Goal: Information Seeking & Learning: Learn about a topic

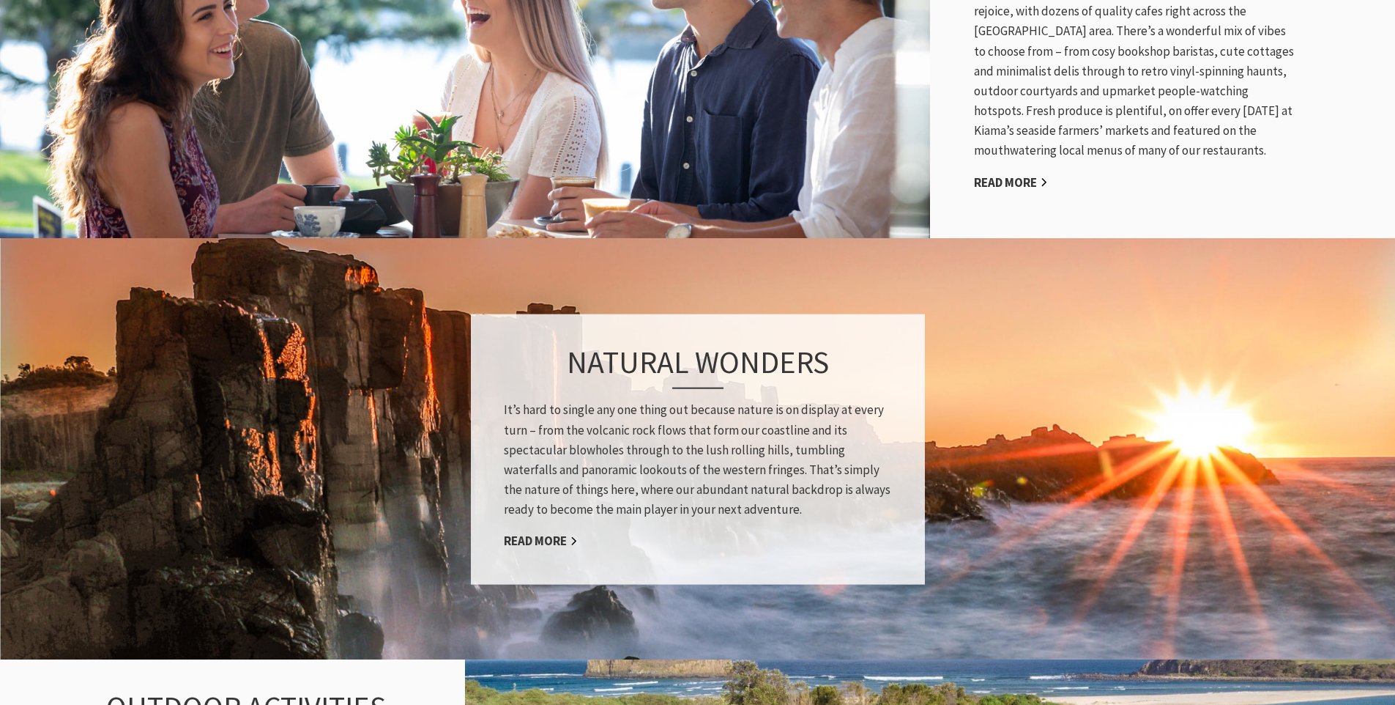
scroll to position [934, 0]
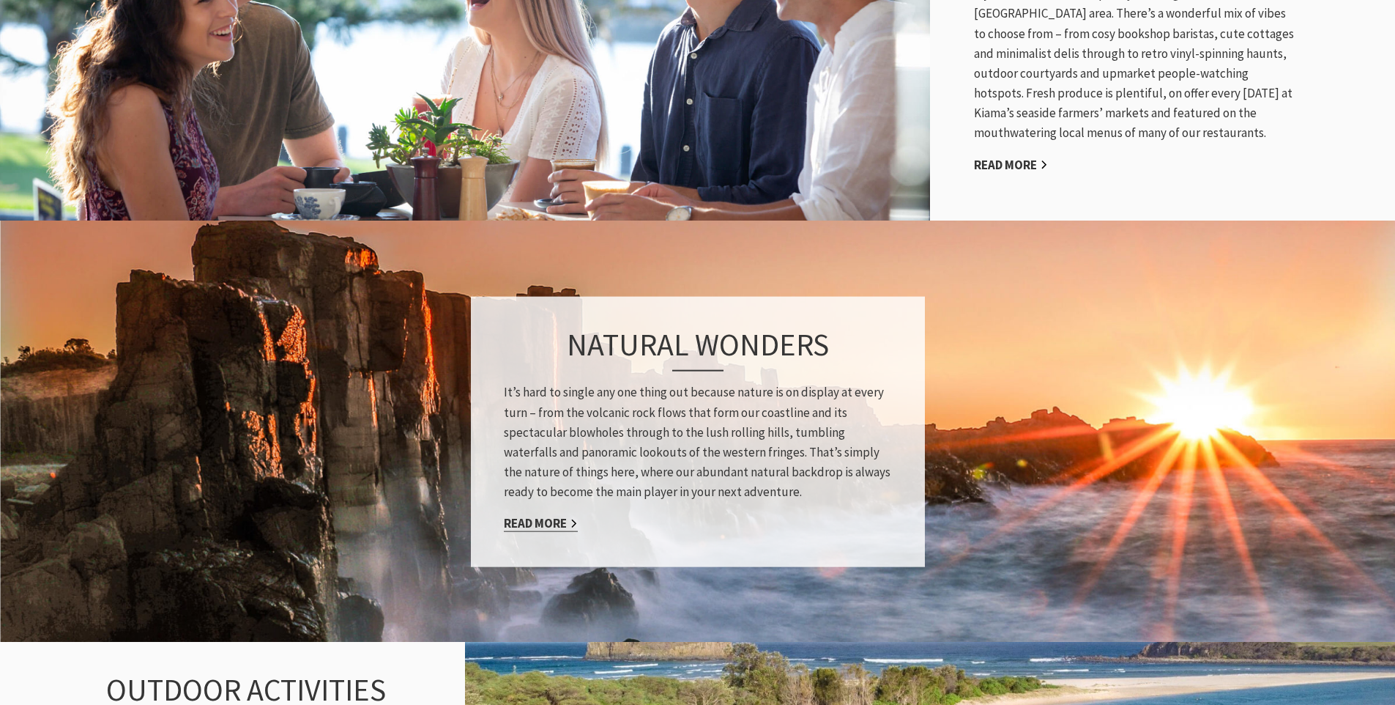
click at [560, 519] on link "Read More" at bounding box center [541, 523] width 74 height 17
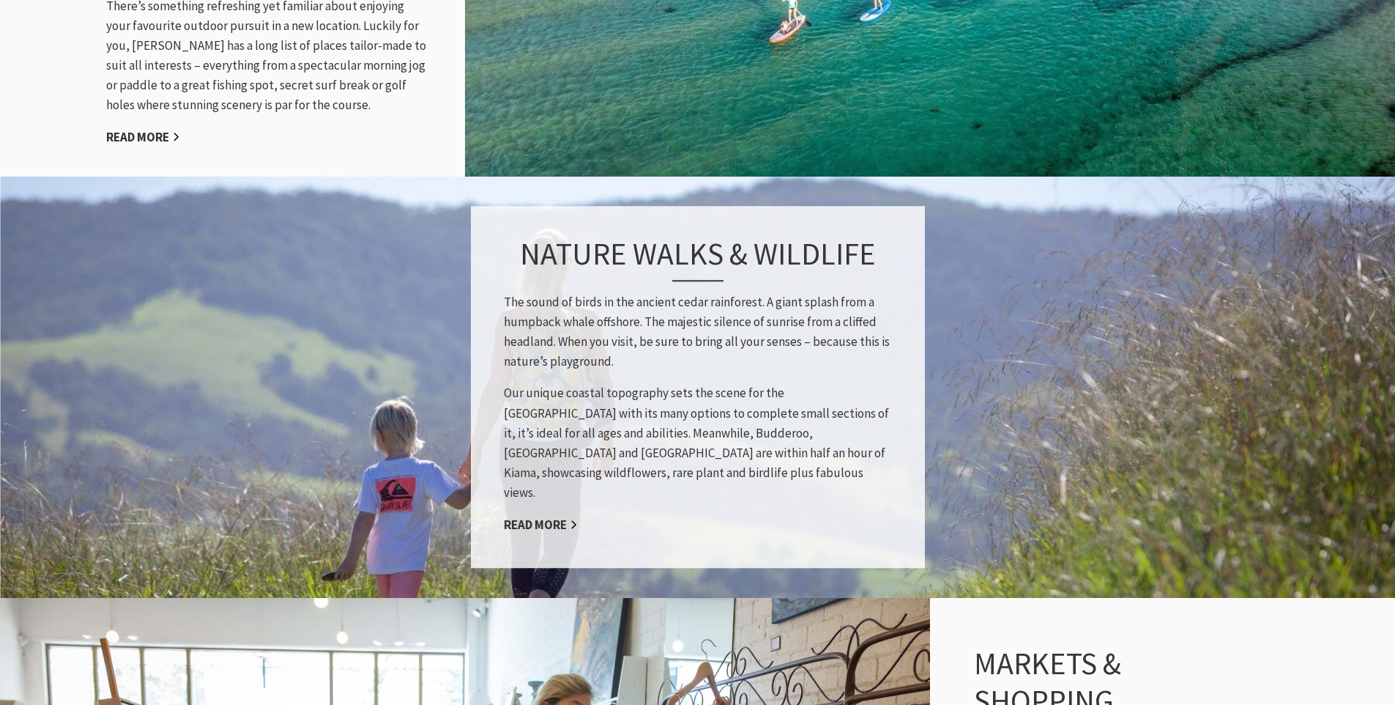
scroll to position [1894, 0]
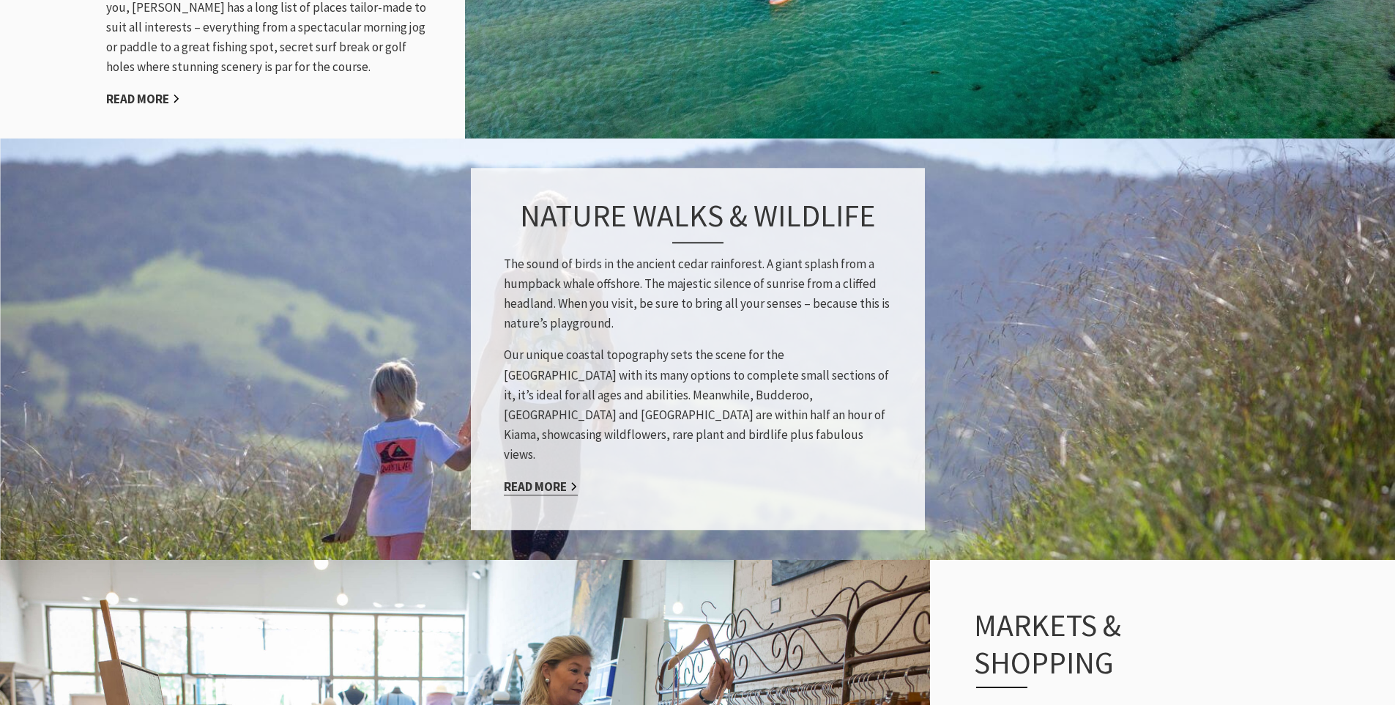
click at [542, 478] on link "Read More" at bounding box center [541, 486] width 74 height 17
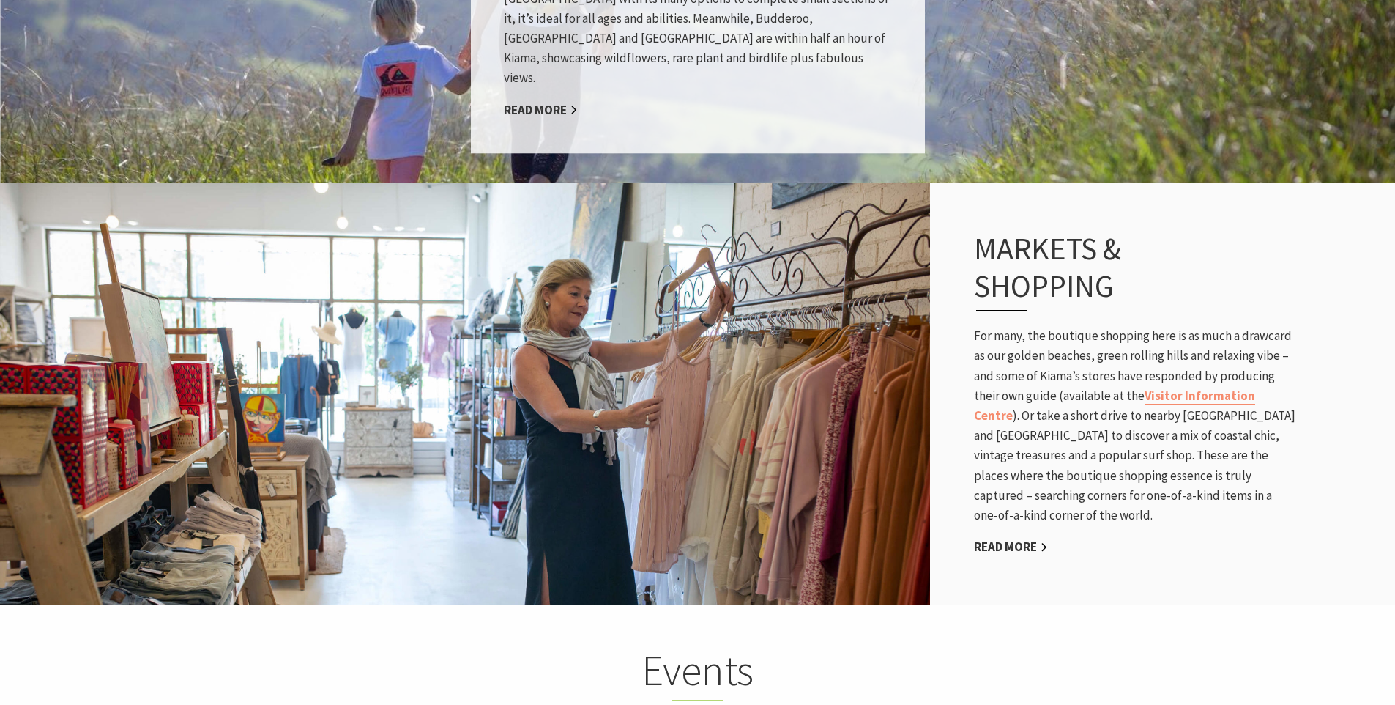
scroll to position [2272, 0]
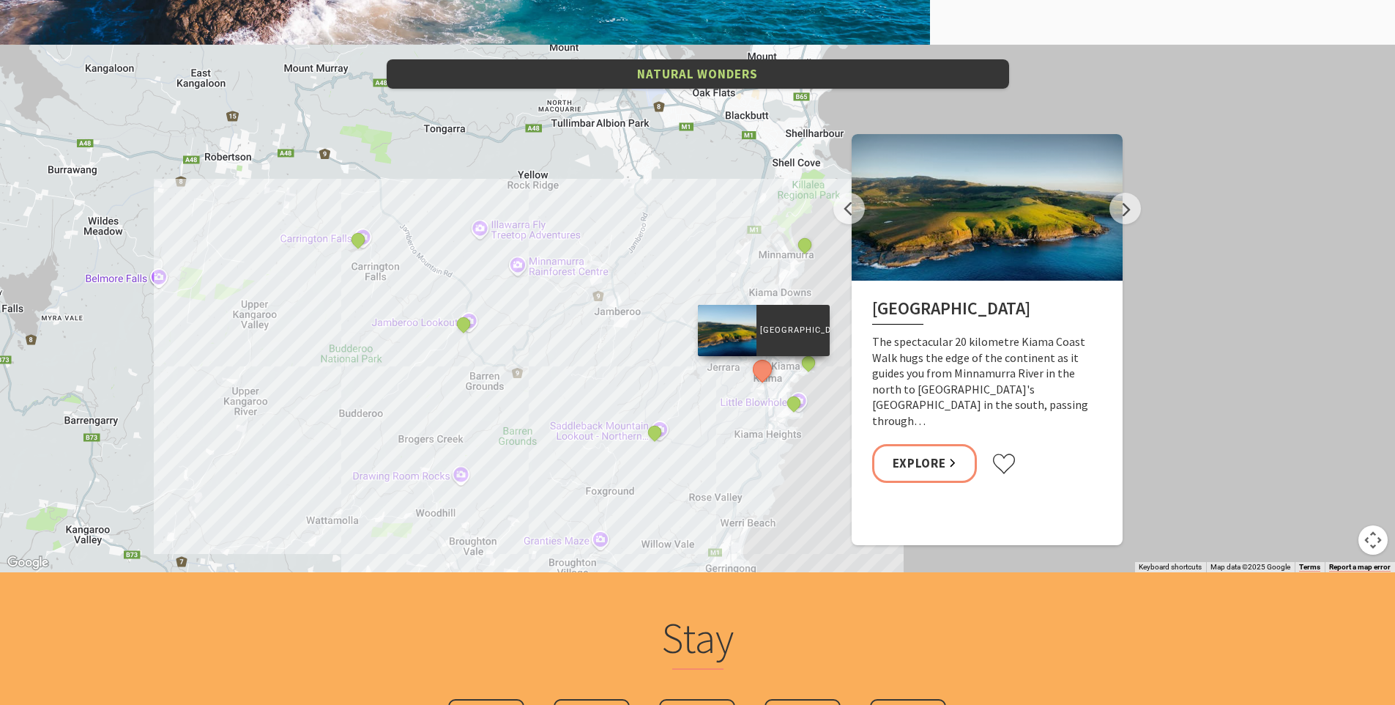
scroll to position [2913, 0]
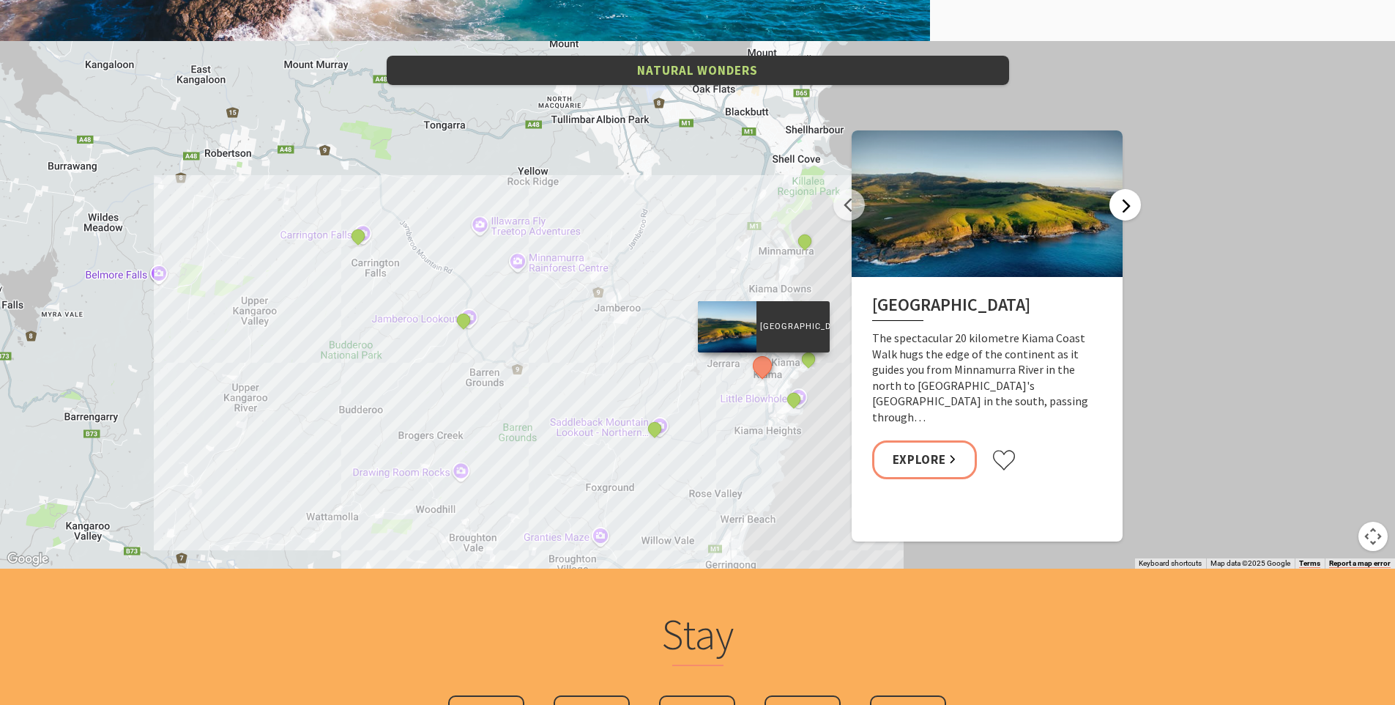
click at [1128, 204] on button "Next" at bounding box center [1125, 204] width 31 height 31
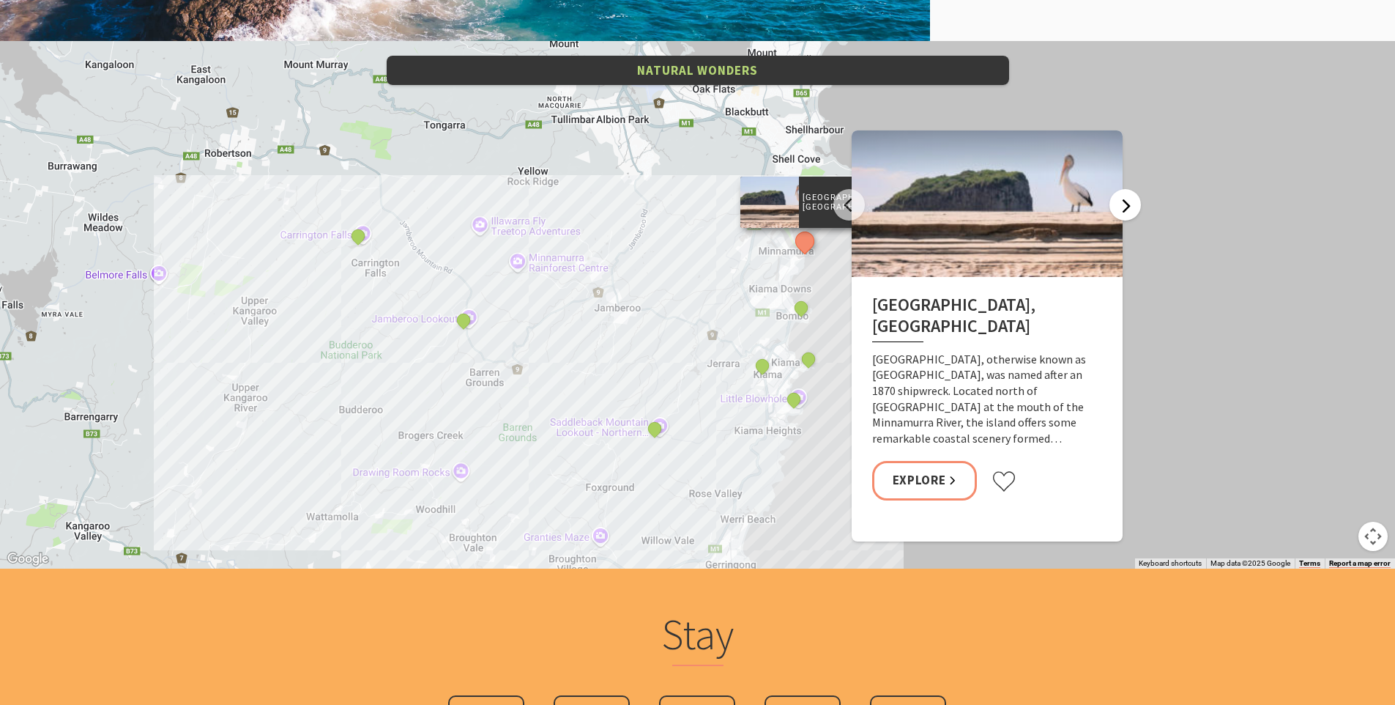
click at [1128, 204] on button "Next" at bounding box center [1125, 204] width 31 height 31
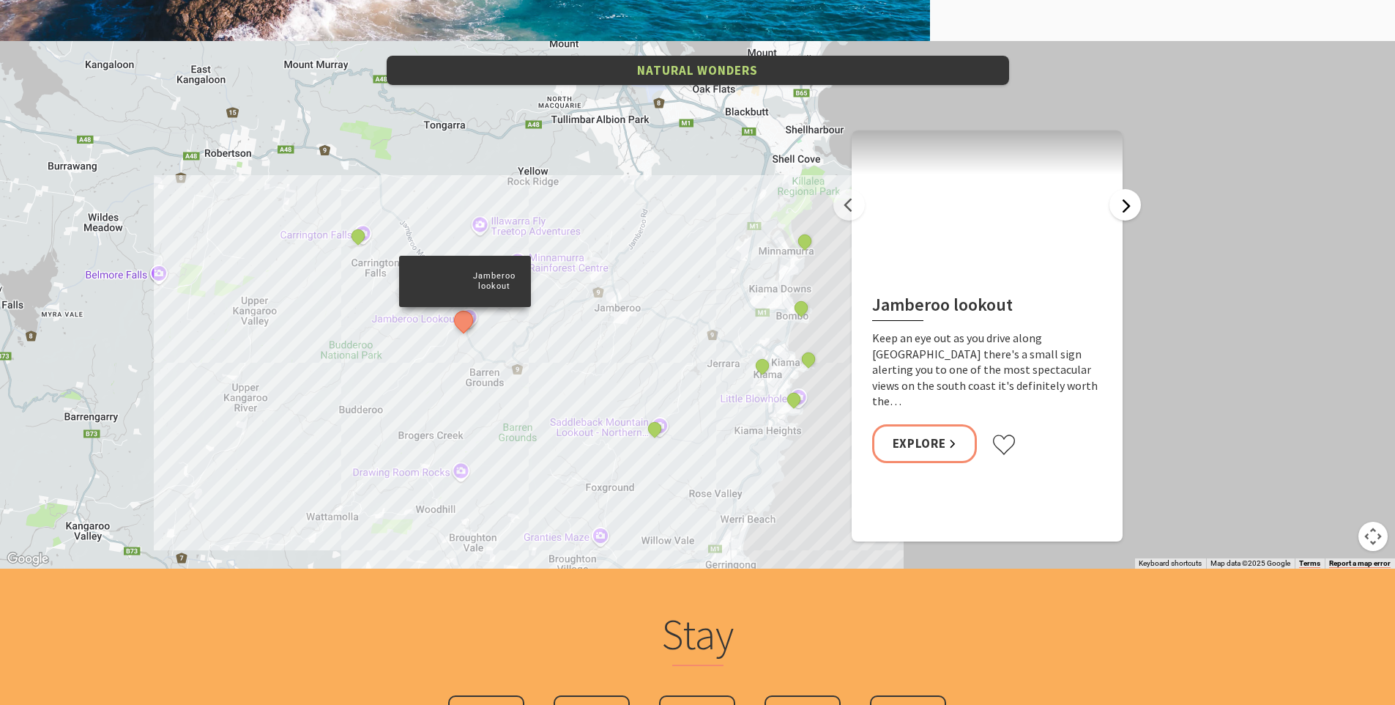
click at [1128, 204] on button "Next" at bounding box center [1125, 204] width 31 height 31
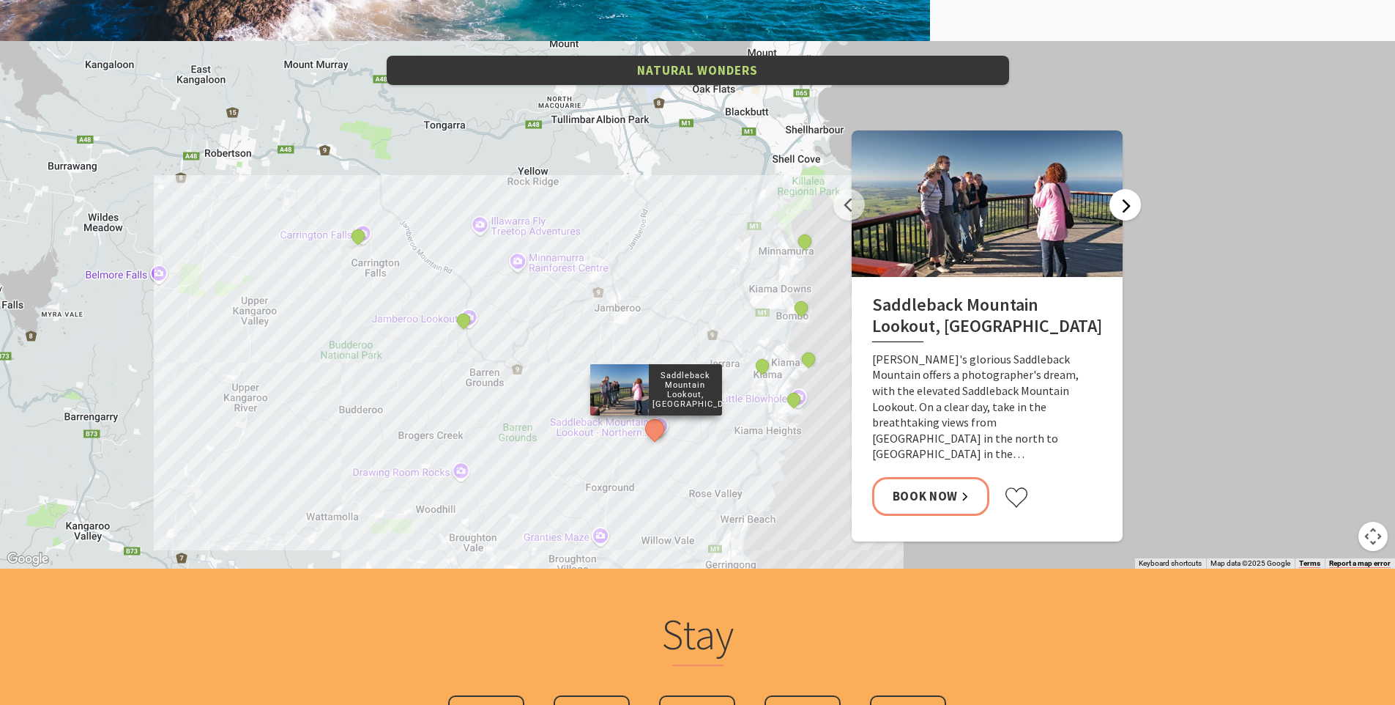
click at [1128, 204] on button "Next" at bounding box center [1125, 204] width 31 height 31
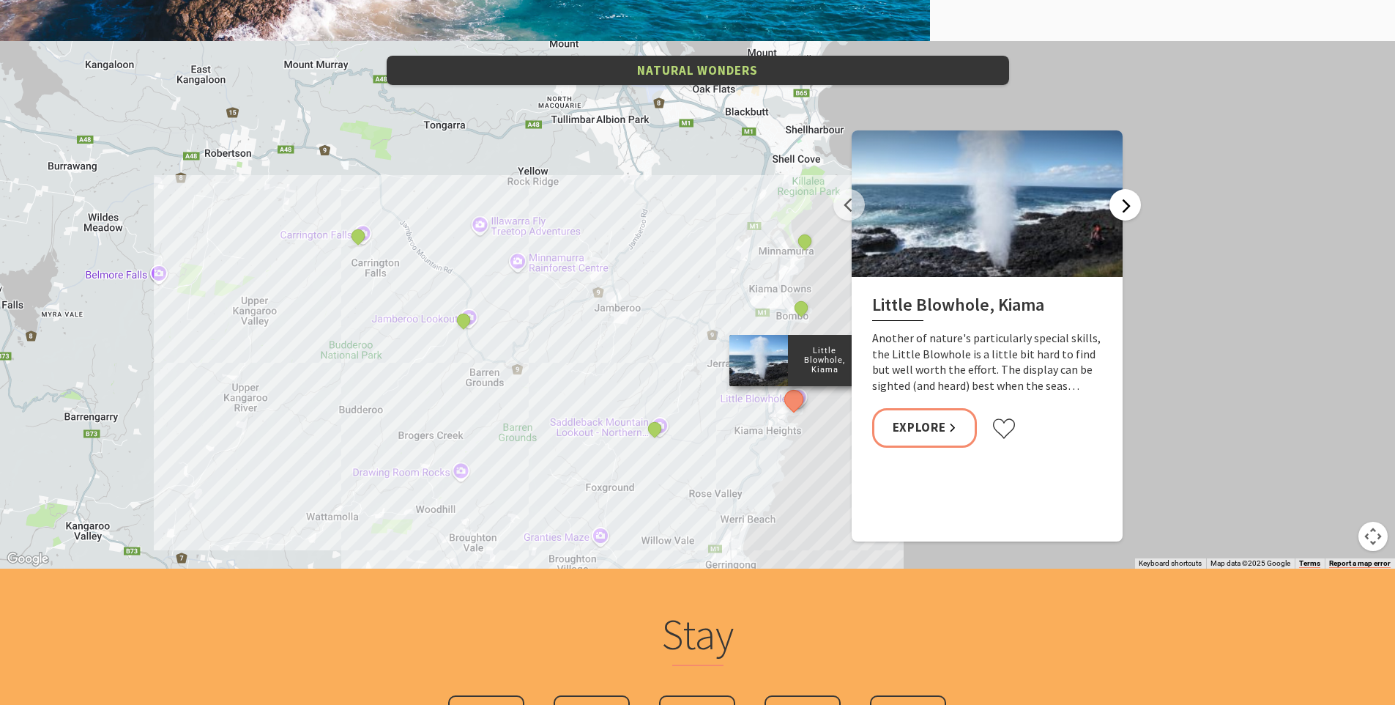
click at [1128, 204] on button "Next" at bounding box center [1125, 204] width 31 height 31
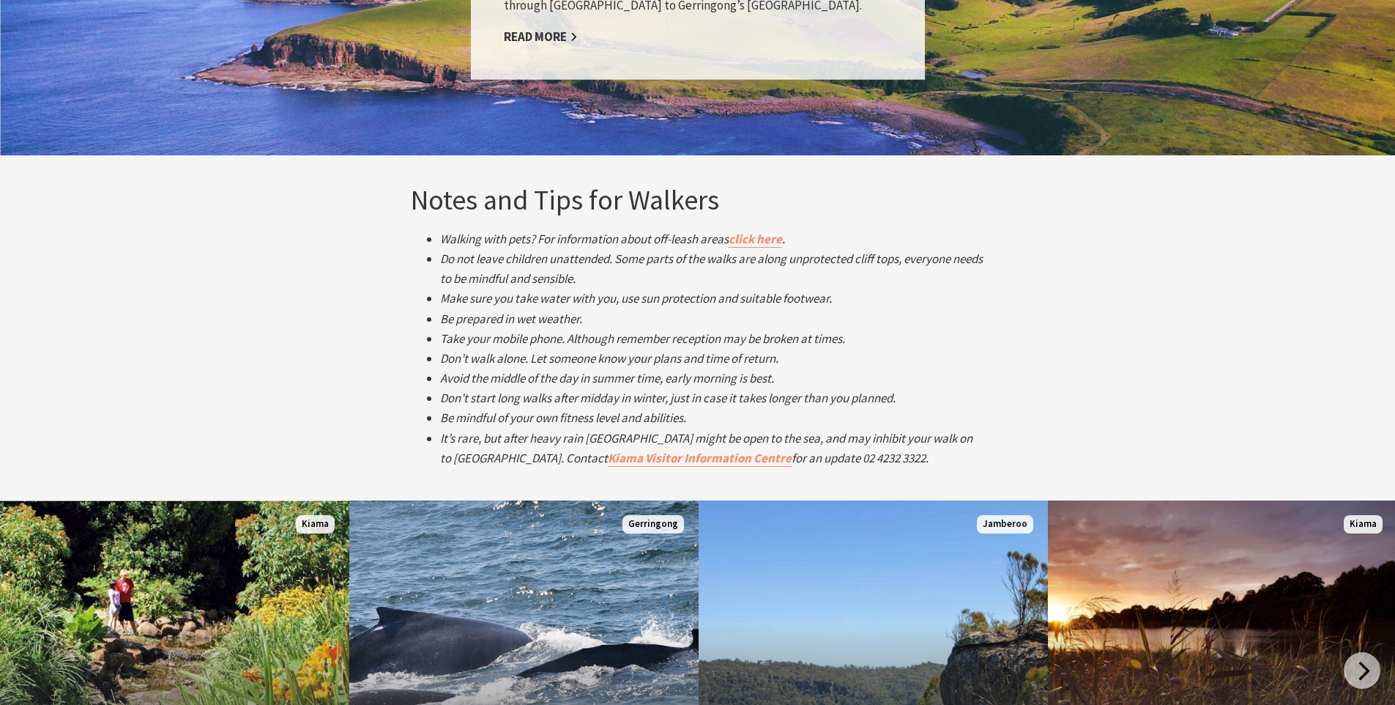
scroll to position [2438, 0]
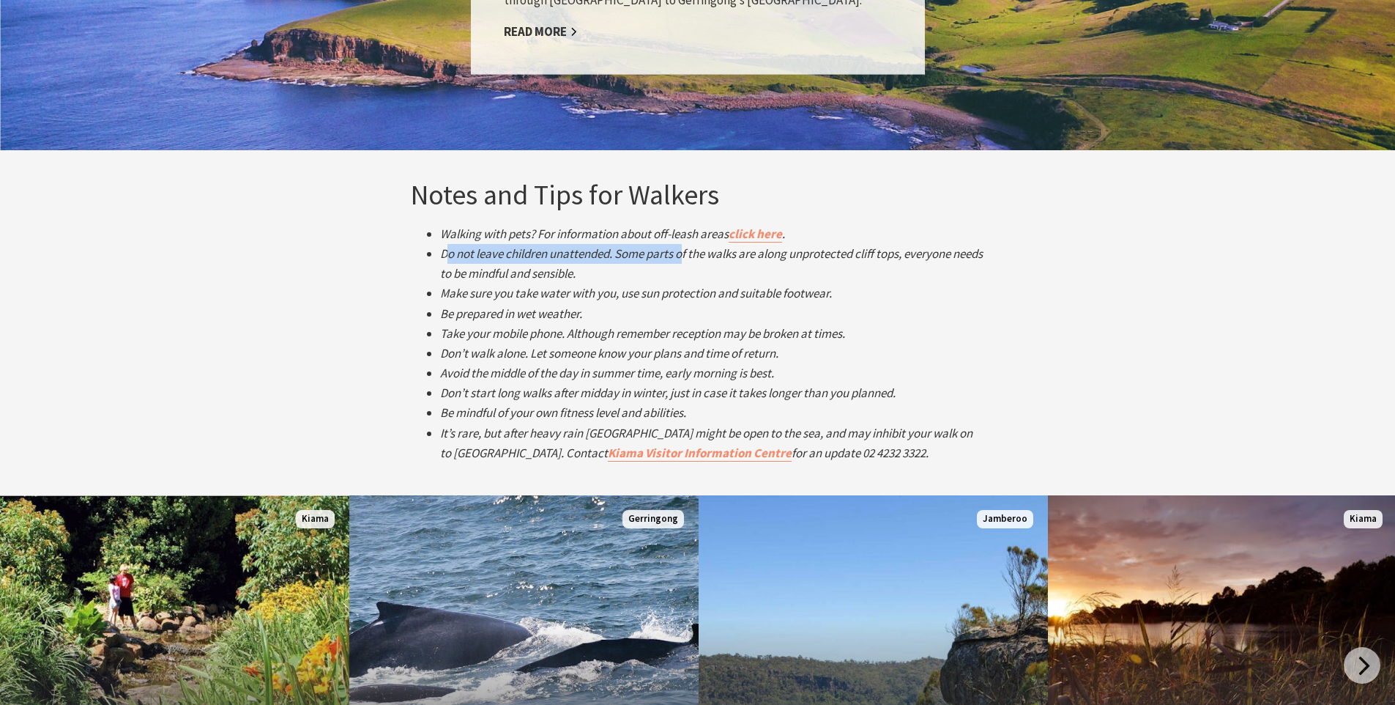
drag, startPoint x: 475, startPoint y: 250, endPoint x: 683, endPoint y: 257, distance: 208.1
click at [683, 257] on em "Do not leave children unattended. Some parts of the walks are along unprotected…" at bounding box center [711, 263] width 543 height 36
drag, startPoint x: 587, startPoint y: 277, endPoint x: 530, endPoint y: 277, distance: 56.4
click at [530, 277] on em "Do not leave children unattended. Some parts of the walks are along unprotected…" at bounding box center [711, 263] width 543 height 36
drag, startPoint x: 478, startPoint y: 292, endPoint x: 645, endPoint y: 297, distance: 166.4
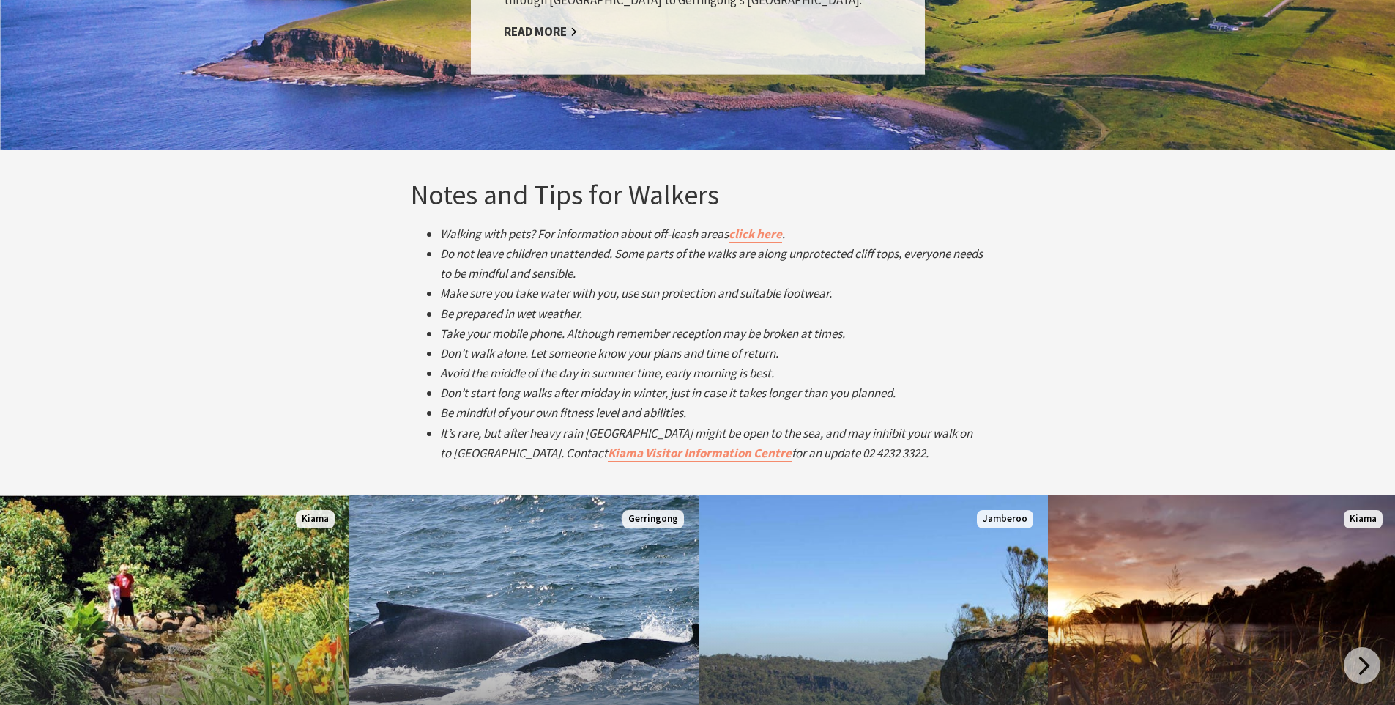
click at [645, 297] on em "Make sure you take water with you, use sun protection and suitable footwear." at bounding box center [636, 293] width 392 height 16
drag, startPoint x: 645, startPoint y: 297, endPoint x: 532, endPoint y: 291, distance: 113.0
click at [532, 292] on em "Make sure you take water with you, use sun protection and suitable footwear." at bounding box center [636, 293] width 392 height 16
drag, startPoint x: 469, startPoint y: 312, endPoint x: 583, endPoint y: 312, distance: 114.3
click at [582, 312] on em "Be prepared in wet weather." at bounding box center [511, 313] width 142 height 16
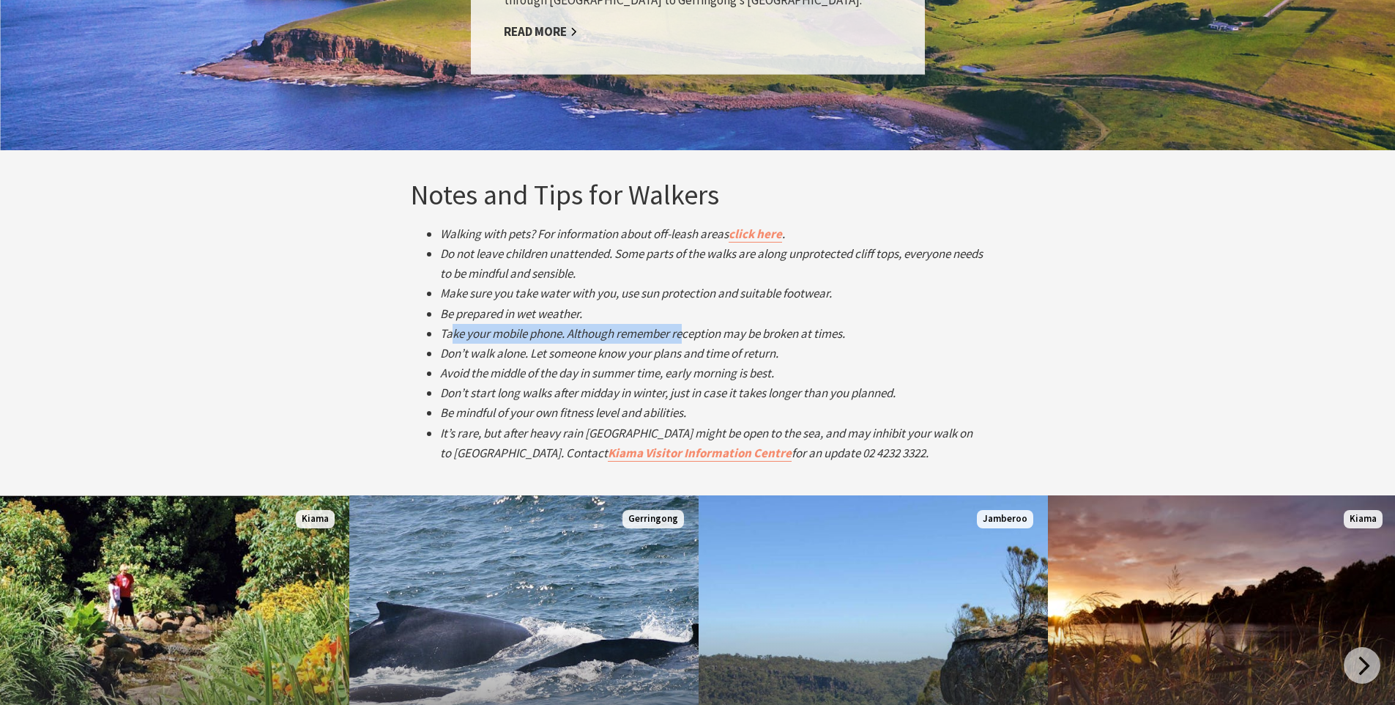
drag, startPoint x: 454, startPoint y: 333, endPoint x: 688, endPoint y: 333, distance: 233.7
click at [688, 333] on em "Take your mobile phone. Although remember reception may be broken at times." at bounding box center [642, 333] width 405 height 16
drag, startPoint x: 723, startPoint y: 332, endPoint x: 636, endPoint y: 331, distance: 87.2
click at [636, 332] on em "Take your mobile phone. Although remember reception may be broken at times." at bounding box center [642, 333] width 405 height 16
drag, startPoint x: 471, startPoint y: 355, endPoint x: 628, endPoint y: 353, distance: 156.8
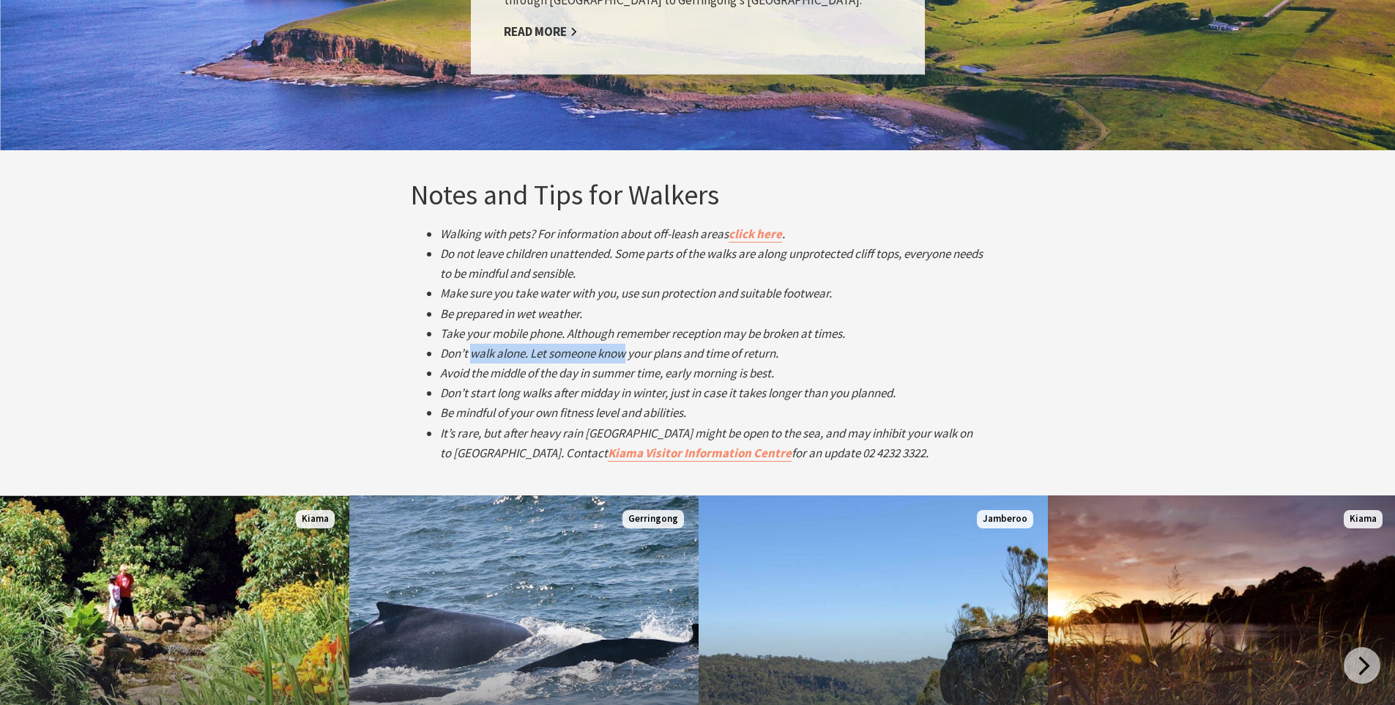
click at [628, 353] on em "Don’t walk alone. Let someone know your plans and time of return." at bounding box center [609, 353] width 338 height 16
drag, startPoint x: 694, startPoint y: 355, endPoint x: 589, endPoint y: 355, distance: 104.7
click at [589, 355] on em "Don’t walk alone. Let someone know your plans and time of return." at bounding box center [609, 353] width 338 height 16
drag, startPoint x: 511, startPoint y: 374, endPoint x: 659, endPoint y: 376, distance: 148.0
click at [659, 376] on em "Avoid the middle of the day in summer time, early morning is best." at bounding box center [607, 373] width 334 height 16
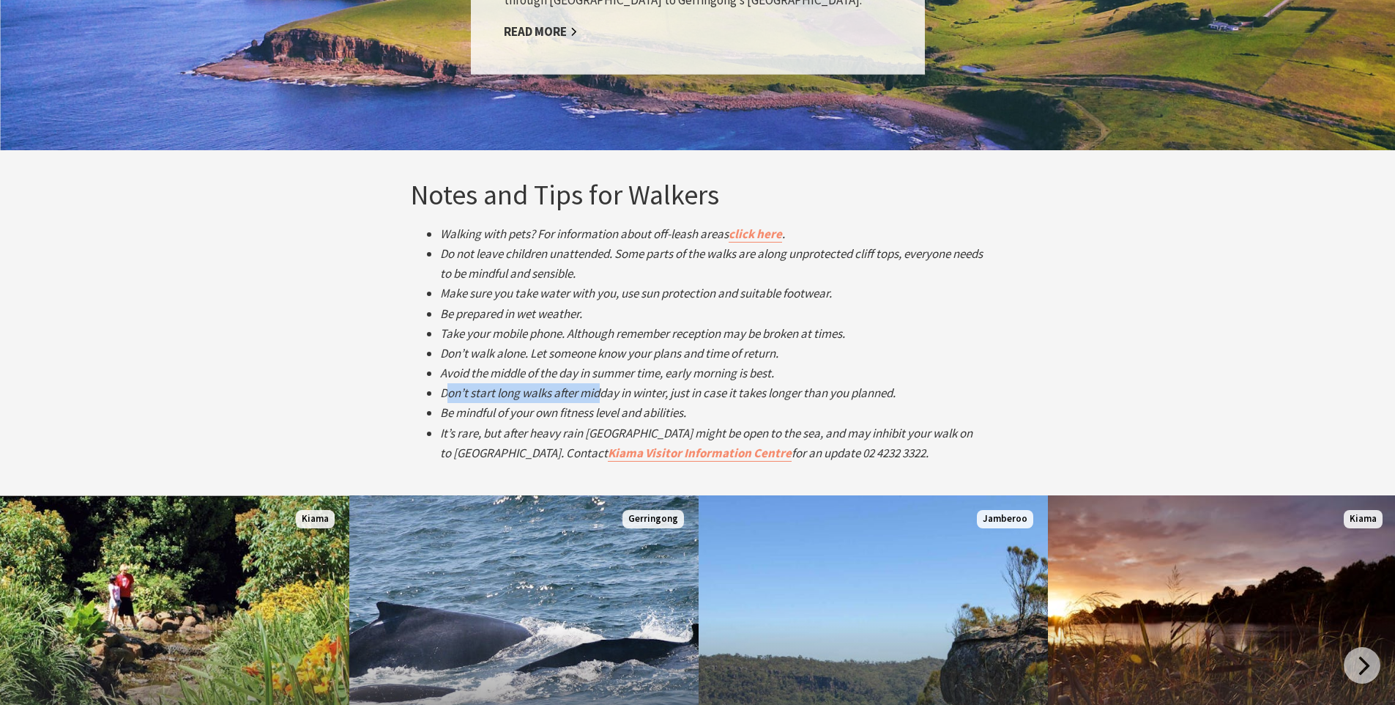
drag, startPoint x: 449, startPoint y: 393, endPoint x: 598, endPoint y: 389, distance: 149.5
click at [598, 389] on em "Don’t start long walks after midday in winter, just in case it takes longer tha…" at bounding box center [668, 393] width 456 height 16
drag, startPoint x: 650, startPoint y: 391, endPoint x: 840, endPoint y: 396, distance: 190.5
click at [840, 396] on em "Don’t start long walks after midday in winter, just in case it takes longer tha…" at bounding box center [668, 393] width 456 height 16
drag, startPoint x: 475, startPoint y: 409, endPoint x: 645, endPoint y: 410, distance: 169.2
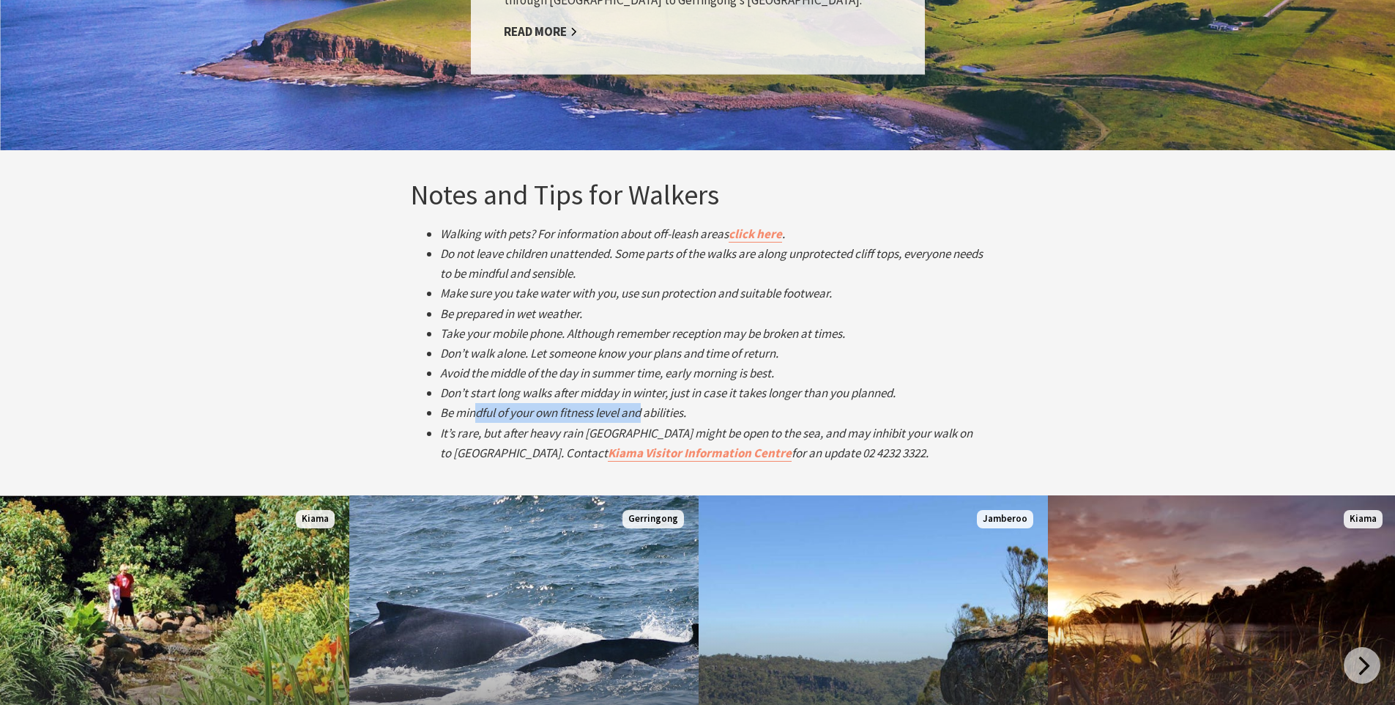
click at [645, 410] on em "Be mindful of your own fitness level and abilities." at bounding box center [563, 412] width 246 height 16
drag, startPoint x: 467, startPoint y: 433, endPoint x: 660, endPoint y: 434, distance: 192.6
click at [660, 434] on em "It’s rare, but after heavy rain Werri Lagoon might be open to the sea, and may …" at bounding box center [706, 443] width 532 height 37
drag, startPoint x: 680, startPoint y: 432, endPoint x: 823, endPoint y: 434, distance: 142.1
click at [823, 434] on em "It’s rare, but after heavy rain Werri Lagoon might be open to the sea, and may …" at bounding box center [706, 443] width 532 height 37
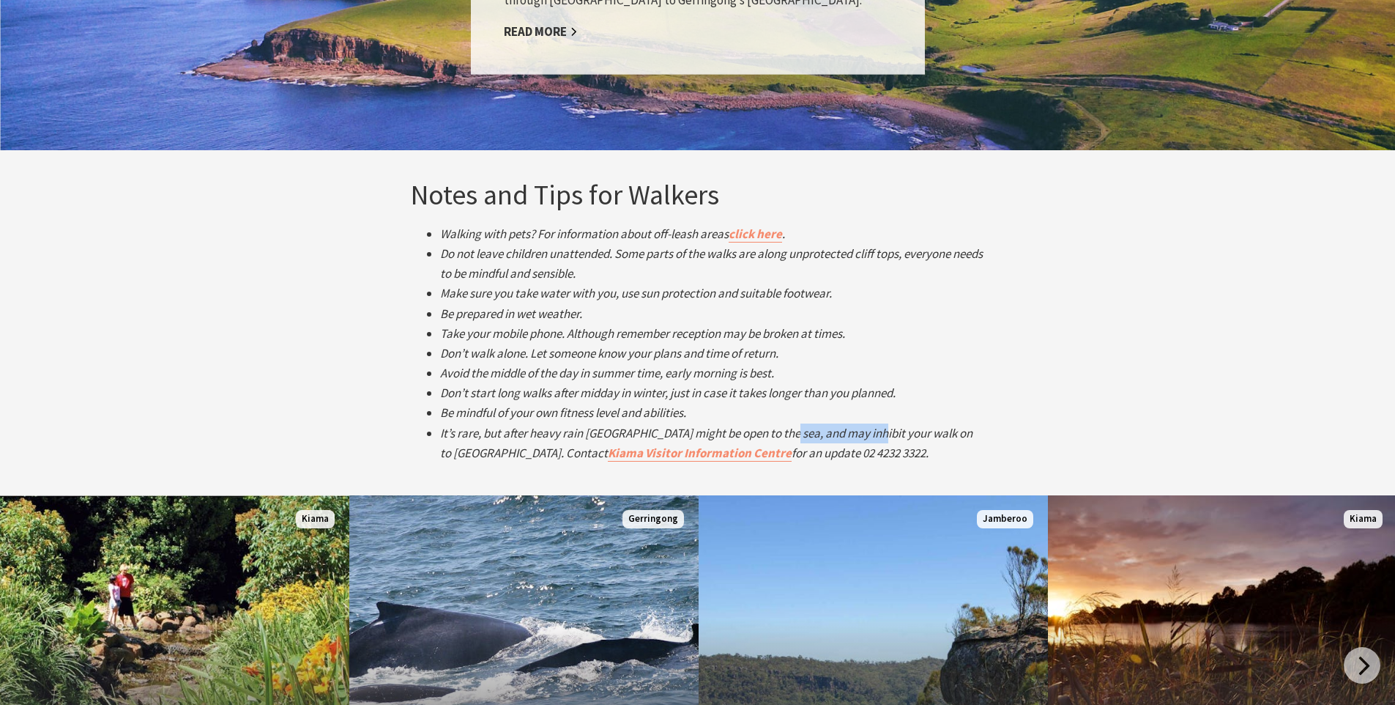
drag, startPoint x: 876, startPoint y: 434, endPoint x: 789, endPoint y: 434, distance: 87.2
click at [789, 434] on em "It’s rare, but after heavy rain Werri Lagoon might be open to the sea, and may …" at bounding box center [706, 443] width 532 height 37
drag, startPoint x: 762, startPoint y: 434, endPoint x: 872, endPoint y: 433, distance: 109.1
click at [872, 433] on em "It’s rare, but after heavy rain Werri Lagoon might be open to the sea, and may …" at bounding box center [706, 443] width 532 height 37
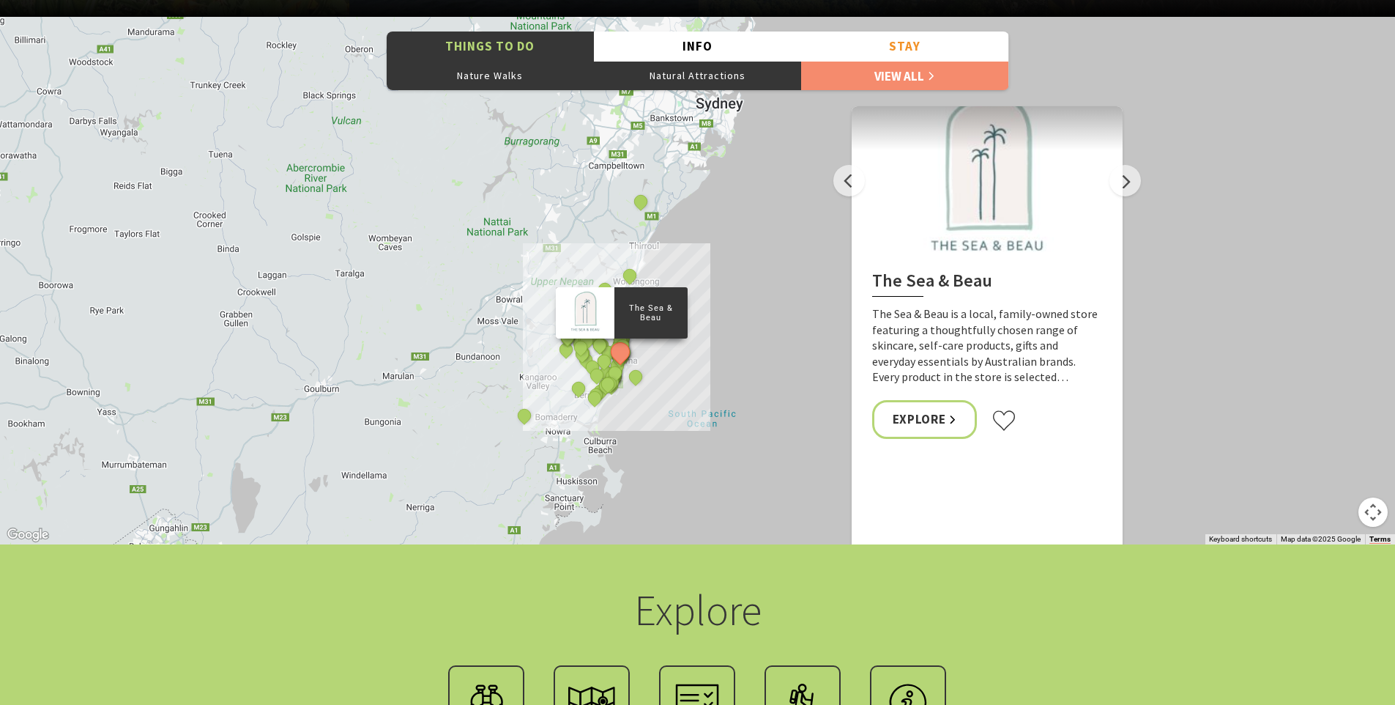
scroll to position [3305, 0]
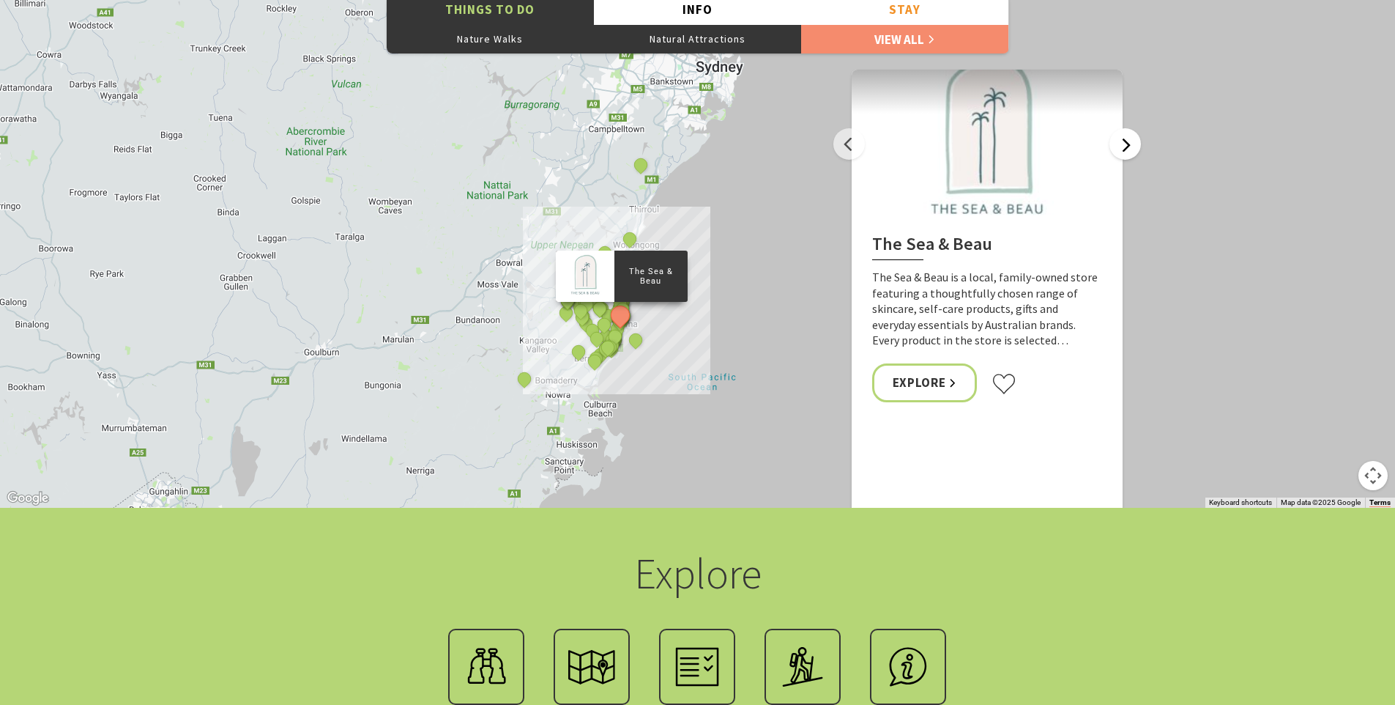
click at [1129, 143] on button "Next" at bounding box center [1125, 143] width 31 height 31
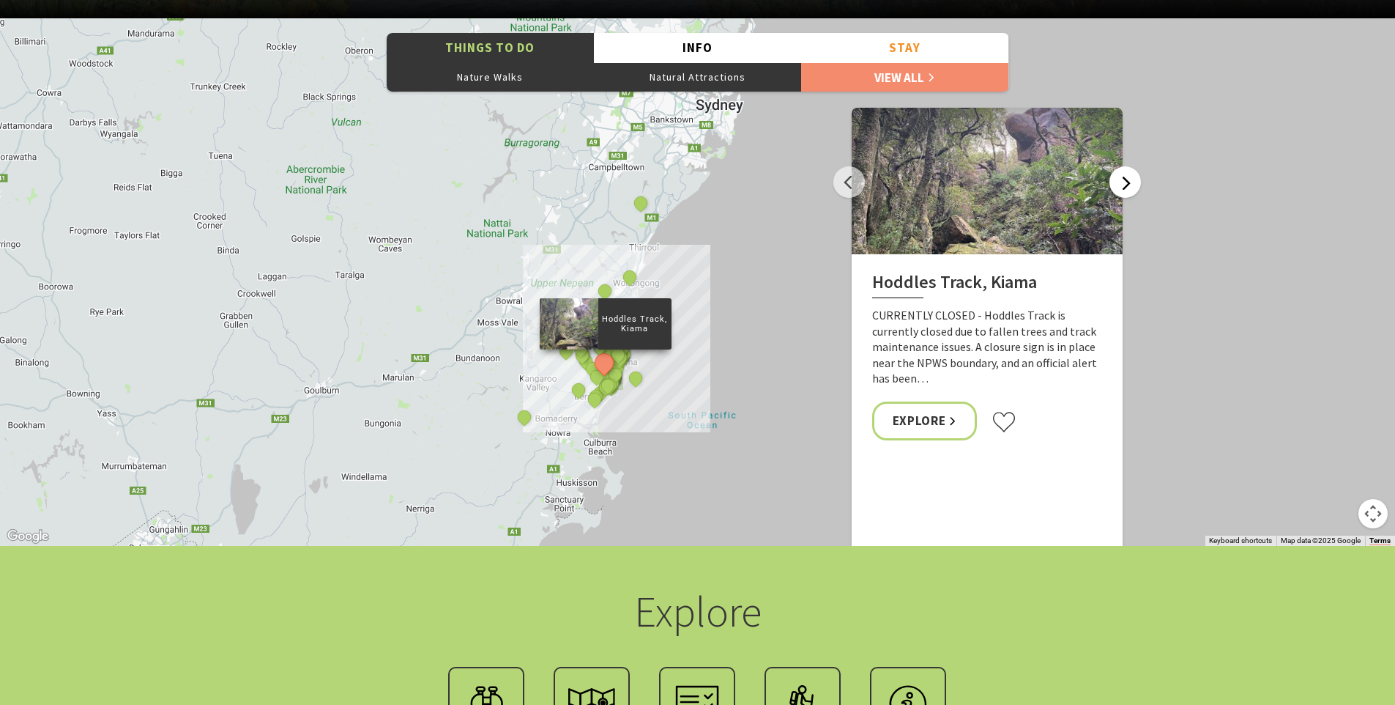
scroll to position [3262, 0]
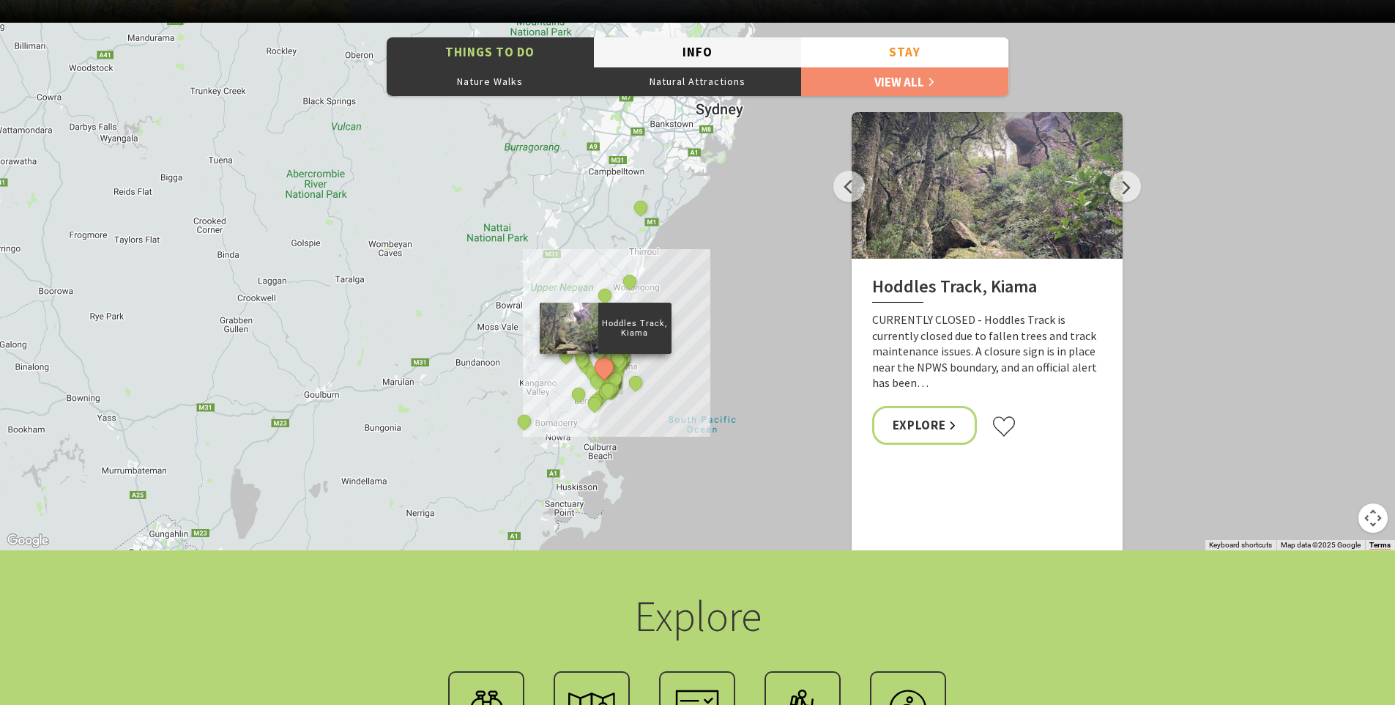
click at [699, 53] on button "Info" at bounding box center [697, 52] width 207 height 30
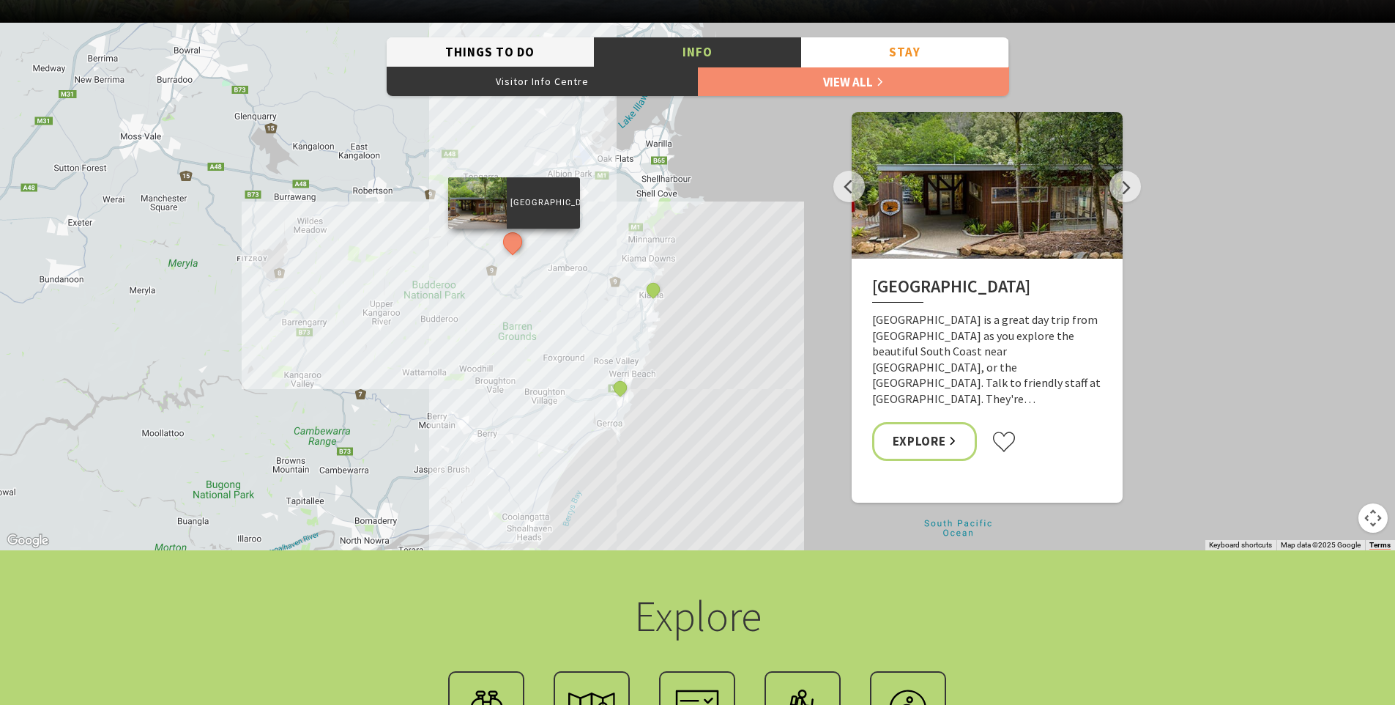
click at [549, 56] on button "Things To Do" at bounding box center [490, 52] width 207 height 30
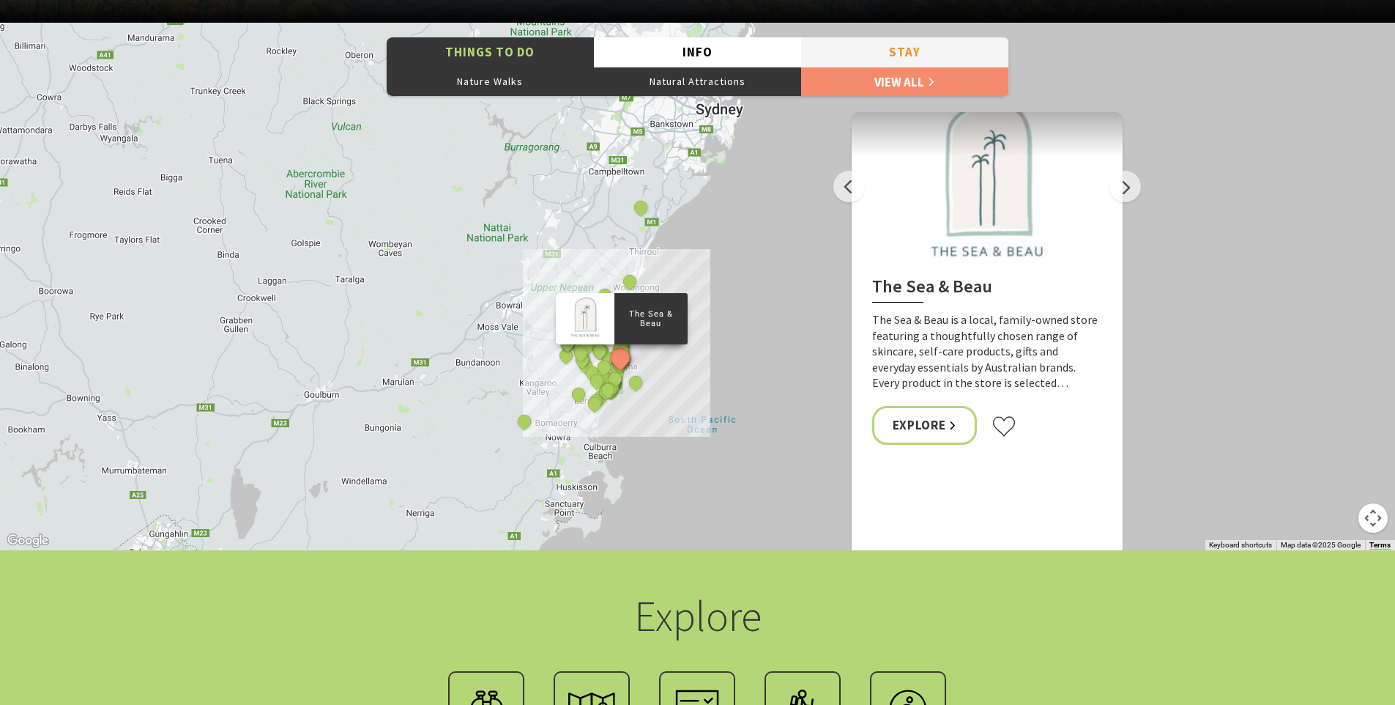
click at [899, 61] on button "Stay" at bounding box center [904, 52] width 207 height 30
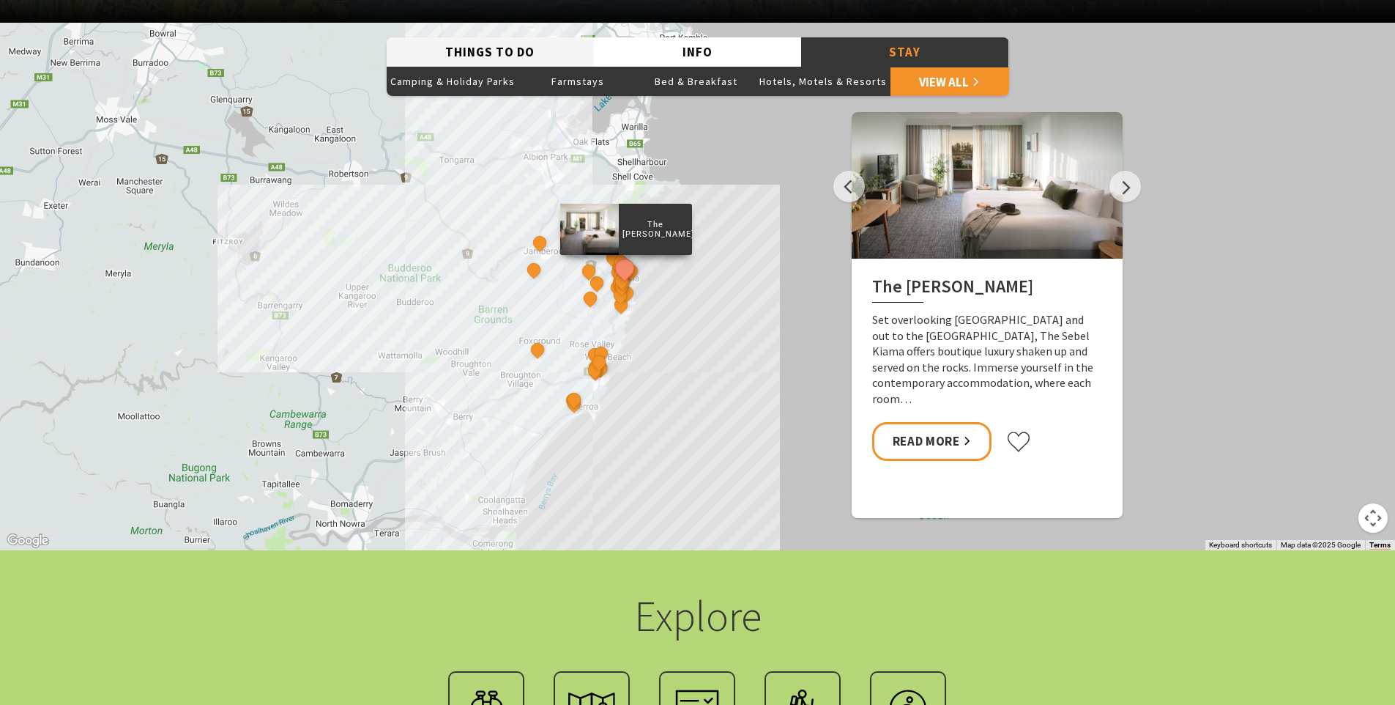
click at [515, 58] on button "Things To Do" at bounding box center [490, 52] width 207 height 30
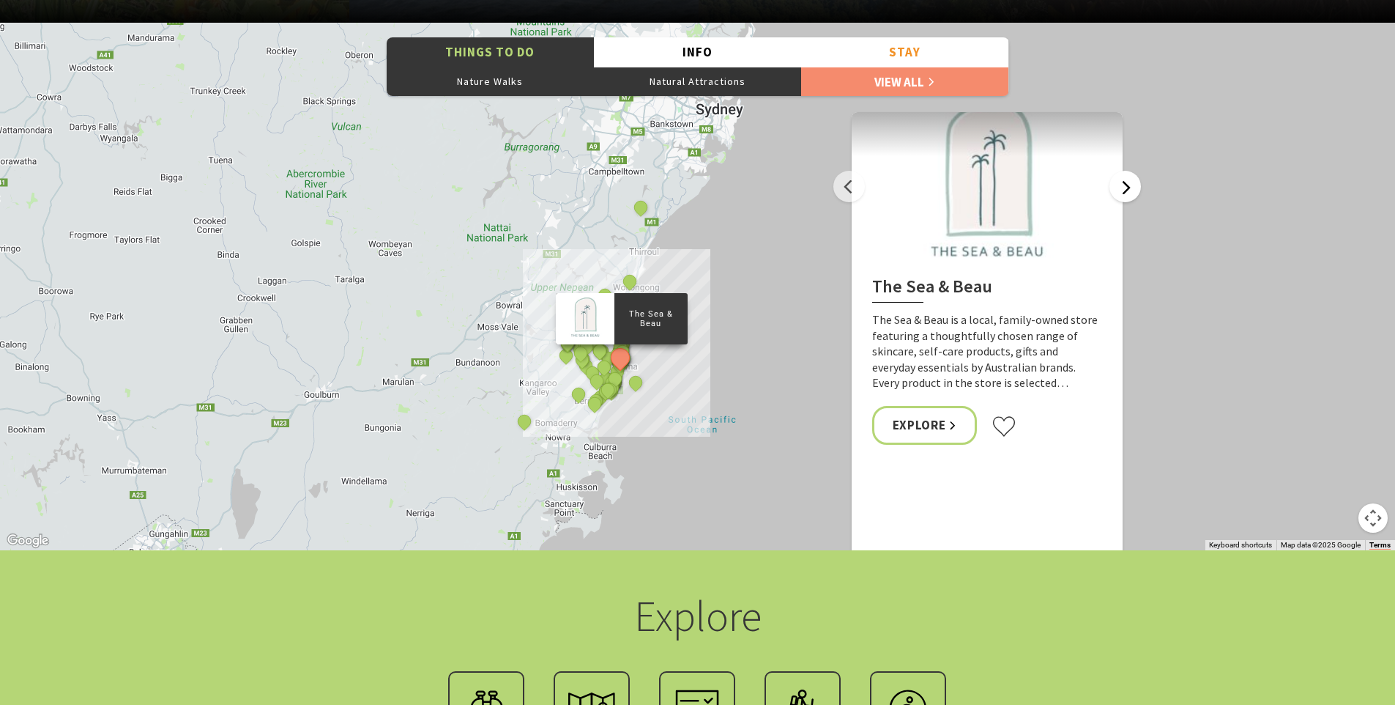
click at [1129, 191] on button "Next" at bounding box center [1125, 186] width 31 height 31
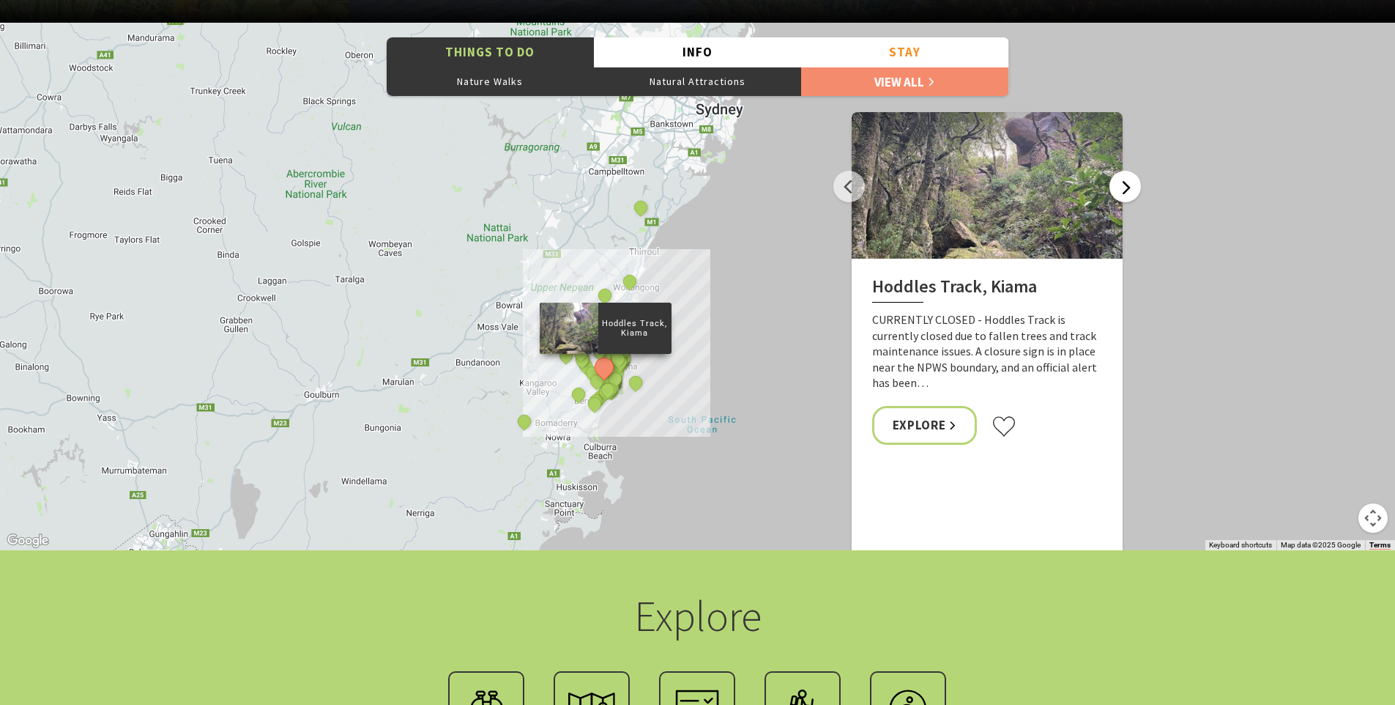
click at [1129, 191] on button "Next" at bounding box center [1125, 186] width 31 height 31
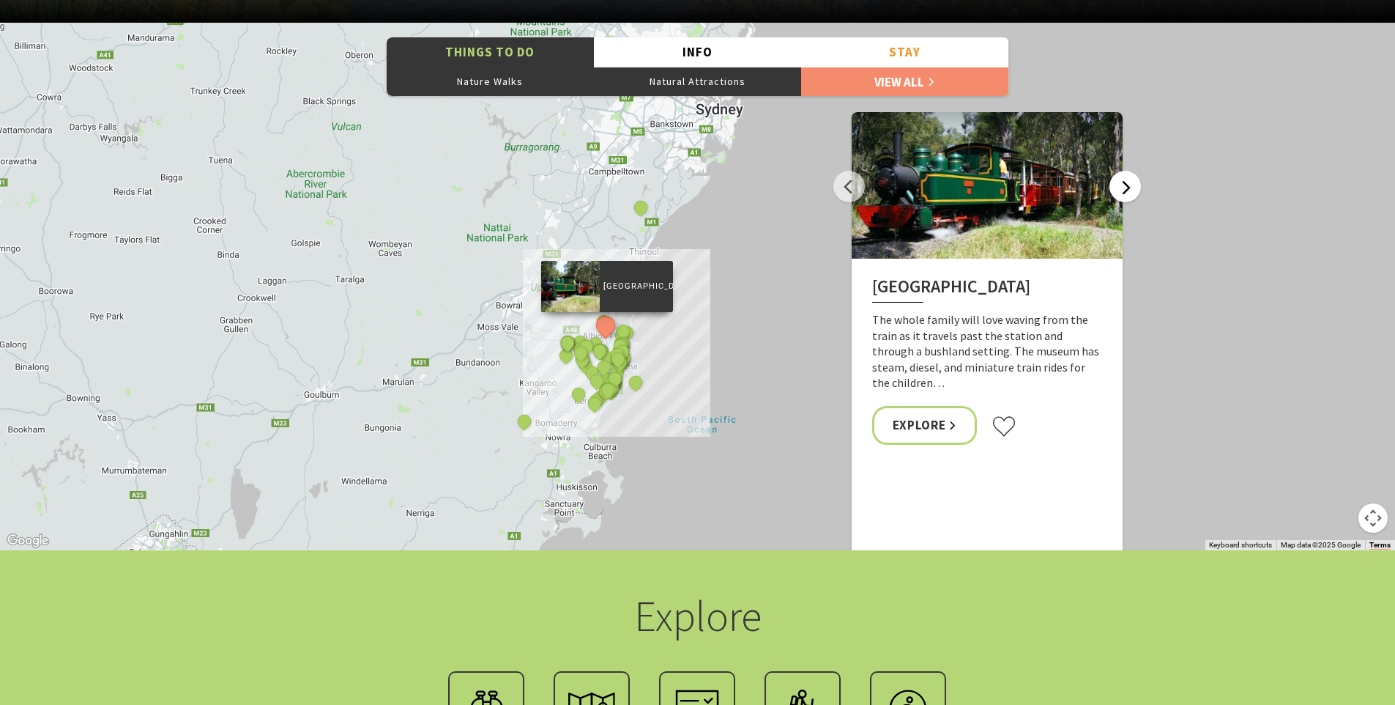
click at [1129, 193] on button "Next" at bounding box center [1125, 186] width 31 height 31
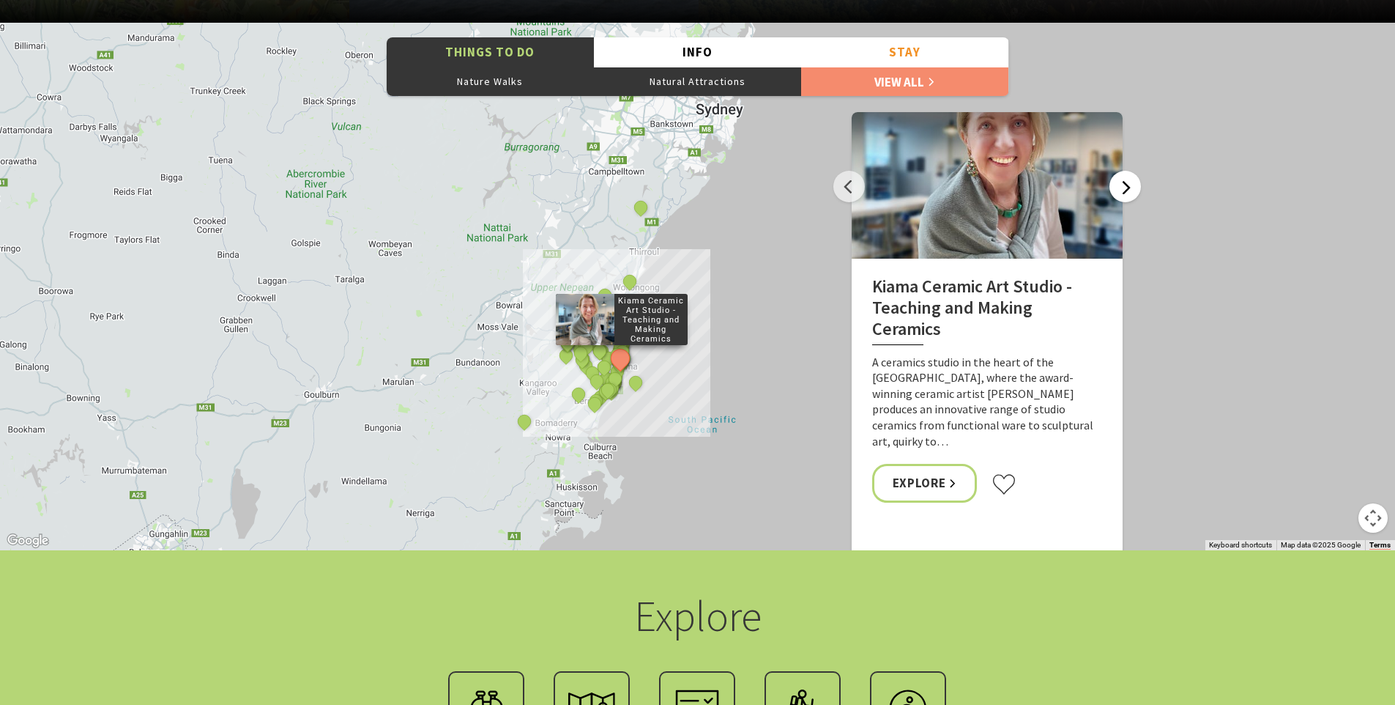
click at [1129, 193] on button "Next" at bounding box center [1125, 186] width 31 height 31
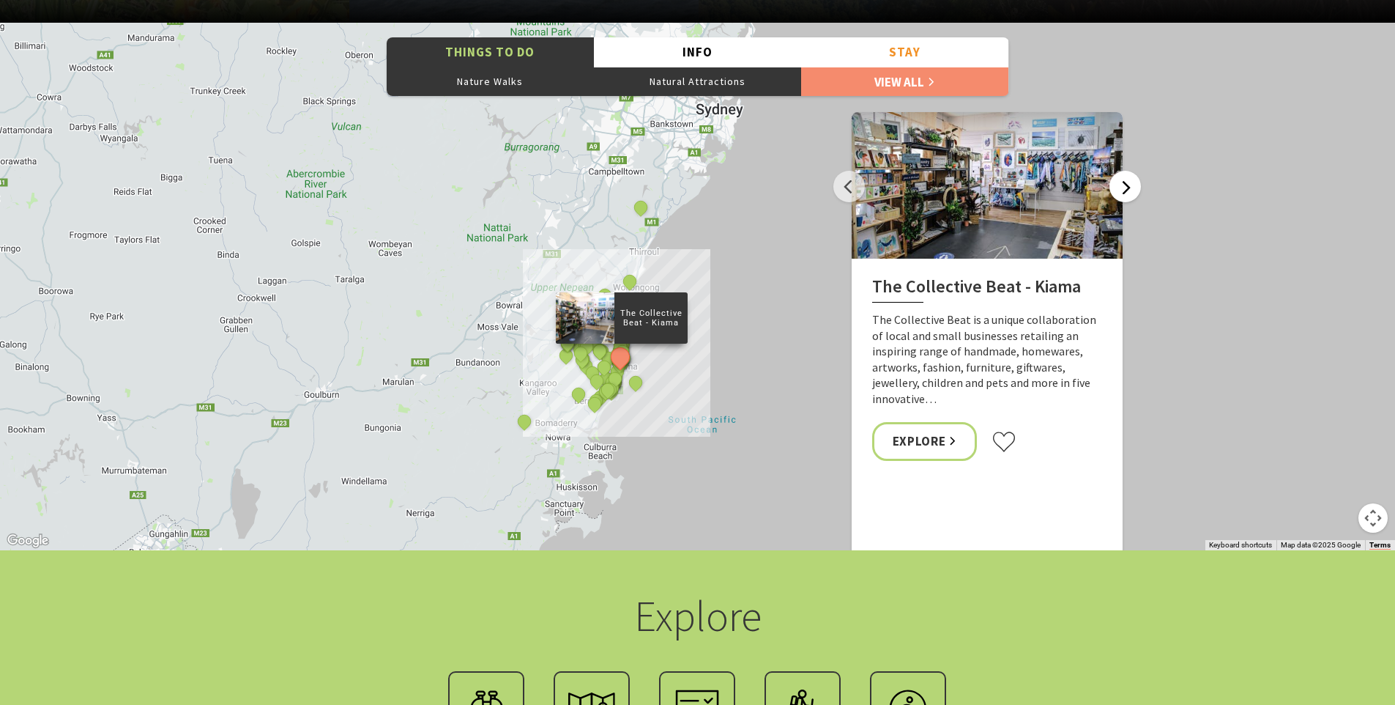
click at [1129, 193] on button "Next" at bounding box center [1125, 186] width 31 height 31
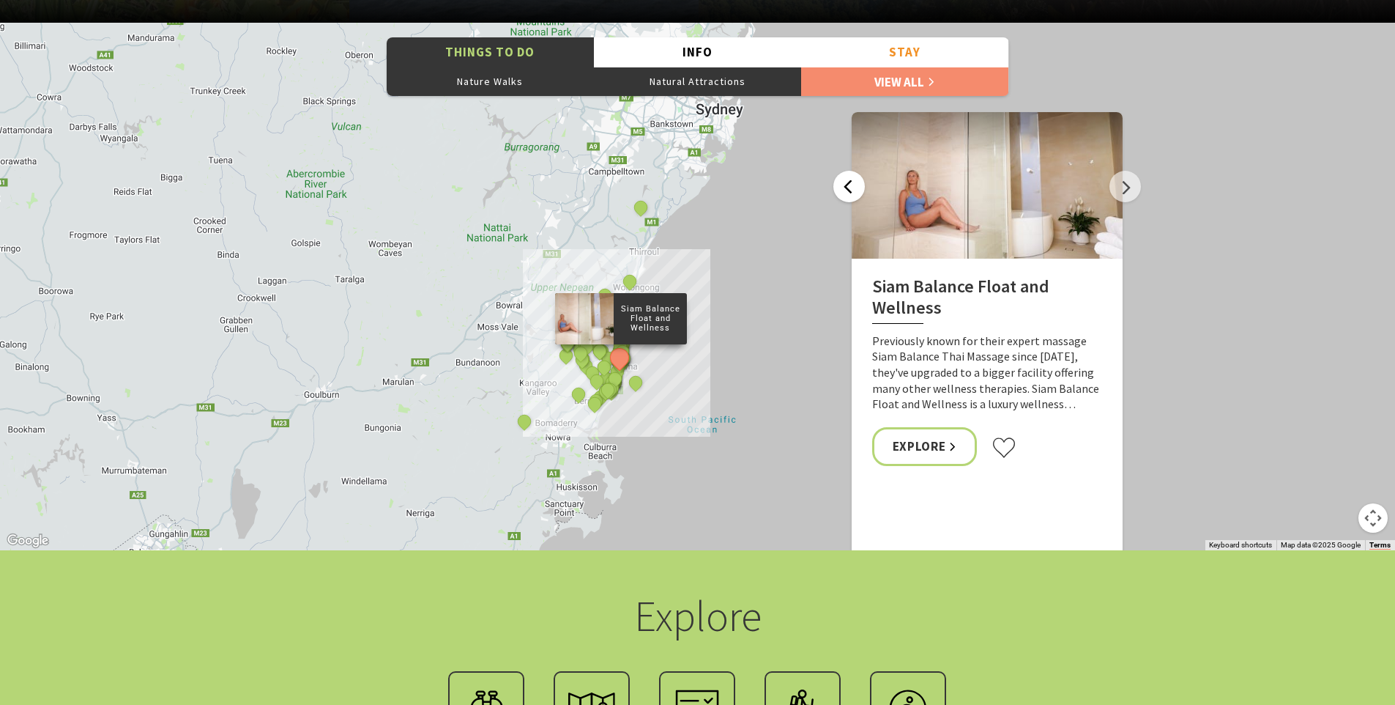
click at [842, 178] on button "Previous" at bounding box center [849, 186] width 31 height 31
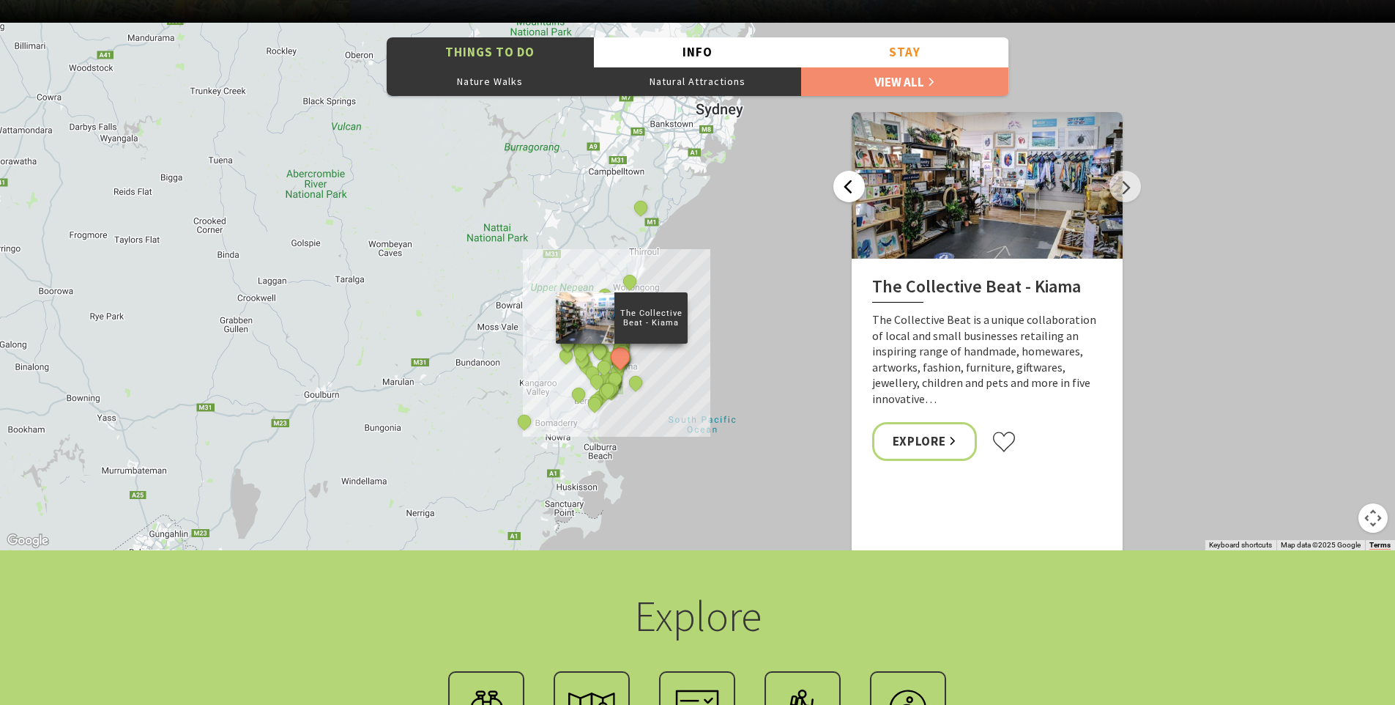
click at [844, 179] on button "Previous" at bounding box center [849, 186] width 31 height 31
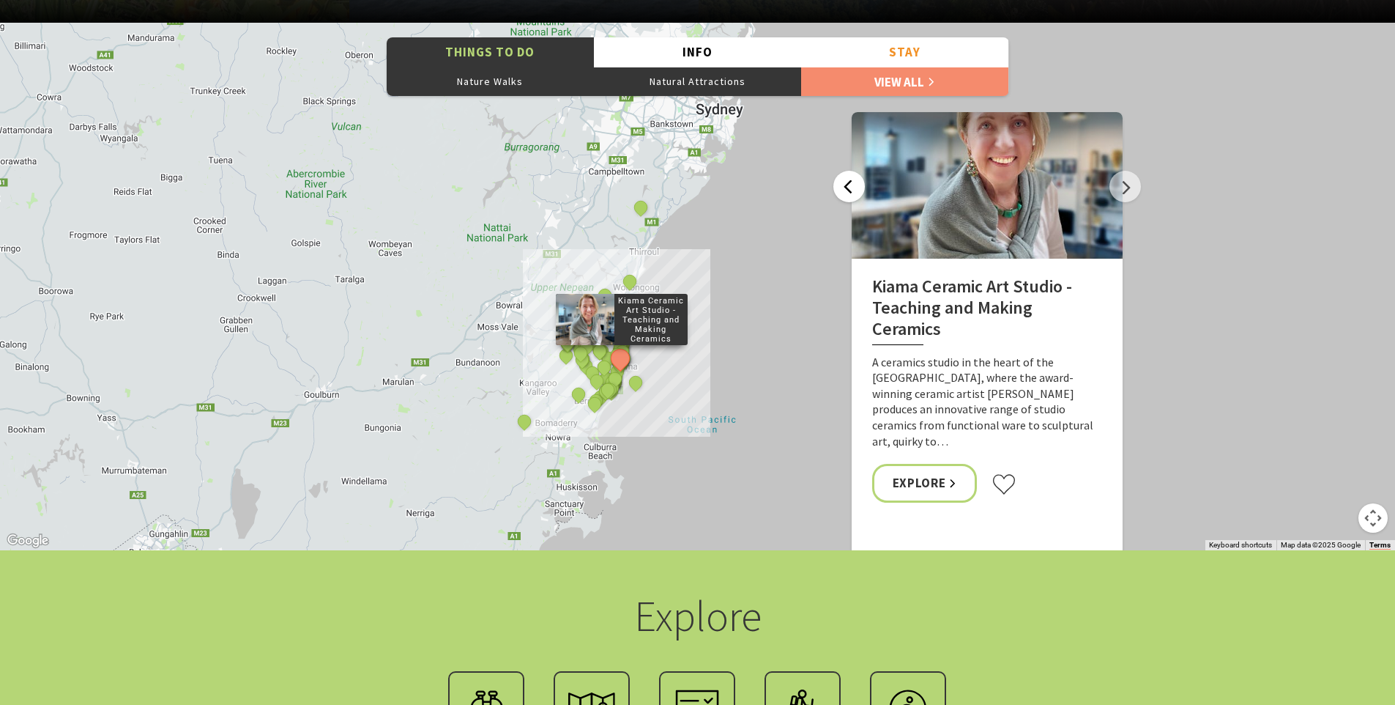
click at [848, 185] on button "Previous" at bounding box center [849, 186] width 31 height 31
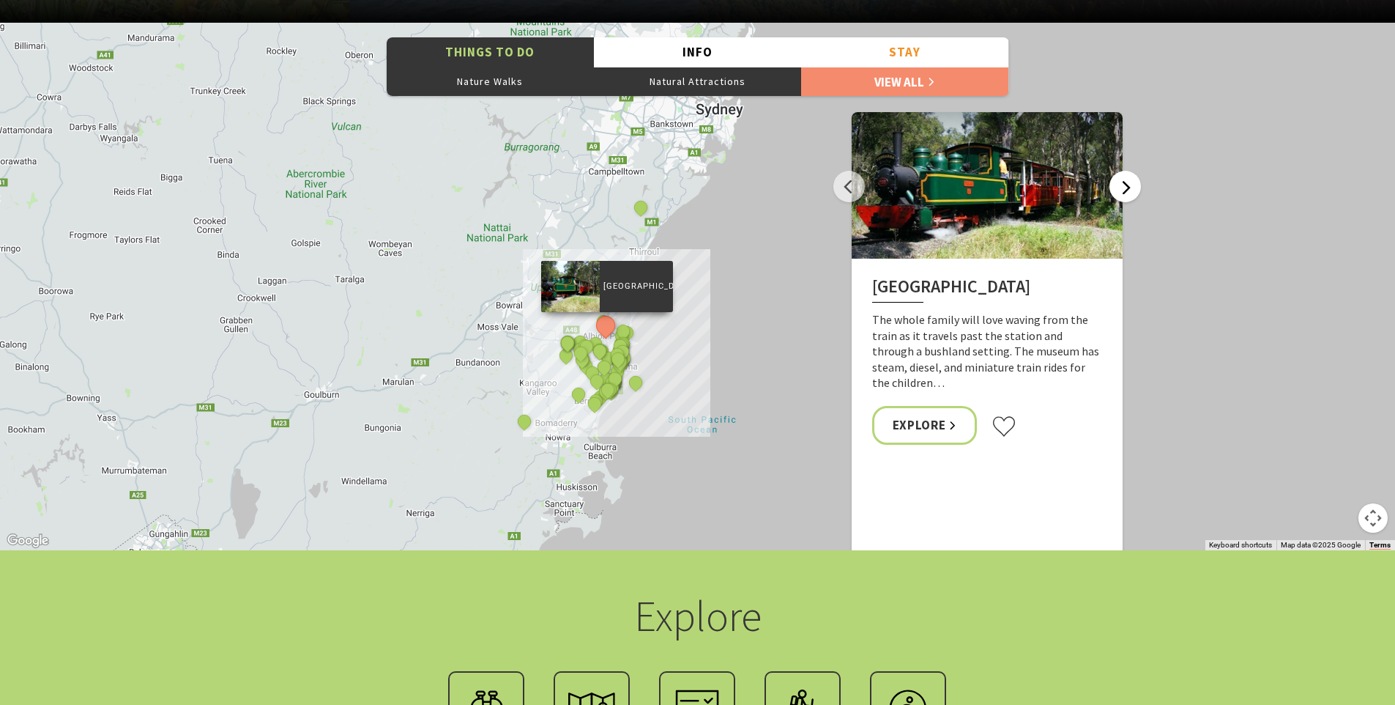
click at [1120, 185] on button "Next" at bounding box center [1125, 186] width 31 height 31
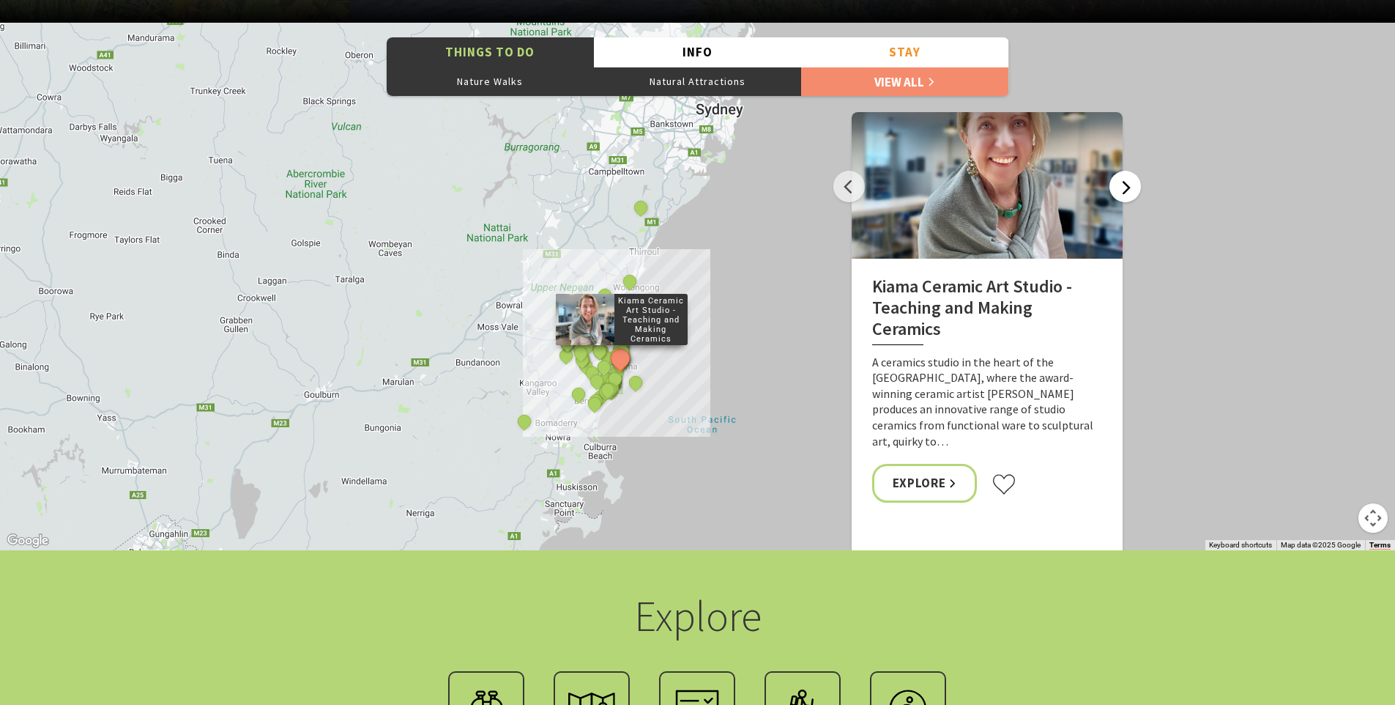
click at [1120, 185] on button "Next" at bounding box center [1125, 186] width 31 height 31
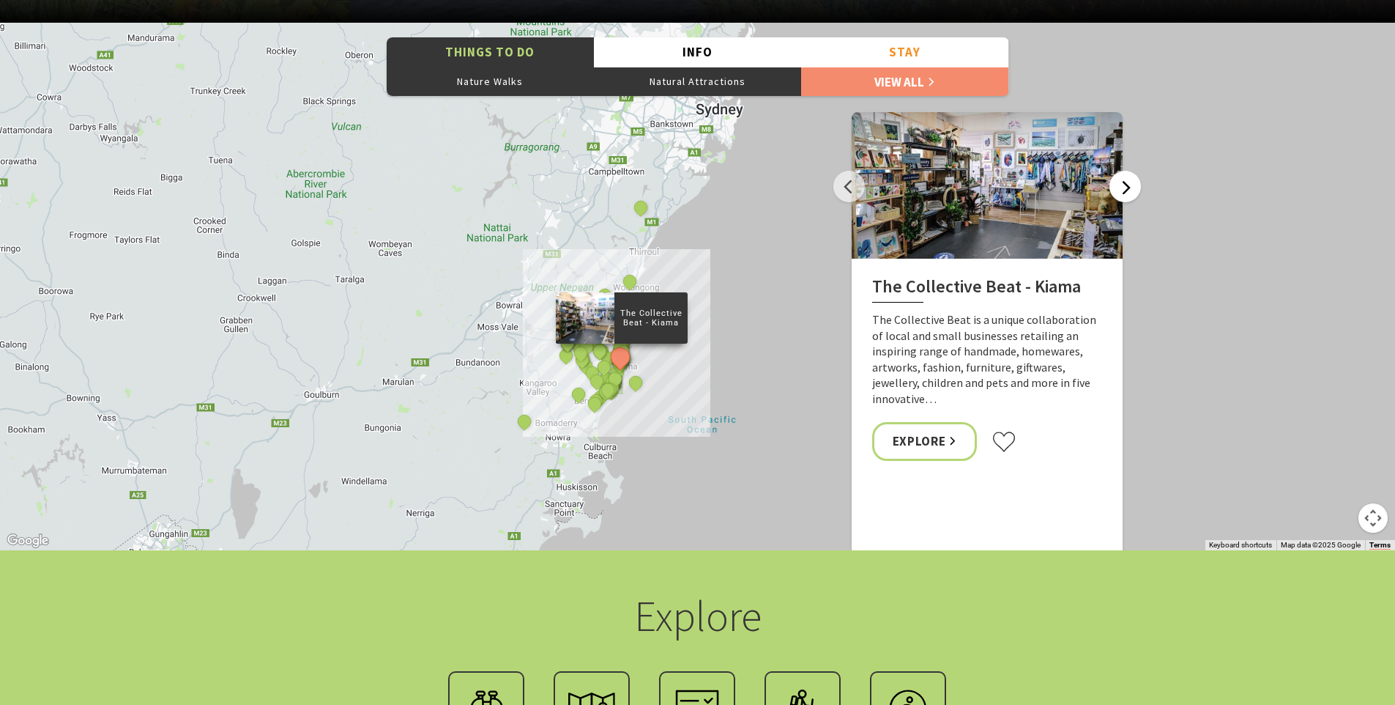
click at [1120, 185] on button "Next" at bounding box center [1125, 186] width 31 height 31
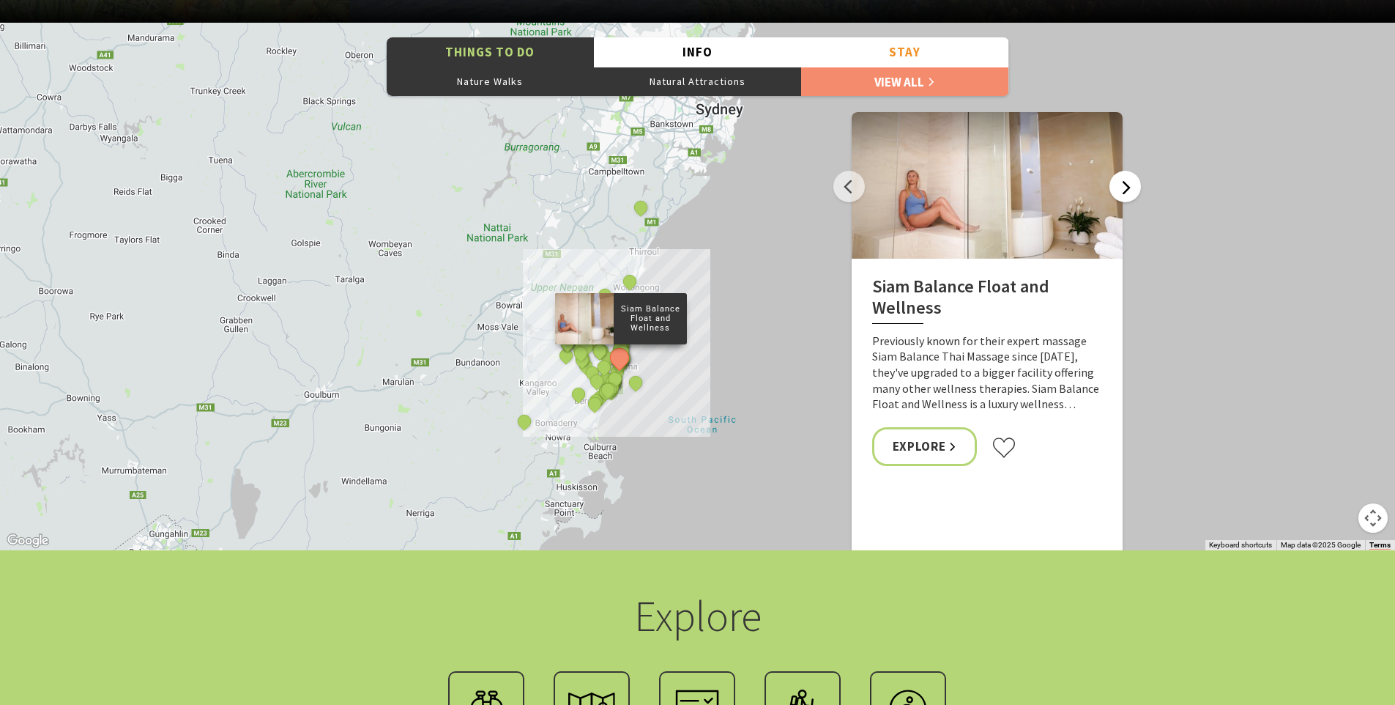
click at [1120, 185] on button "Next" at bounding box center [1125, 186] width 31 height 31
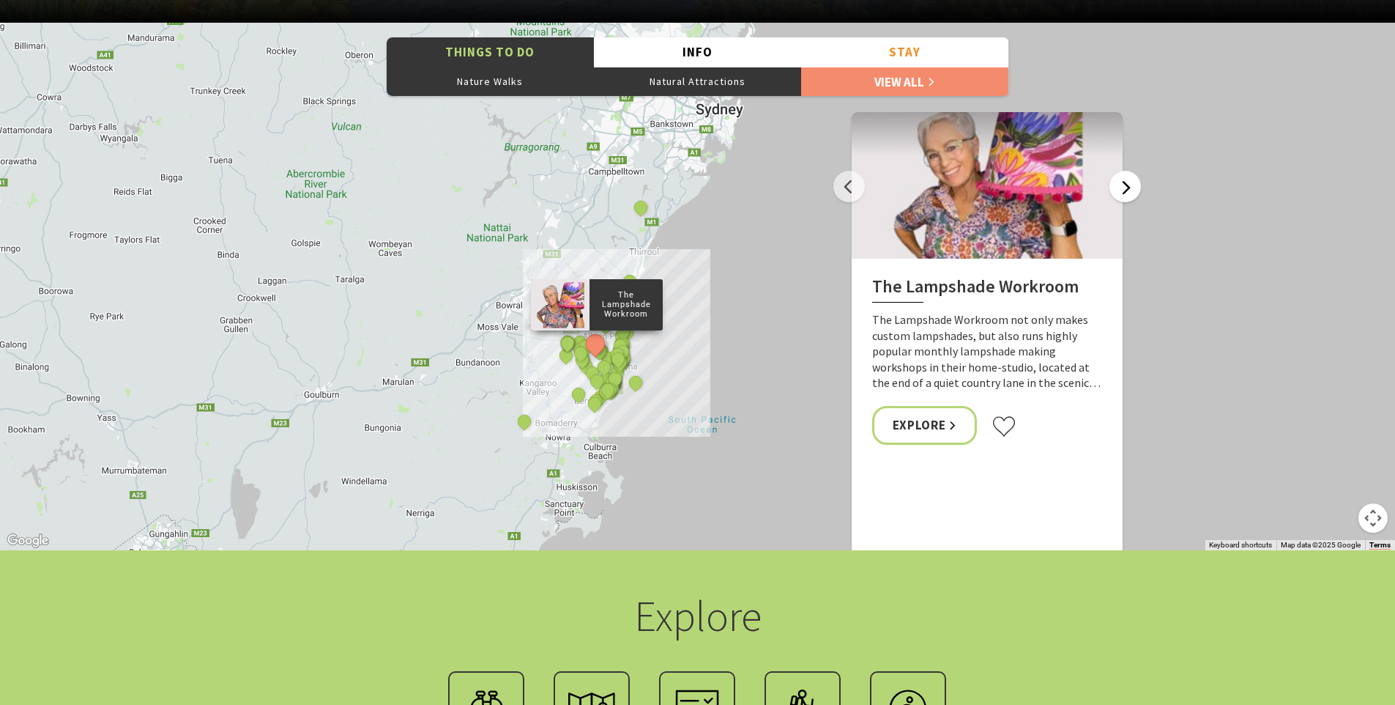
click at [1120, 185] on button "Next" at bounding box center [1125, 186] width 31 height 31
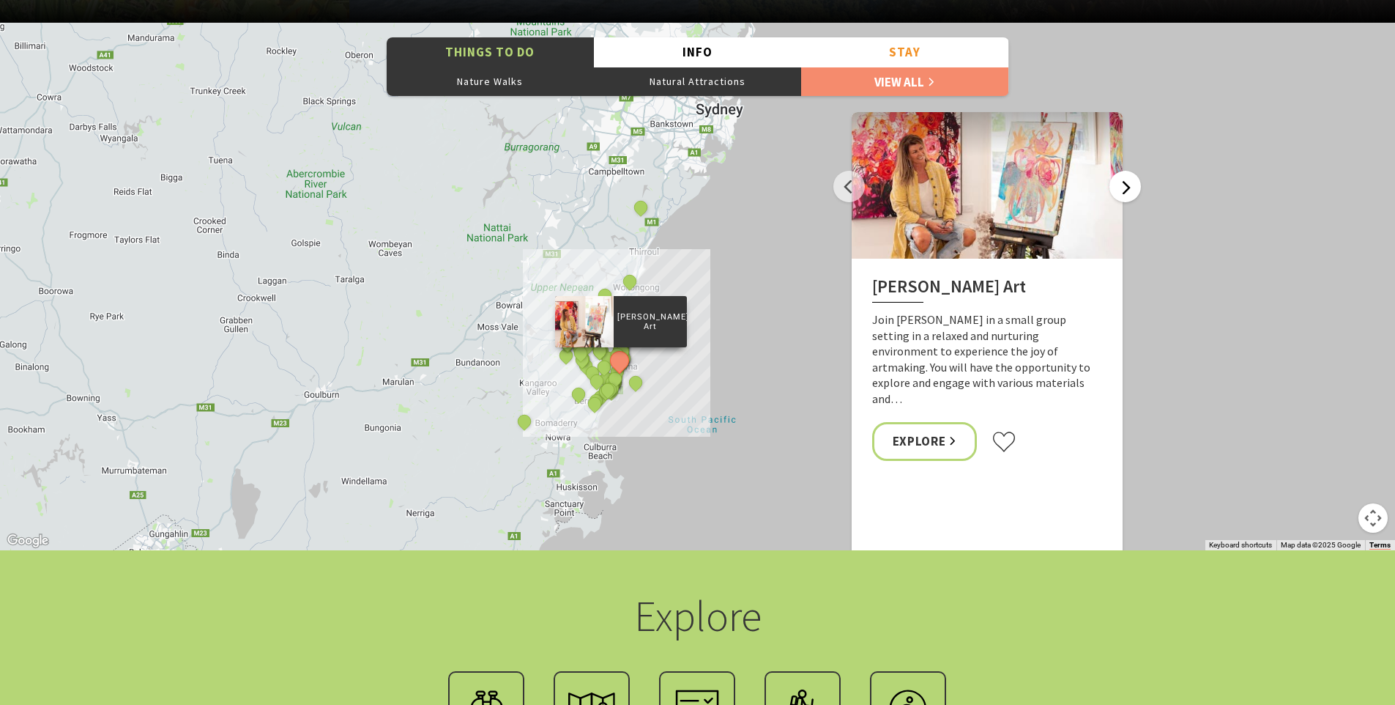
click at [1120, 185] on button "Next" at bounding box center [1125, 186] width 31 height 31
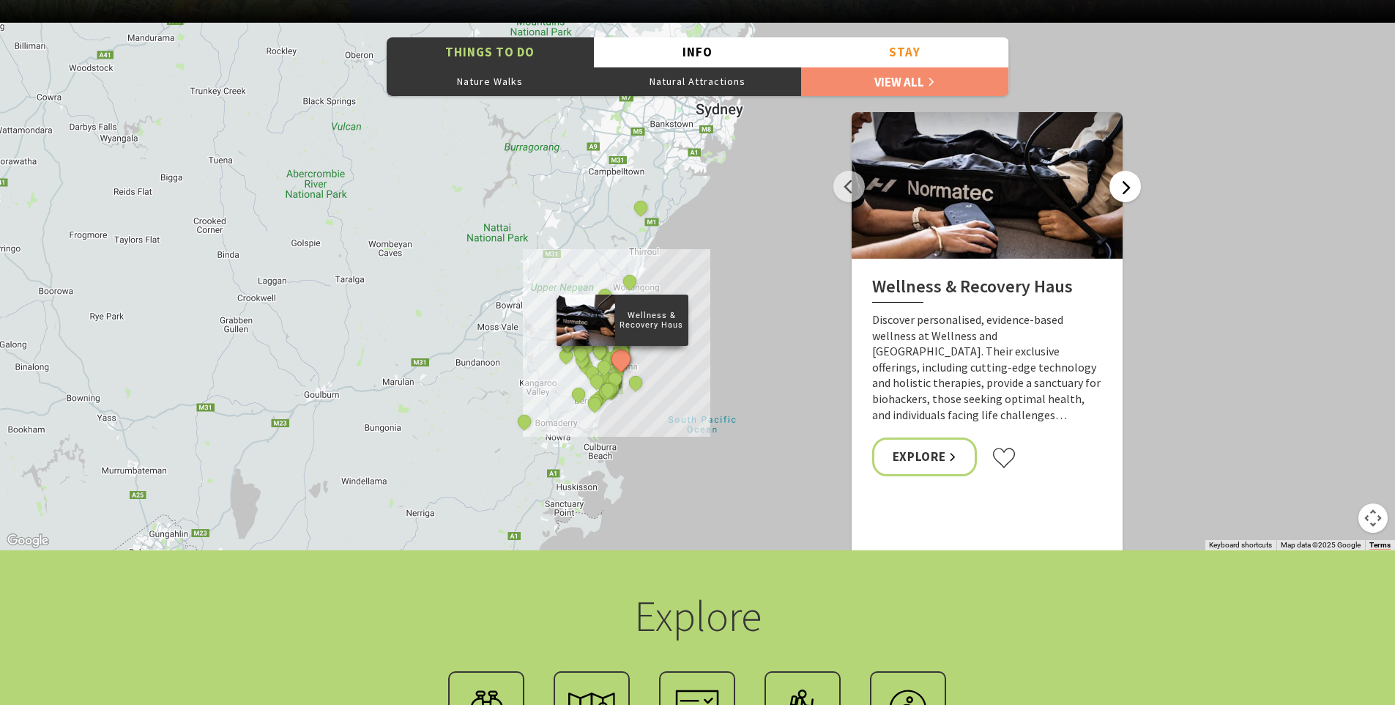
click at [1120, 185] on button "Next" at bounding box center [1125, 186] width 31 height 31
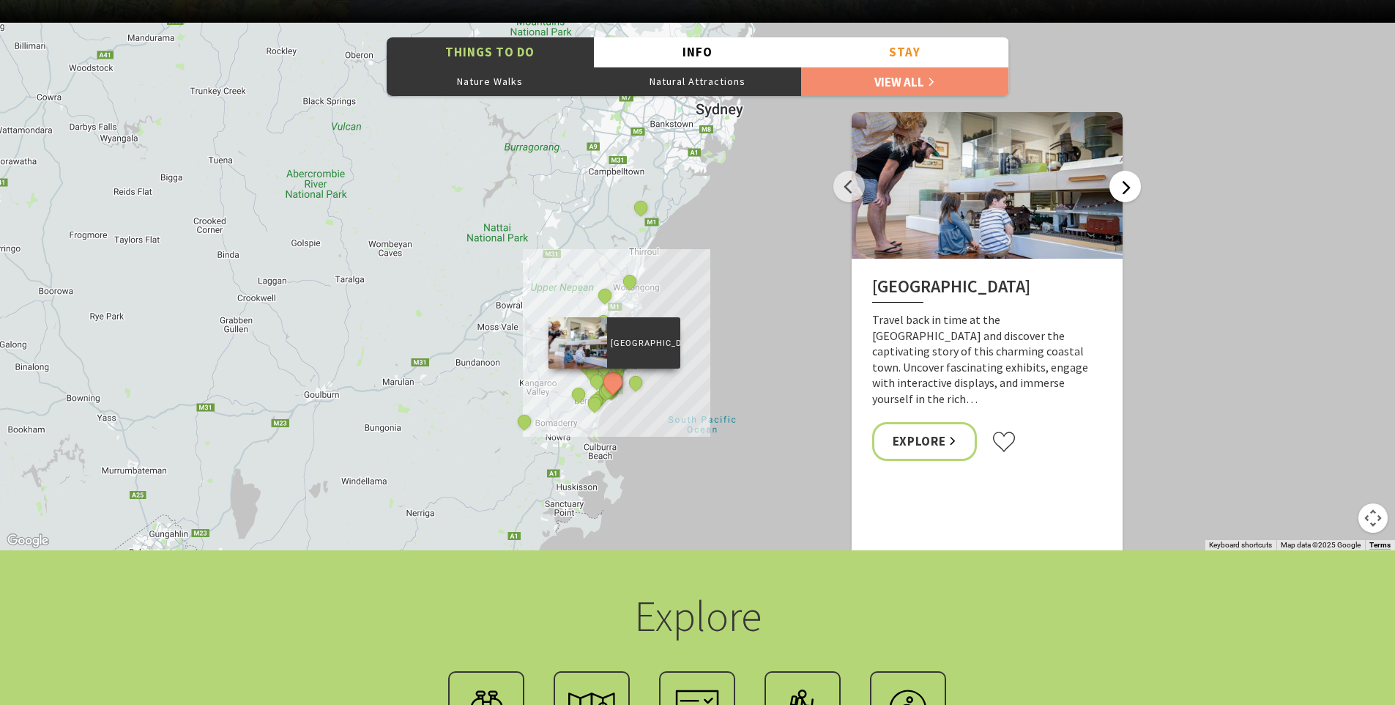
click at [1120, 187] on button "Next" at bounding box center [1125, 186] width 31 height 31
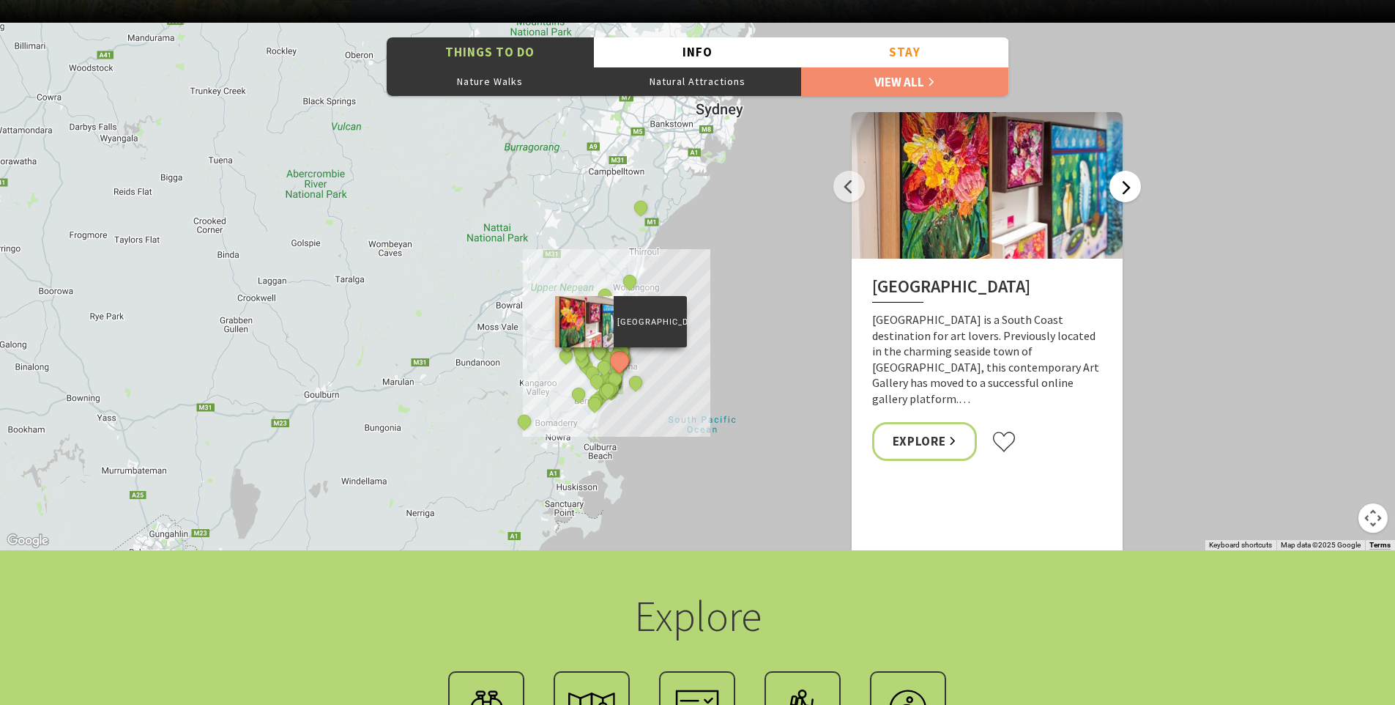
click at [1121, 186] on button "Next" at bounding box center [1125, 186] width 31 height 31
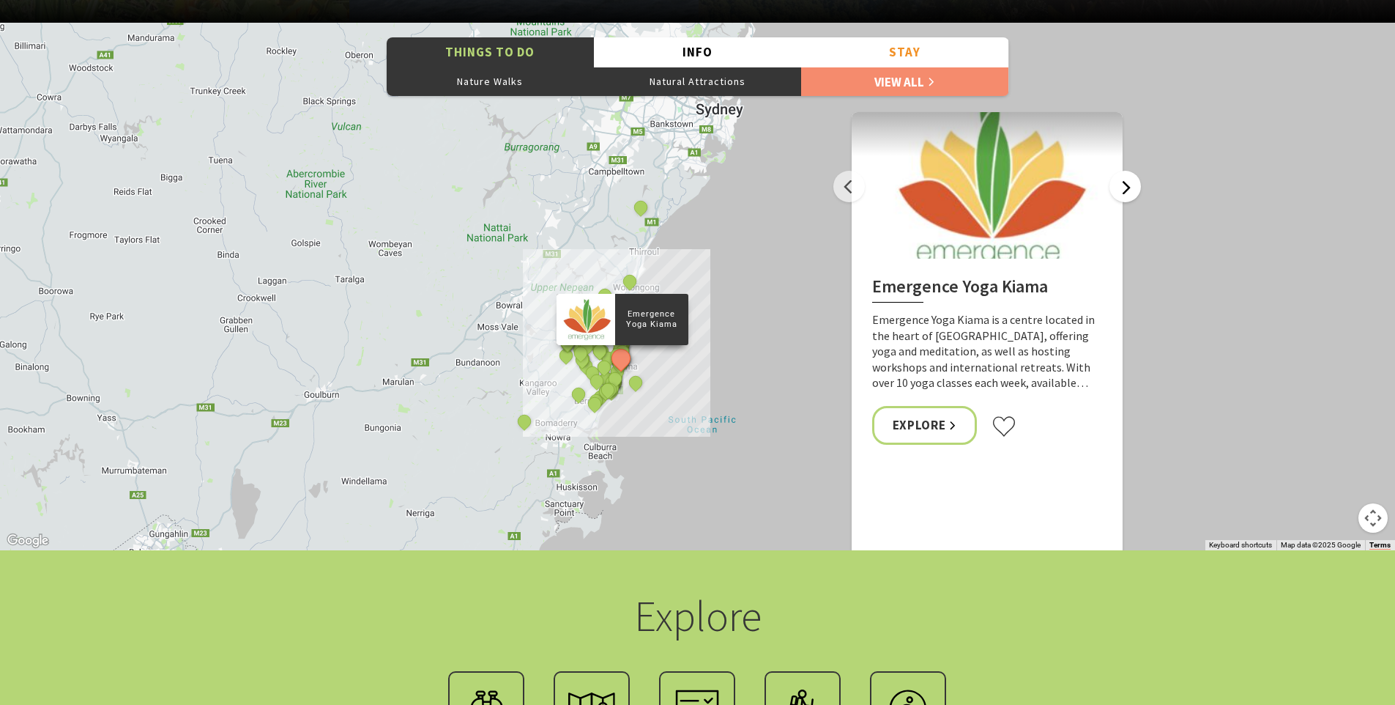
click at [1124, 185] on button "Next" at bounding box center [1125, 186] width 31 height 31
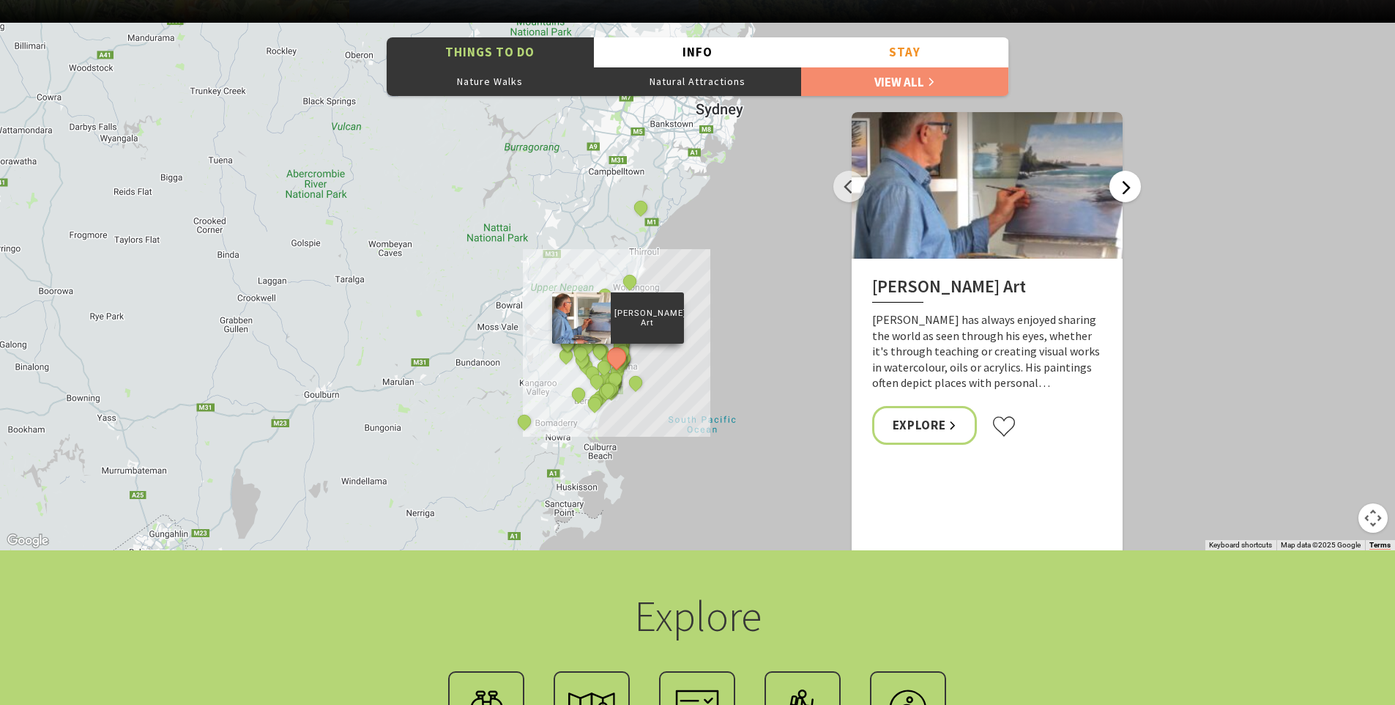
click at [1124, 185] on button "Next" at bounding box center [1125, 186] width 31 height 31
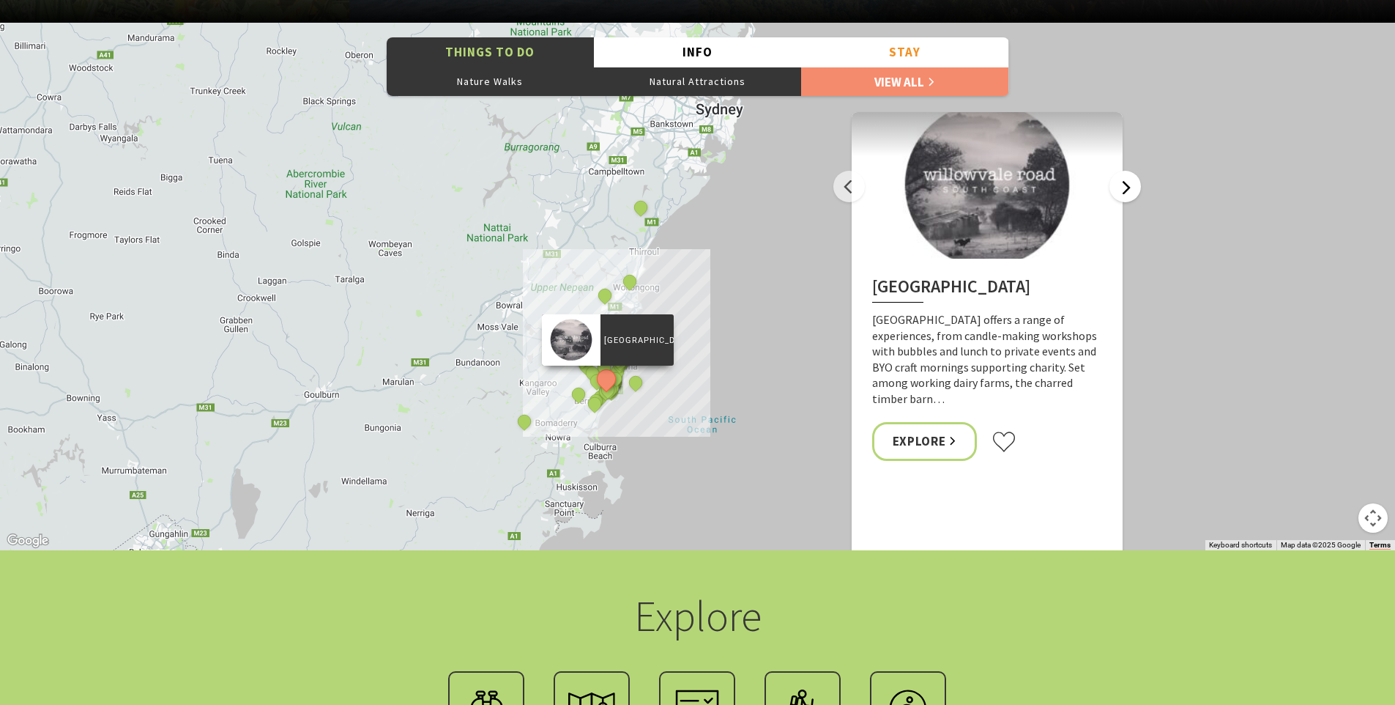
click at [1124, 185] on button "Next" at bounding box center [1125, 186] width 31 height 31
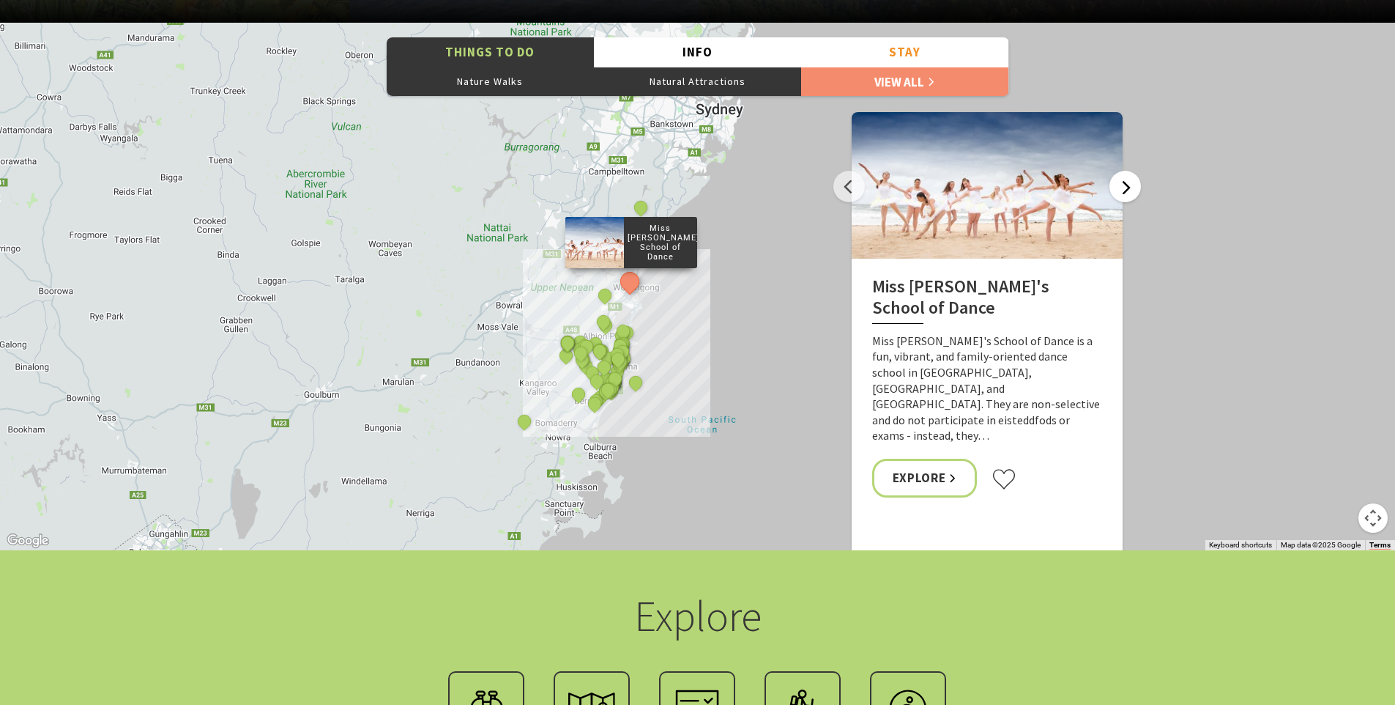
click at [1124, 185] on button "Next" at bounding box center [1125, 186] width 31 height 31
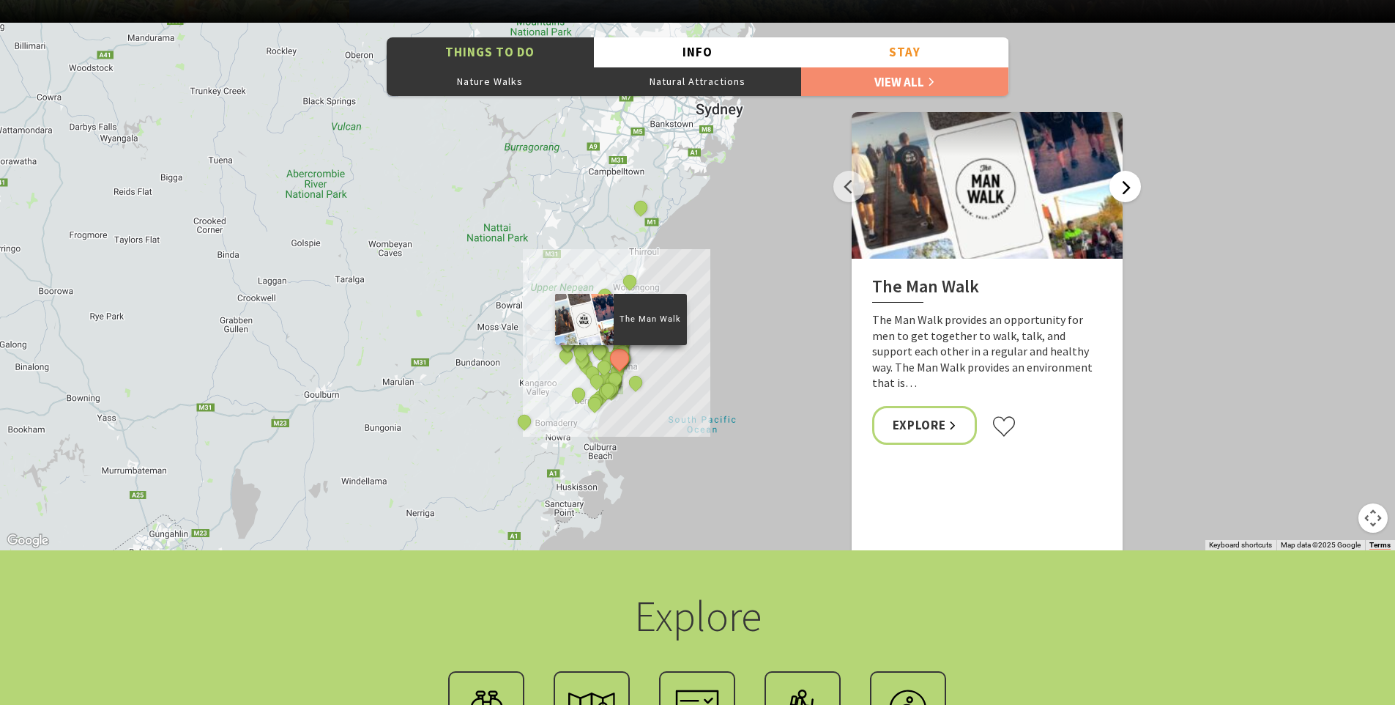
click at [1124, 185] on button "Next" at bounding box center [1125, 186] width 31 height 31
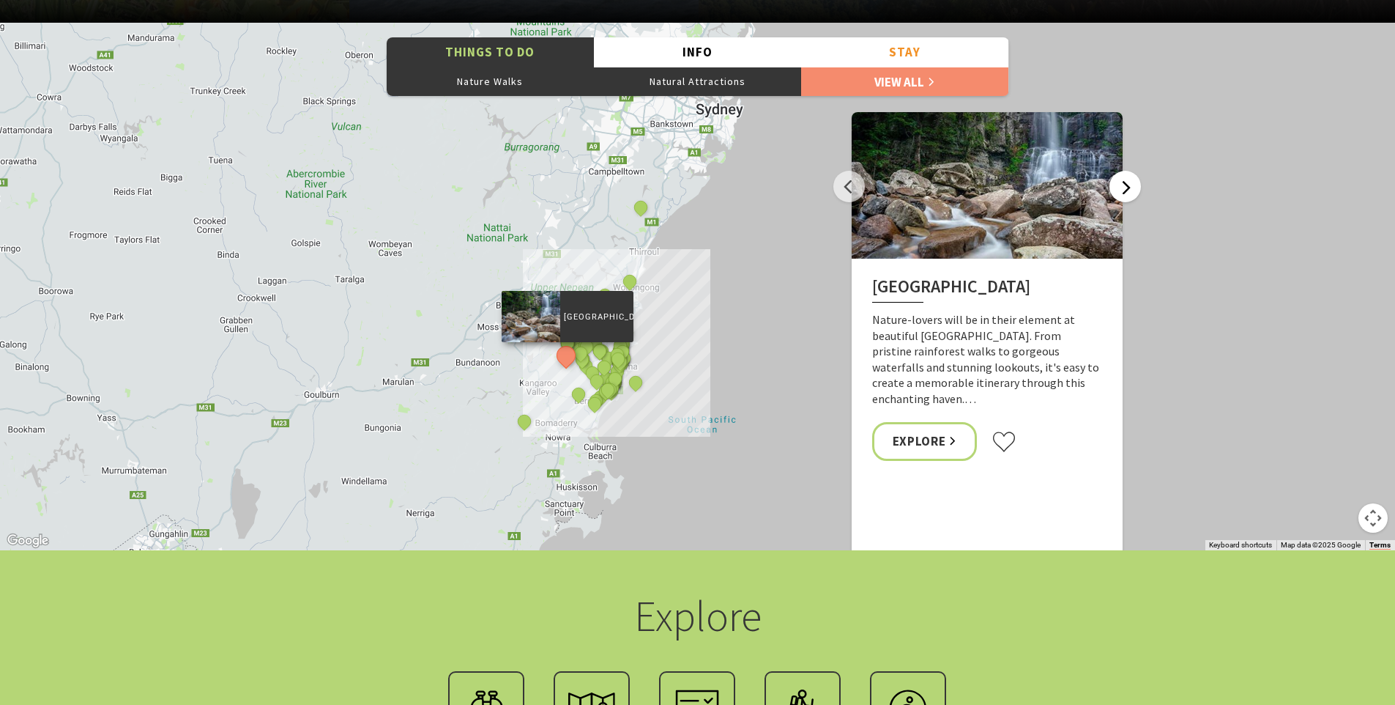
click at [1123, 185] on button "Next" at bounding box center [1125, 186] width 31 height 31
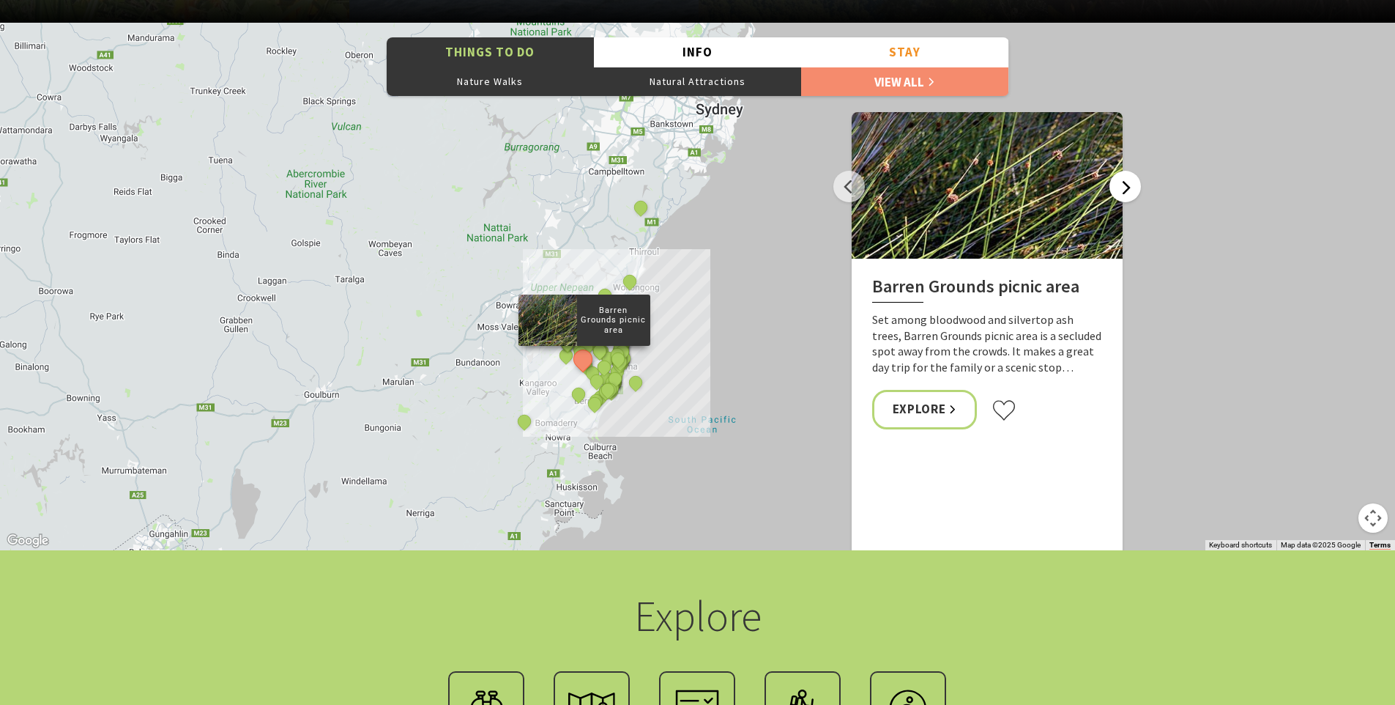
click at [1123, 185] on button "Next" at bounding box center [1125, 186] width 31 height 31
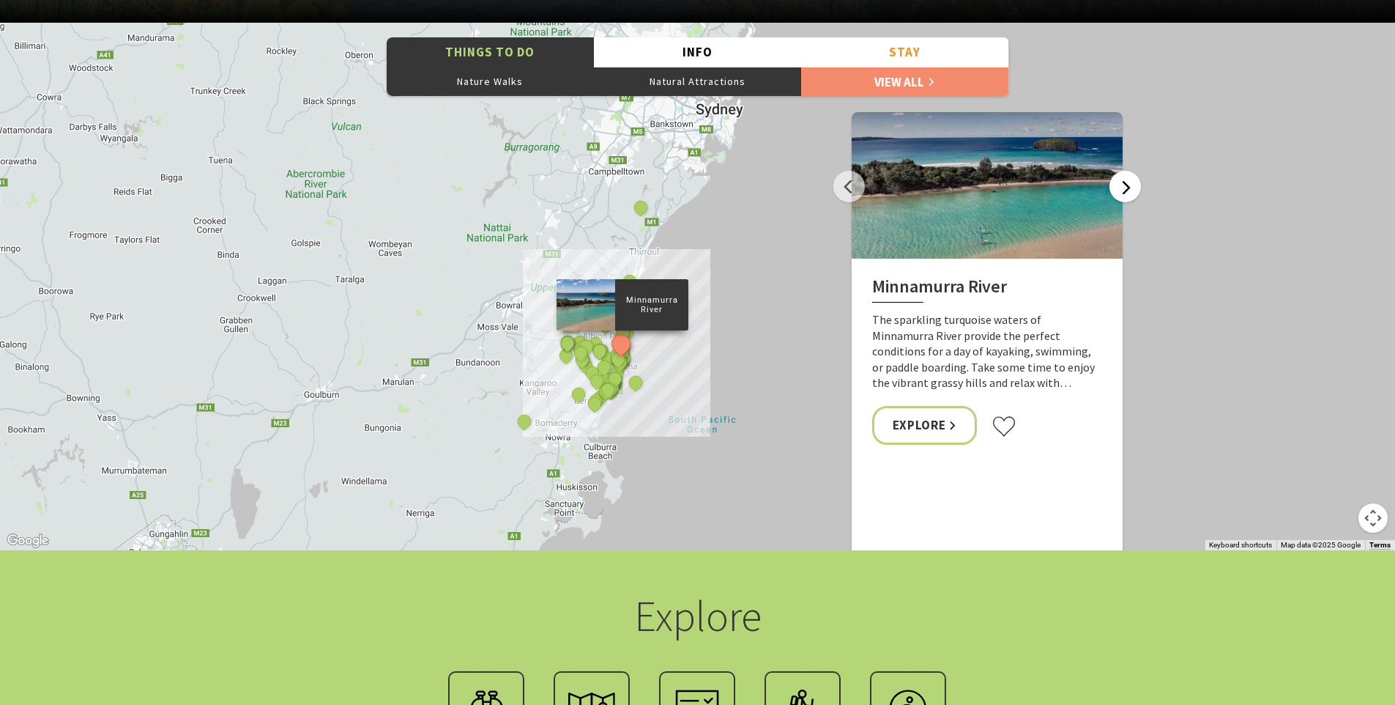
click at [1124, 193] on button "Next" at bounding box center [1125, 186] width 31 height 31
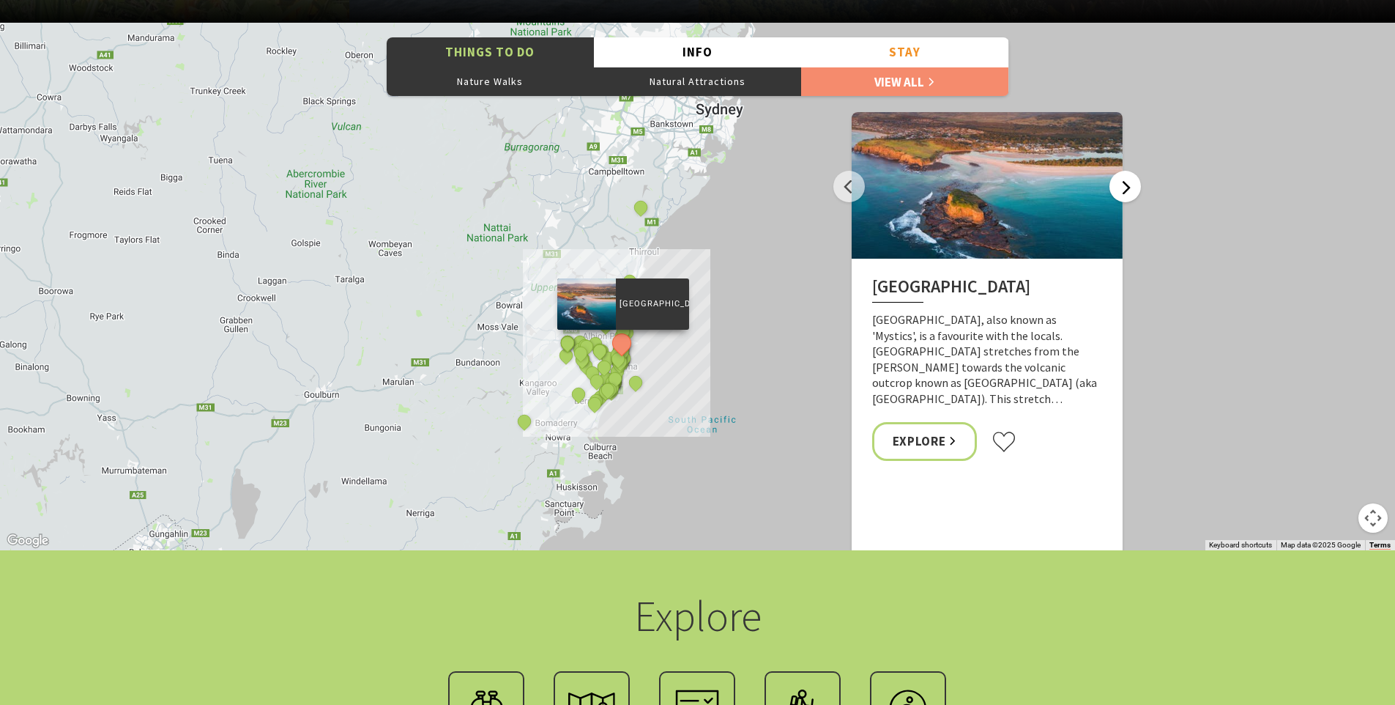
click at [1129, 189] on button "Next" at bounding box center [1125, 186] width 31 height 31
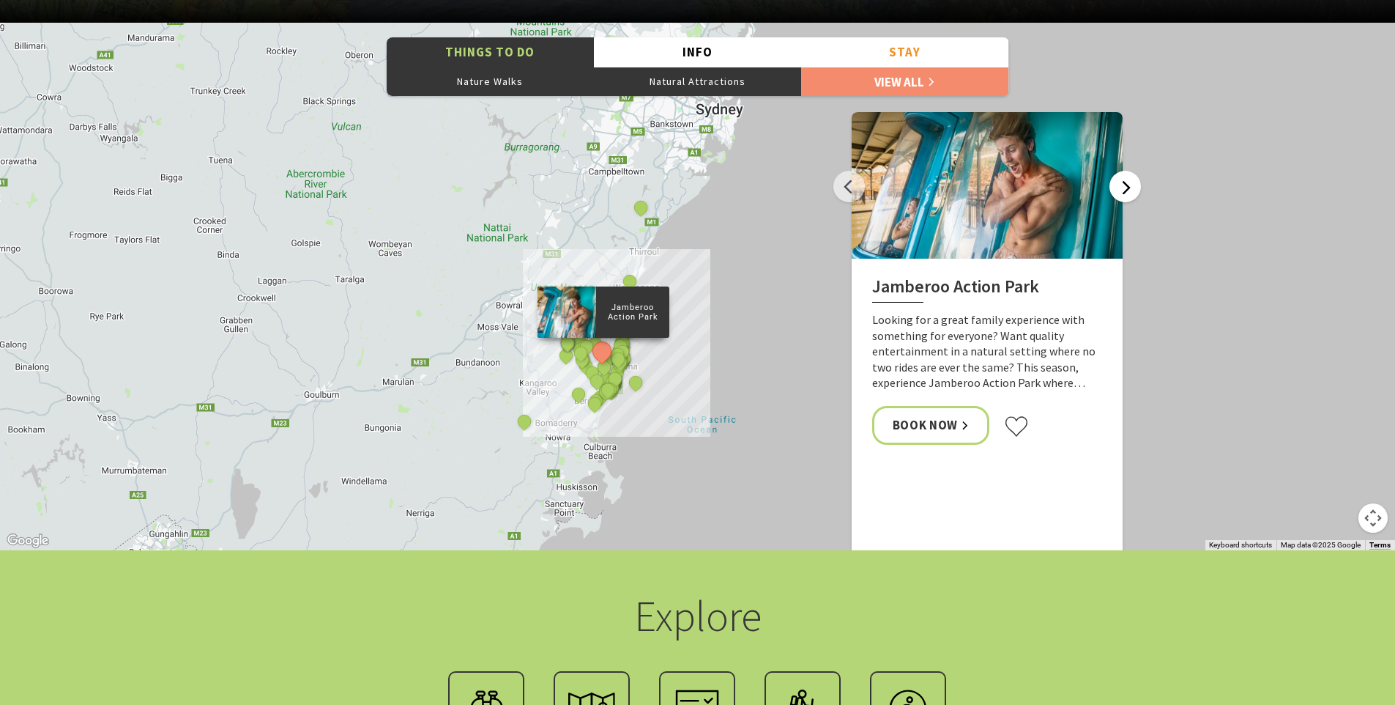
click at [1129, 188] on button "Next" at bounding box center [1125, 186] width 31 height 31
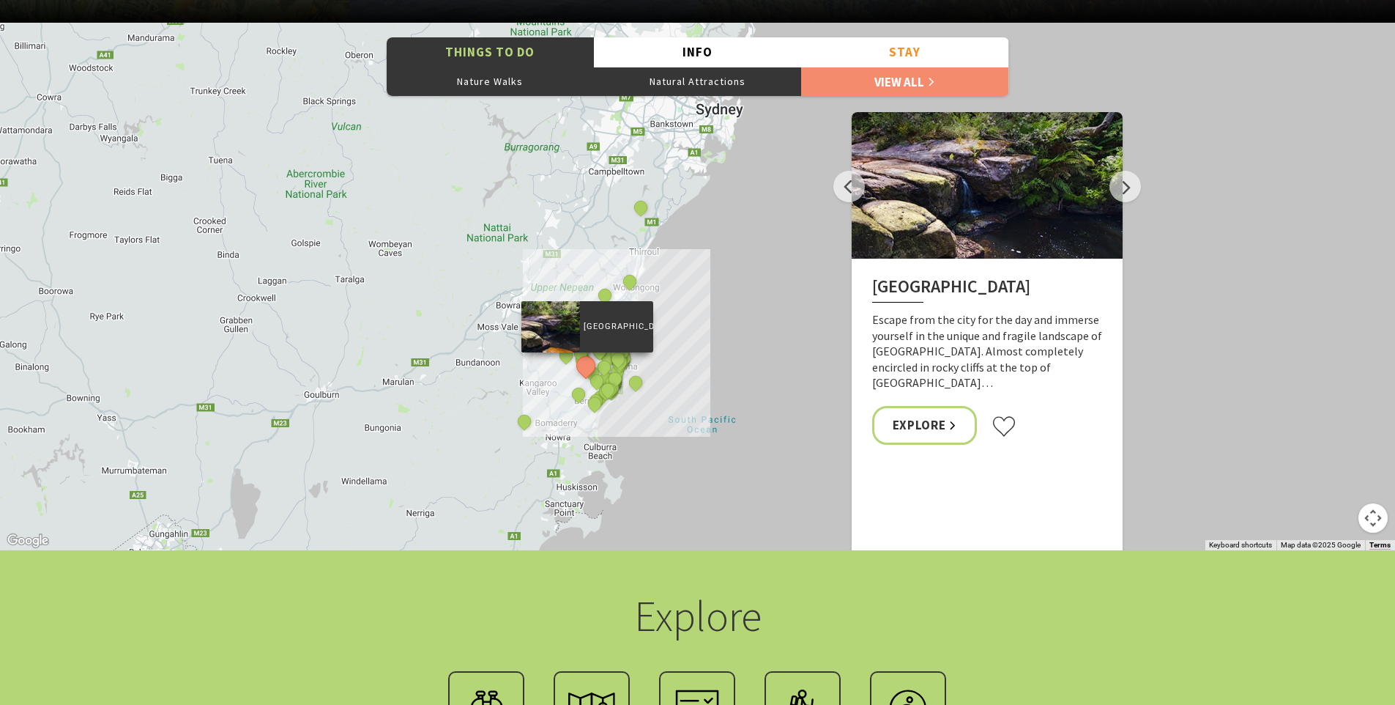
click at [992, 371] on p "Escape from the city for the day and immerse yourself in the unique and fragile…" at bounding box center [987, 351] width 230 height 79
click at [1124, 185] on button "Next" at bounding box center [1125, 186] width 31 height 31
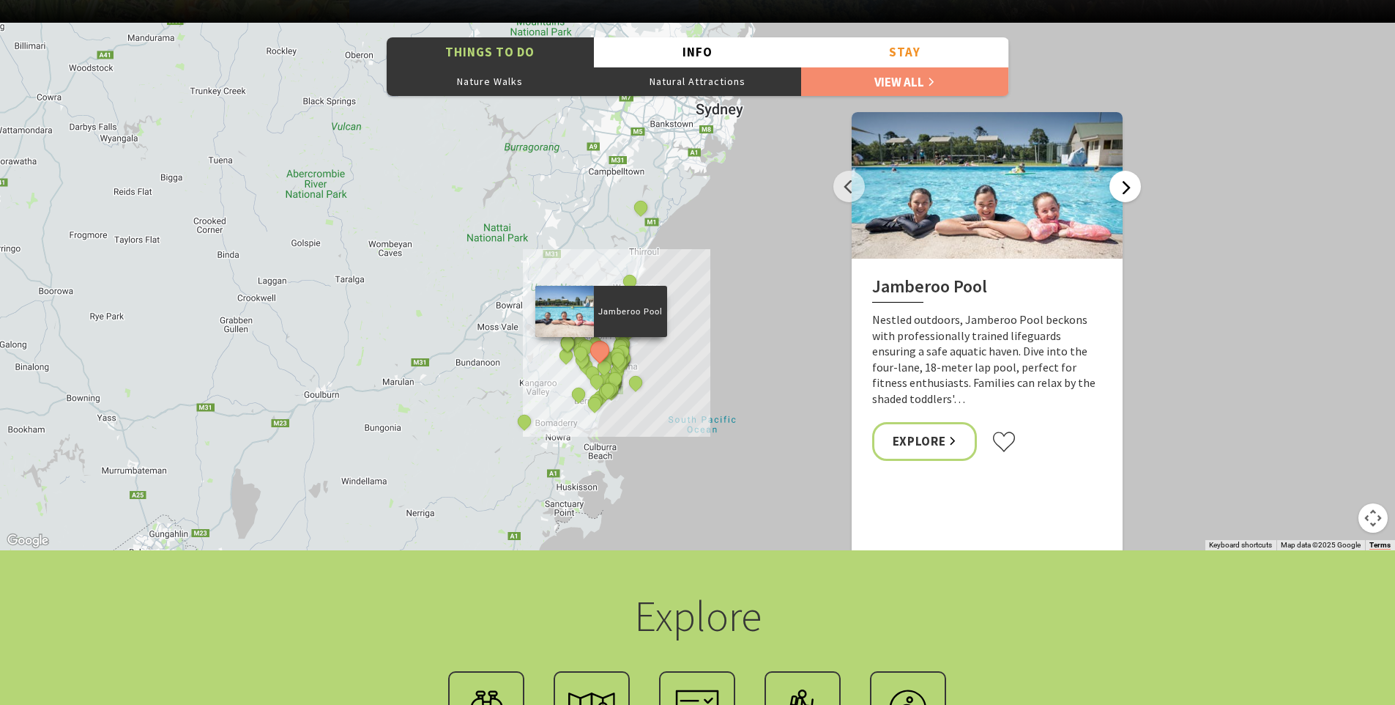
click at [1124, 185] on button "Next" at bounding box center [1125, 186] width 31 height 31
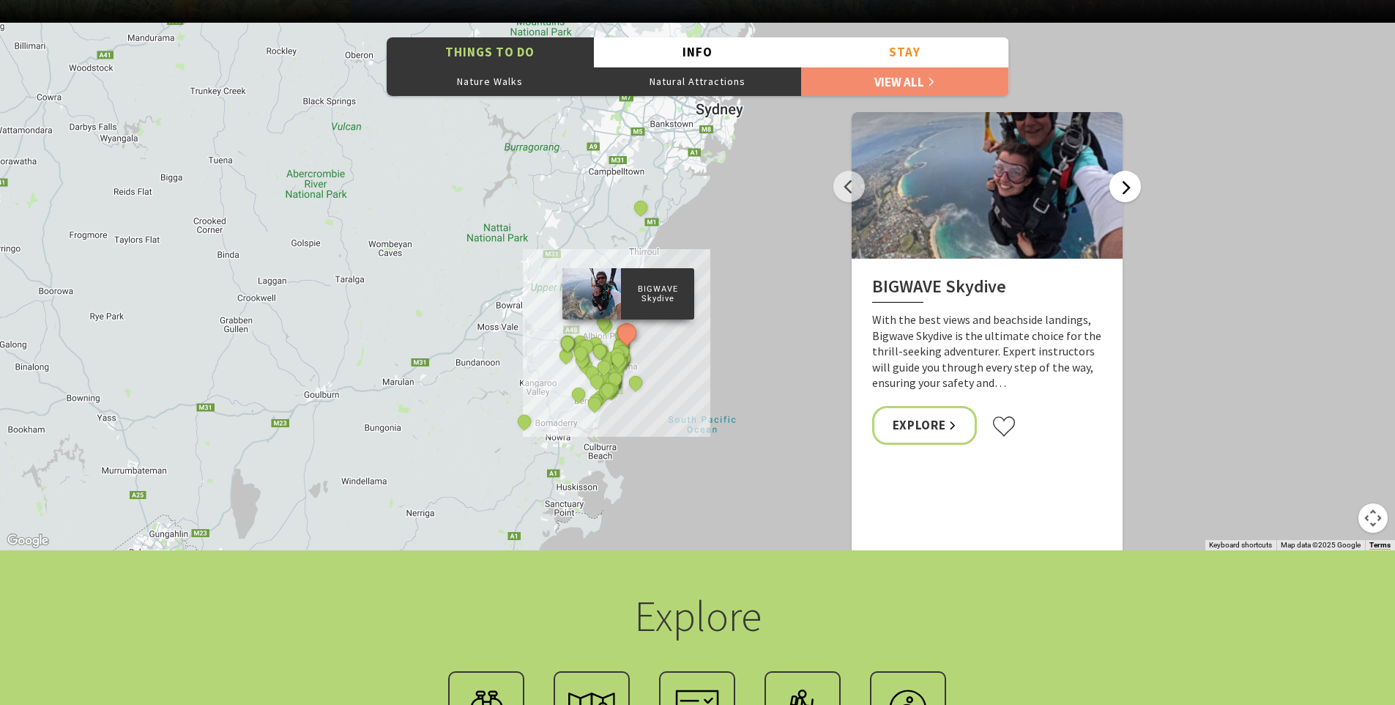
click at [1124, 185] on button "Next" at bounding box center [1125, 186] width 31 height 31
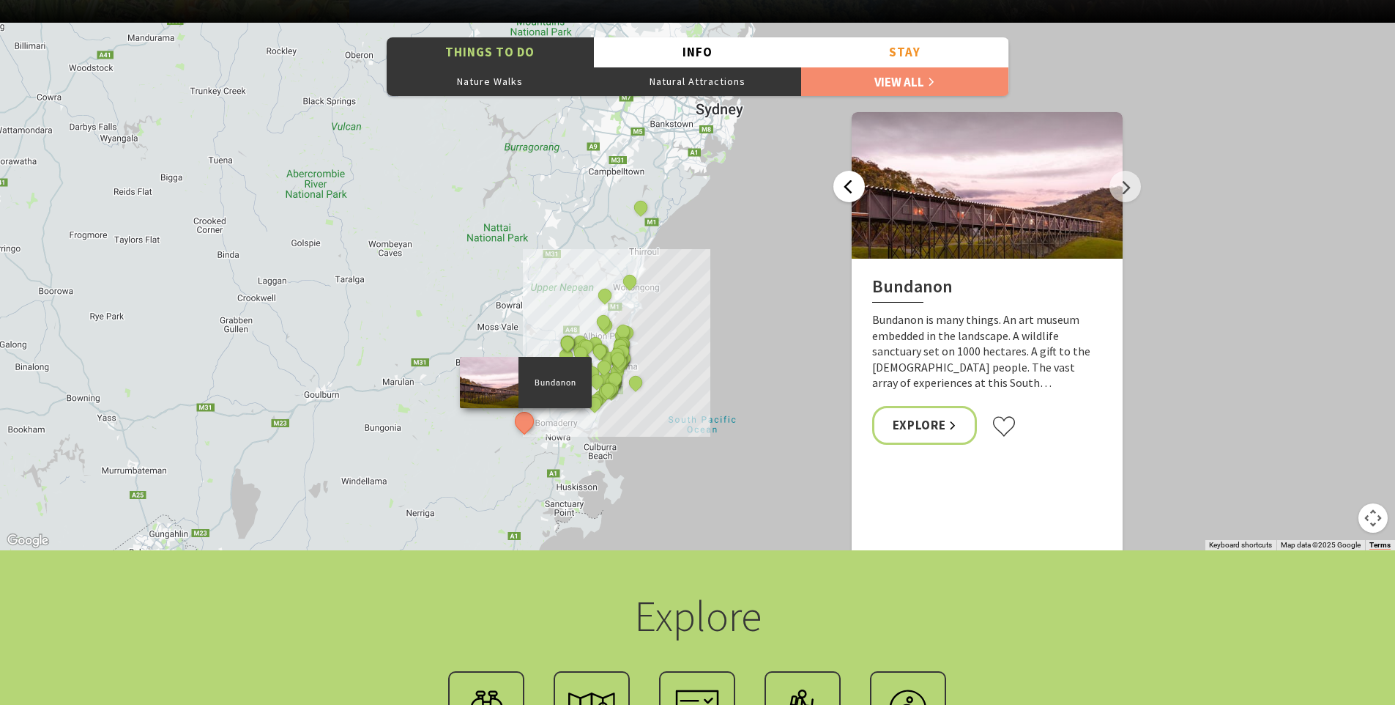
click at [846, 181] on button "Previous" at bounding box center [849, 186] width 31 height 31
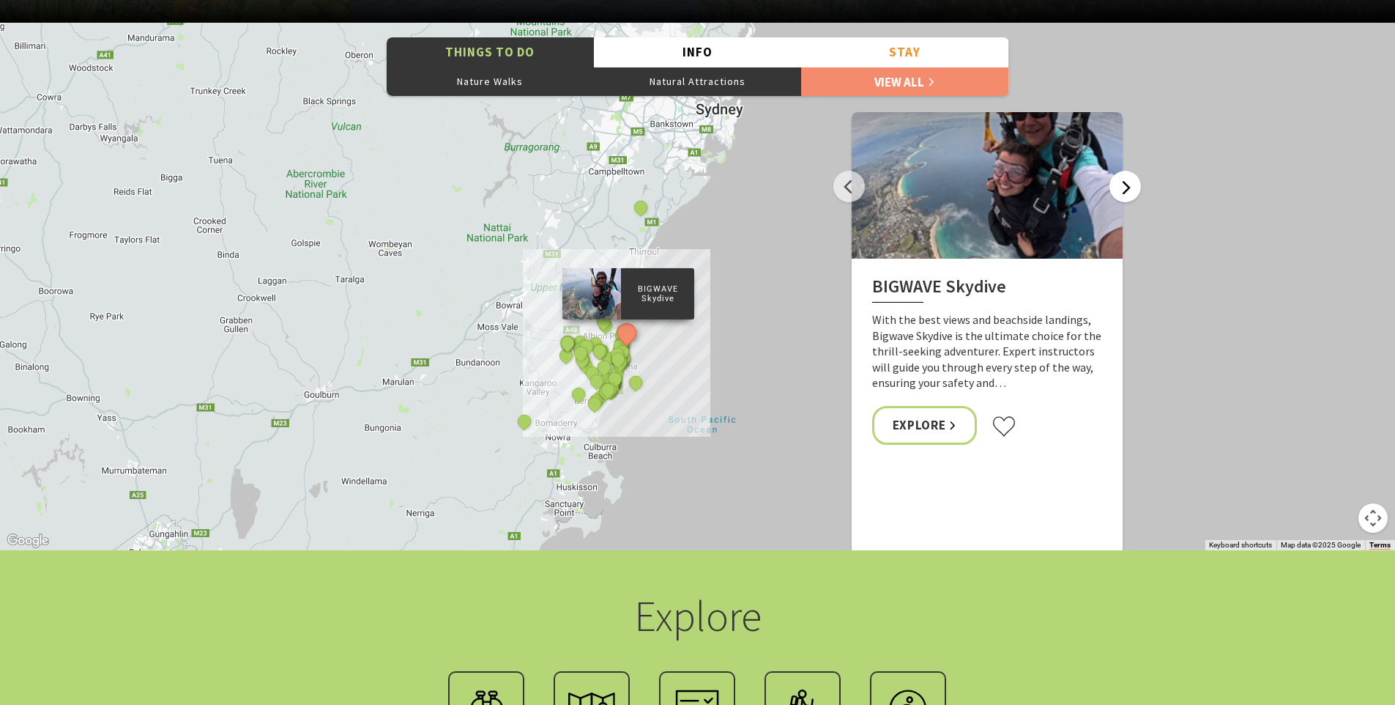
click at [1123, 182] on button "Next" at bounding box center [1125, 186] width 31 height 31
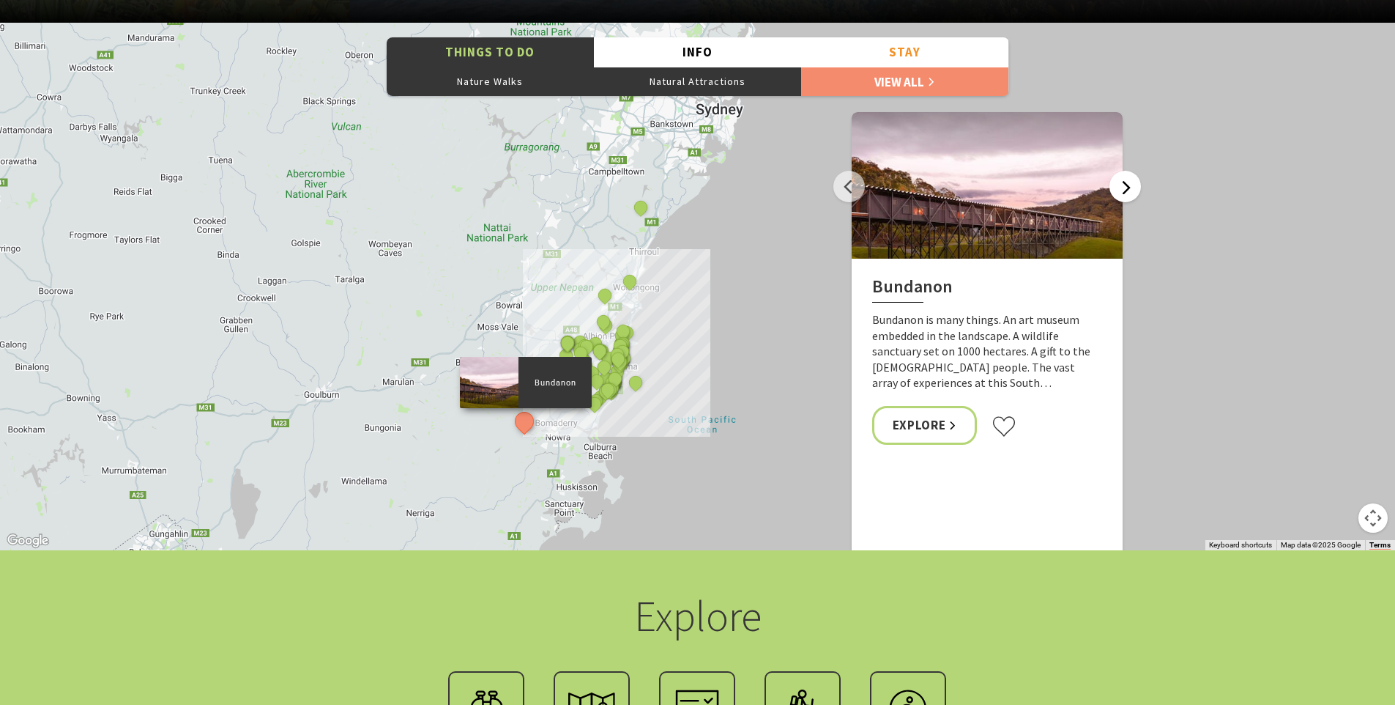
click at [1123, 182] on button "Next" at bounding box center [1125, 186] width 31 height 31
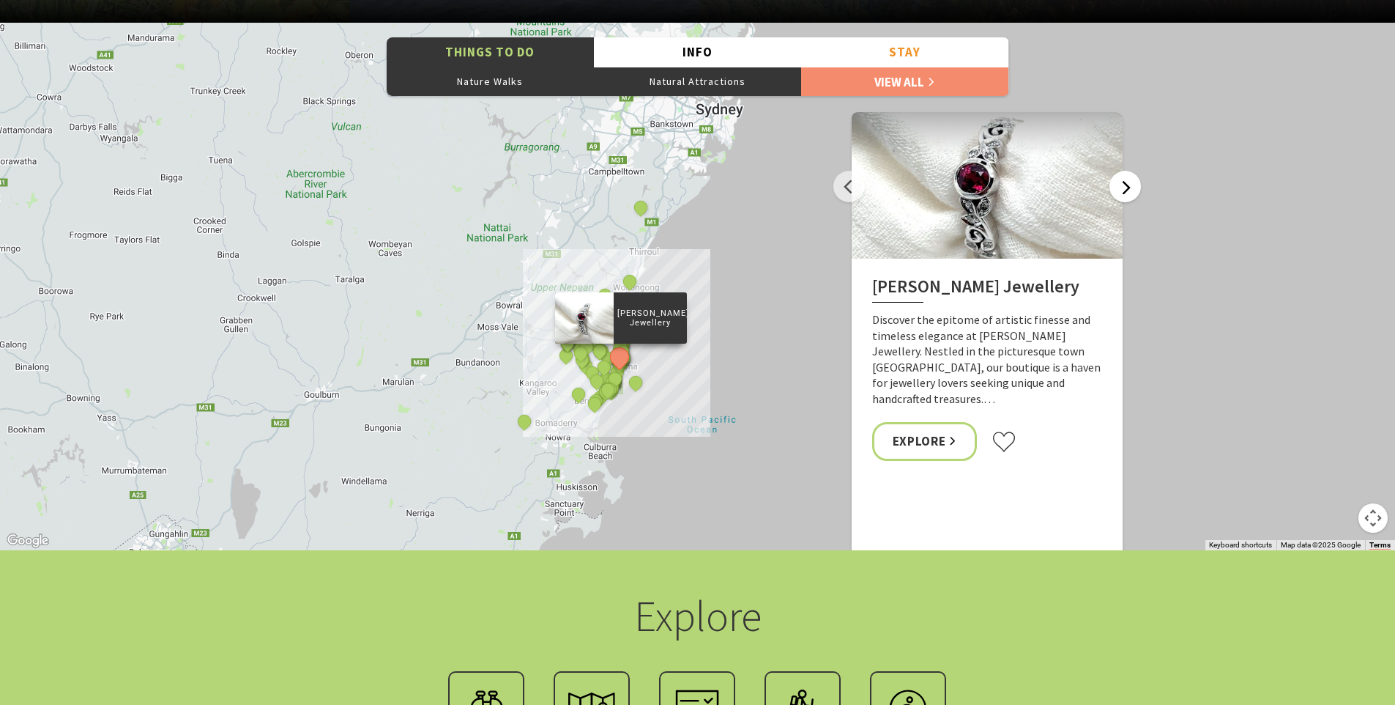
click at [1123, 182] on button "Next" at bounding box center [1125, 186] width 31 height 31
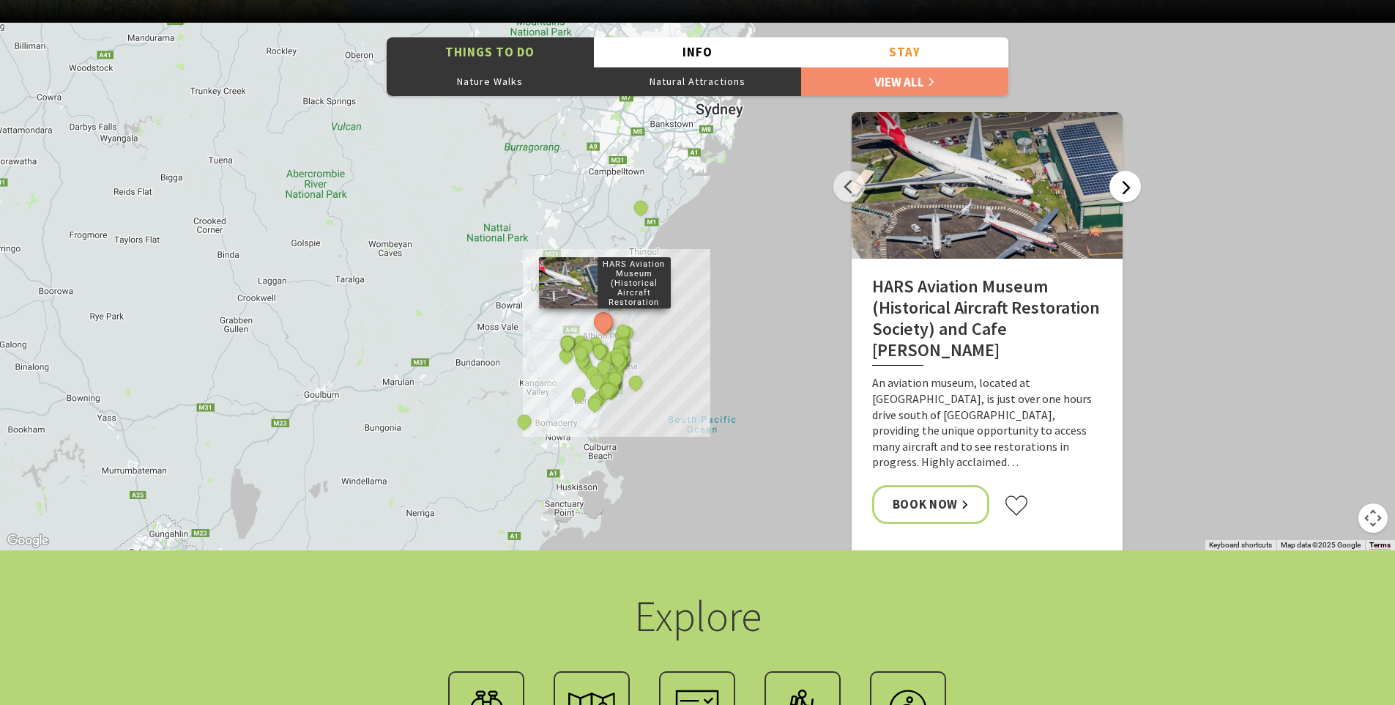
click at [1123, 182] on button "Next" at bounding box center [1125, 186] width 31 height 31
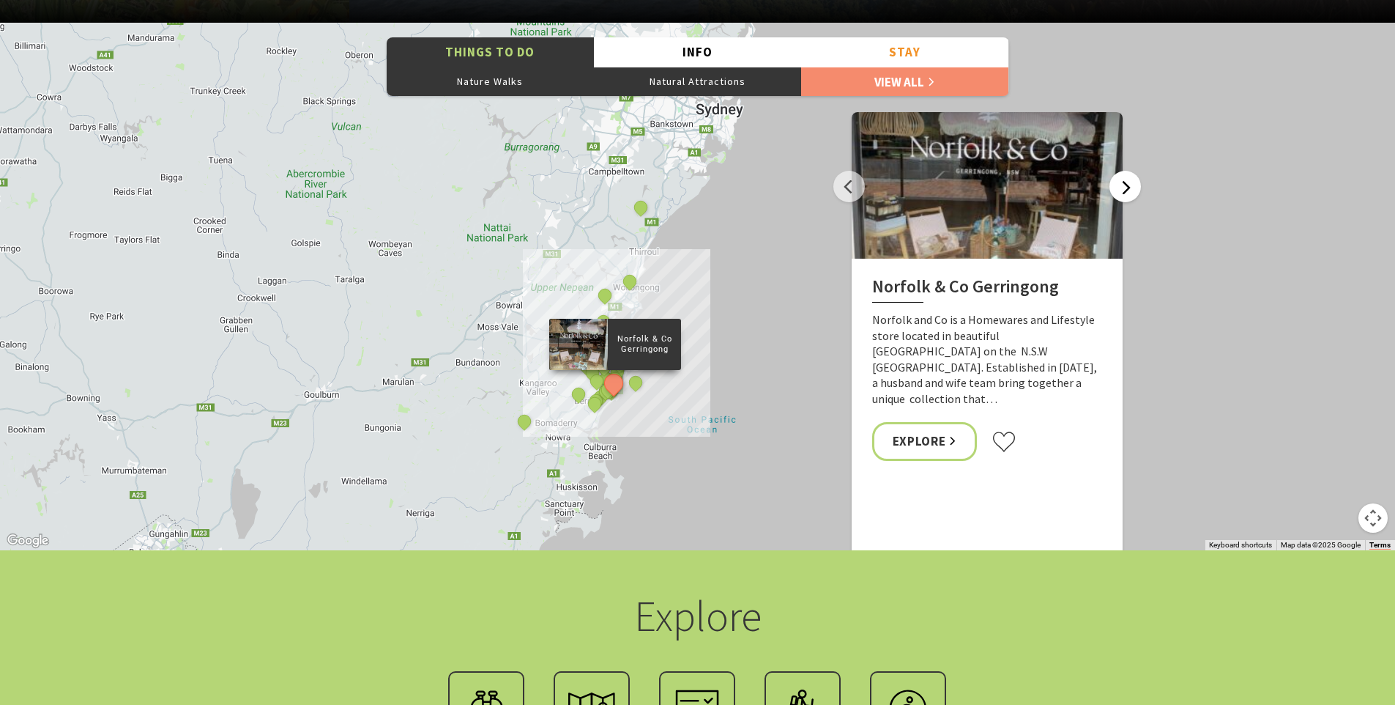
click at [1123, 183] on button "Next" at bounding box center [1125, 186] width 31 height 31
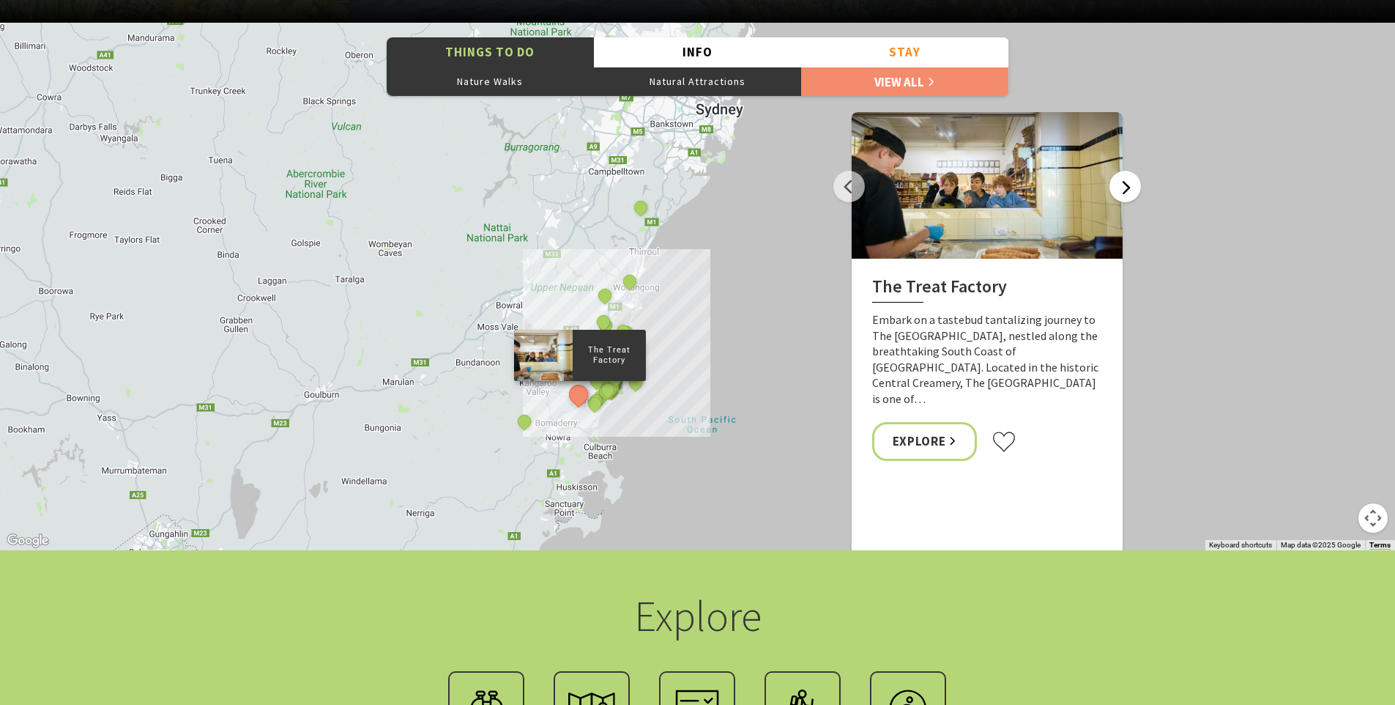
click at [1123, 183] on button "Next" at bounding box center [1125, 186] width 31 height 31
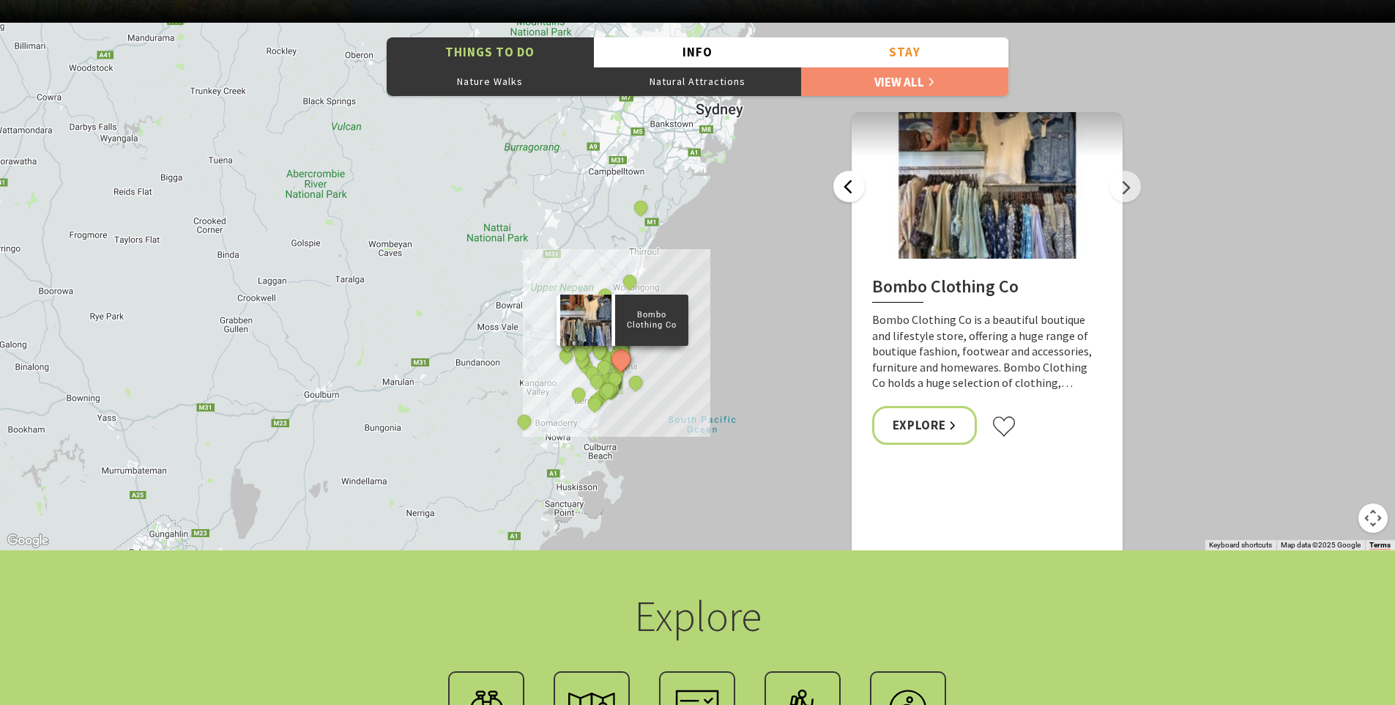
click at [856, 188] on button "Previous" at bounding box center [849, 186] width 31 height 31
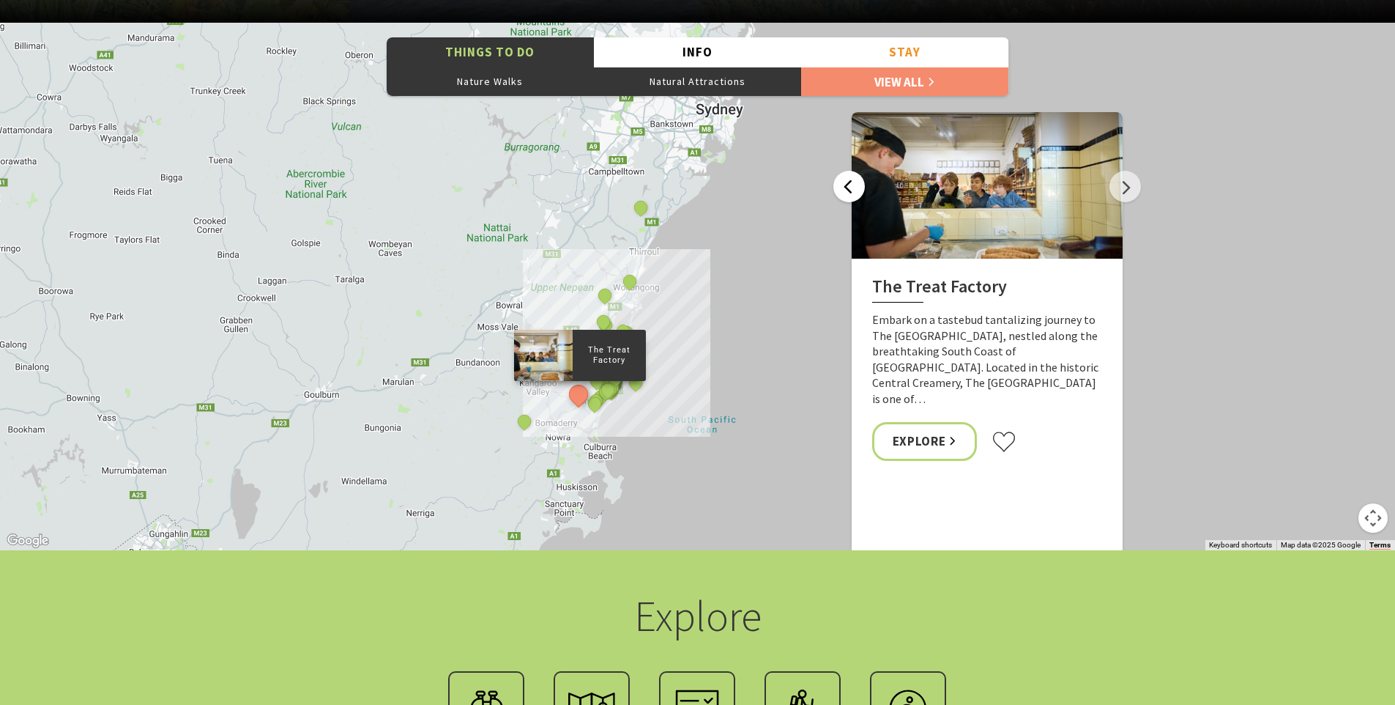
click at [856, 188] on button "Previous" at bounding box center [849, 186] width 31 height 31
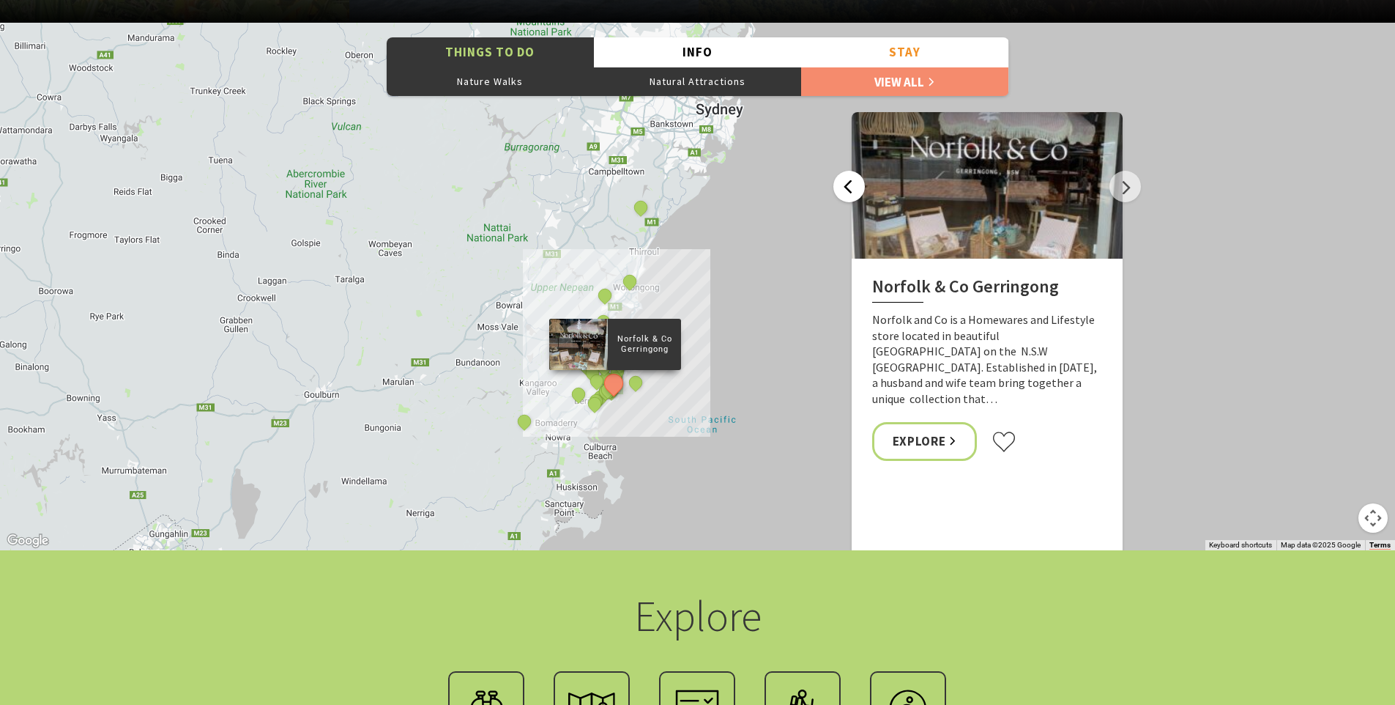
click at [856, 188] on button "Previous" at bounding box center [849, 186] width 31 height 31
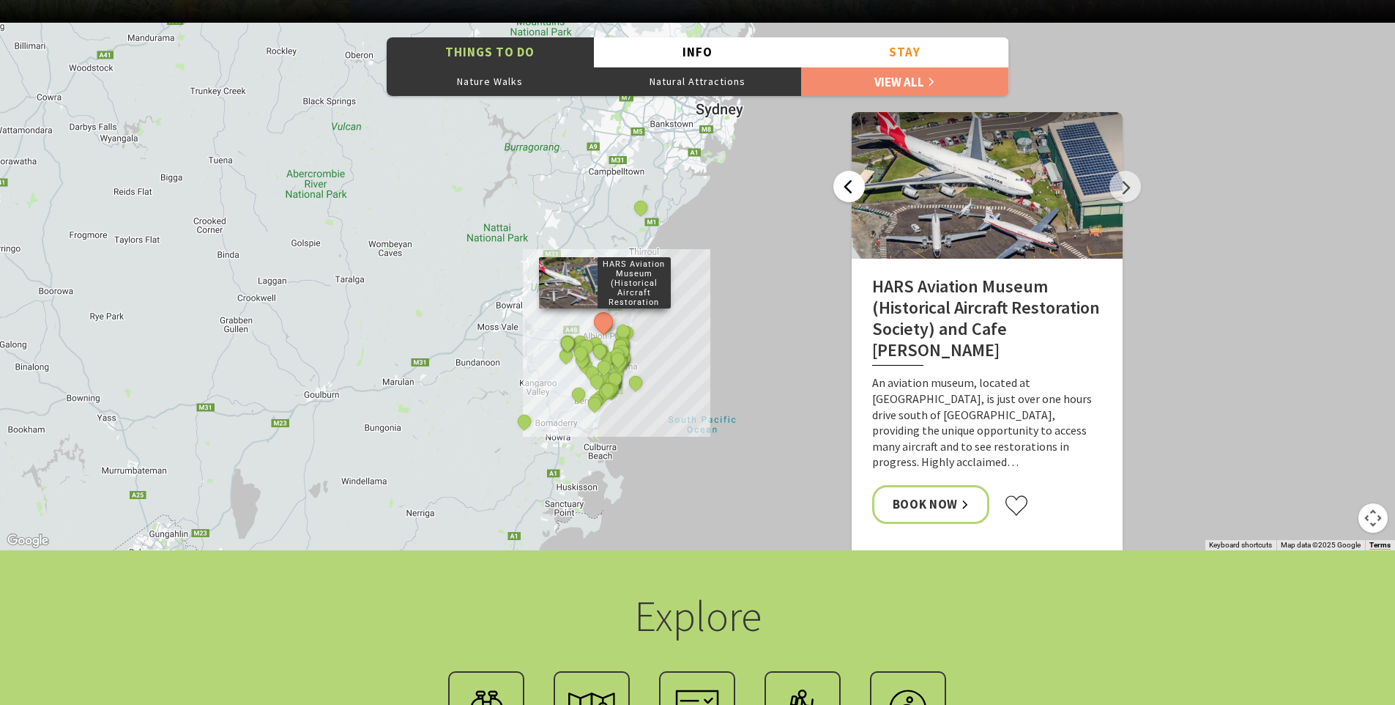
click at [856, 188] on button "Previous" at bounding box center [849, 186] width 31 height 31
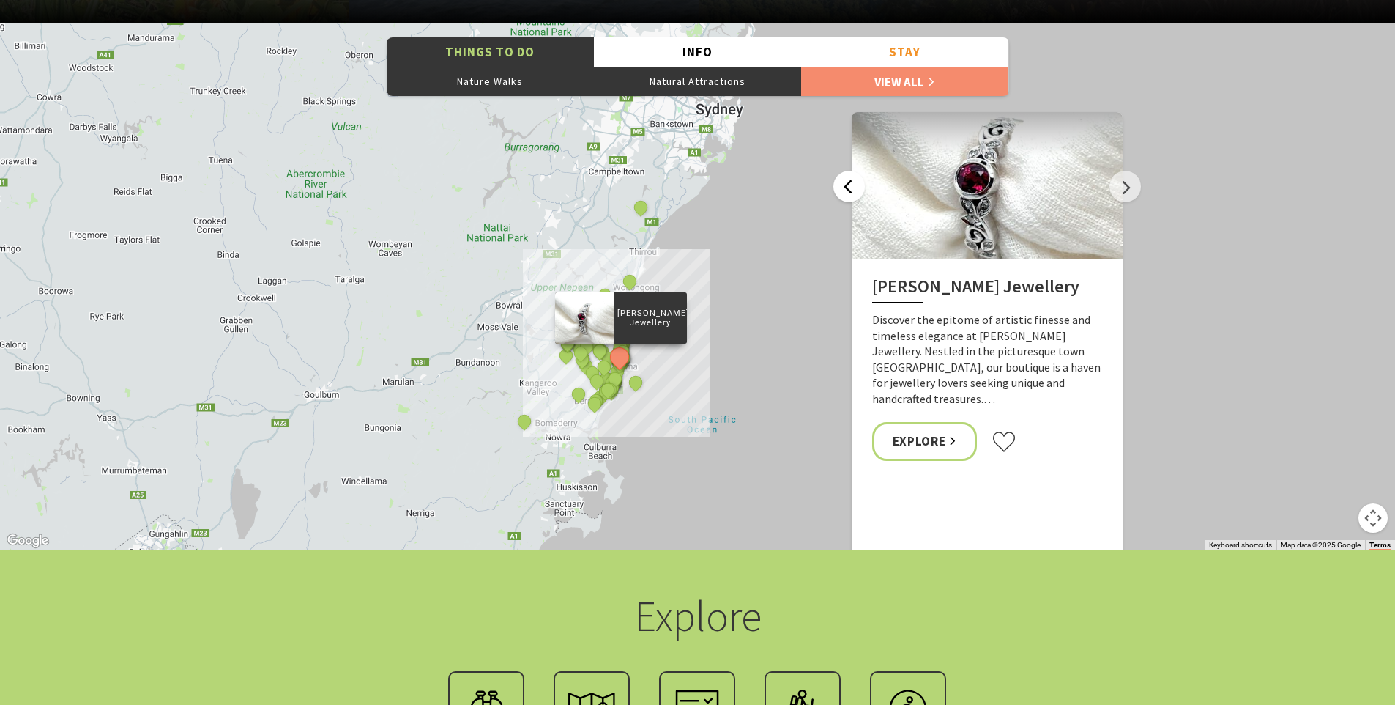
click at [856, 188] on button "Previous" at bounding box center [849, 186] width 31 height 31
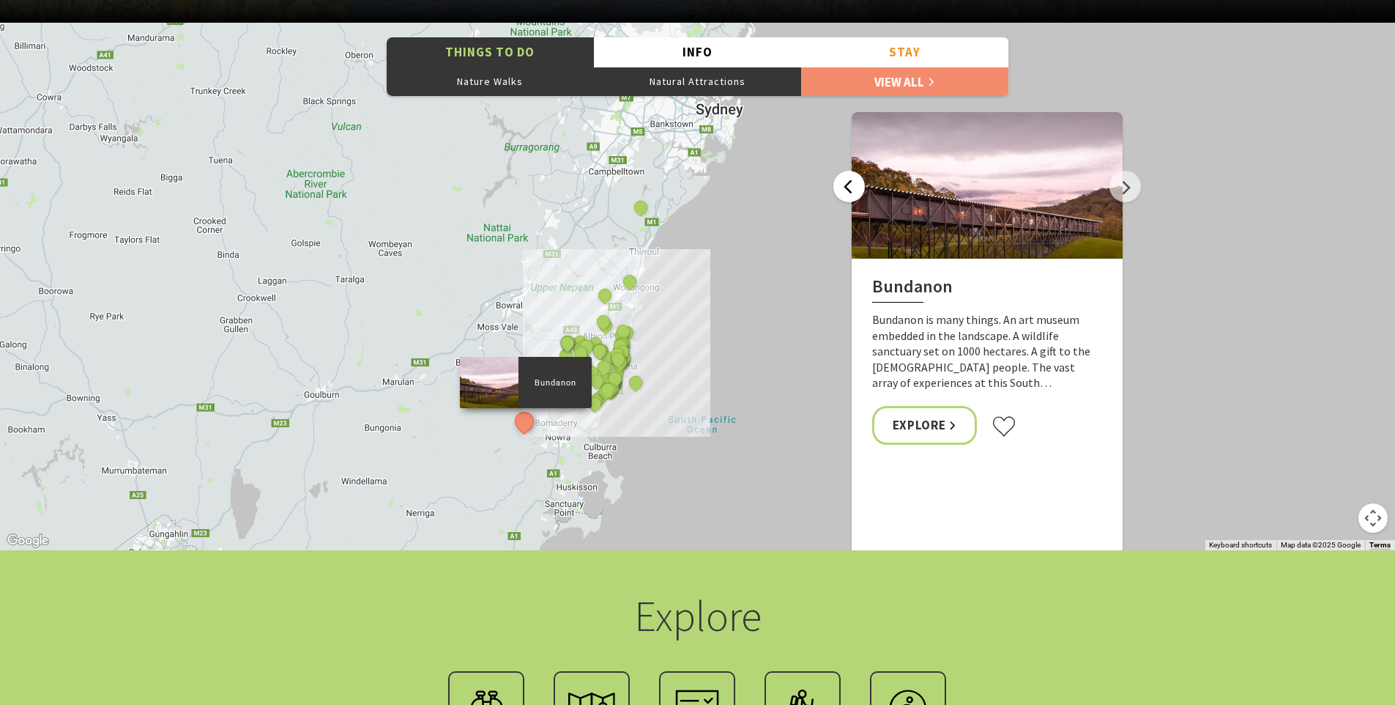
click at [856, 188] on button "Previous" at bounding box center [849, 186] width 31 height 31
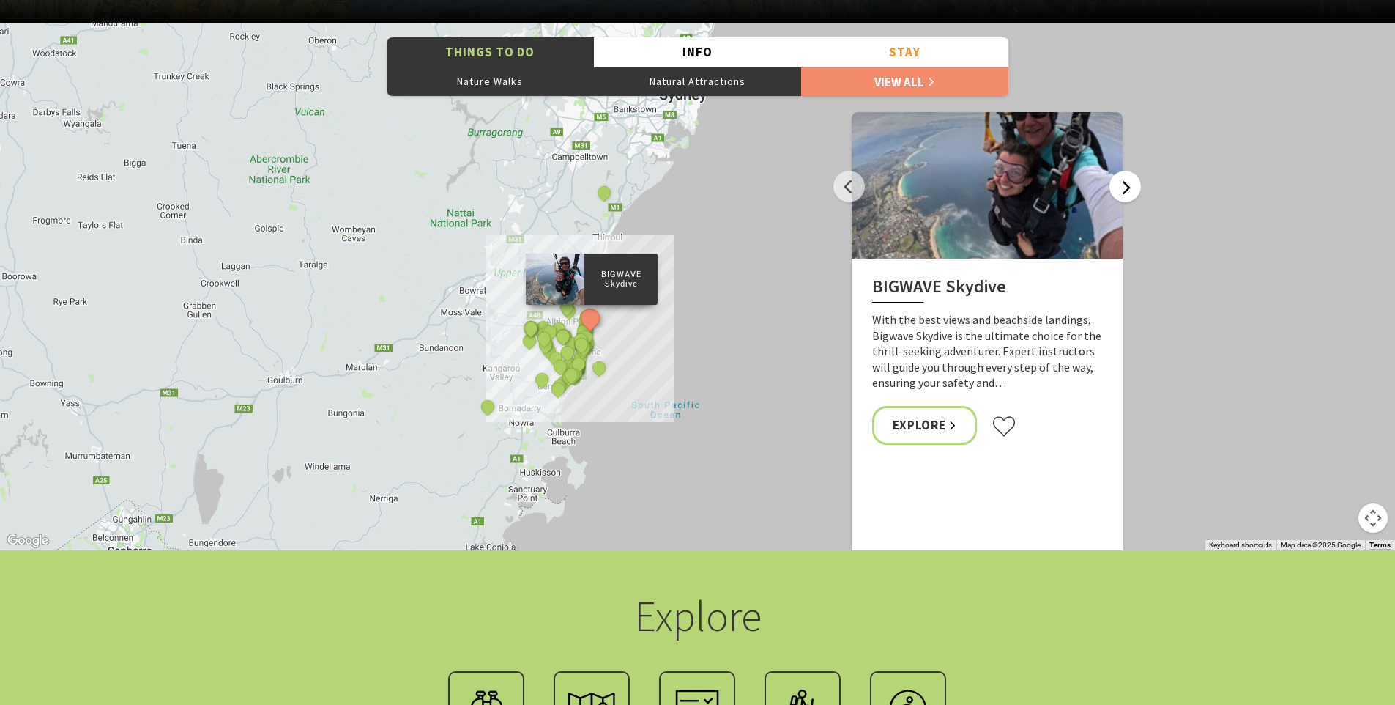
click at [1127, 188] on button "Next" at bounding box center [1125, 186] width 31 height 31
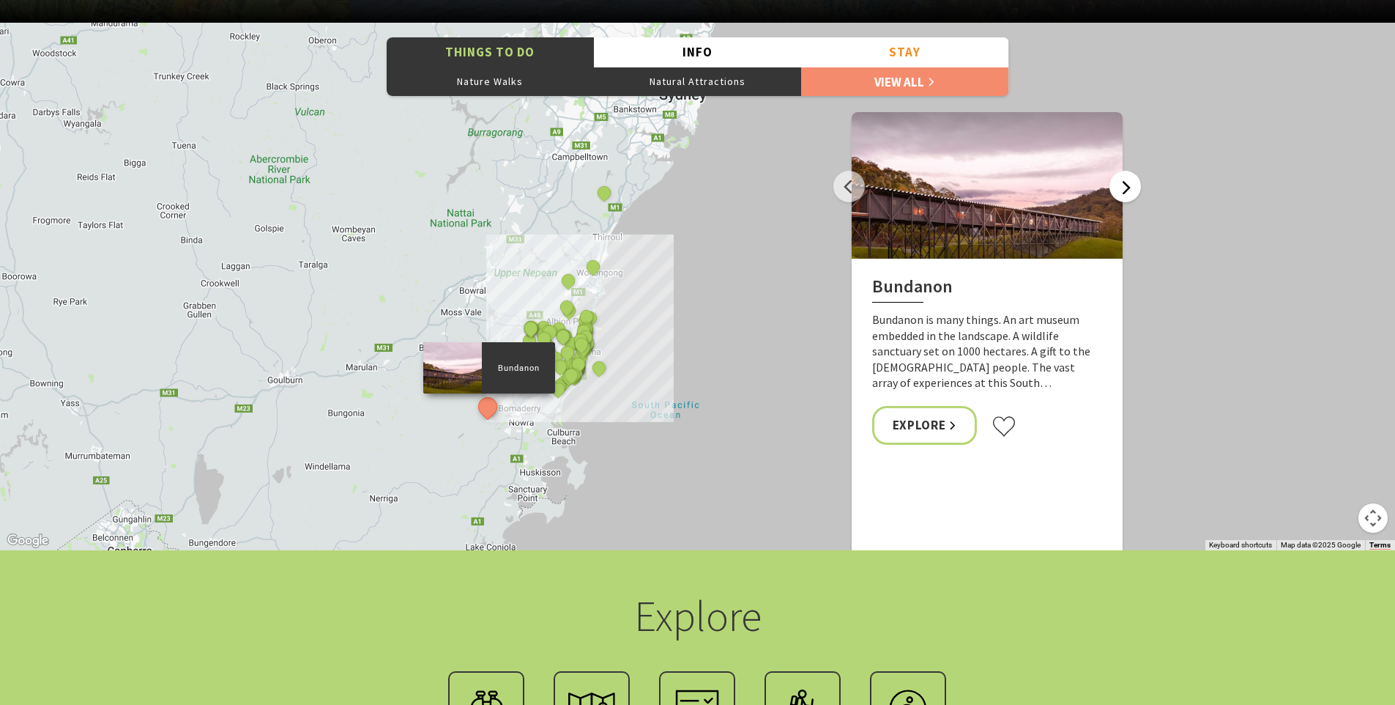
click at [1127, 188] on button "Next" at bounding box center [1125, 186] width 31 height 31
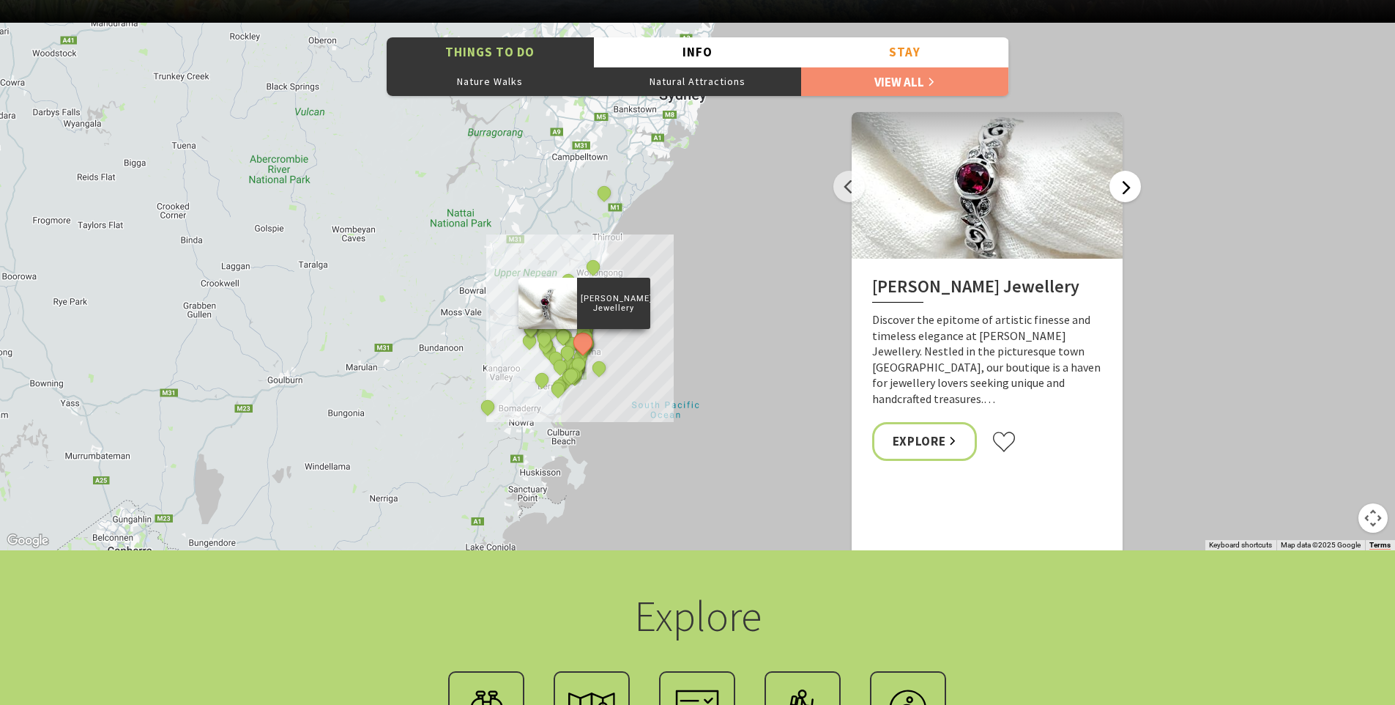
click at [1127, 188] on button "Next" at bounding box center [1125, 186] width 31 height 31
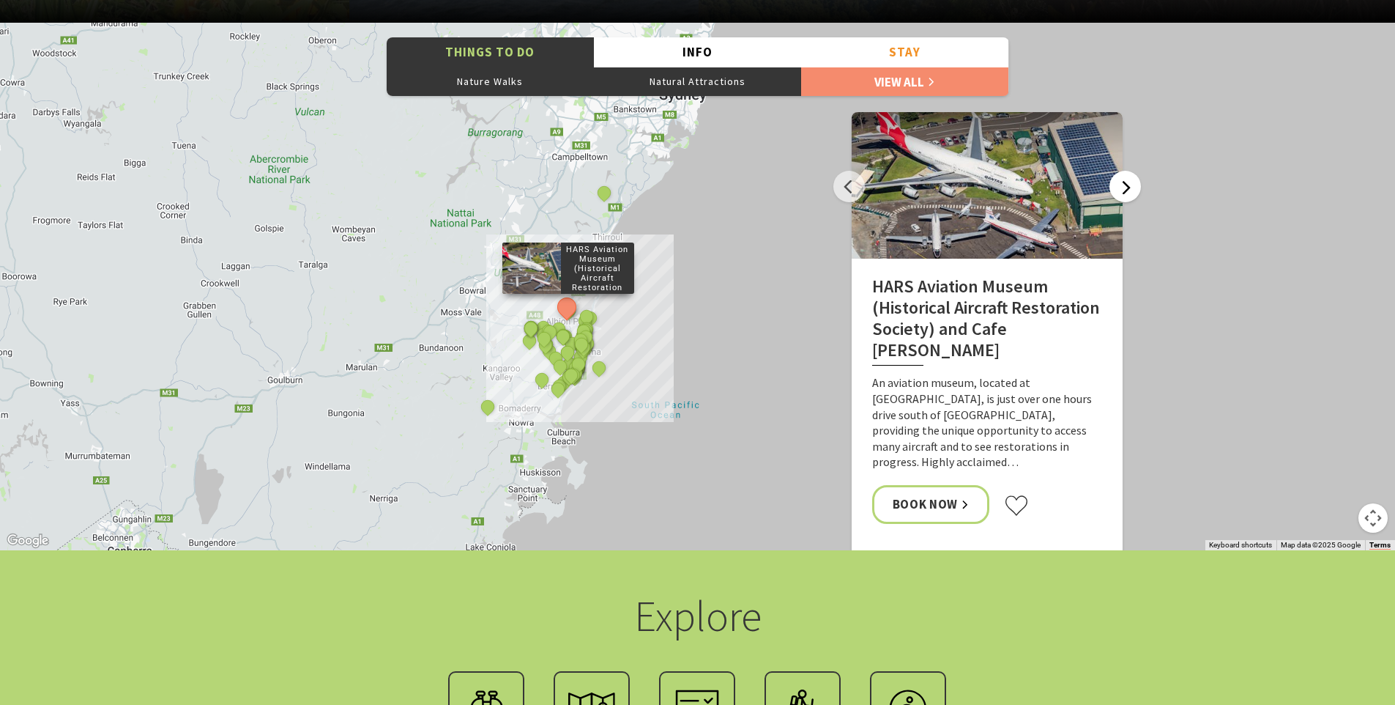
click at [1127, 188] on button "Next" at bounding box center [1125, 186] width 31 height 31
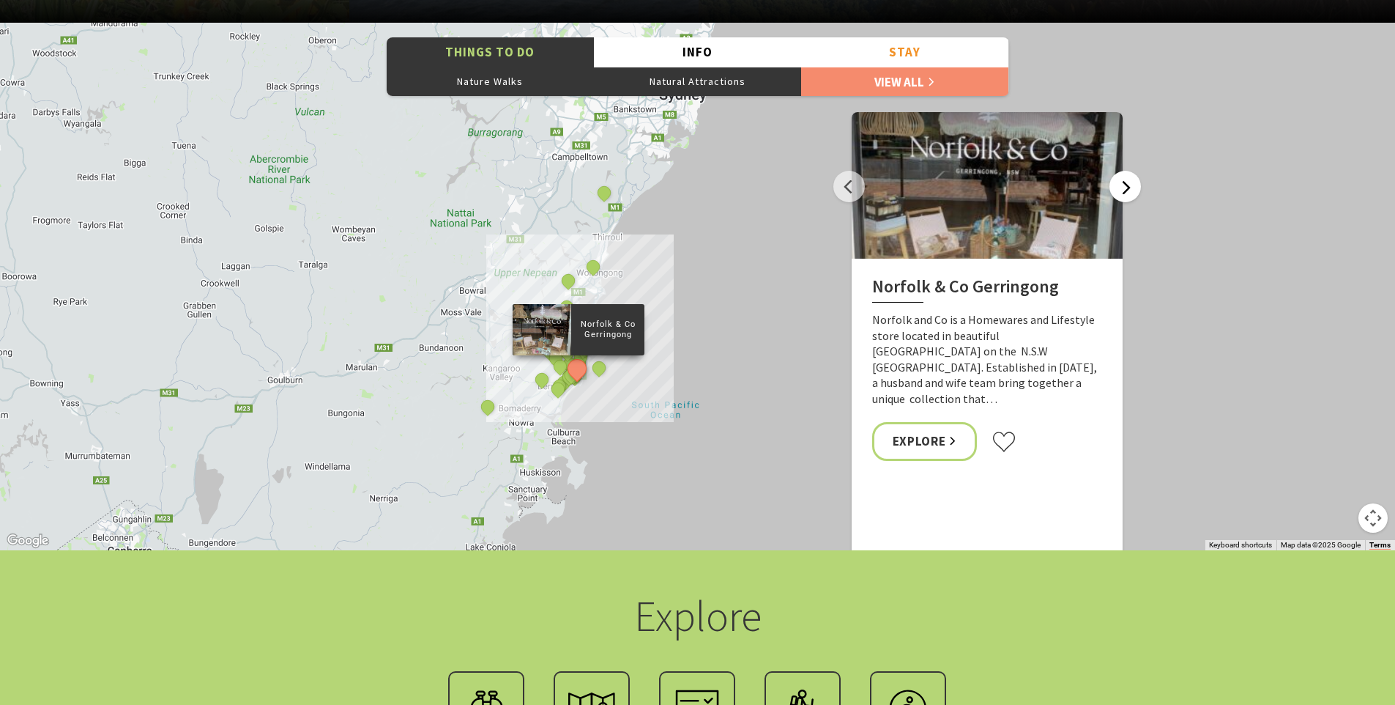
click at [1127, 188] on button "Next" at bounding box center [1125, 186] width 31 height 31
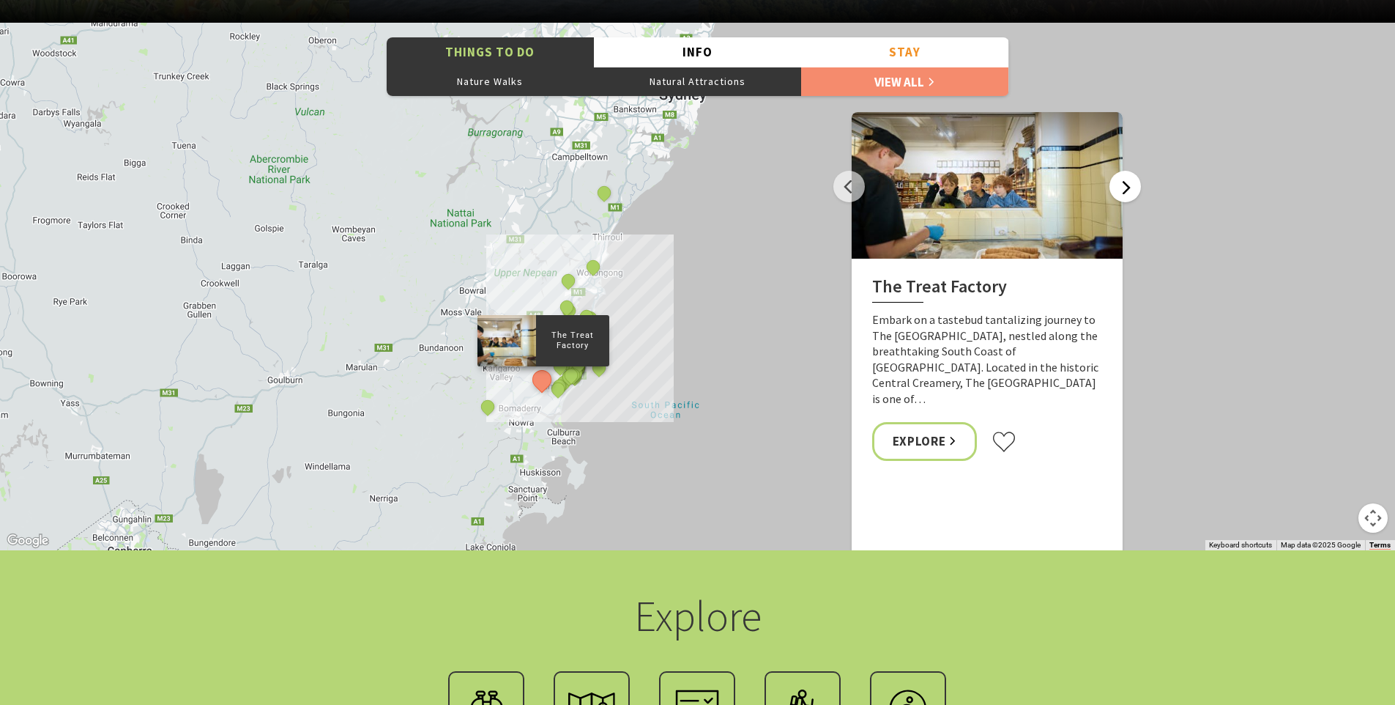
click at [1127, 188] on button "Next" at bounding box center [1125, 186] width 31 height 31
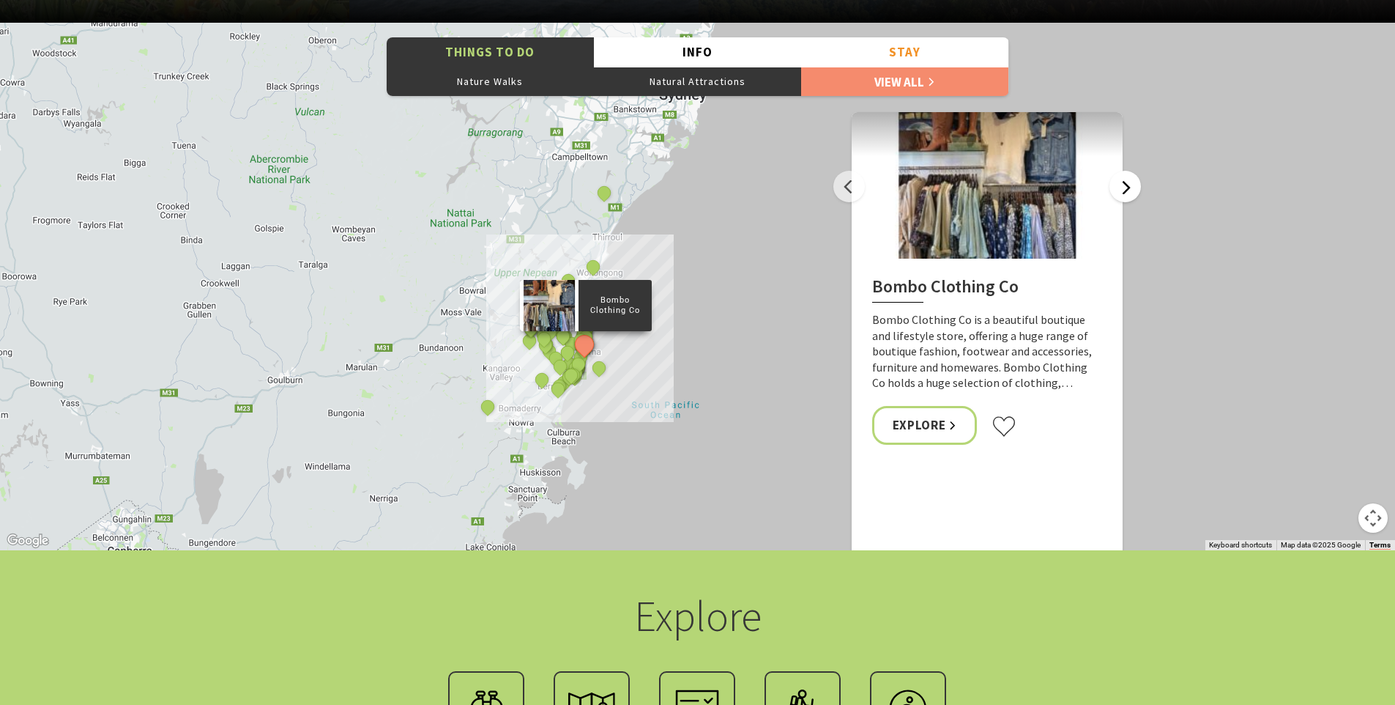
click at [1127, 188] on button "Next" at bounding box center [1125, 186] width 31 height 31
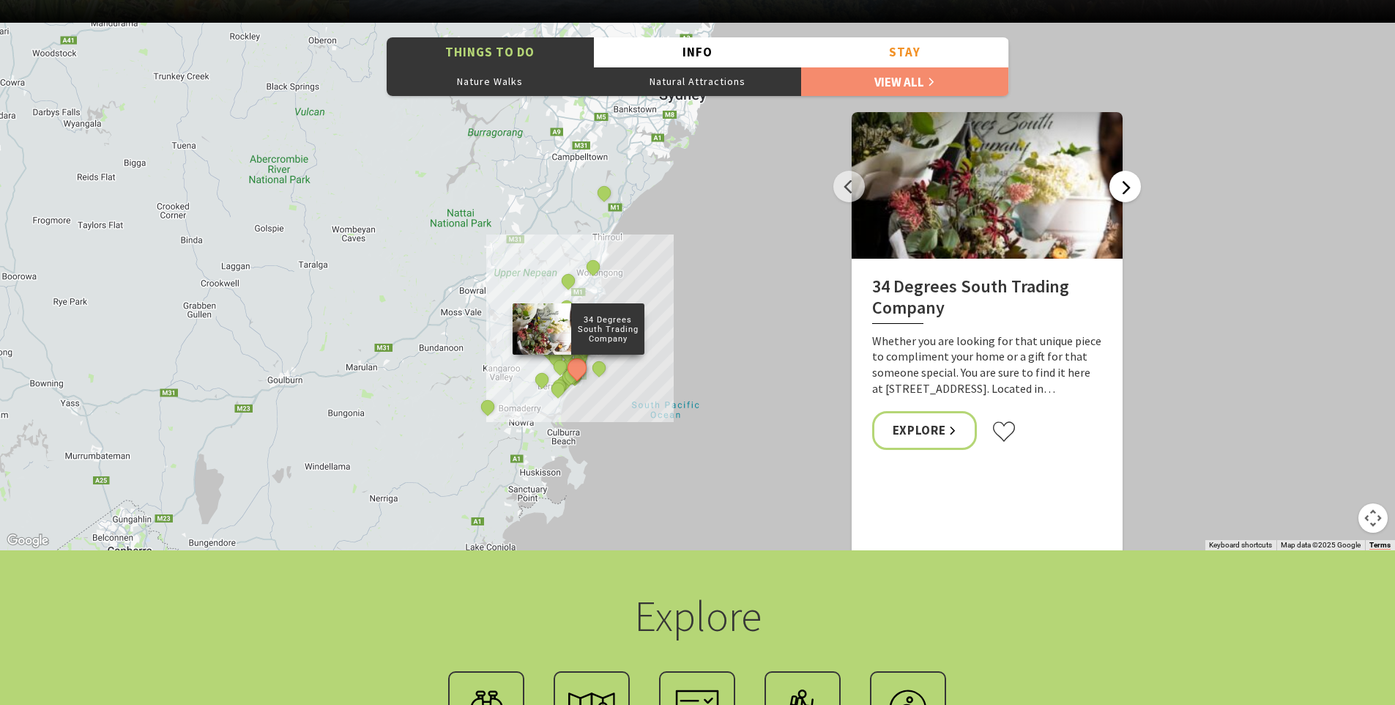
click at [1127, 188] on button "Next" at bounding box center [1125, 186] width 31 height 31
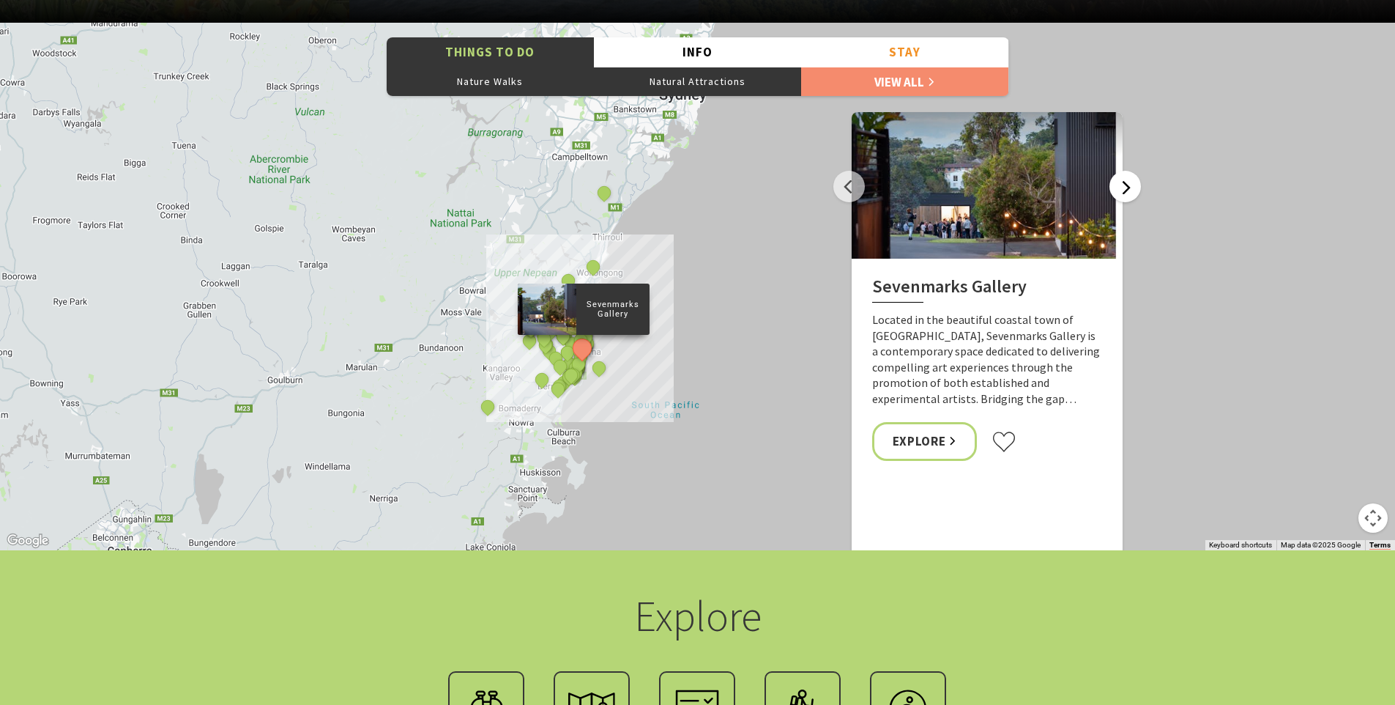
click at [1127, 188] on button "Next" at bounding box center [1125, 186] width 31 height 31
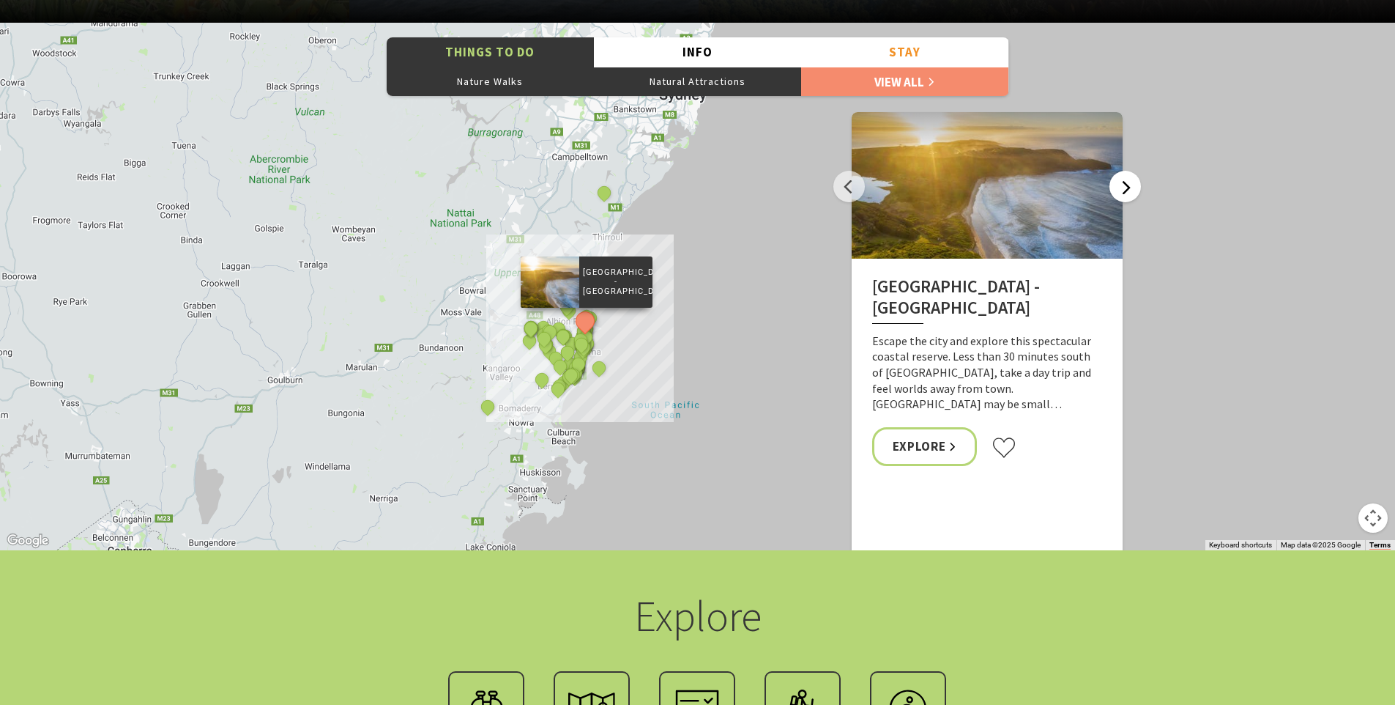
click at [1127, 188] on button "Next" at bounding box center [1125, 186] width 31 height 31
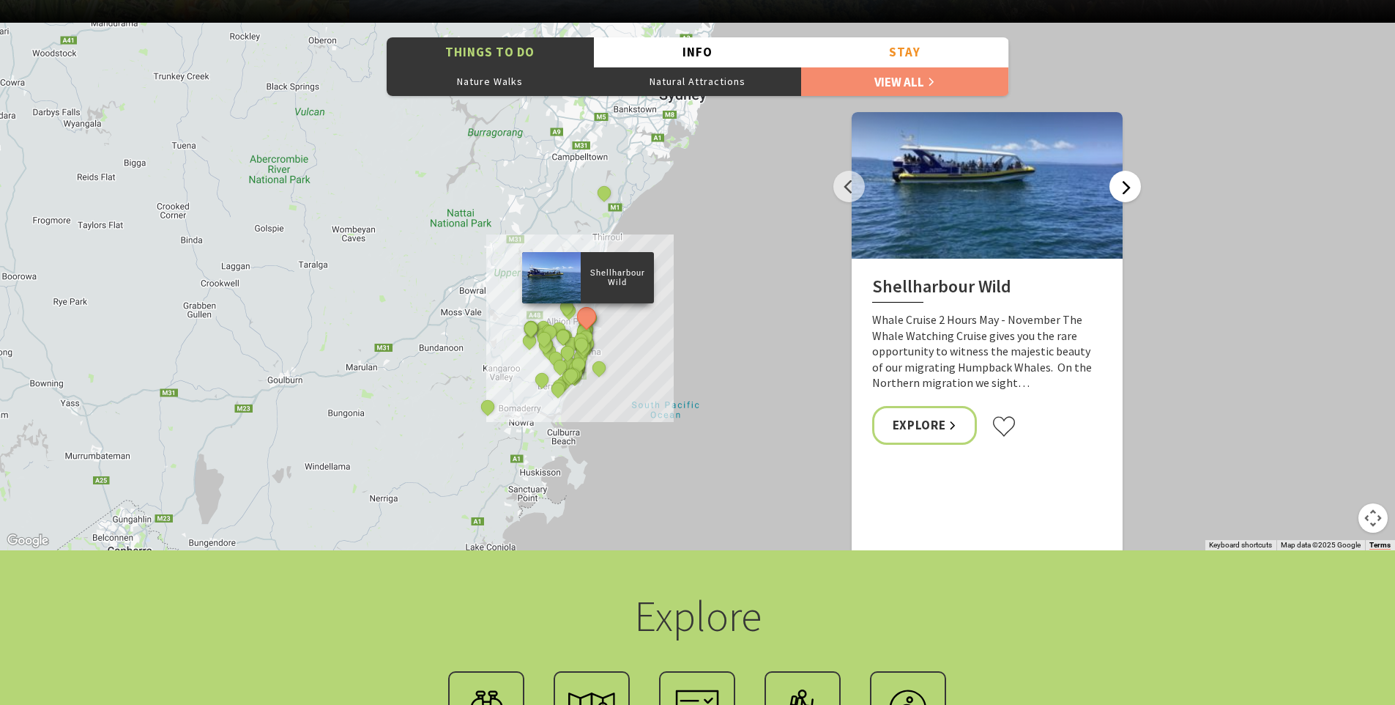
click at [1127, 188] on button "Next" at bounding box center [1125, 186] width 31 height 31
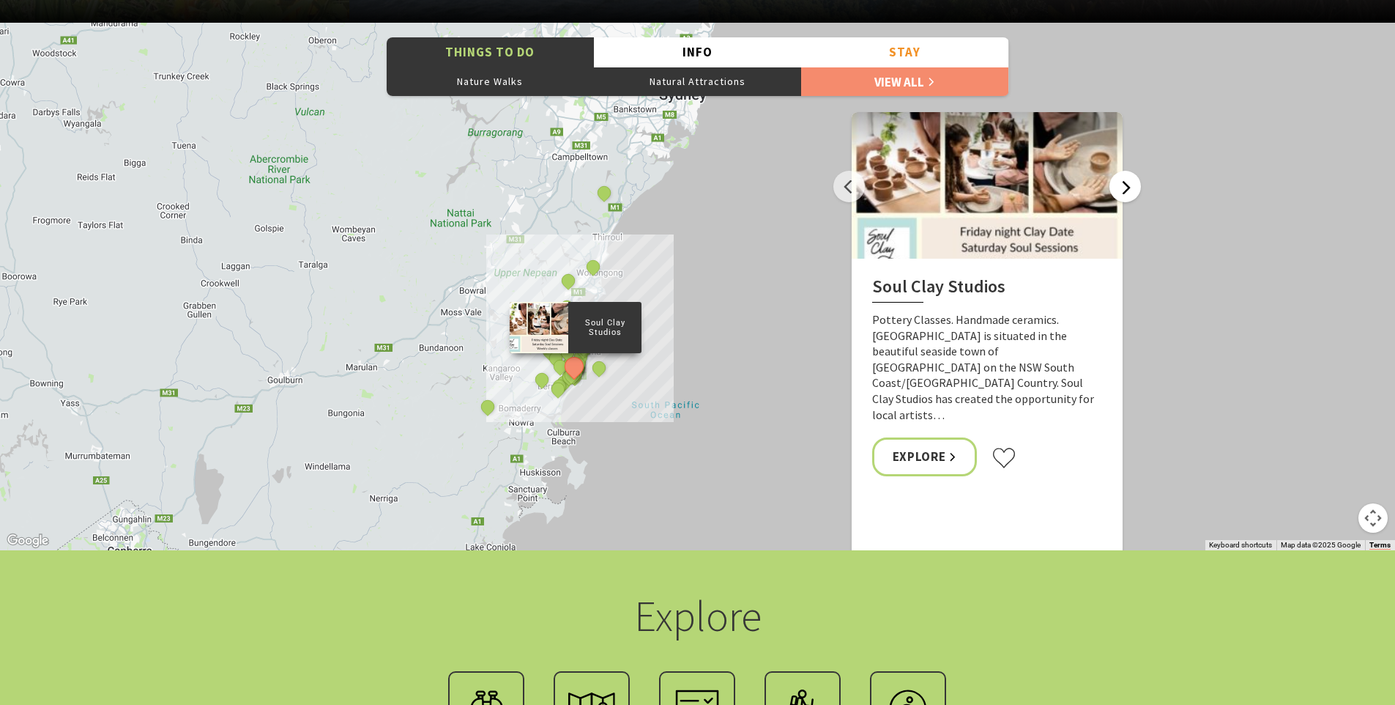
click at [1127, 188] on button "Next" at bounding box center [1125, 186] width 31 height 31
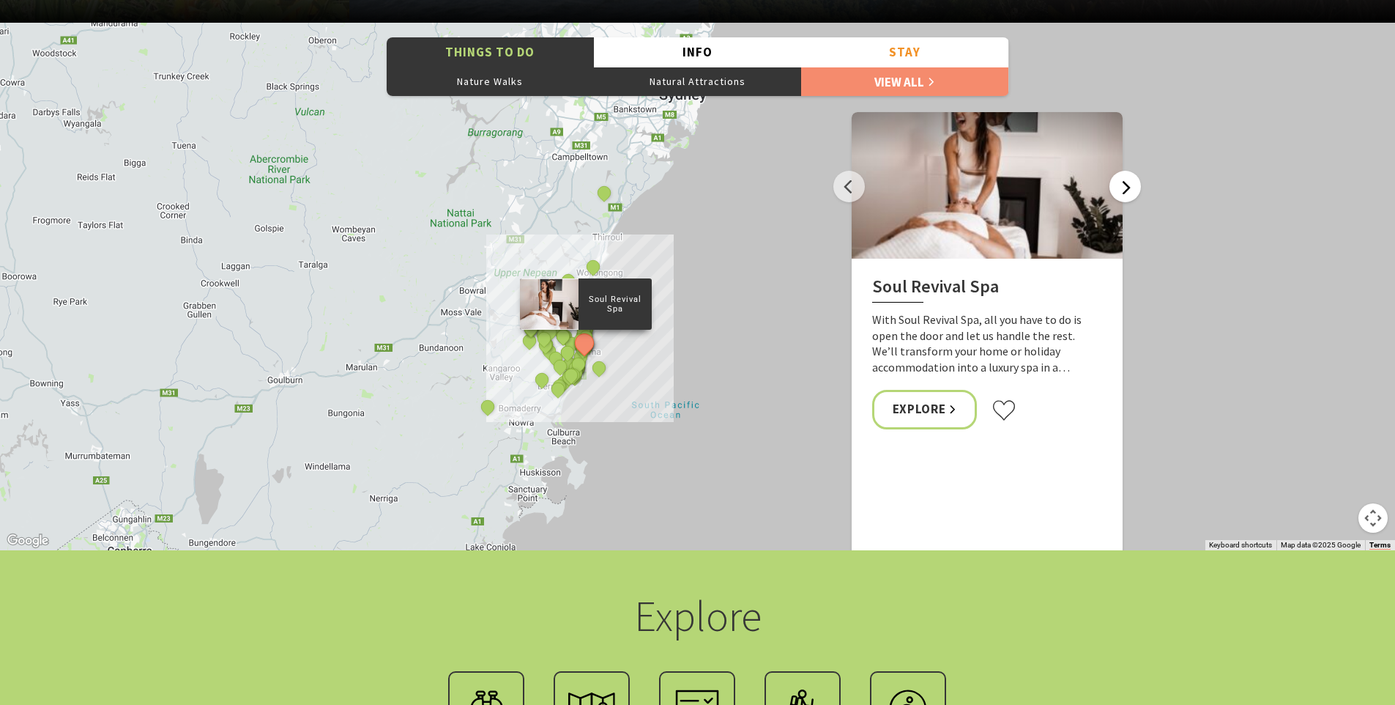
click at [1127, 188] on button "Next" at bounding box center [1125, 186] width 31 height 31
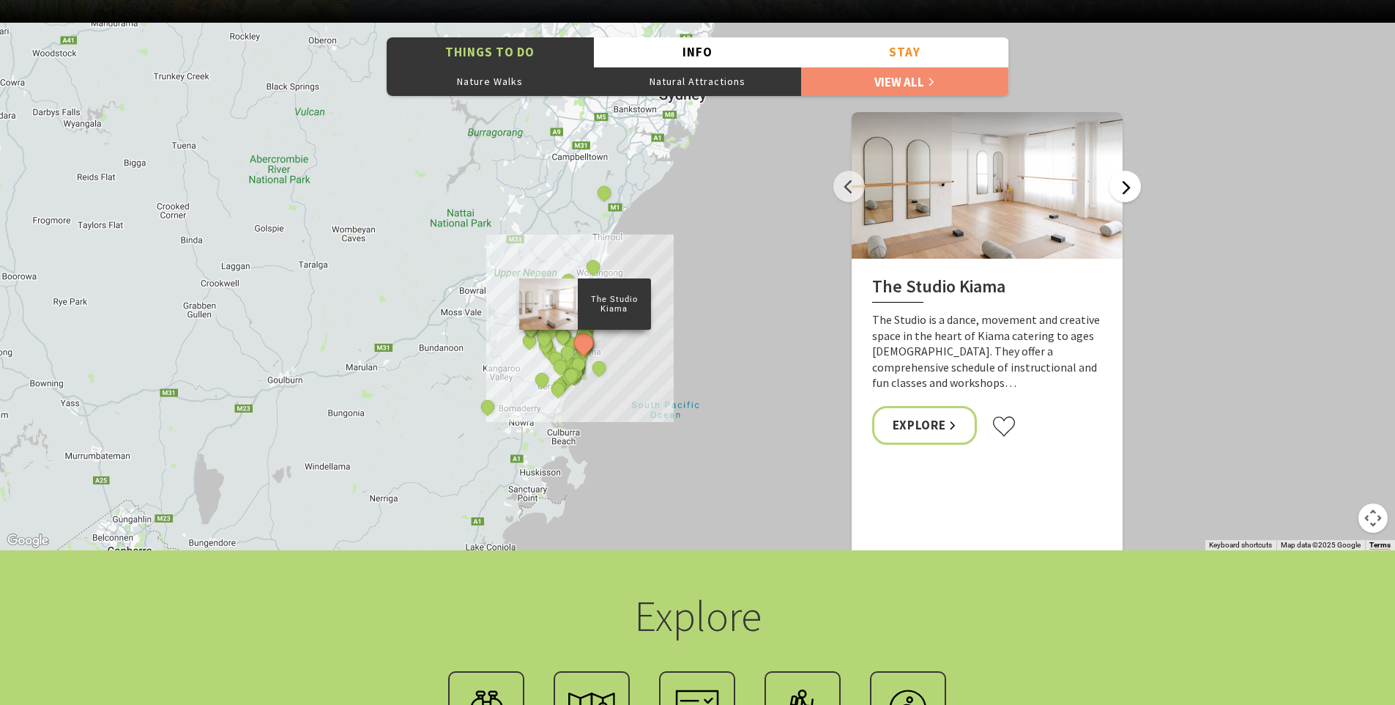
click at [1127, 188] on button "Next" at bounding box center [1125, 186] width 31 height 31
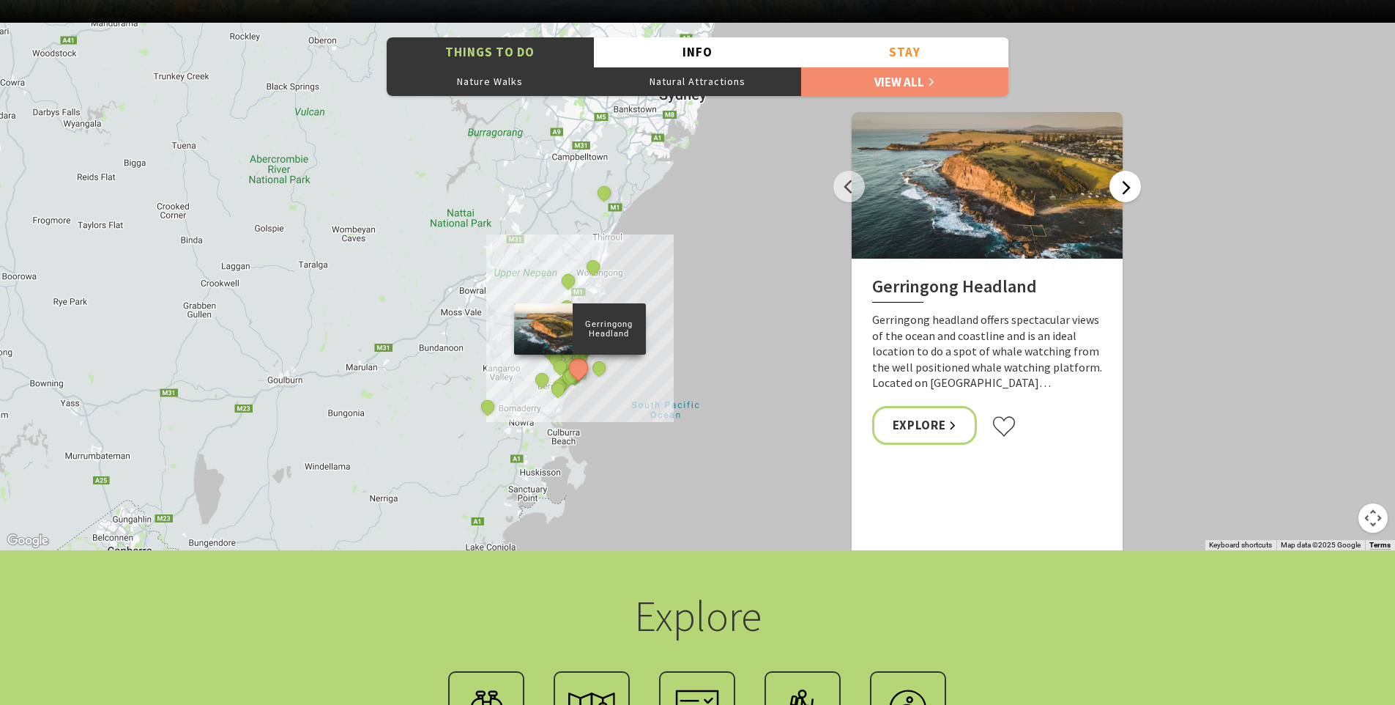
click at [1135, 188] on button "Next" at bounding box center [1125, 186] width 31 height 31
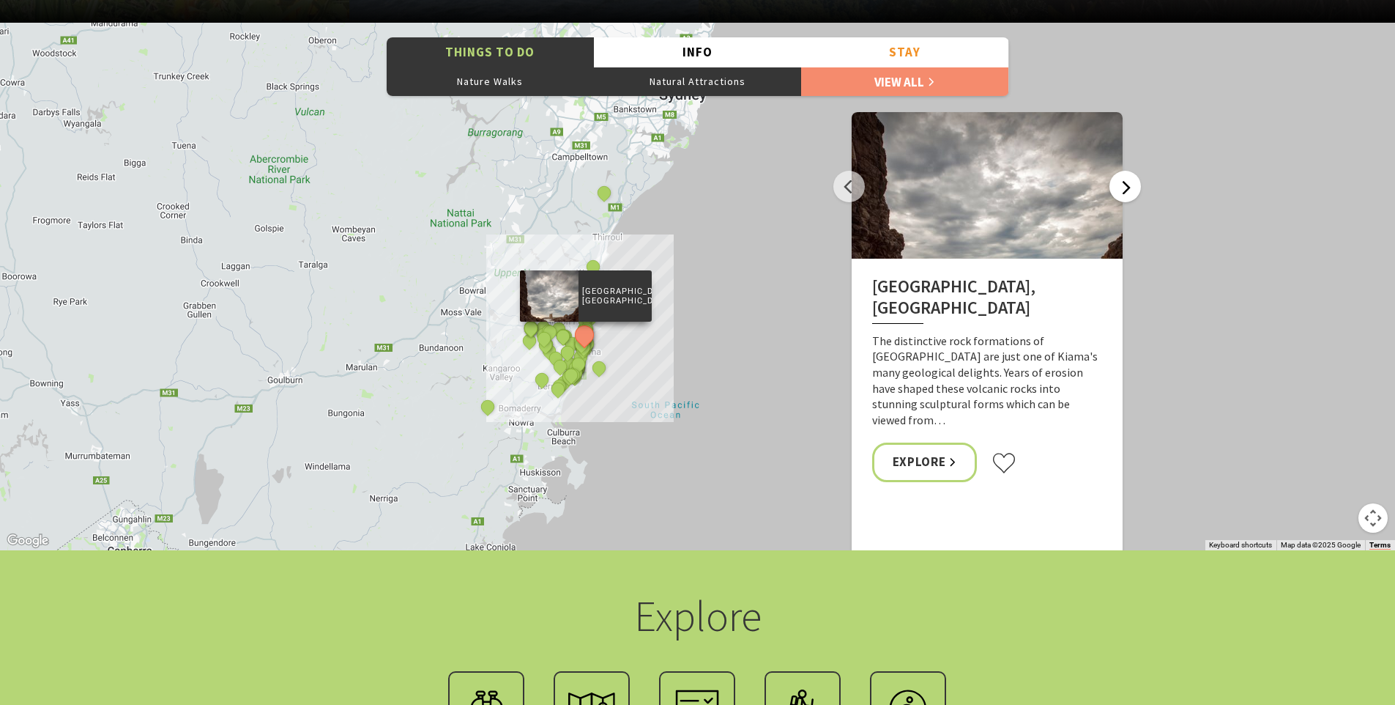
click at [1135, 188] on button "Next" at bounding box center [1125, 186] width 31 height 31
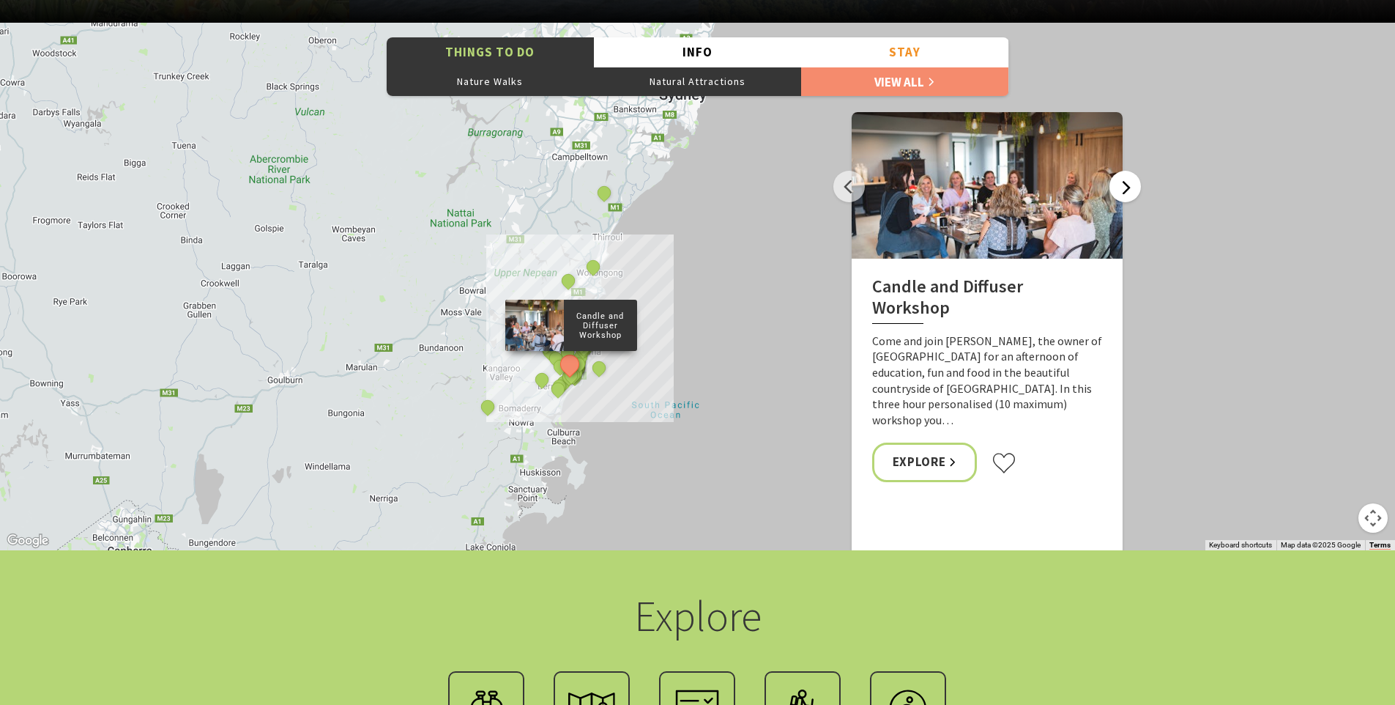
click at [1135, 188] on button "Next" at bounding box center [1125, 186] width 31 height 31
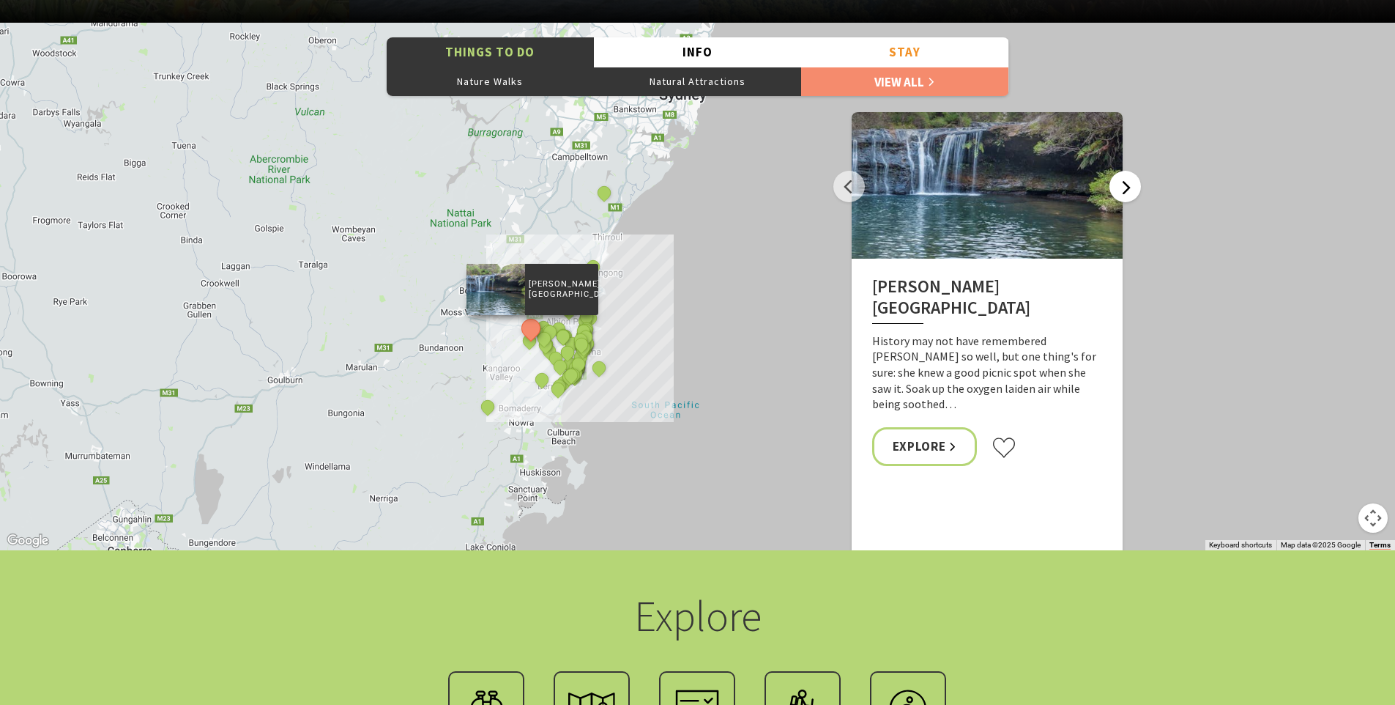
click at [1130, 186] on button "Next" at bounding box center [1125, 186] width 31 height 31
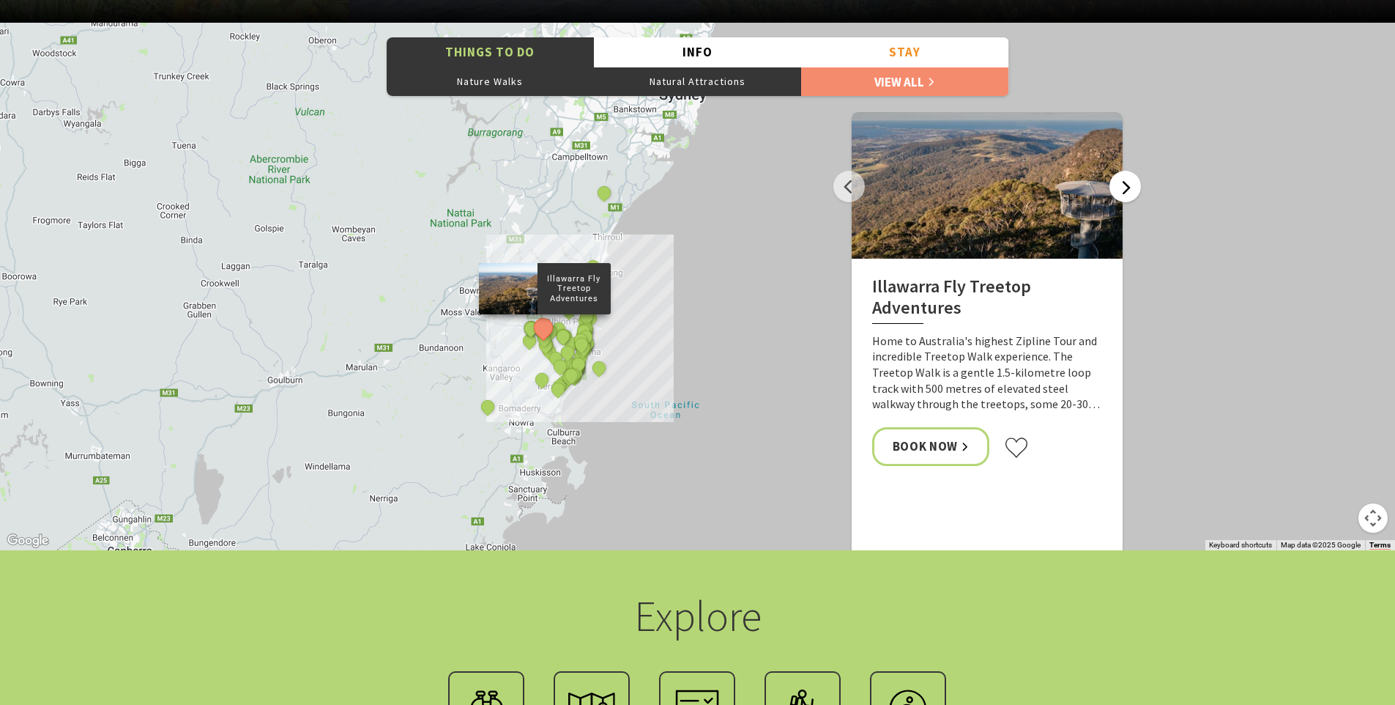
click at [1134, 188] on button "Next" at bounding box center [1125, 186] width 31 height 31
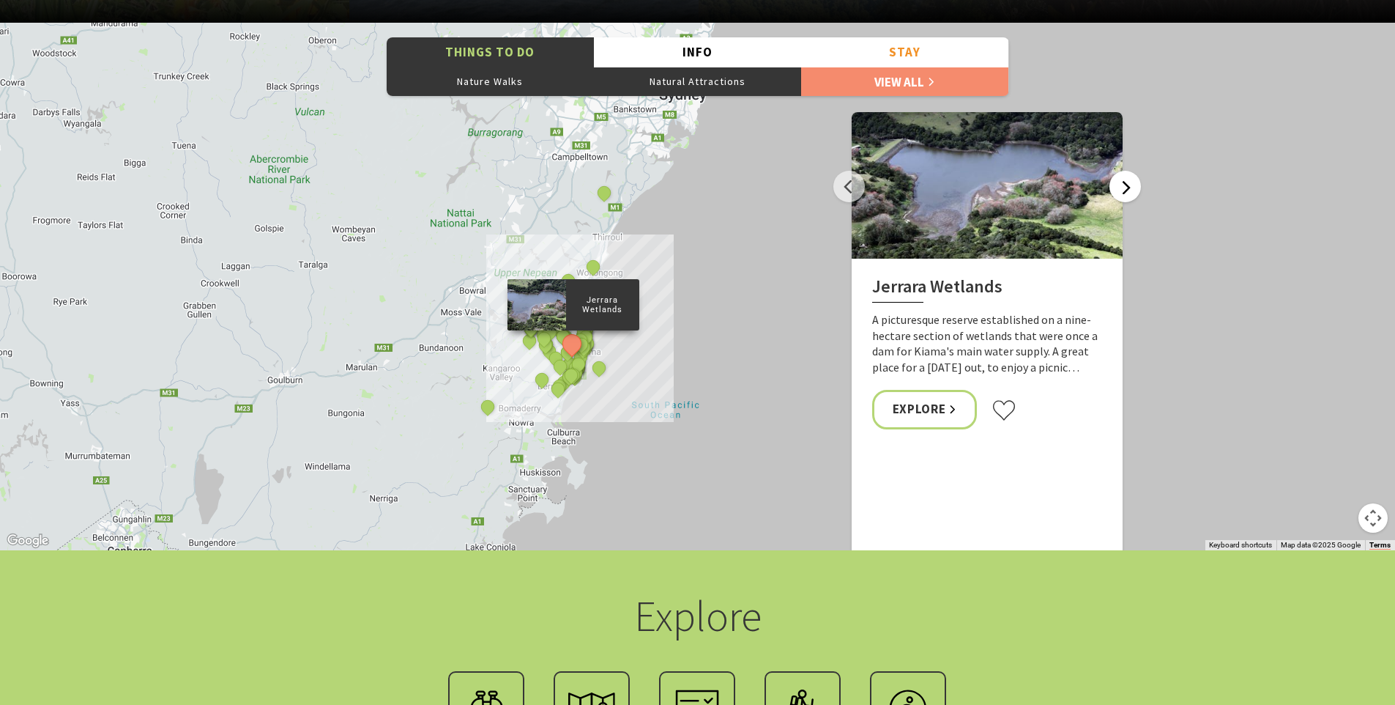
click at [1133, 190] on button "Next" at bounding box center [1125, 186] width 31 height 31
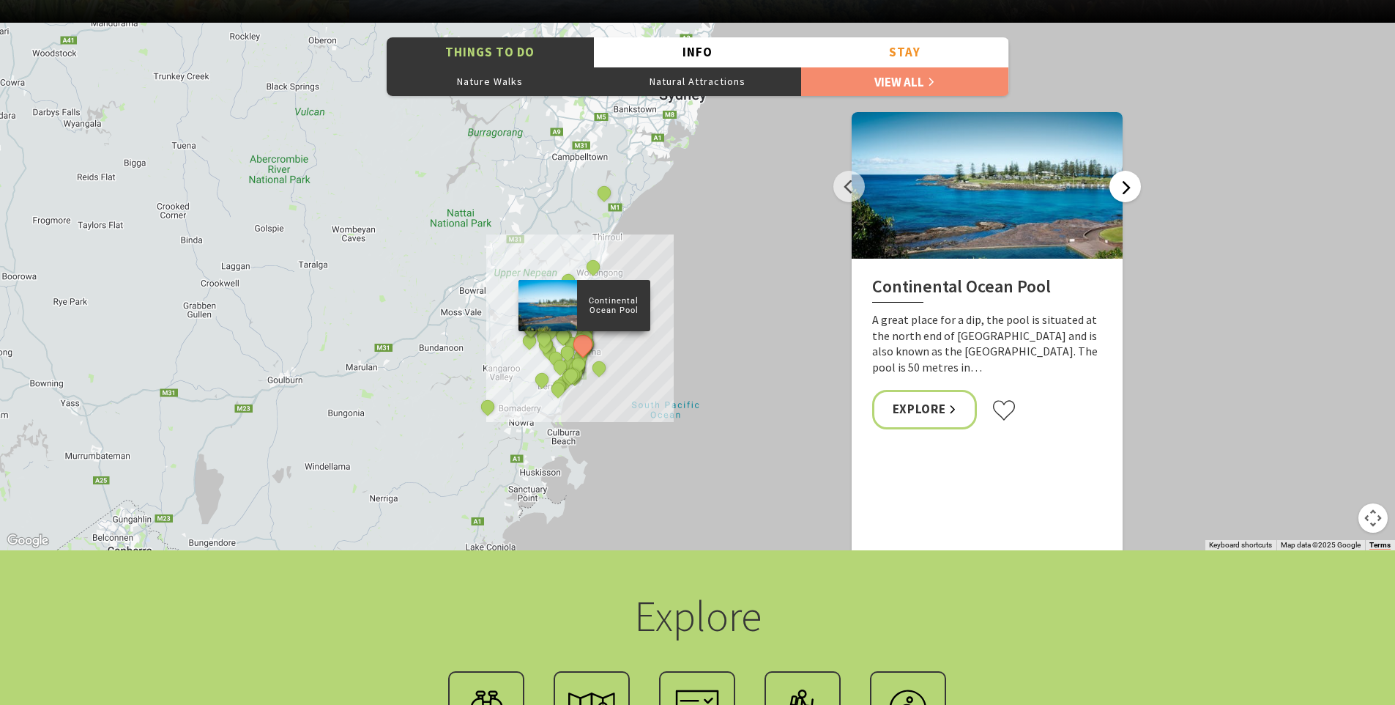
click at [1133, 190] on button "Next" at bounding box center [1125, 186] width 31 height 31
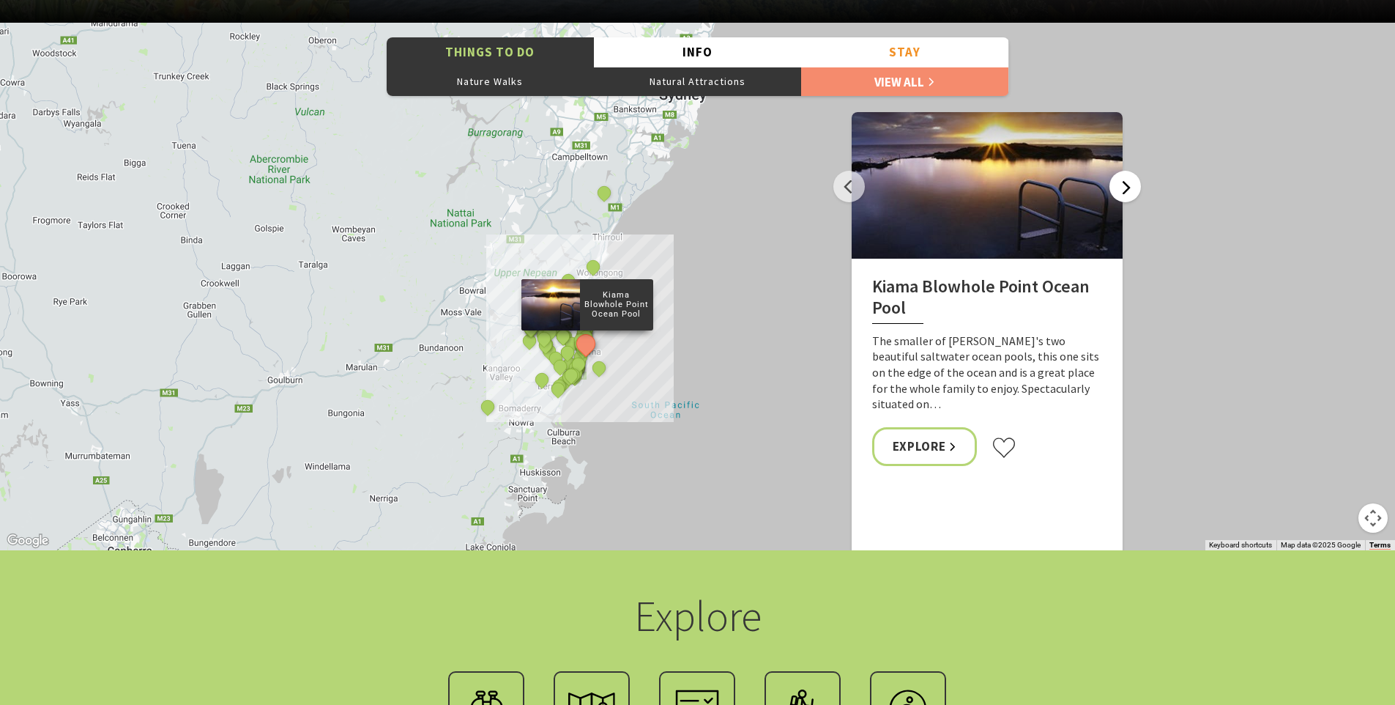
click at [1132, 189] on button "Next" at bounding box center [1125, 186] width 31 height 31
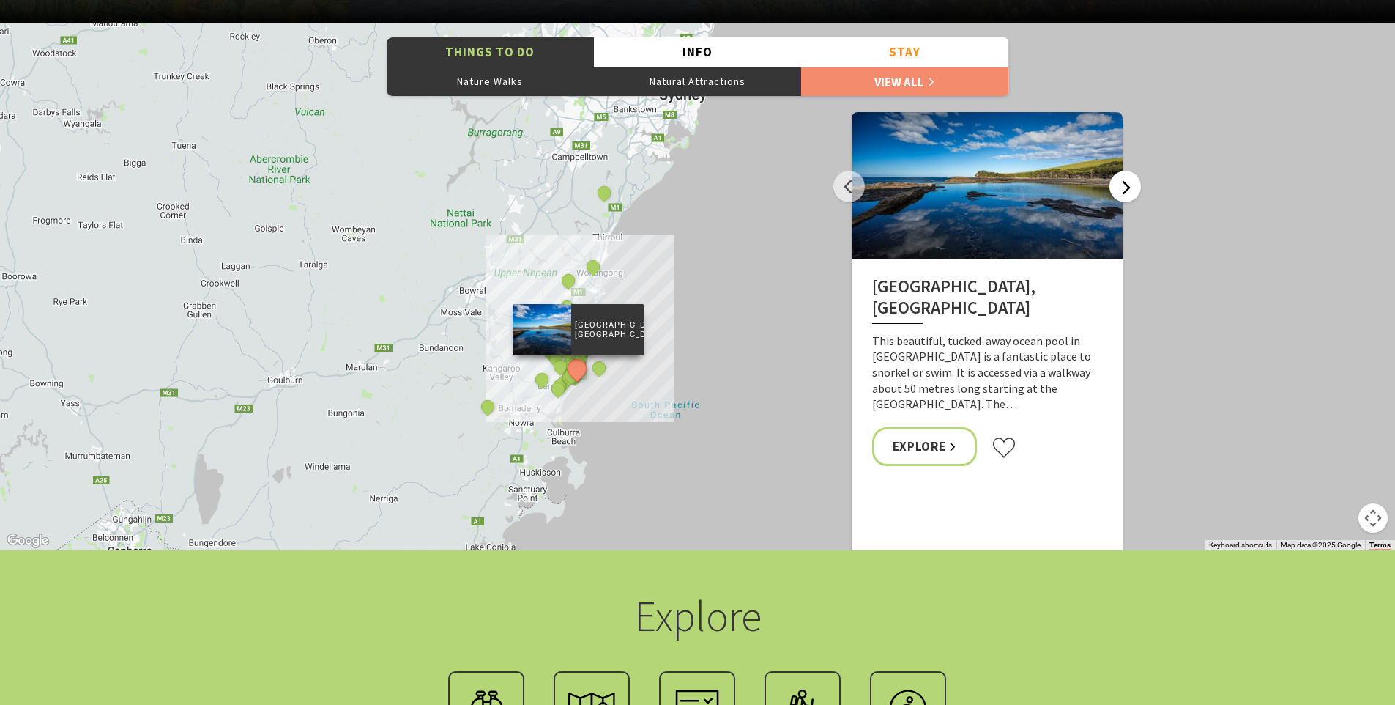
click at [1132, 189] on button "Next" at bounding box center [1125, 186] width 31 height 31
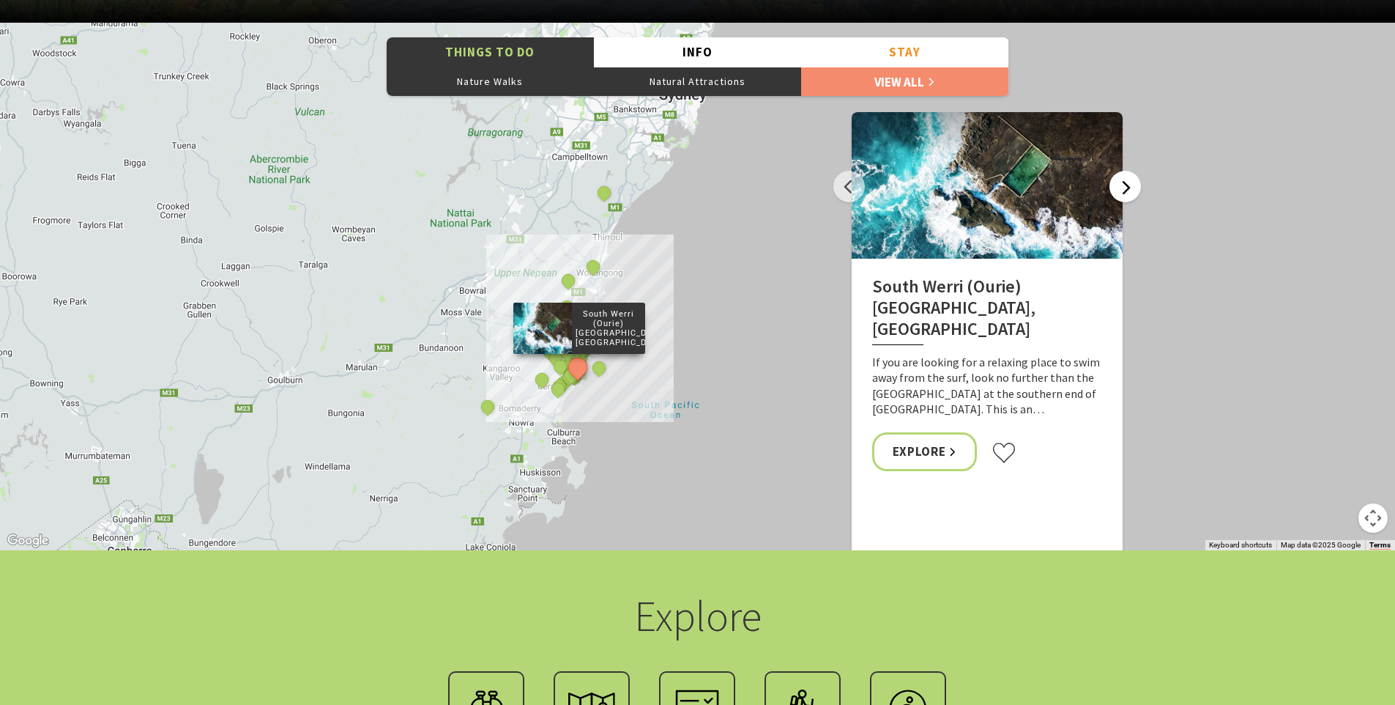
click at [1131, 189] on button "Next" at bounding box center [1125, 186] width 31 height 31
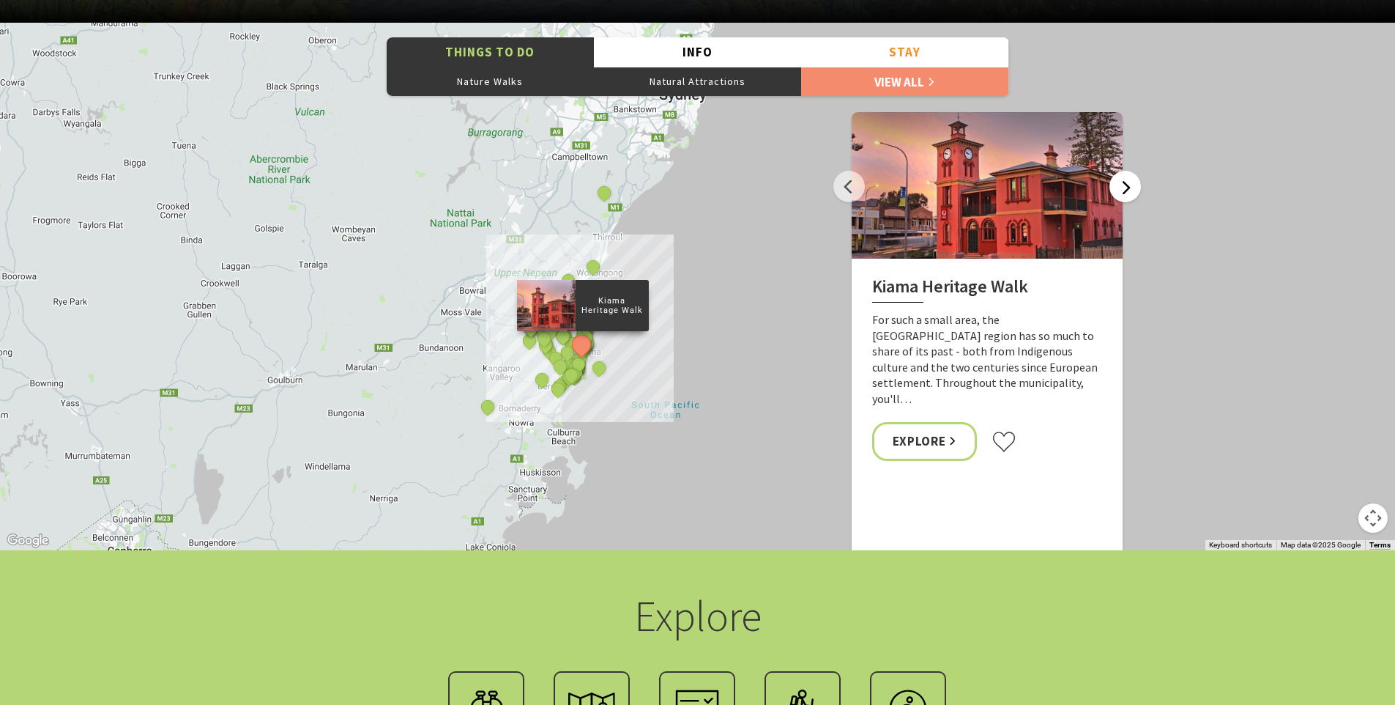
click at [1131, 189] on button "Next" at bounding box center [1125, 186] width 31 height 31
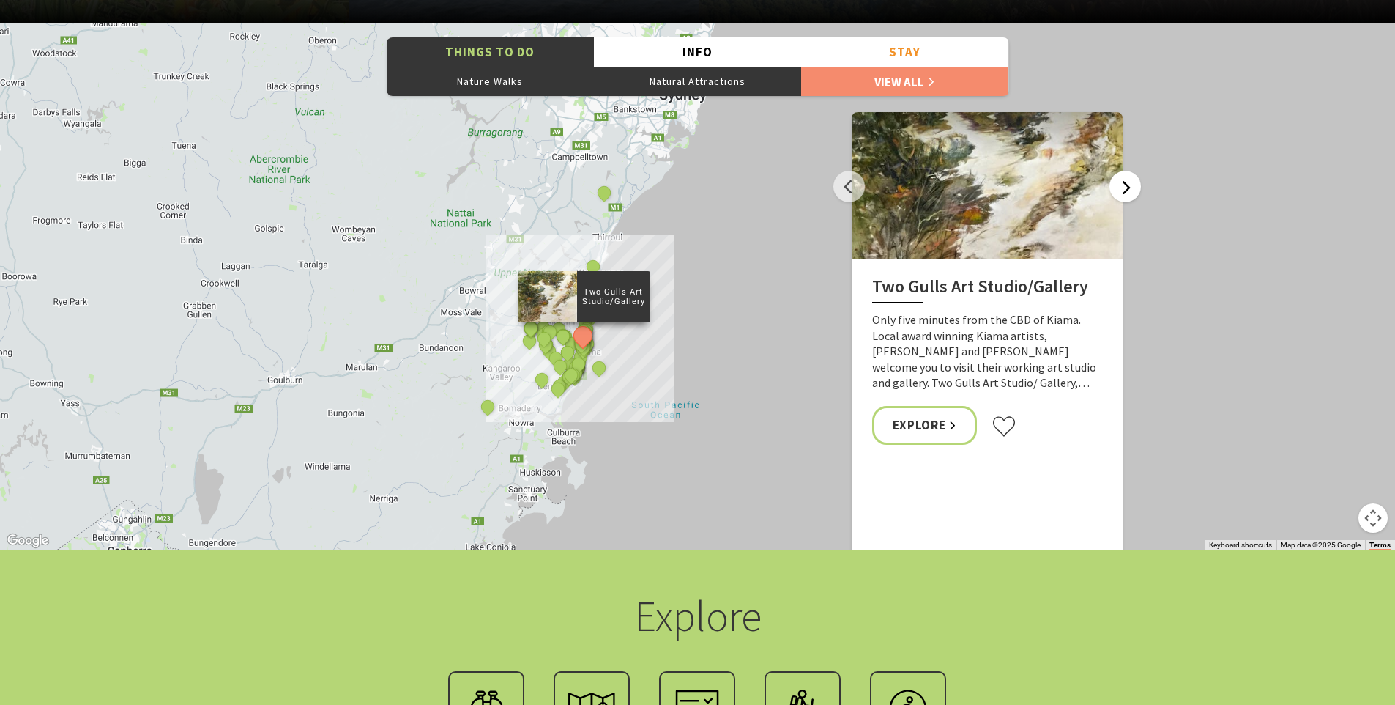
click at [1131, 189] on button "Next" at bounding box center [1125, 186] width 31 height 31
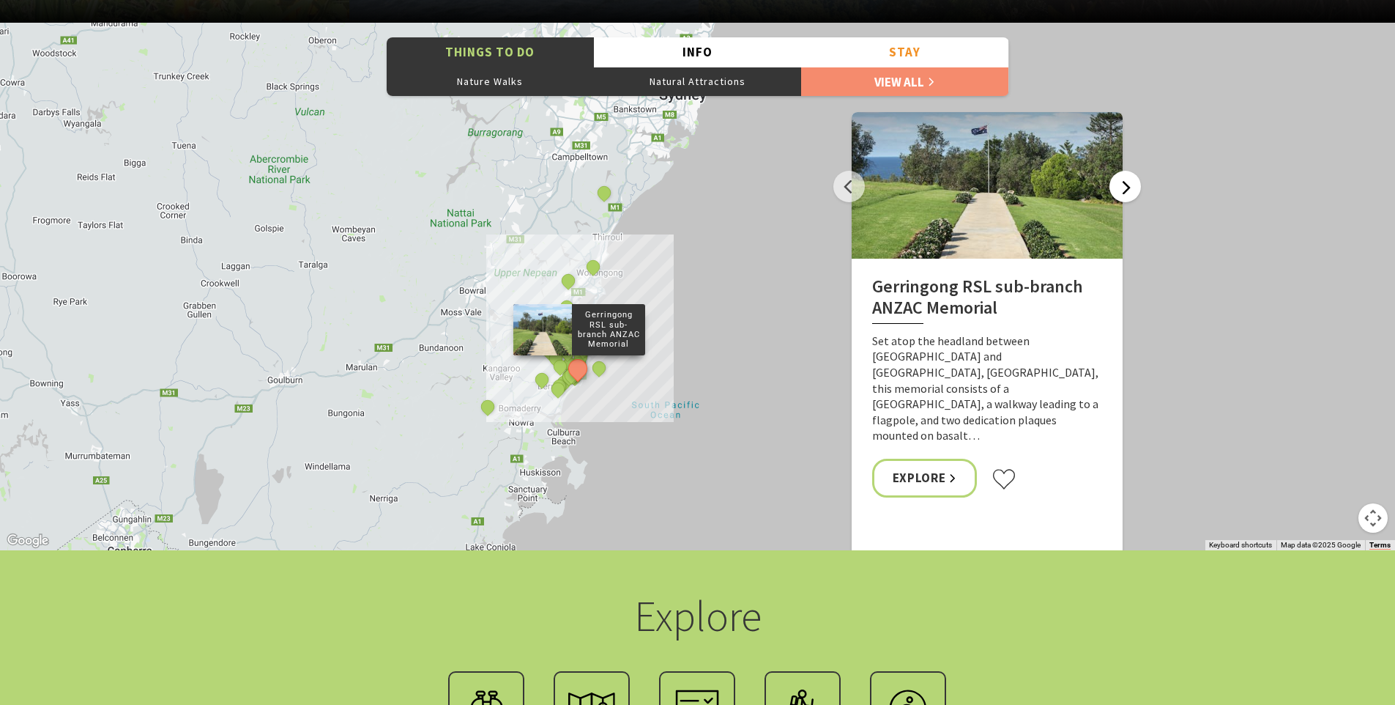
click at [1129, 190] on button "Next" at bounding box center [1125, 186] width 31 height 31
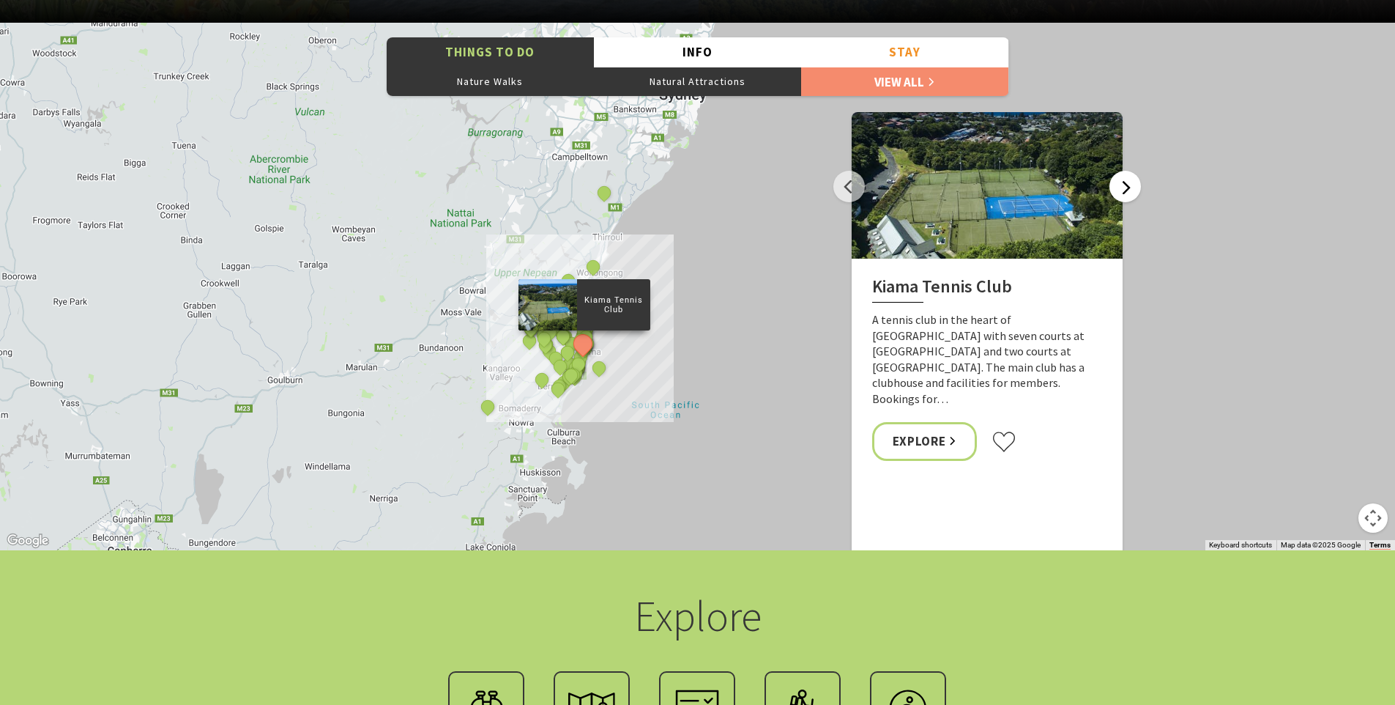
click at [1129, 190] on button "Next" at bounding box center [1125, 186] width 31 height 31
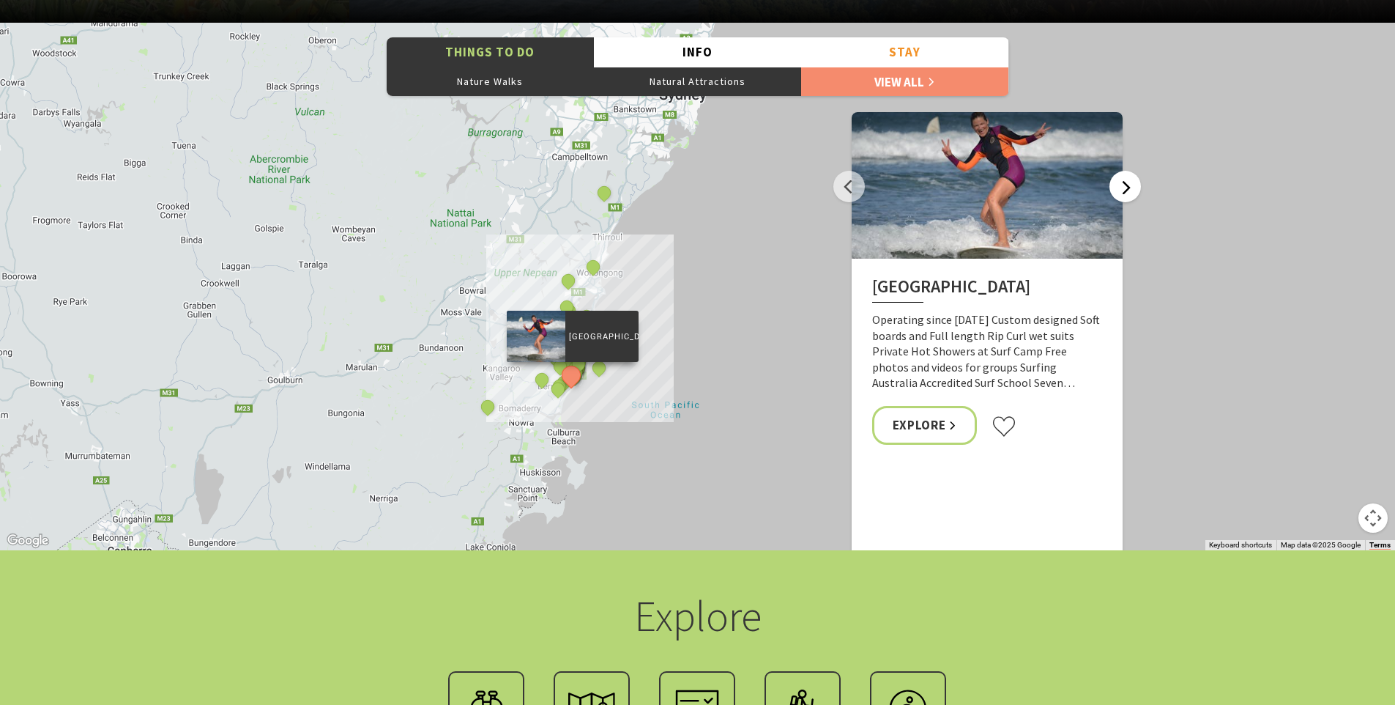
click at [1129, 190] on button "Next" at bounding box center [1125, 186] width 31 height 31
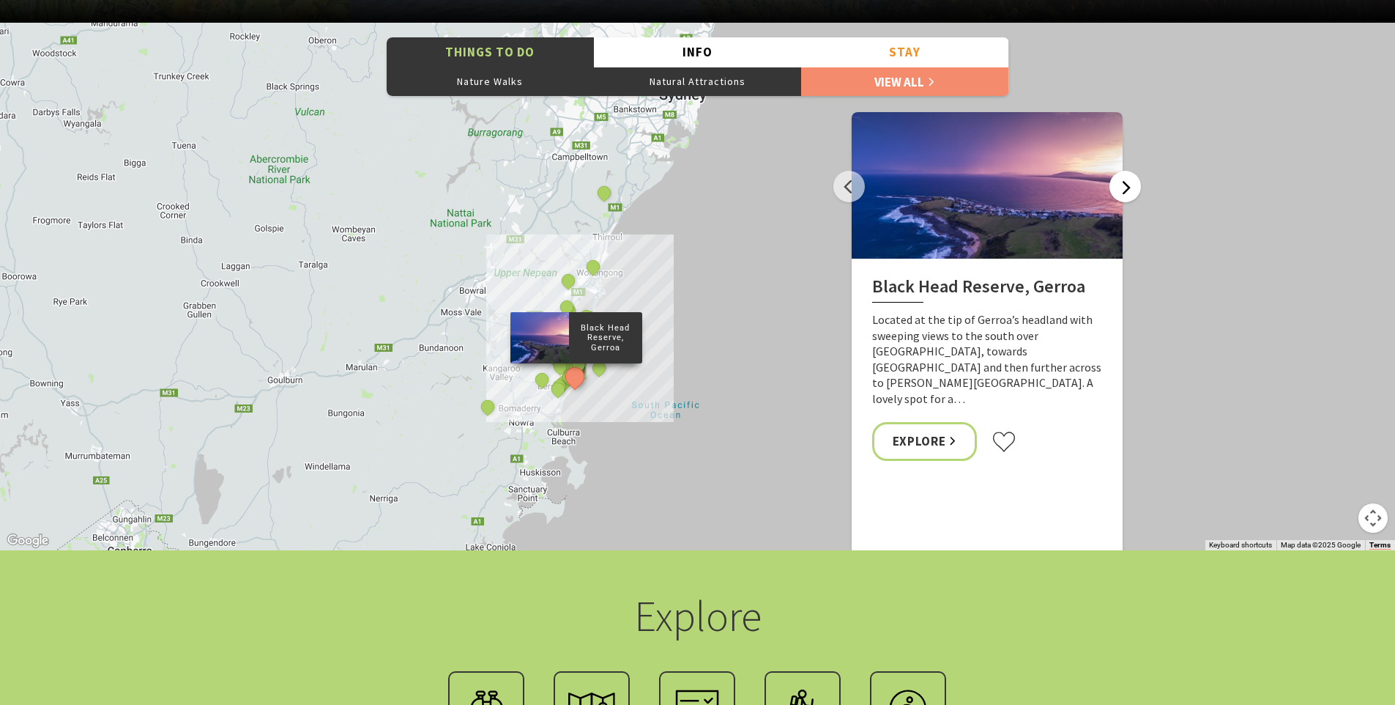
click at [1128, 190] on button "Next" at bounding box center [1125, 186] width 31 height 31
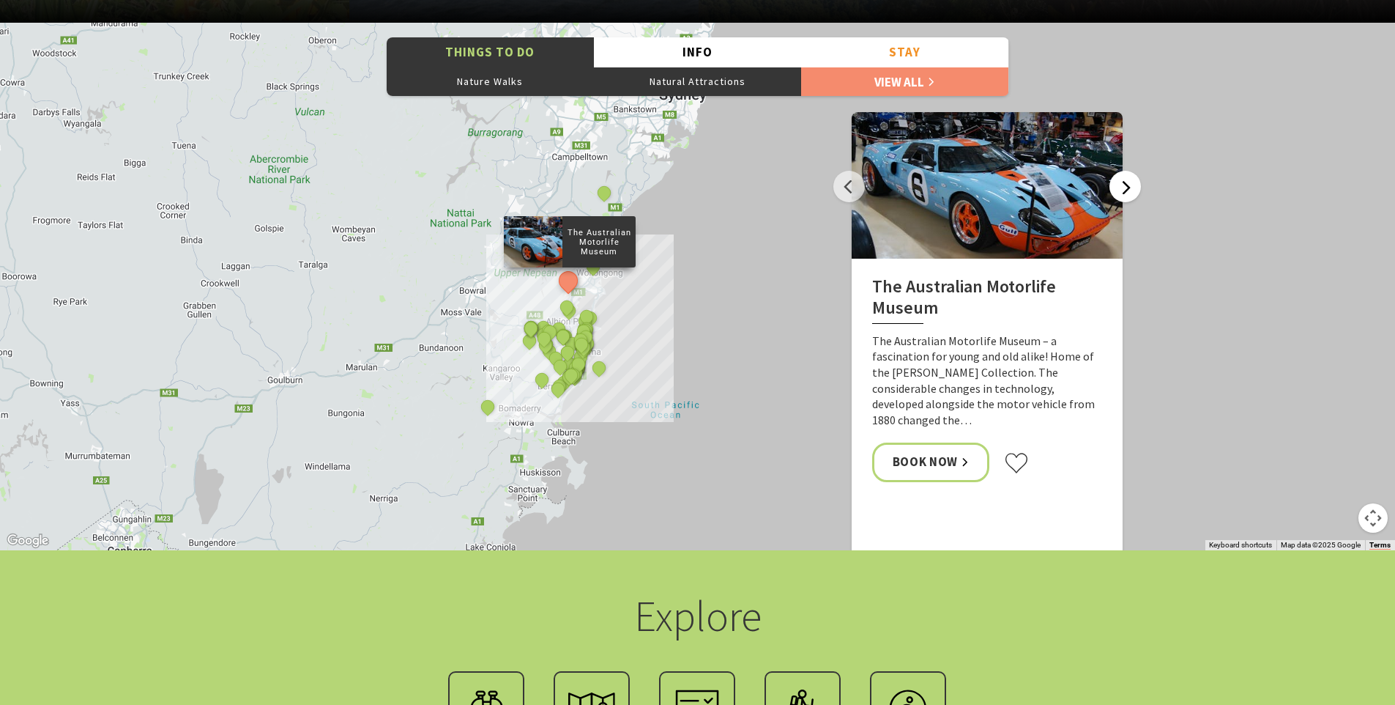
click at [1128, 190] on button "Next" at bounding box center [1125, 186] width 31 height 31
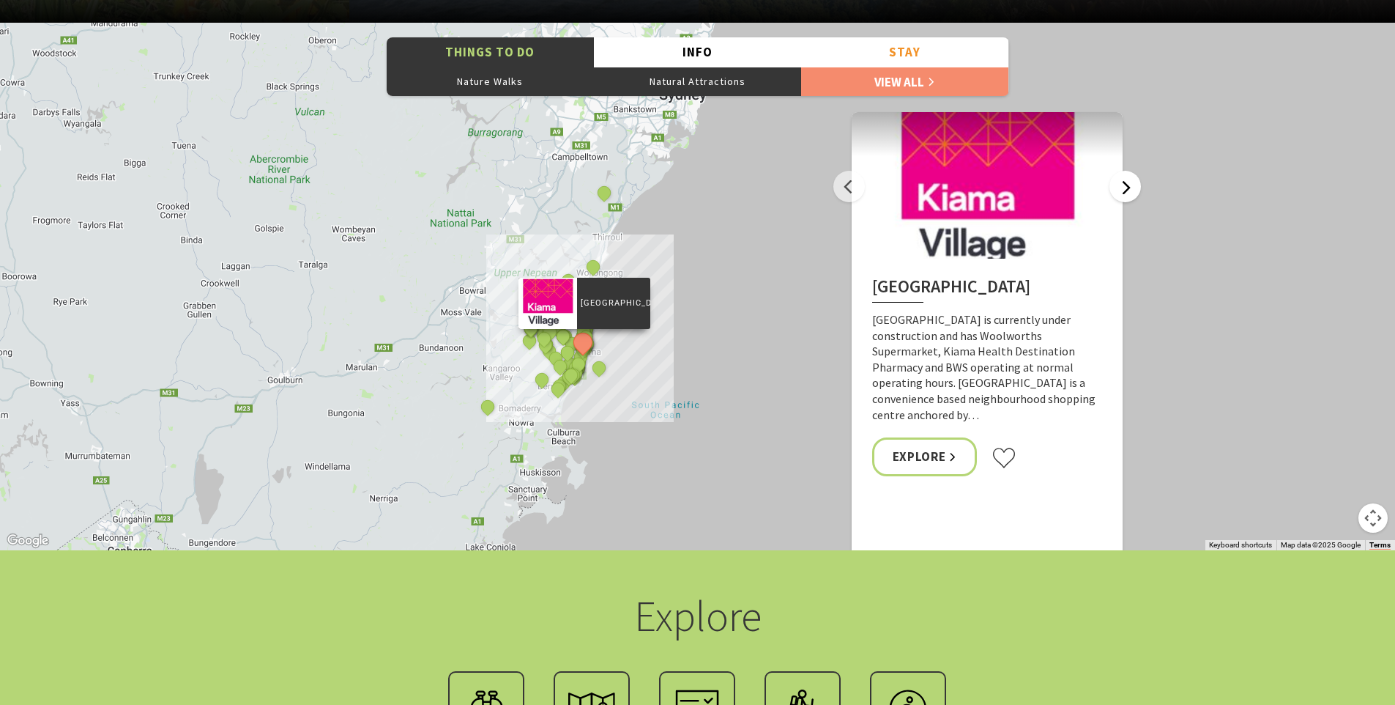
click at [1126, 190] on button "Next" at bounding box center [1125, 186] width 31 height 31
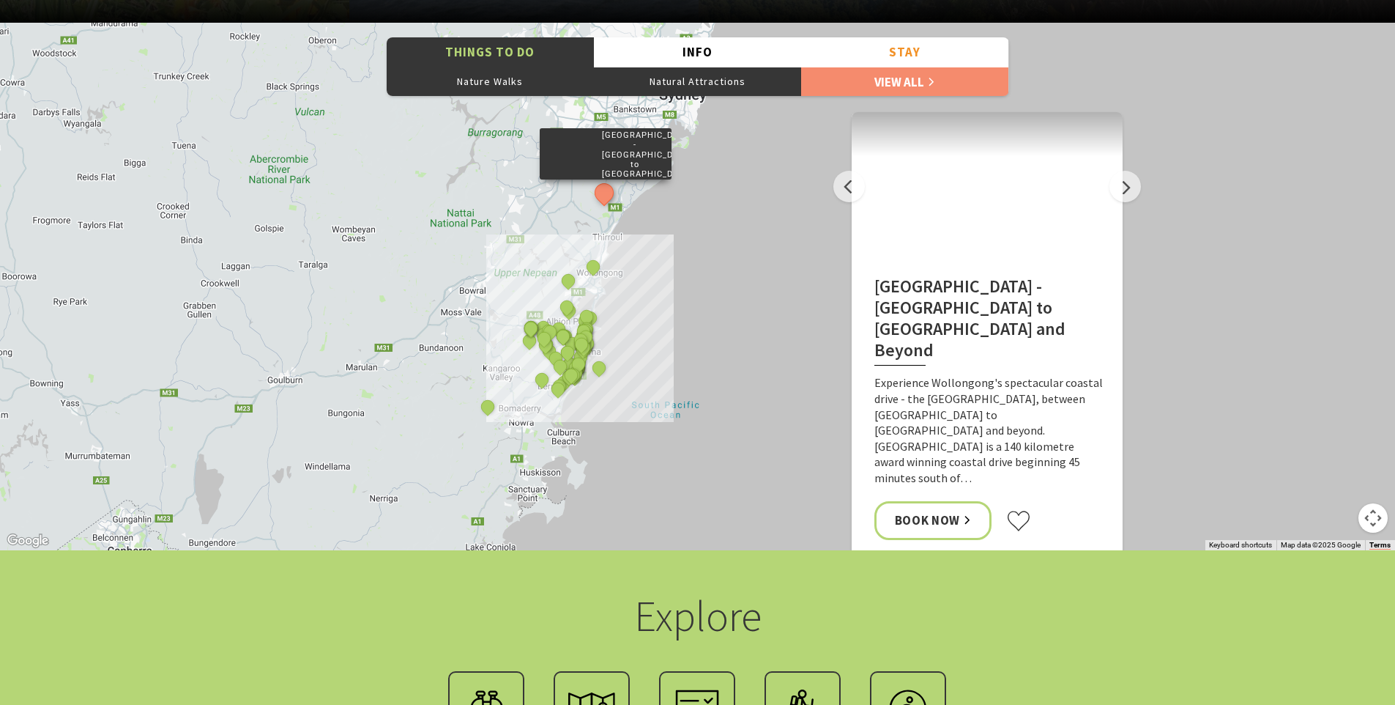
drag, startPoint x: 960, startPoint y: 341, endPoint x: 985, endPoint y: 384, distance: 49.6
click at [985, 384] on p "Experience Wollongong's spectacular coastal drive - the Grand Pacific Drive, be…" at bounding box center [990, 430] width 230 height 111
drag, startPoint x: 980, startPoint y: 377, endPoint x: 979, endPoint y: 355, distance: 22.0
click at [979, 375] on p "Experience Wollongong's spectacular coastal drive - the Grand Pacific Drive, be…" at bounding box center [987, 430] width 230 height 111
click at [888, 286] on h2 "Grand Pacific Drive - Sydney to Wollongong and Beyond" at bounding box center [987, 320] width 230 height 89
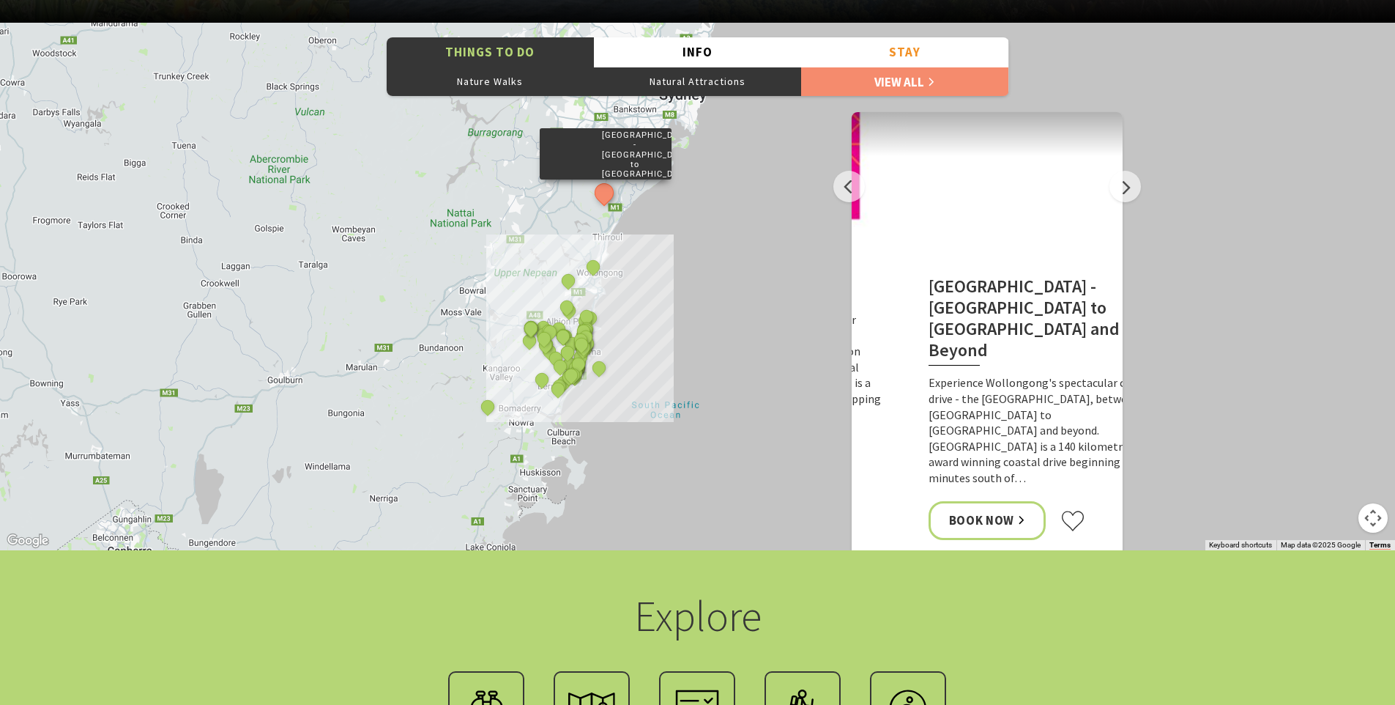
drag, startPoint x: 924, startPoint y: 353, endPoint x: 914, endPoint y: 361, distance: 12.5
click at [929, 375] on p "Experience Wollongong's spectacular coastal drive - the Grand Pacific Drive, be…" at bounding box center [1044, 430] width 230 height 111
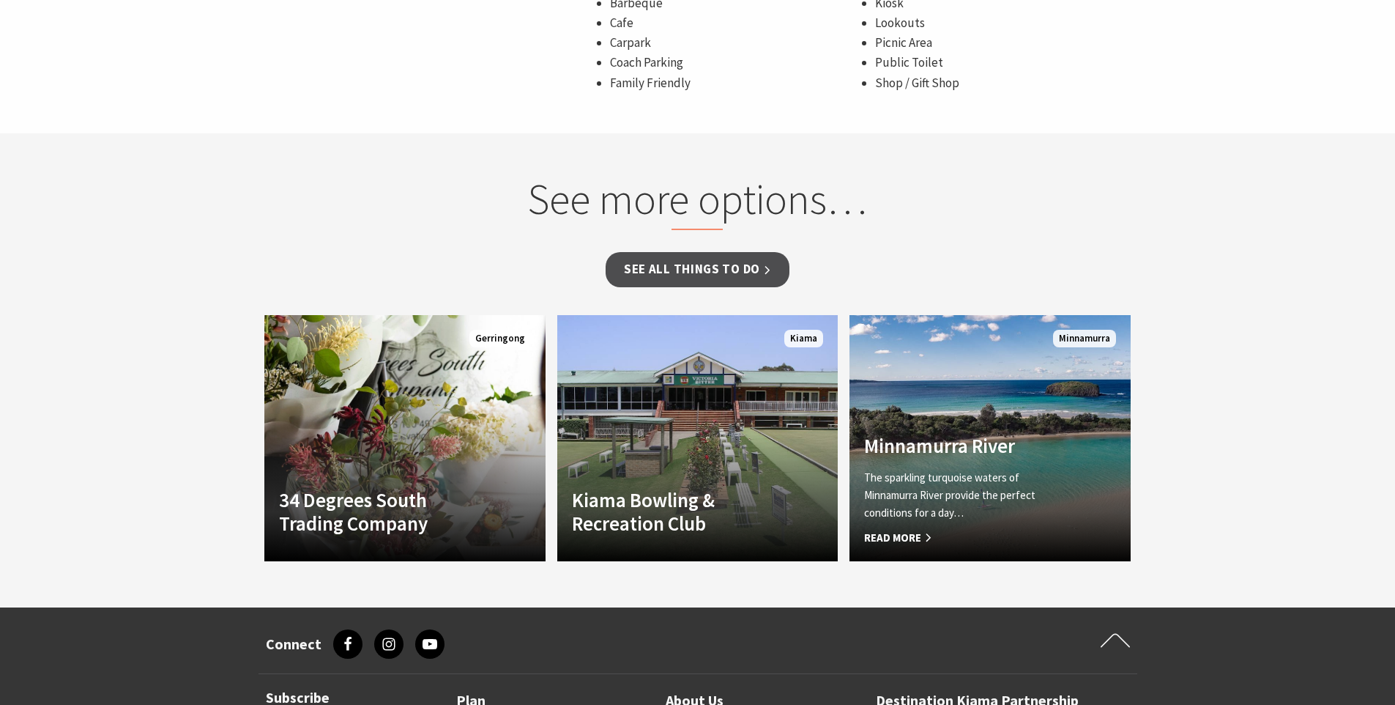
scroll to position [1206, 0]
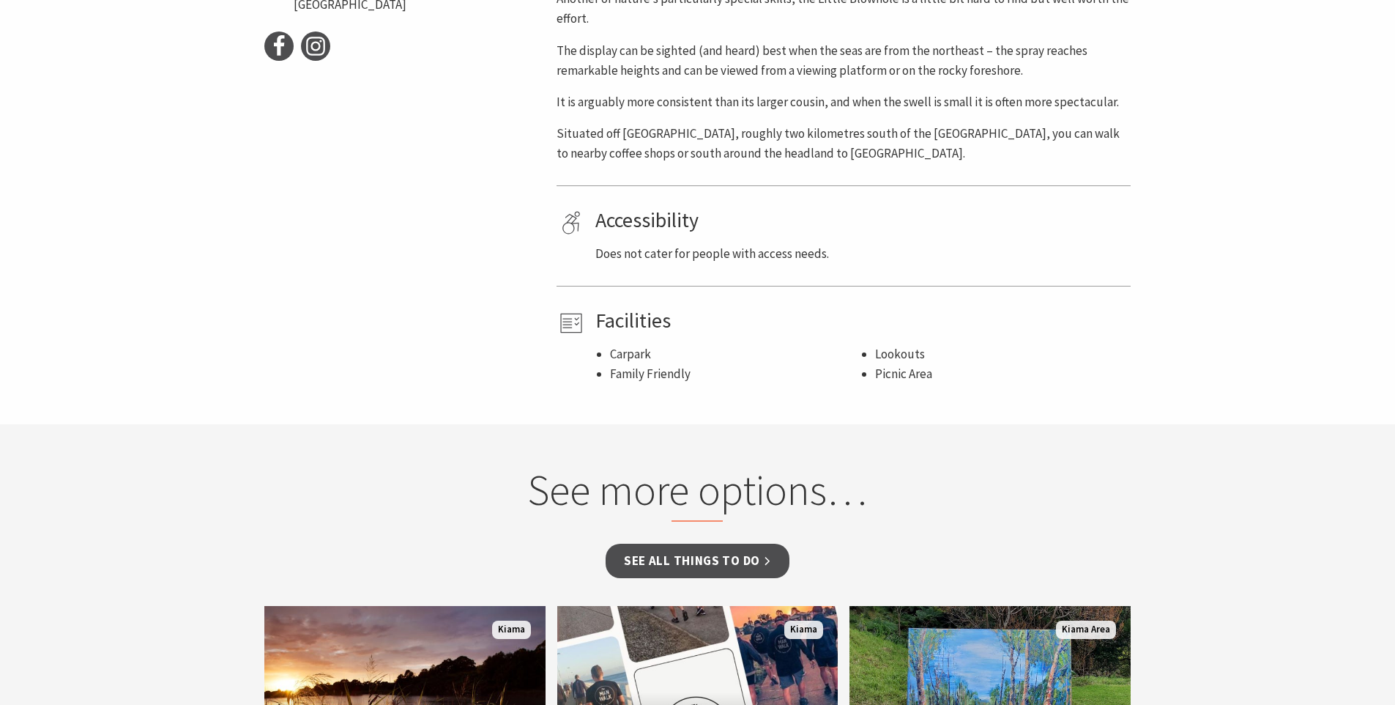
scroll to position [639, 0]
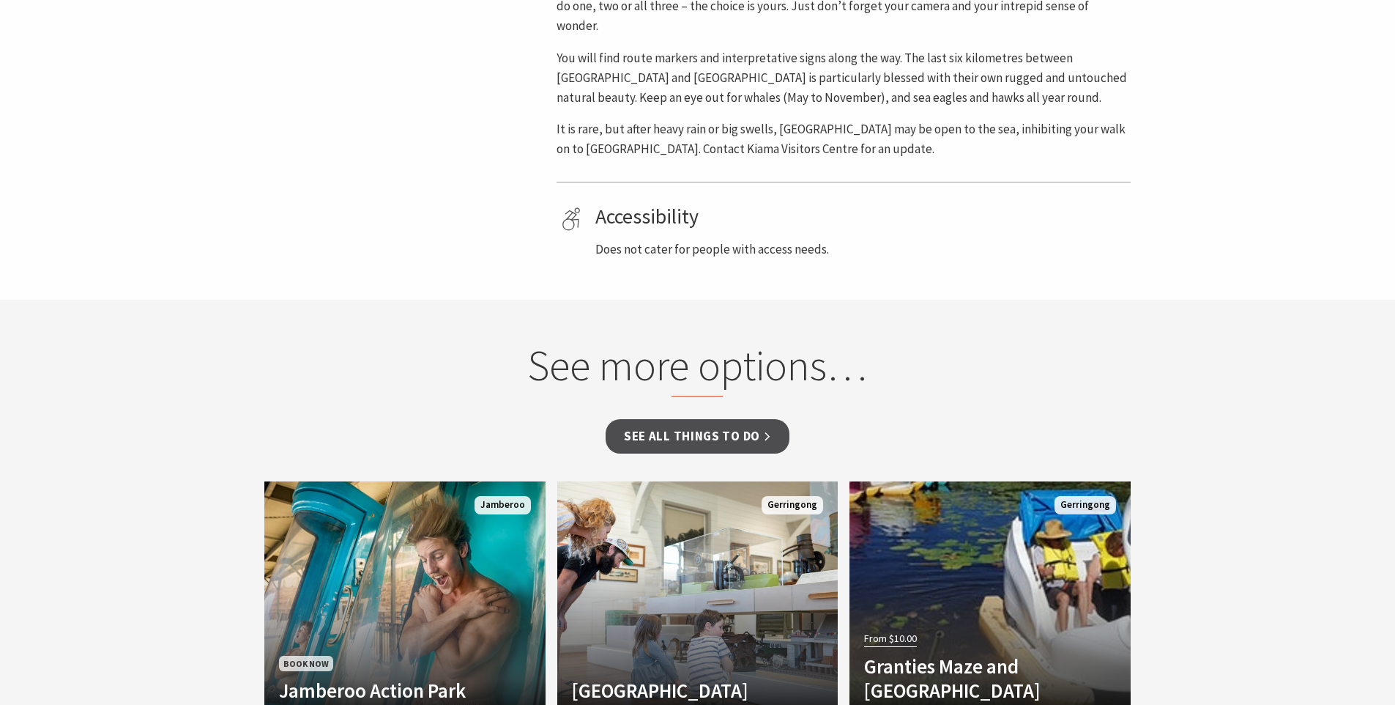
scroll to position [894, 0]
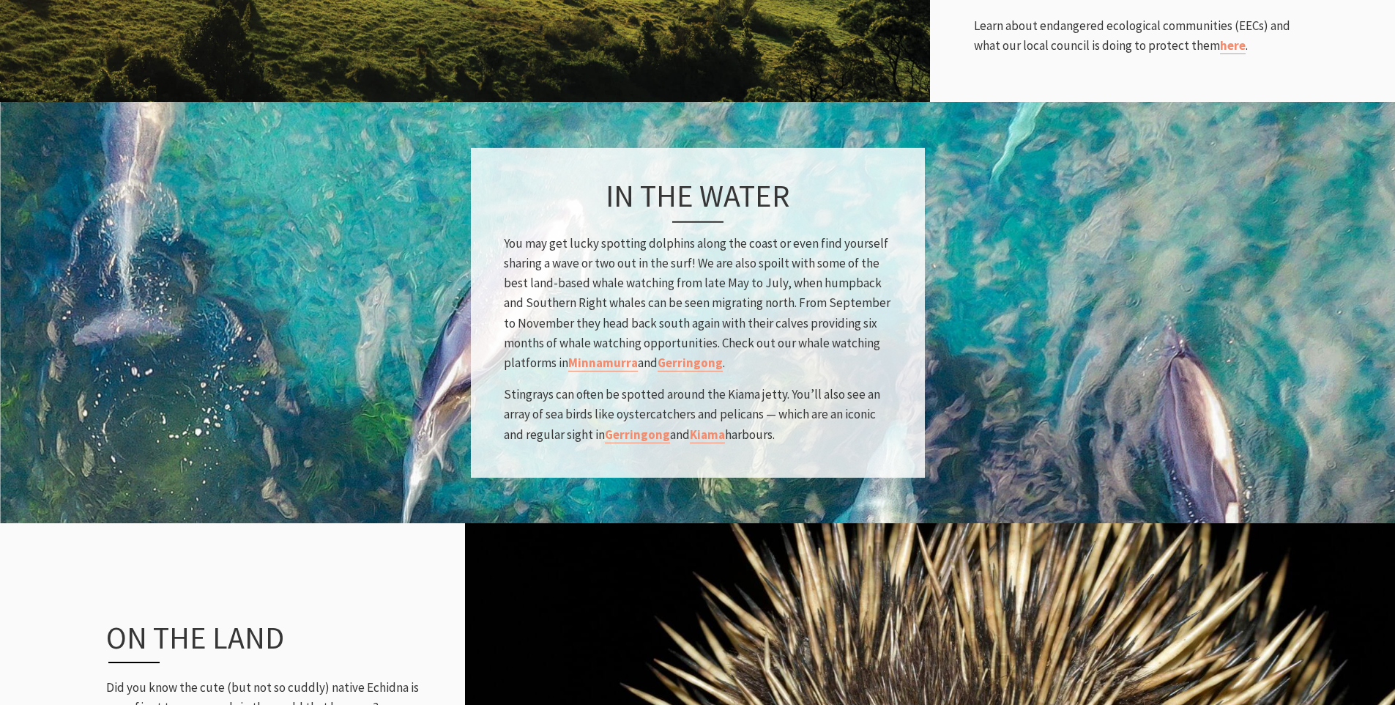
scroll to position [1187, 0]
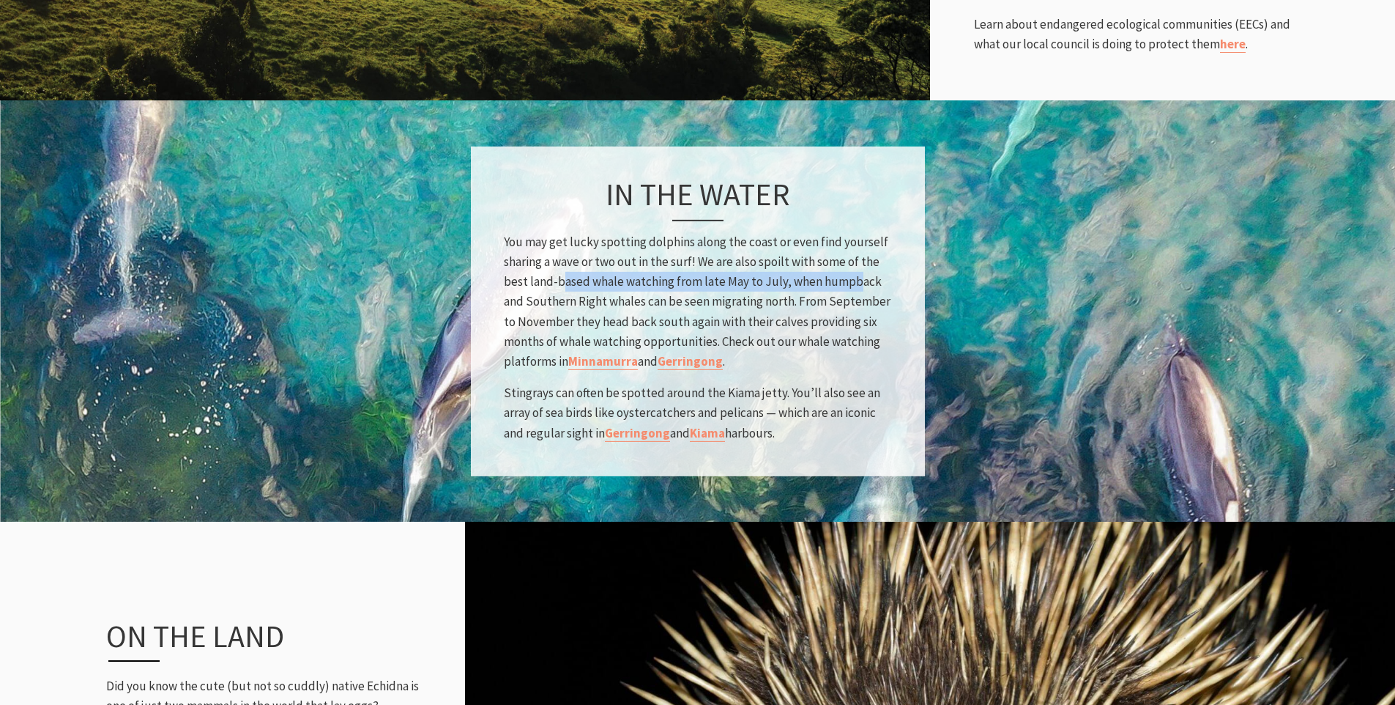
drag, startPoint x: 563, startPoint y: 254, endPoint x: 852, endPoint y: 260, distance: 288.6
click at [852, 260] on p "You may get lucky spotting dolphins along the coast or even find yourself shari…" at bounding box center [698, 301] width 388 height 139
drag, startPoint x: 856, startPoint y: 259, endPoint x: 602, endPoint y: 255, distance: 254.2
click at [602, 255] on p "You may get lucky spotting dolphins along the coast or even find yourself shari…" at bounding box center [698, 301] width 388 height 139
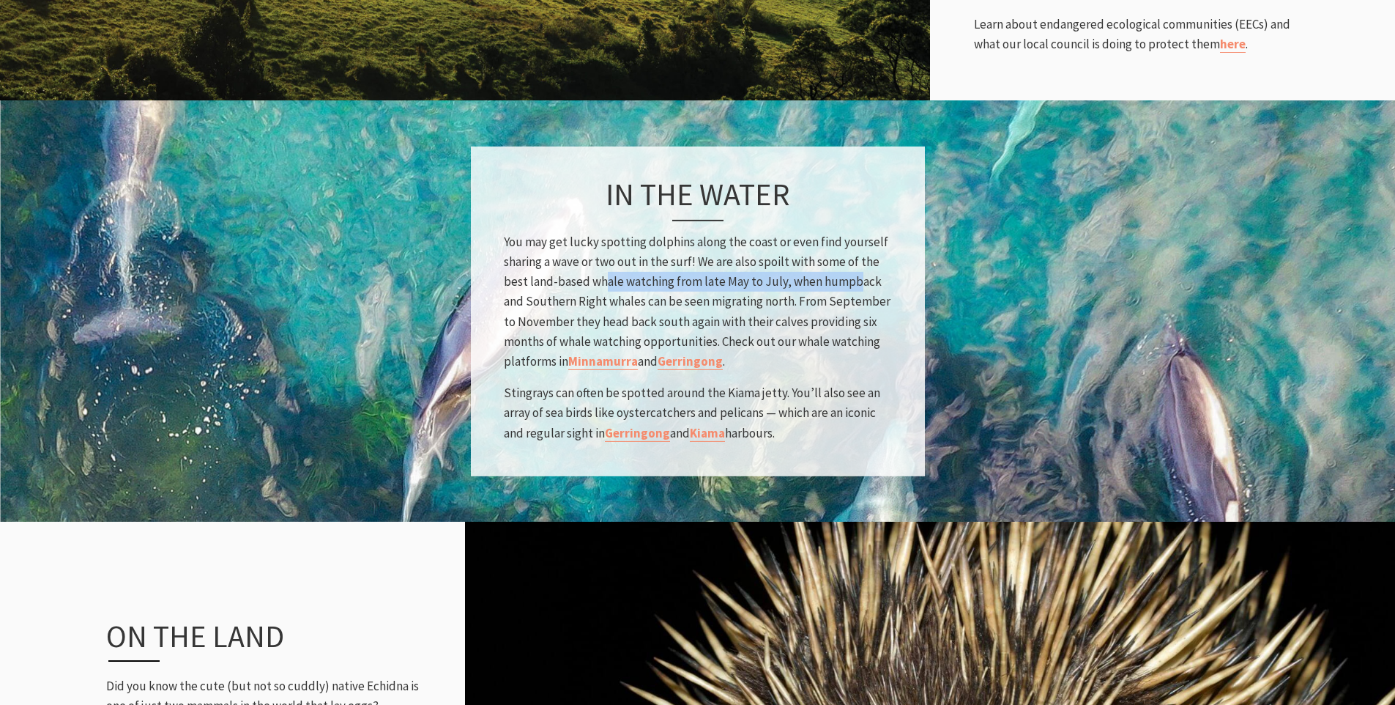
click at [616, 255] on p "You may get lucky spotting dolphins along the coast or even find yourself shari…" at bounding box center [698, 301] width 388 height 139
drag, startPoint x: 537, startPoint y: 257, endPoint x: 770, endPoint y: 258, distance: 232.9
click at [770, 258] on p "You may get lucky spotting dolphins along the coast or even find yourself shari…" at bounding box center [698, 301] width 388 height 139
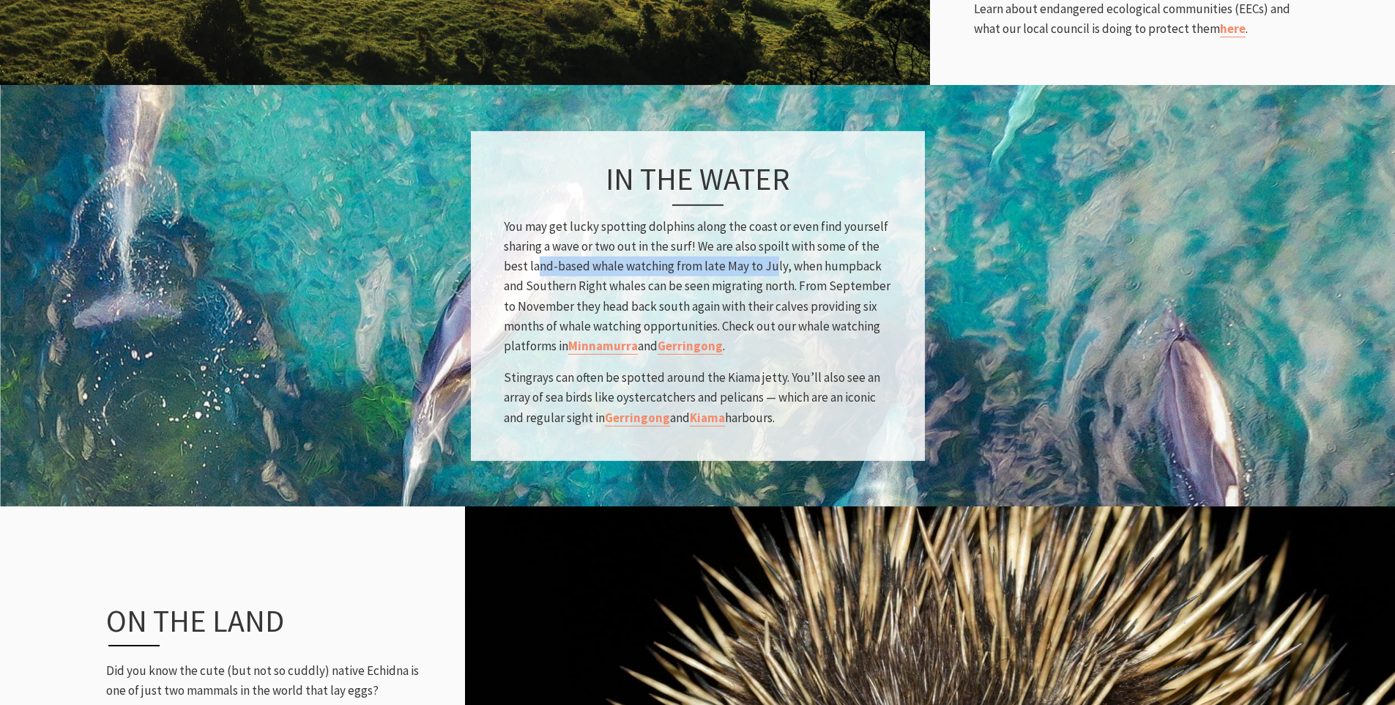
scroll to position [1205, 0]
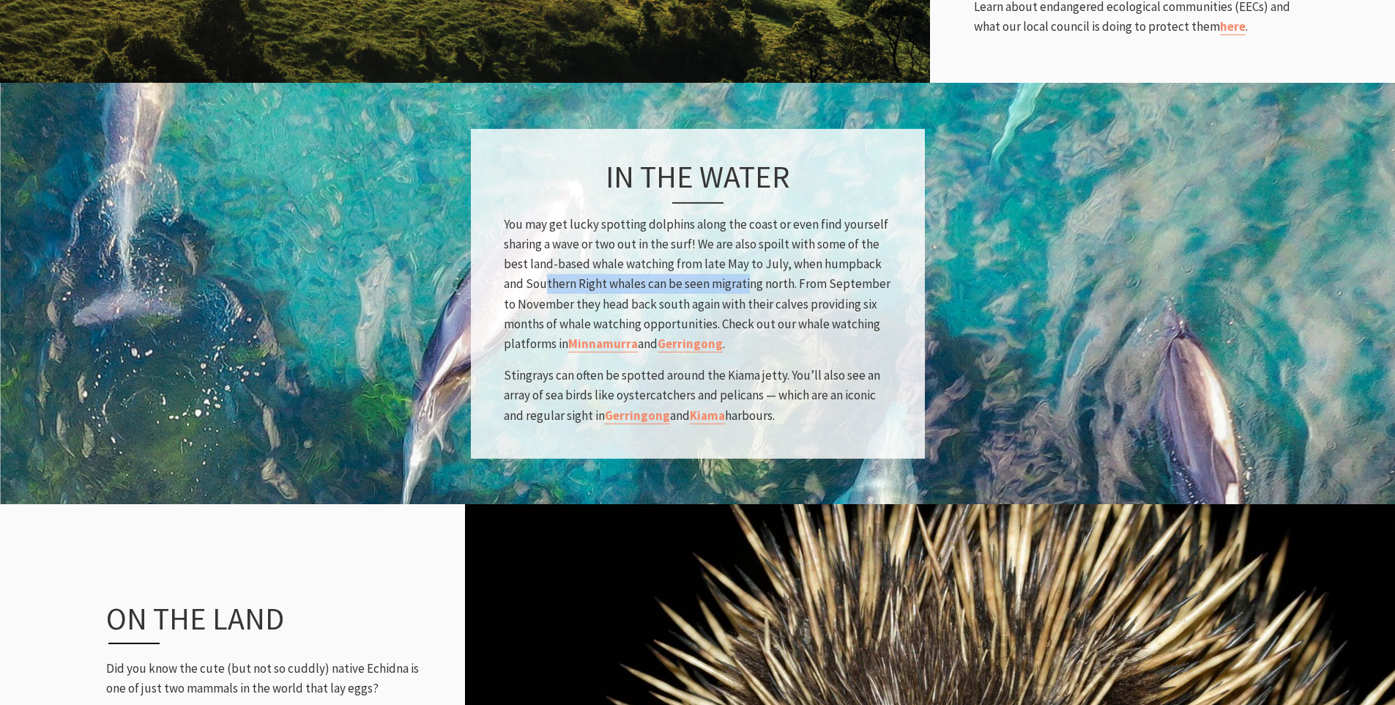
drag, startPoint x: 546, startPoint y: 255, endPoint x: 751, endPoint y: 258, distance: 205.1
click at [751, 258] on p "You may get lucky spotting dolphins along the coast or even find yourself shari…" at bounding box center [698, 284] width 388 height 139
drag, startPoint x: 814, startPoint y: 261, endPoint x: 702, endPoint y: 280, distance: 114.4
click at [702, 280] on p "You may get lucky spotting dolphins along the coast or even find yourself shari…" at bounding box center [698, 284] width 388 height 139
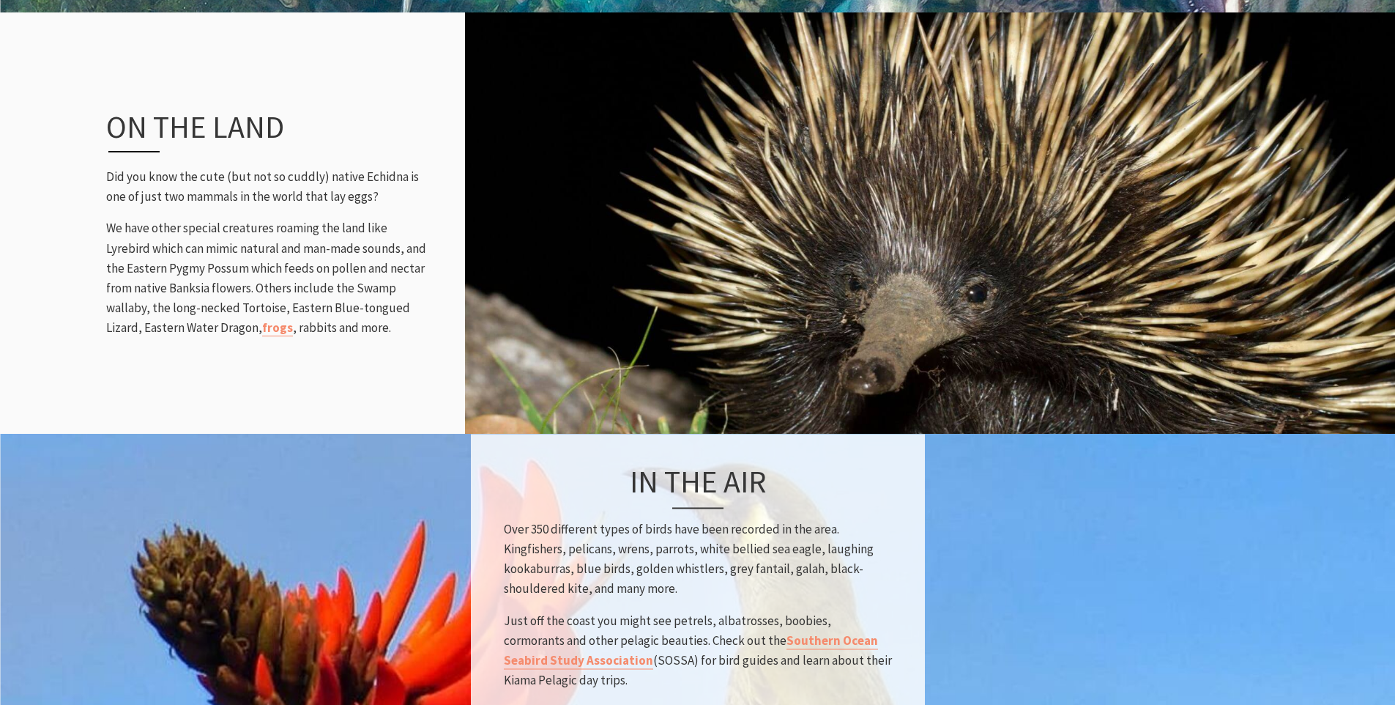
scroll to position [1671, 0]
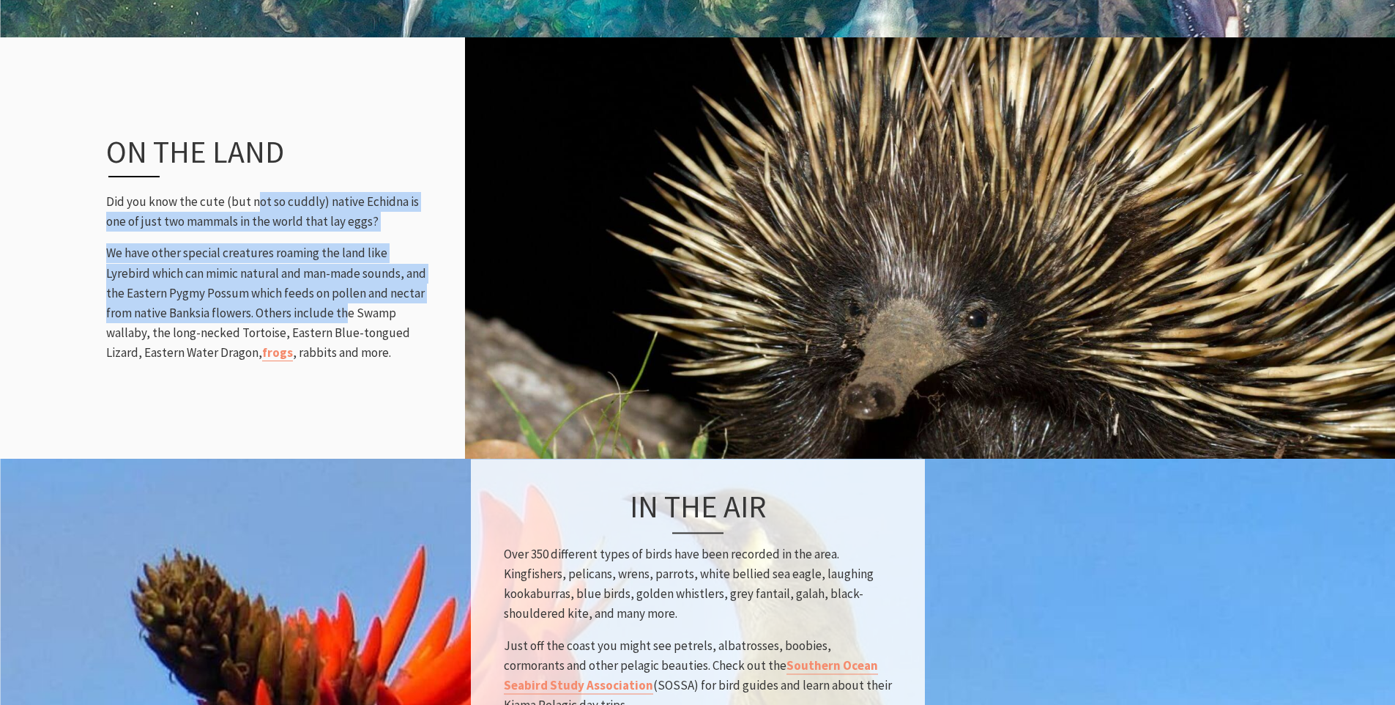
drag, startPoint x: 256, startPoint y: 176, endPoint x: 315, endPoint y: 278, distance: 117.8
click at [315, 278] on div "On the land Did you know the cute (but not so cuddly) native Echidna is one of …" at bounding box center [268, 248] width 352 height 289
click at [315, 278] on p "We have other special creatures roaming the land like Lyrebird which can mimic …" at bounding box center [267, 302] width 322 height 119
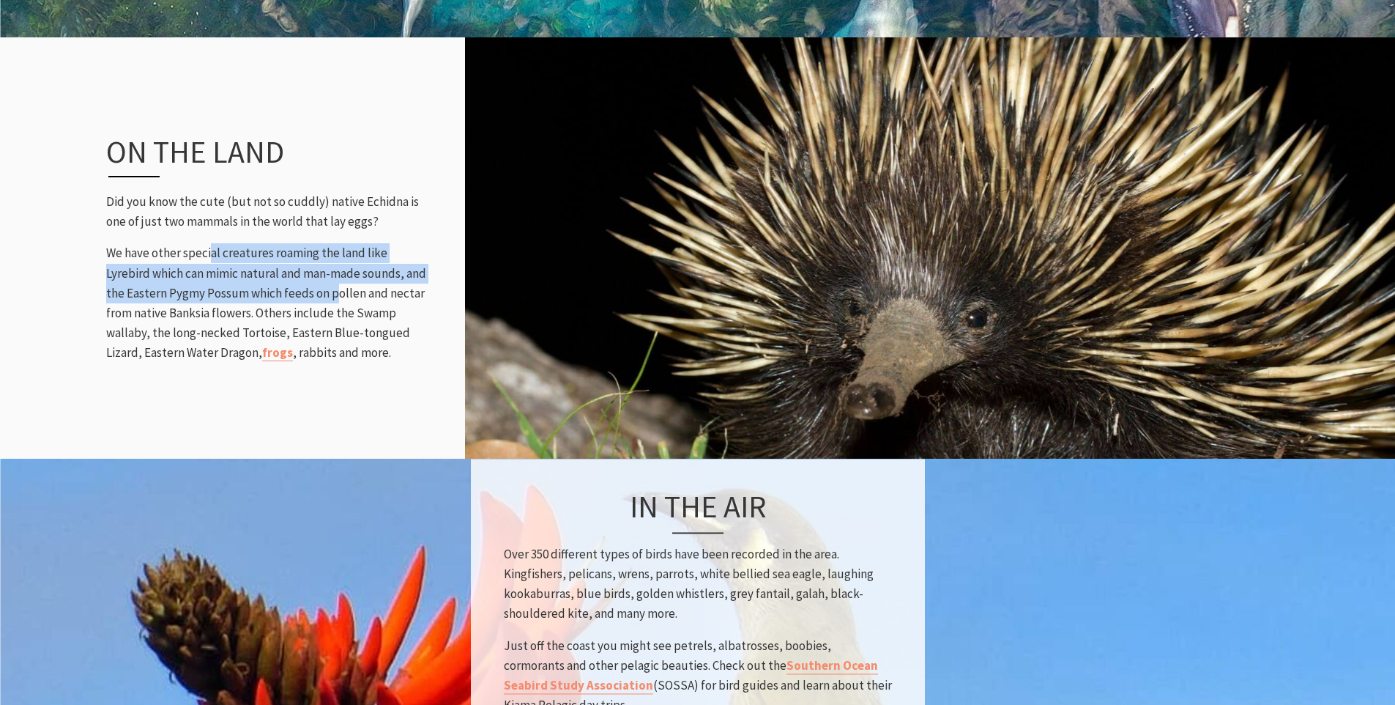
drag, startPoint x: 210, startPoint y: 231, endPoint x: 317, endPoint y: 266, distance: 112.3
click at [316, 266] on p "We have other special creatures roaming the land like Lyrebird which can mimic …" at bounding box center [267, 302] width 322 height 119
click at [317, 266] on p "We have other special creatures roaming the land like Lyrebird which can mimic …" at bounding box center [267, 302] width 322 height 119
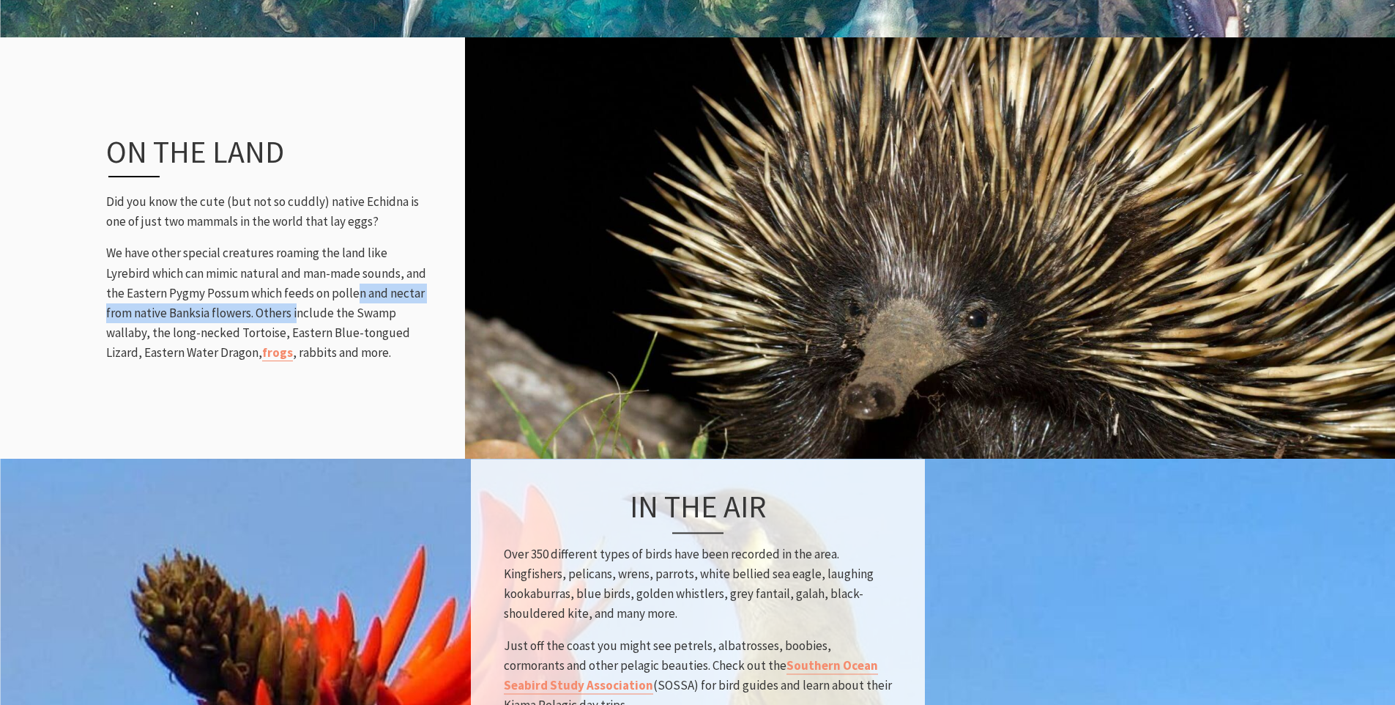
drag, startPoint x: 335, startPoint y: 271, endPoint x: 270, endPoint y: 290, distance: 67.9
click at [270, 290] on p "We have other special creatures roaming the land like Lyrebird which can mimic …" at bounding box center [267, 302] width 322 height 119
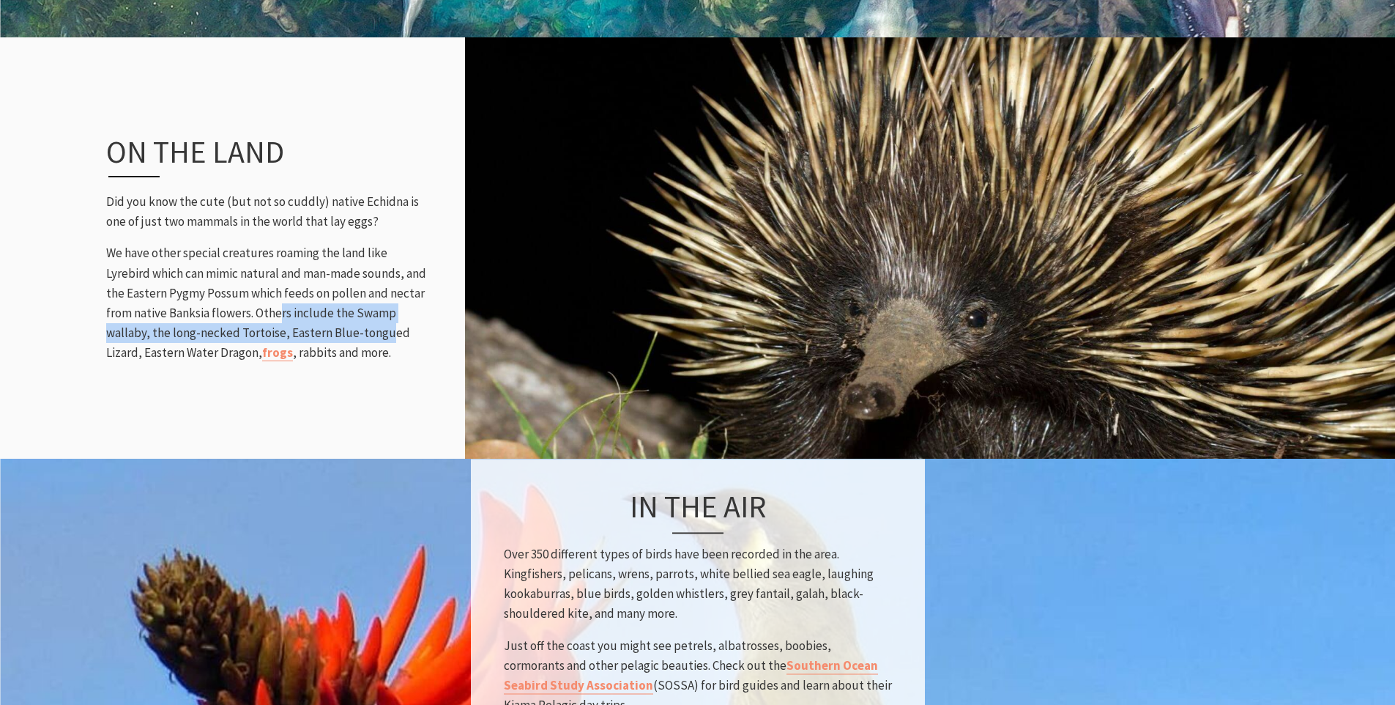
drag, startPoint x: 255, startPoint y: 286, endPoint x: 341, endPoint y: 309, distance: 89.6
click at [341, 312] on p "We have other special creatures roaming the land like Lyrebird which can mimic …" at bounding box center [267, 302] width 322 height 119
click at [341, 309] on p "We have other special creatures roaming the land like Lyrebird which can mimic …" at bounding box center [267, 302] width 322 height 119
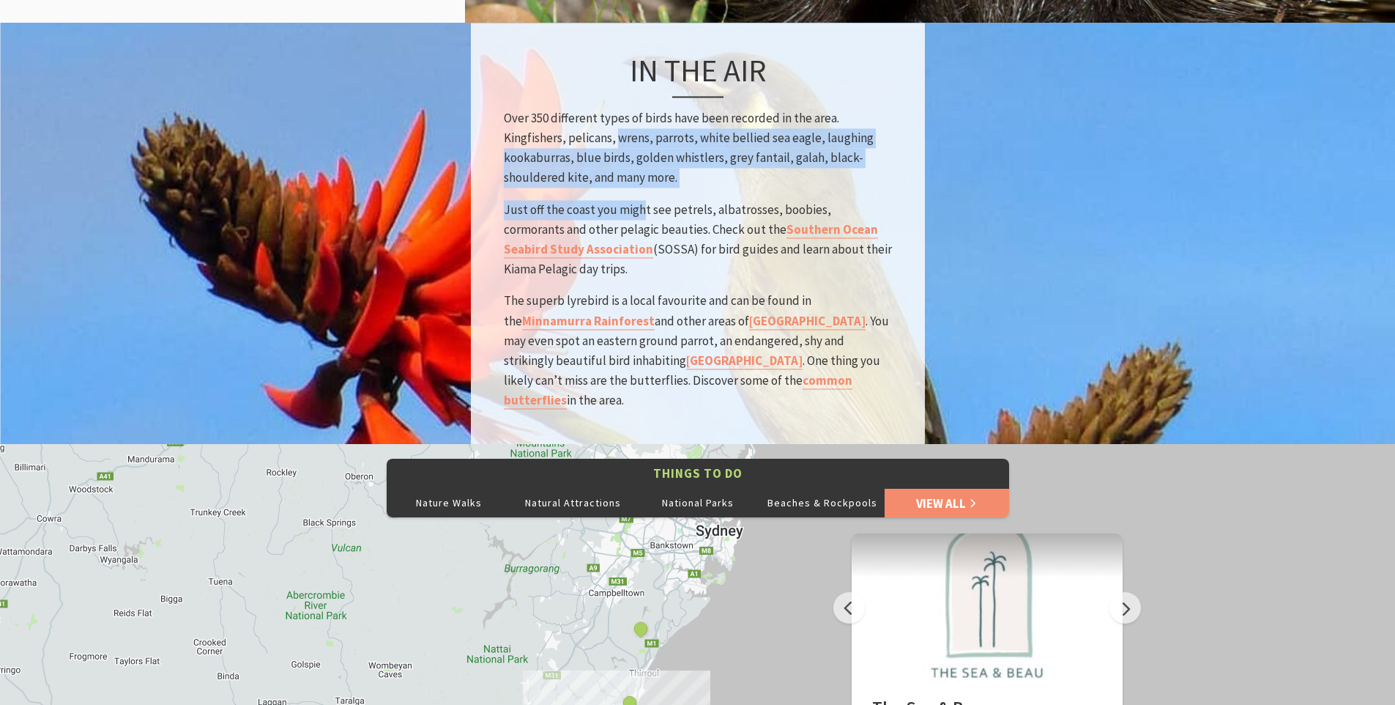
drag, startPoint x: 619, startPoint y: 113, endPoint x: 642, endPoint y: 189, distance: 79.7
click at [642, 189] on div "In the air Over 350 different types of birds have been recorded in the area. Ki…" at bounding box center [698, 233] width 454 height 421
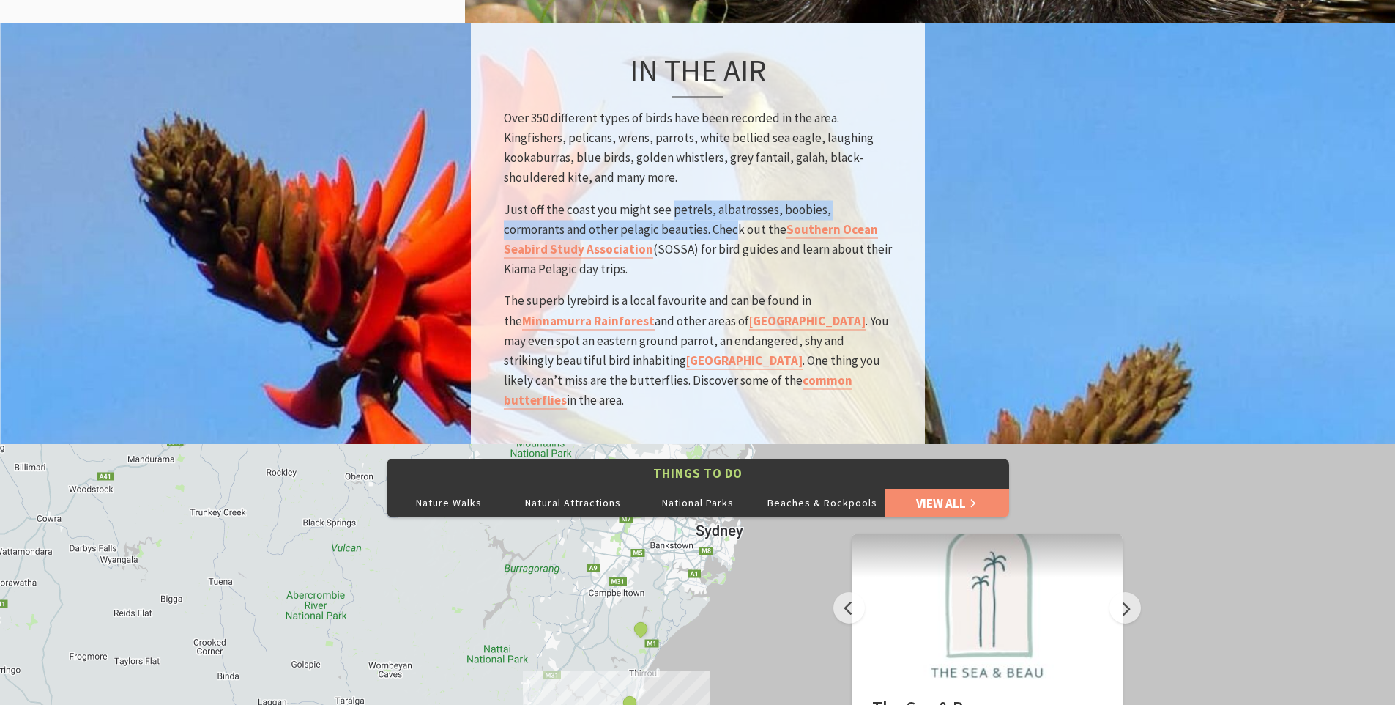
drag, startPoint x: 672, startPoint y: 189, endPoint x: 675, endPoint y: 209, distance: 20.8
click at [675, 209] on p "Just off the coast you might see petrels, albatrosses, boobies, cormorants and …" at bounding box center [698, 240] width 388 height 80
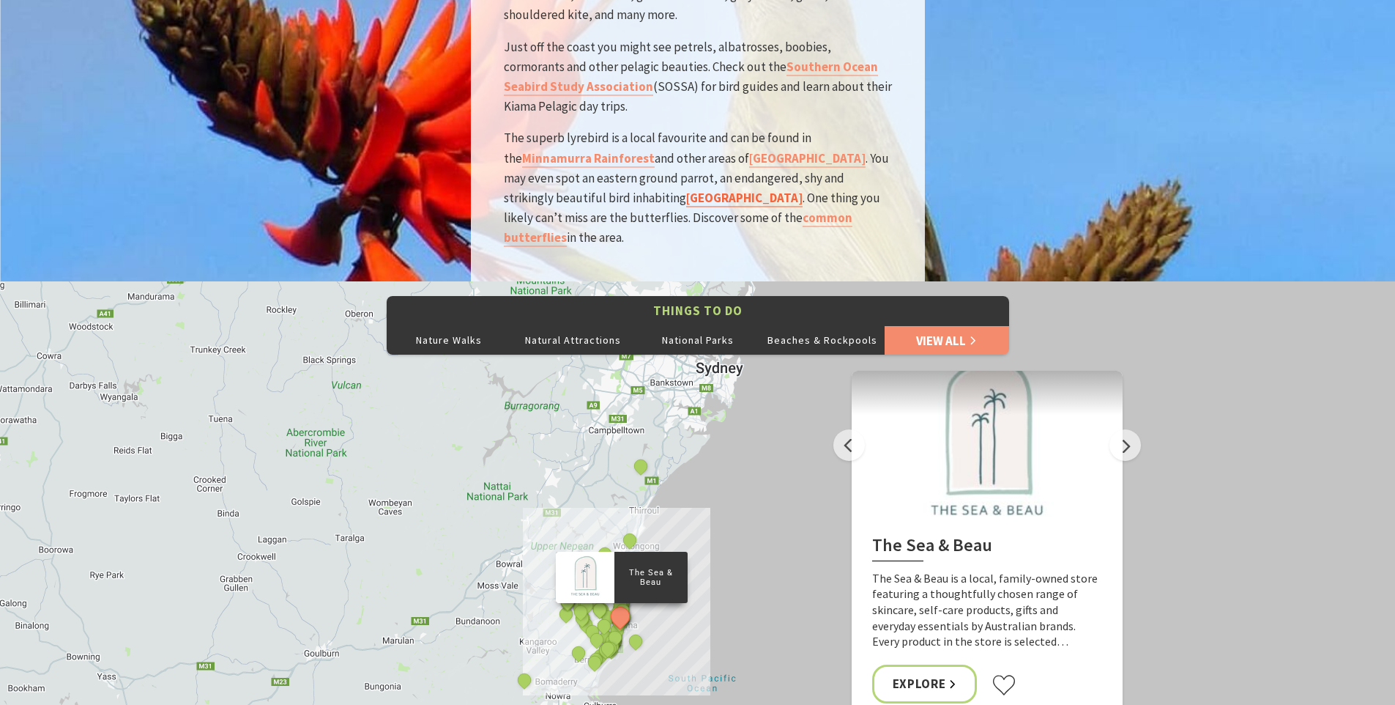
scroll to position [2267, 0]
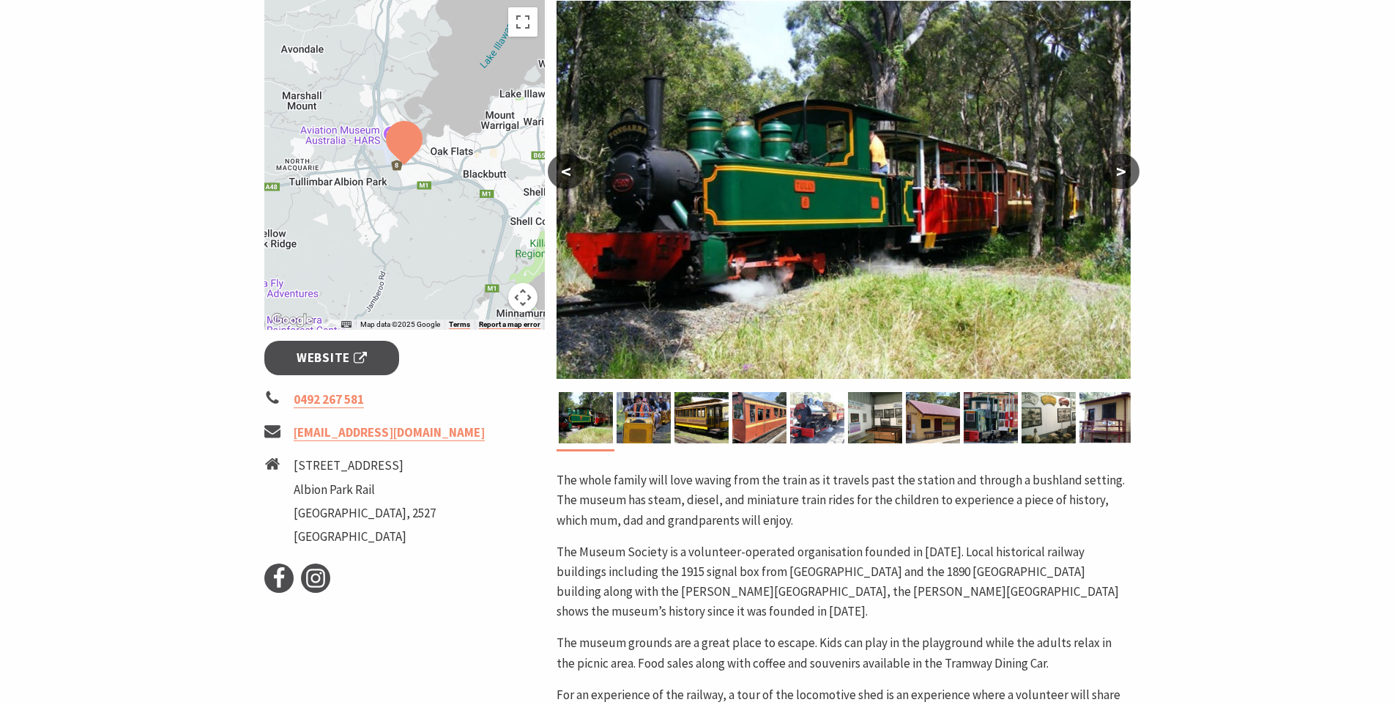
scroll to position [206, 0]
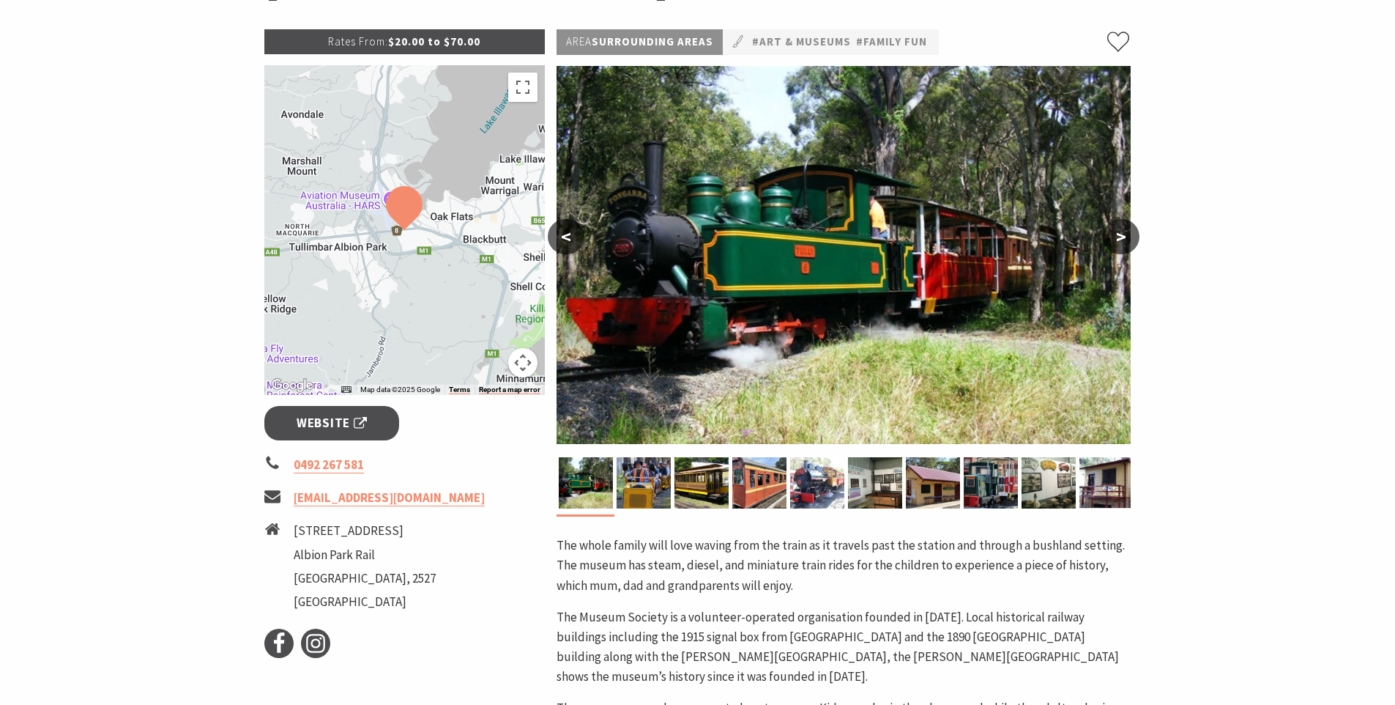
click at [1121, 239] on button ">" at bounding box center [1121, 236] width 37 height 35
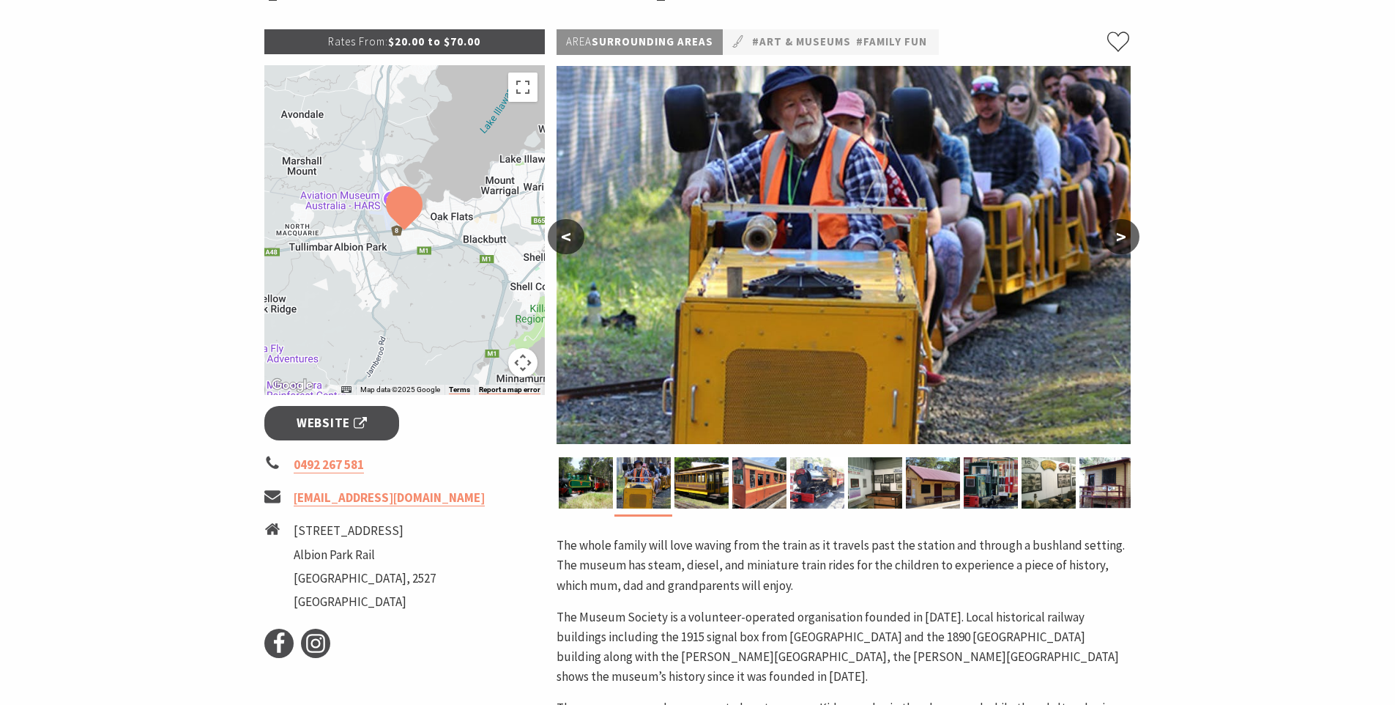
click at [1121, 239] on button ">" at bounding box center [1121, 236] width 37 height 35
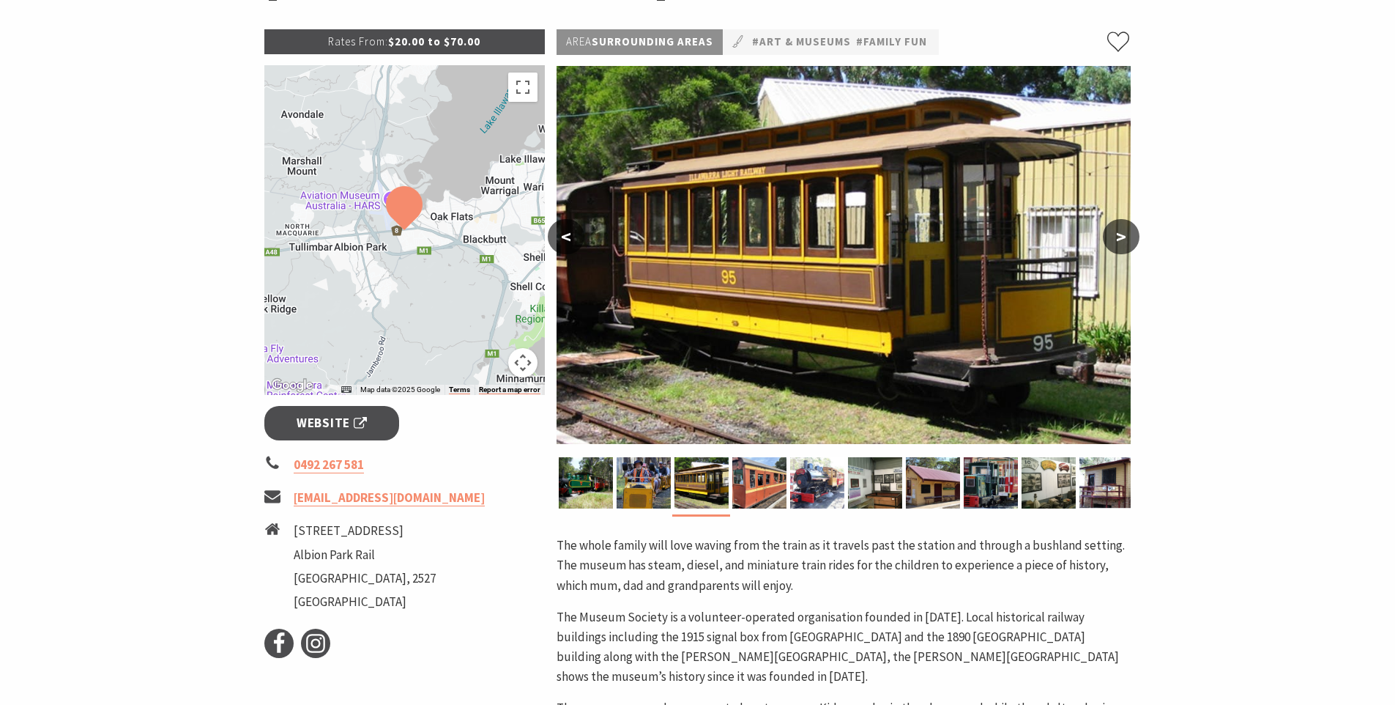
click at [1121, 239] on button ">" at bounding box center [1121, 236] width 37 height 35
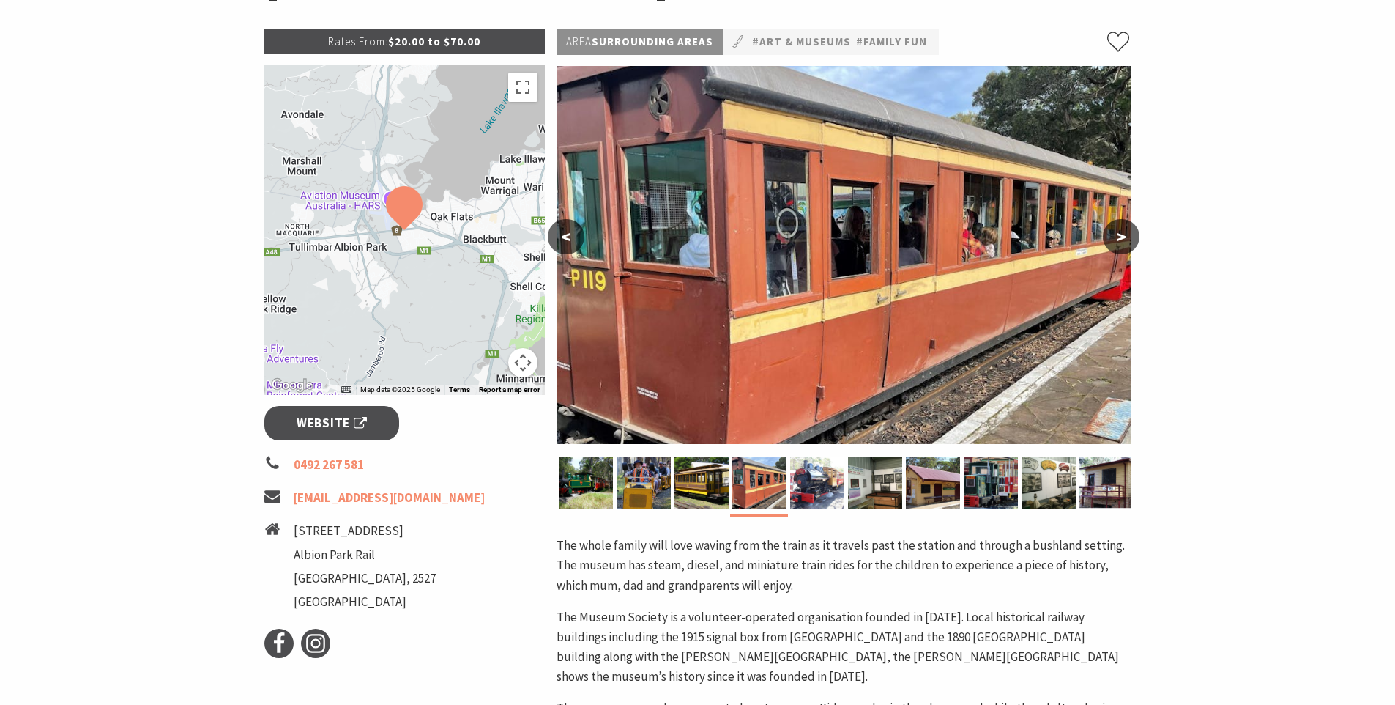
click at [1121, 239] on button ">" at bounding box center [1121, 236] width 37 height 35
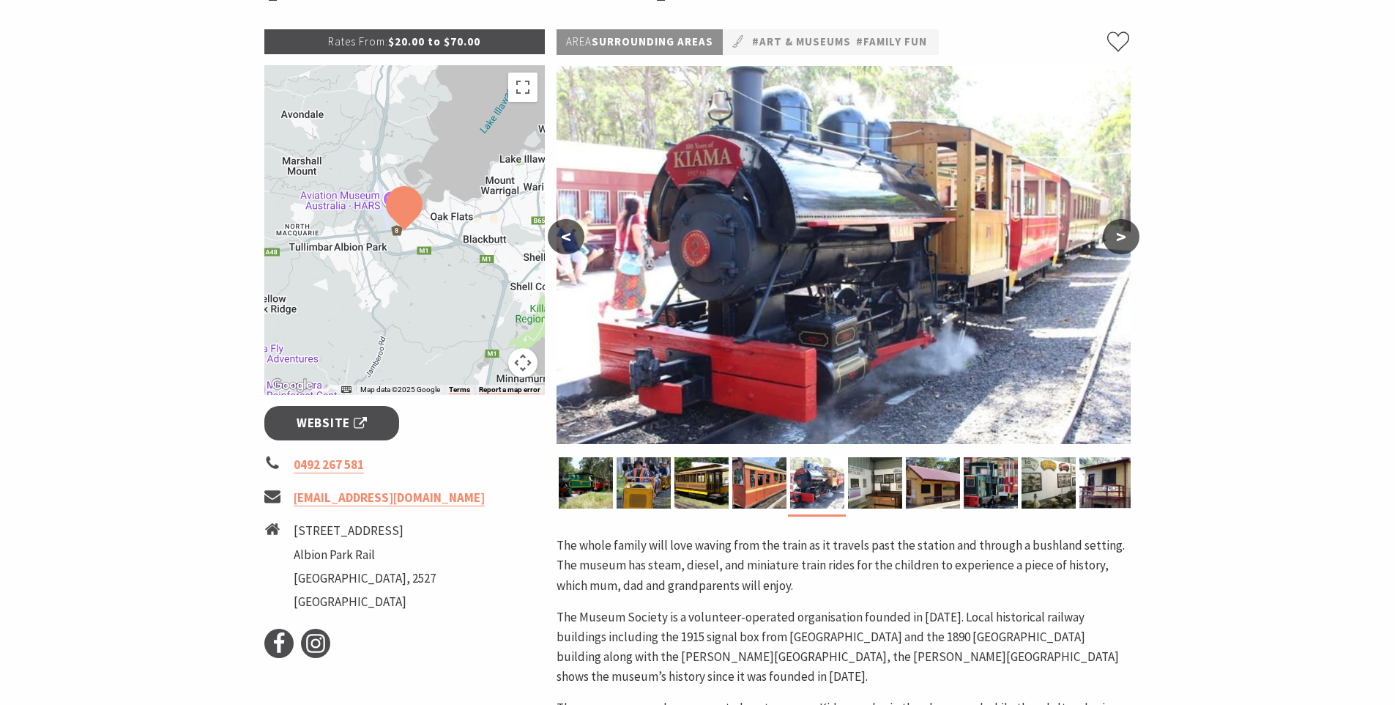
click at [1121, 239] on button ">" at bounding box center [1121, 236] width 37 height 35
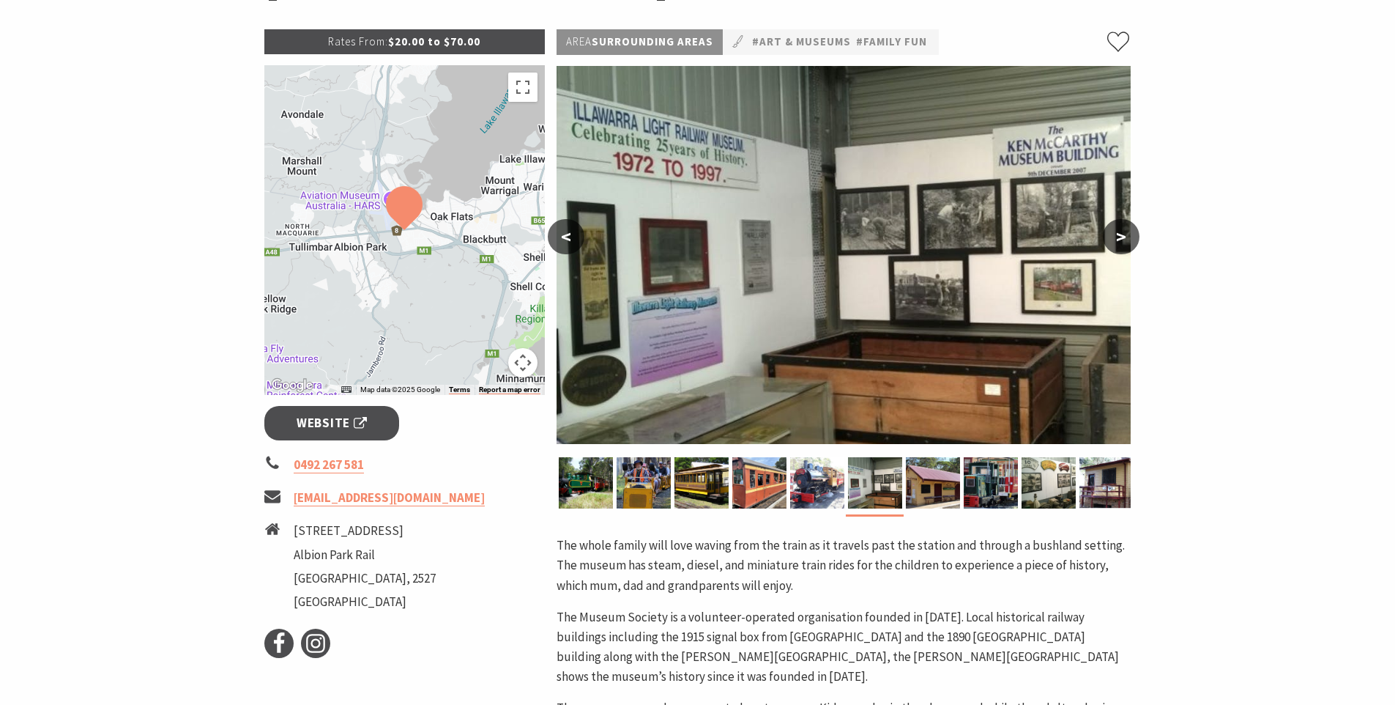
click at [1121, 239] on button ">" at bounding box center [1121, 236] width 37 height 35
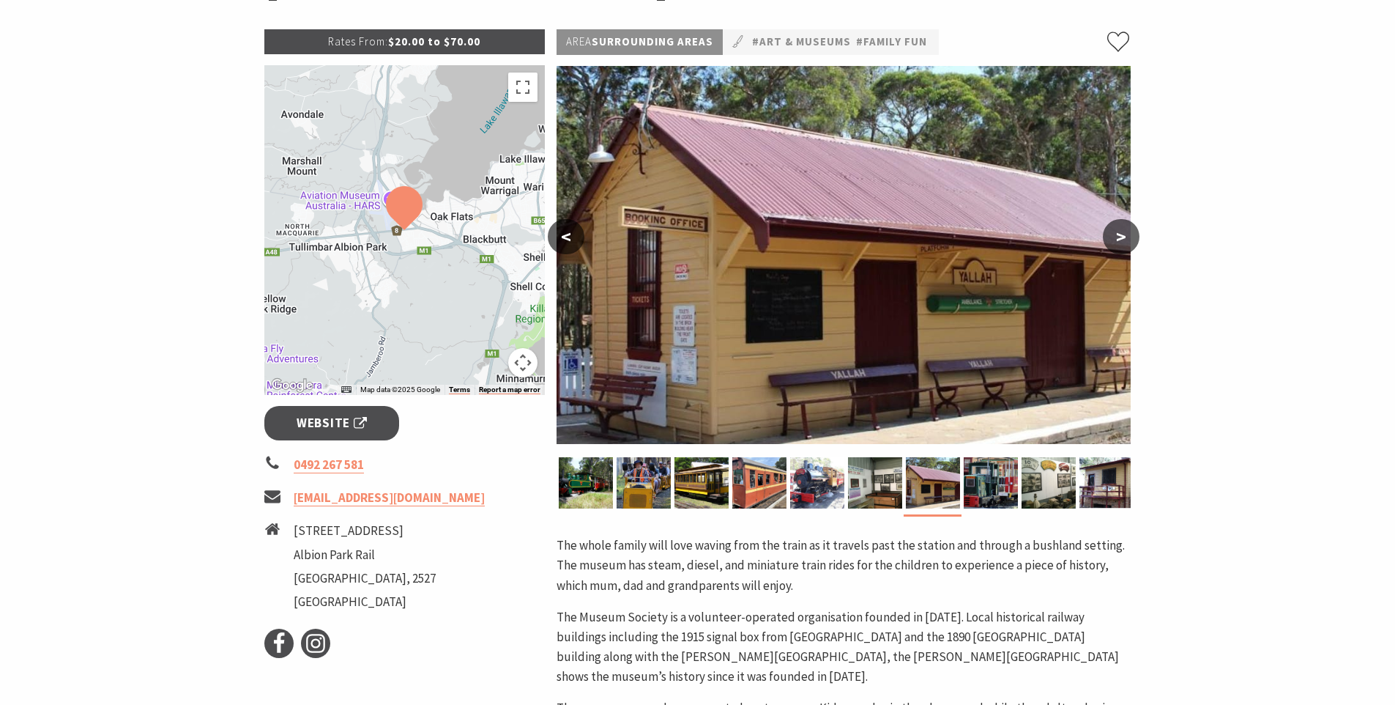
click at [1121, 240] on button ">" at bounding box center [1121, 236] width 37 height 35
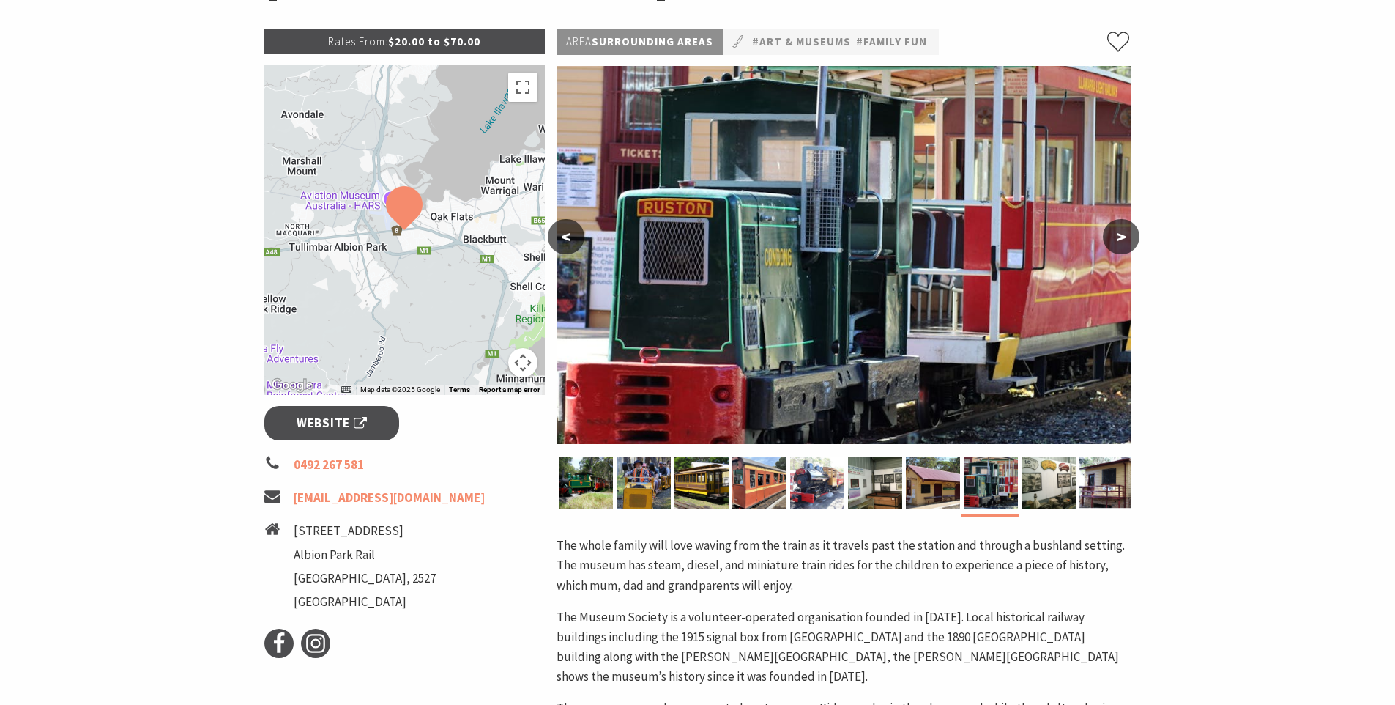
click at [1121, 240] on button ">" at bounding box center [1121, 236] width 37 height 35
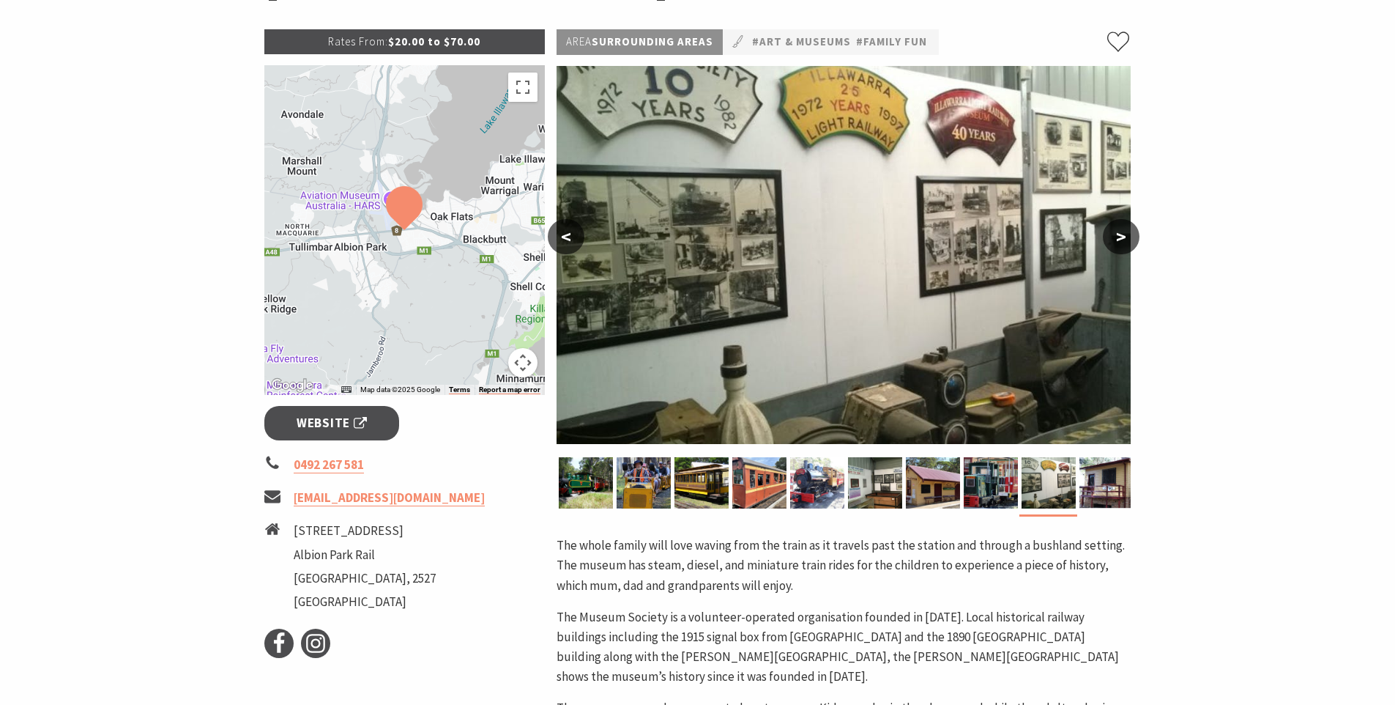
click at [1121, 240] on button ">" at bounding box center [1121, 236] width 37 height 35
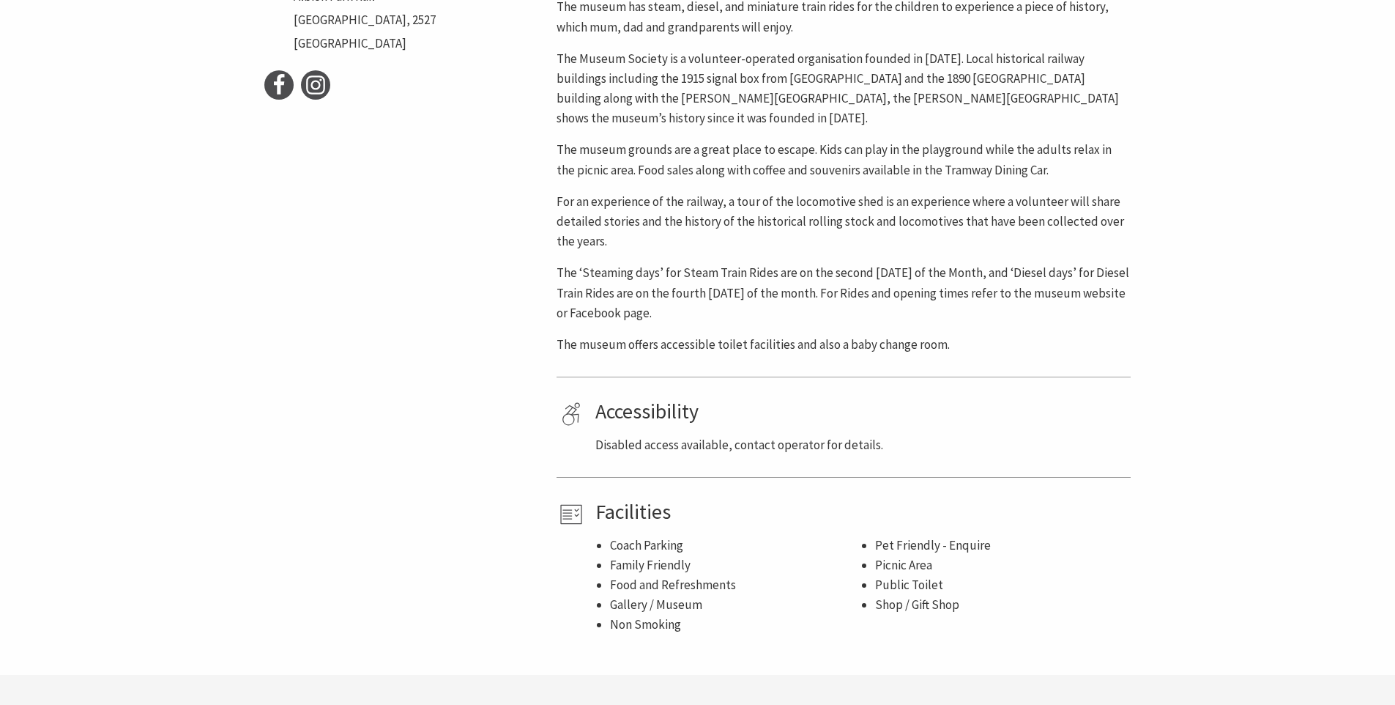
scroll to position [801, 0]
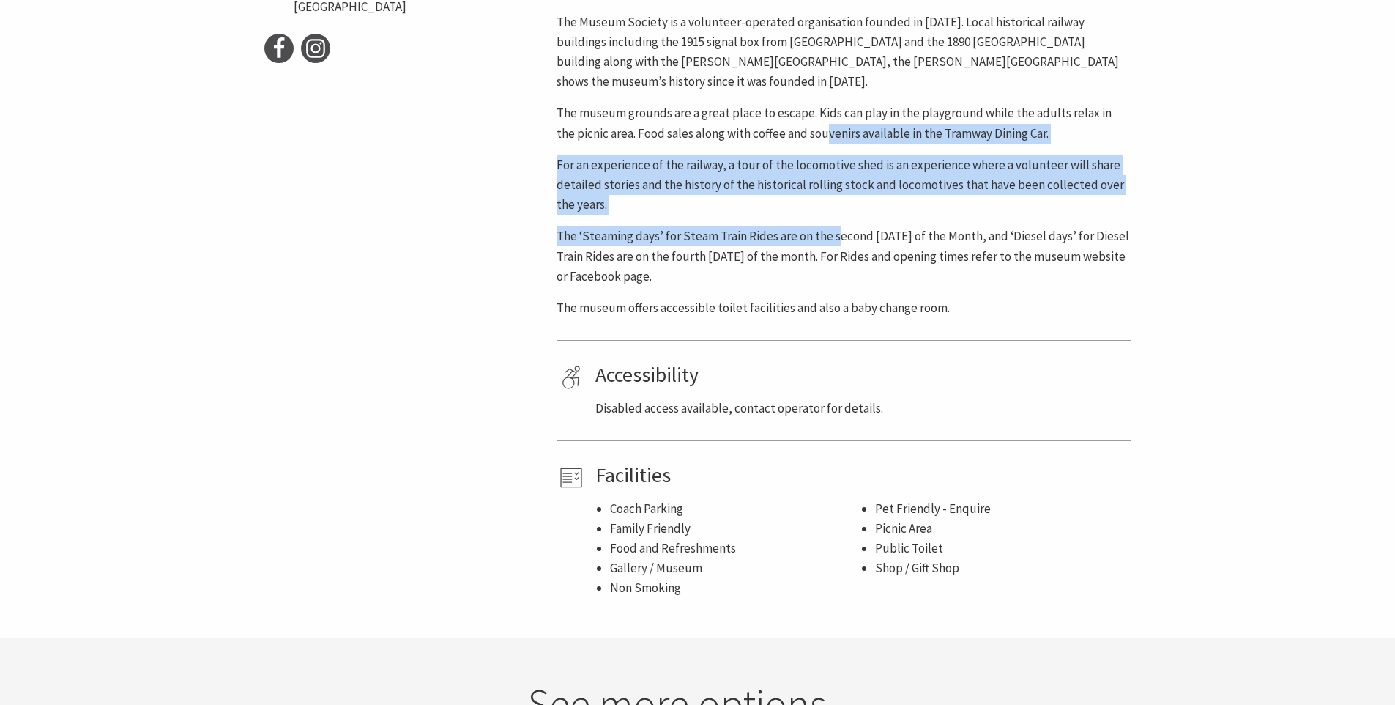
drag, startPoint x: 809, startPoint y: 137, endPoint x: 836, endPoint y: 245, distance: 111.7
click at [836, 245] on div "The whole family will love waving from the train as it travels past the station…" at bounding box center [844, 129] width 574 height 377
click at [836, 245] on p "The ‘Steaming days’ for Steam Train Rides are on the second Sunday of the Month…" at bounding box center [844, 256] width 574 height 60
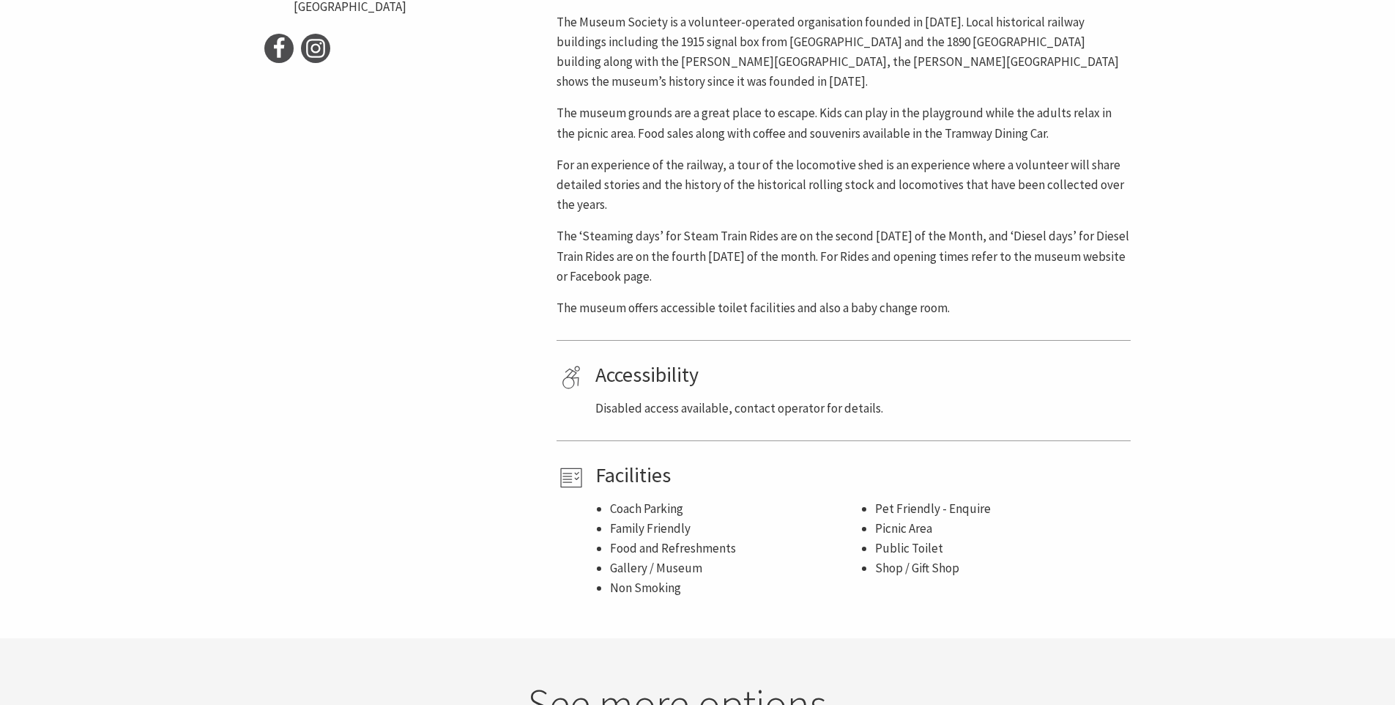
drag, startPoint x: 852, startPoint y: 231, endPoint x: 862, endPoint y: 275, distance: 45.8
click at [862, 275] on p "The ‘Steaming days’ for Steam Train Rides are on the second Sunday of the Month…" at bounding box center [844, 256] width 574 height 60
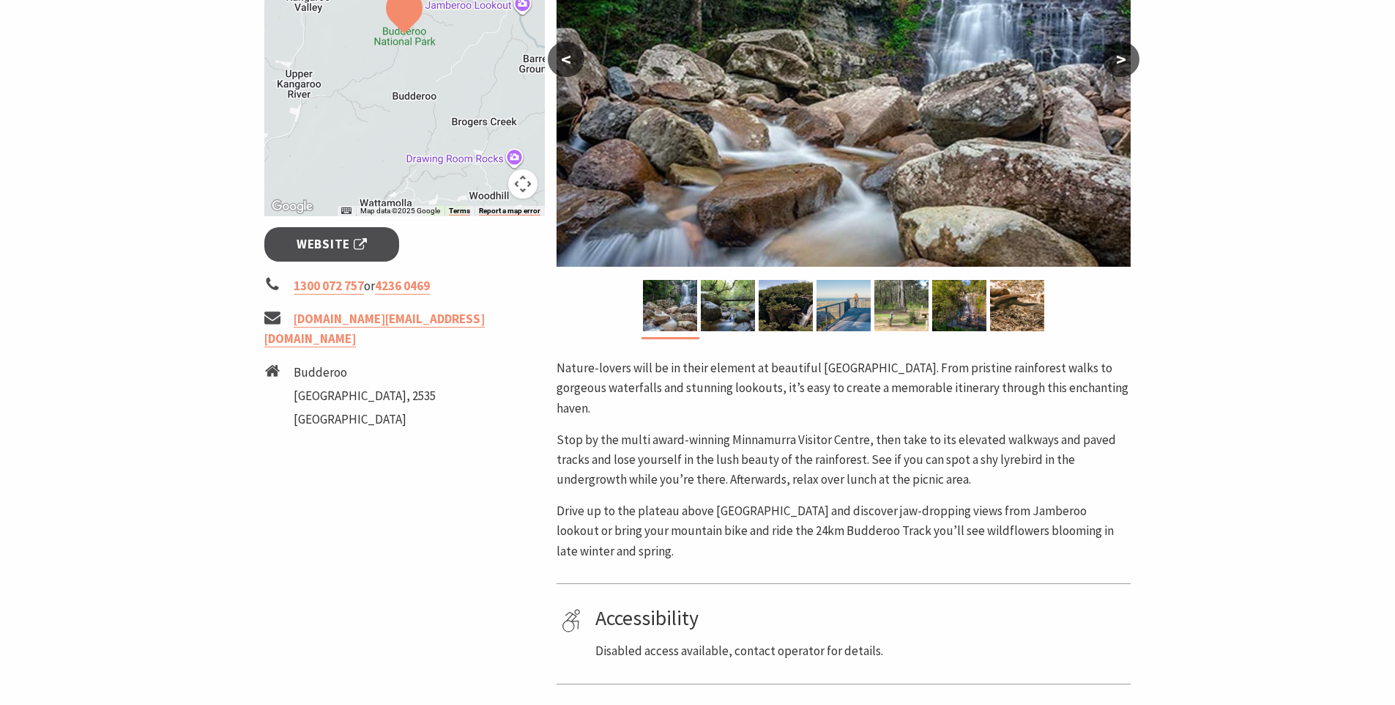
scroll to position [384, 0]
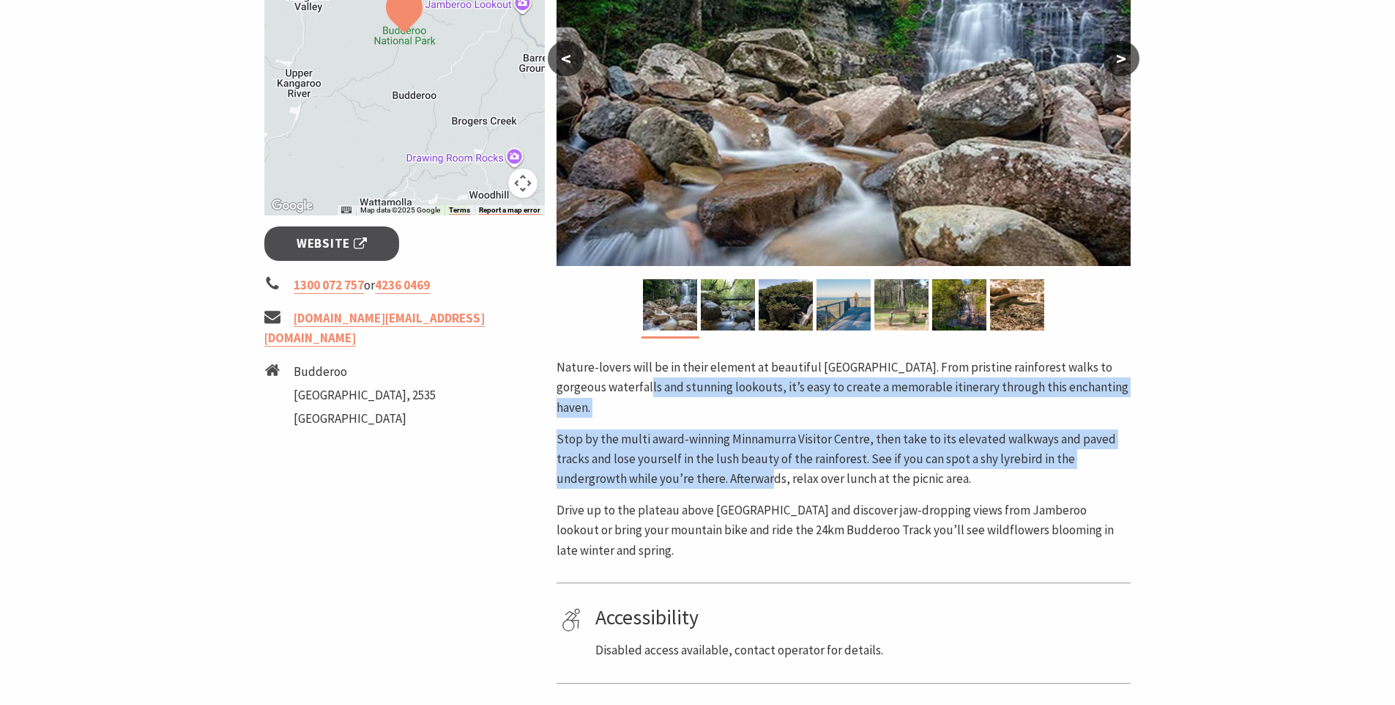
drag, startPoint x: 629, startPoint y: 386, endPoint x: 768, endPoint y: 475, distance: 165.4
click at [768, 475] on div "Nature-lovers will be in their element at beautiful [GEOGRAPHIC_DATA]. From pri…" at bounding box center [844, 458] width 574 height 203
click at [768, 472] on p "Stop by the multi award-winning Minnamurra Visitor Centre, then take to its ele…" at bounding box center [844, 459] width 574 height 60
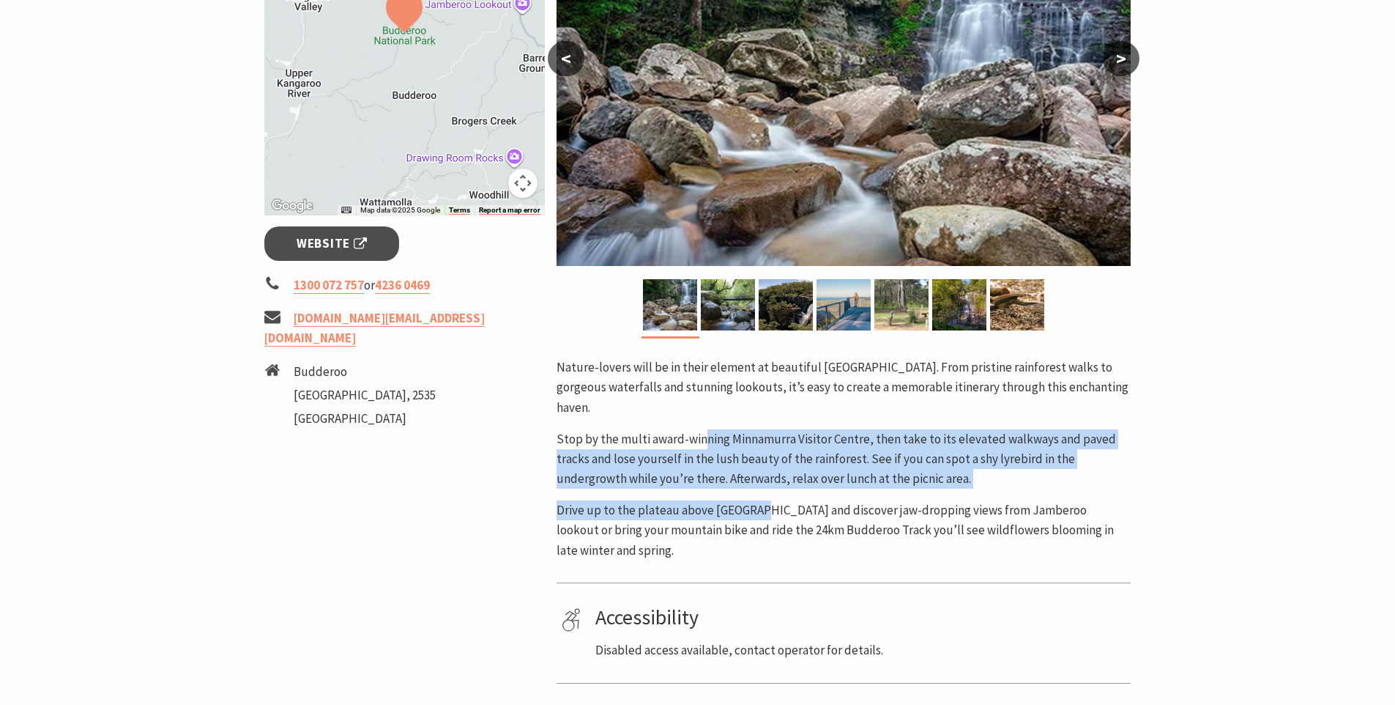
drag, startPoint x: 705, startPoint y: 431, endPoint x: 768, endPoint y: 508, distance: 99.4
click at [767, 509] on div "Nature-lovers will be in their element at beautiful [GEOGRAPHIC_DATA]. From pri…" at bounding box center [844, 458] width 574 height 203
click at [768, 508] on p "Drive up to the plateau above [GEOGRAPHIC_DATA] and discover jaw-dropping views…" at bounding box center [844, 530] width 574 height 60
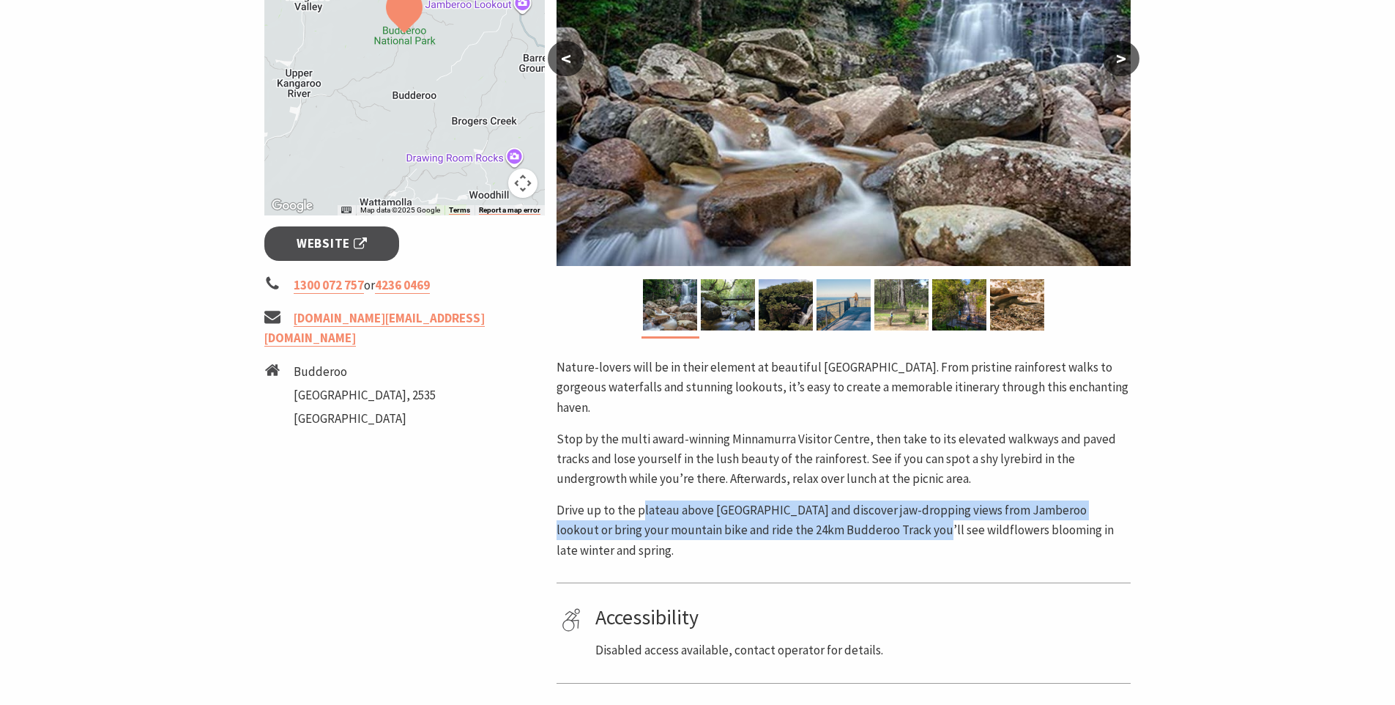
drag, startPoint x: 641, startPoint y: 511, endPoint x: 885, endPoint y: 524, distance: 244.3
click at [885, 524] on p "Drive up to the plateau above [GEOGRAPHIC_DATA] and discover jaw-dropping views…" at bounding box center [844, 530] width 574 height 60
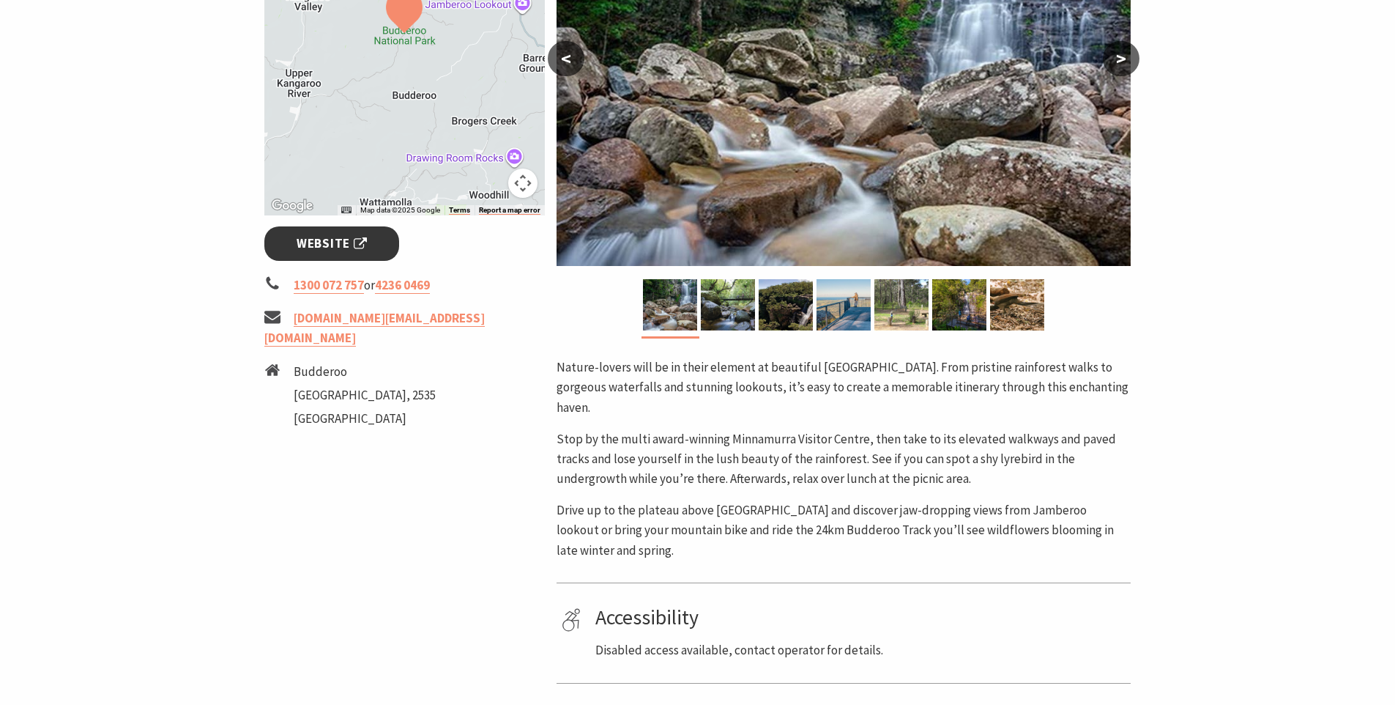
click at [348, 248] on span "Website" at bounding box center [332, 244] width 70 height 20
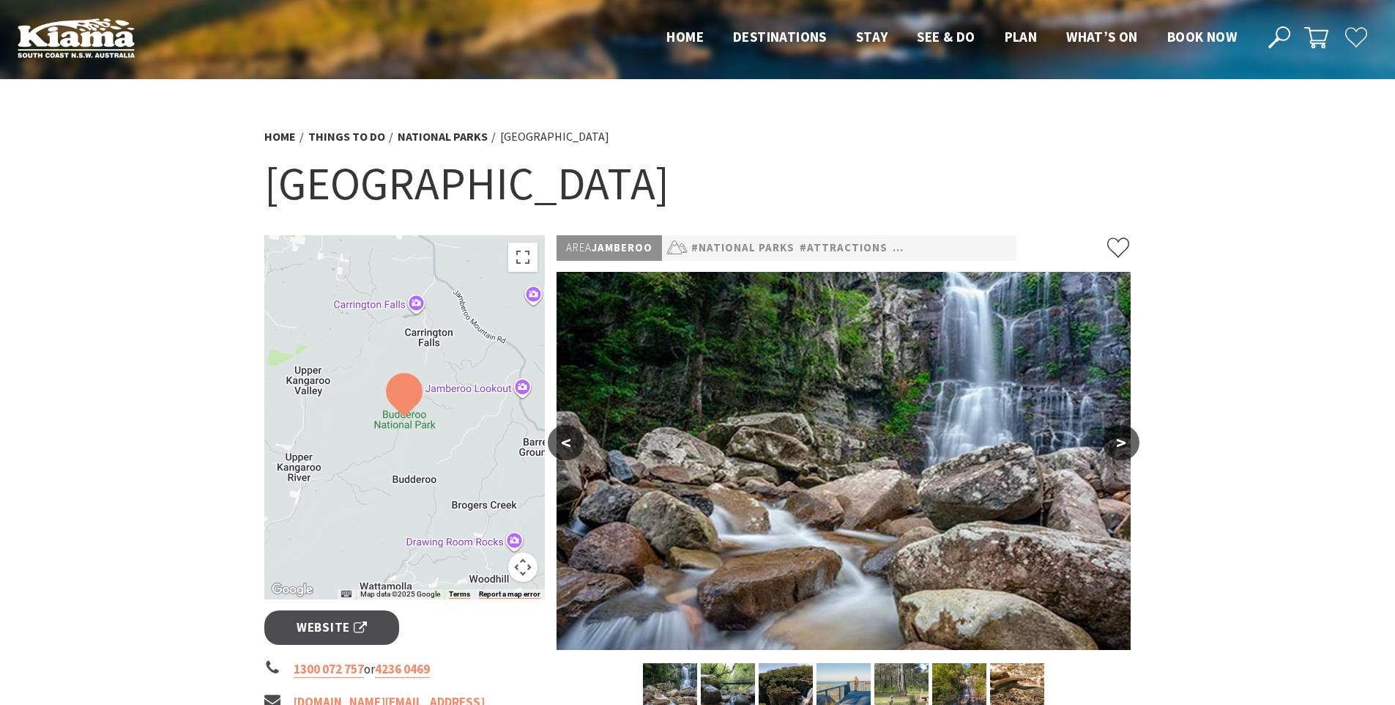
scroll to position [258, 0]
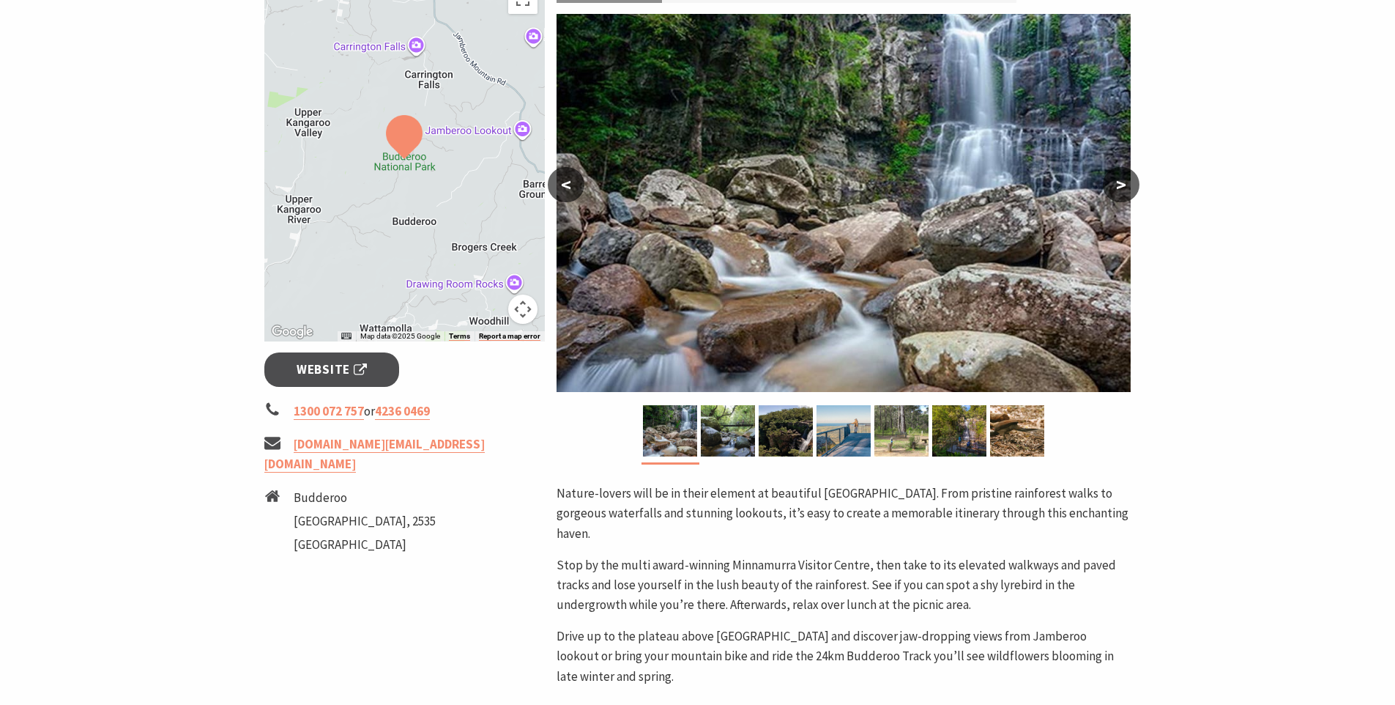
click at [1119, 184] on button ">" at bounding box center [1121, 184] width 37 height 35
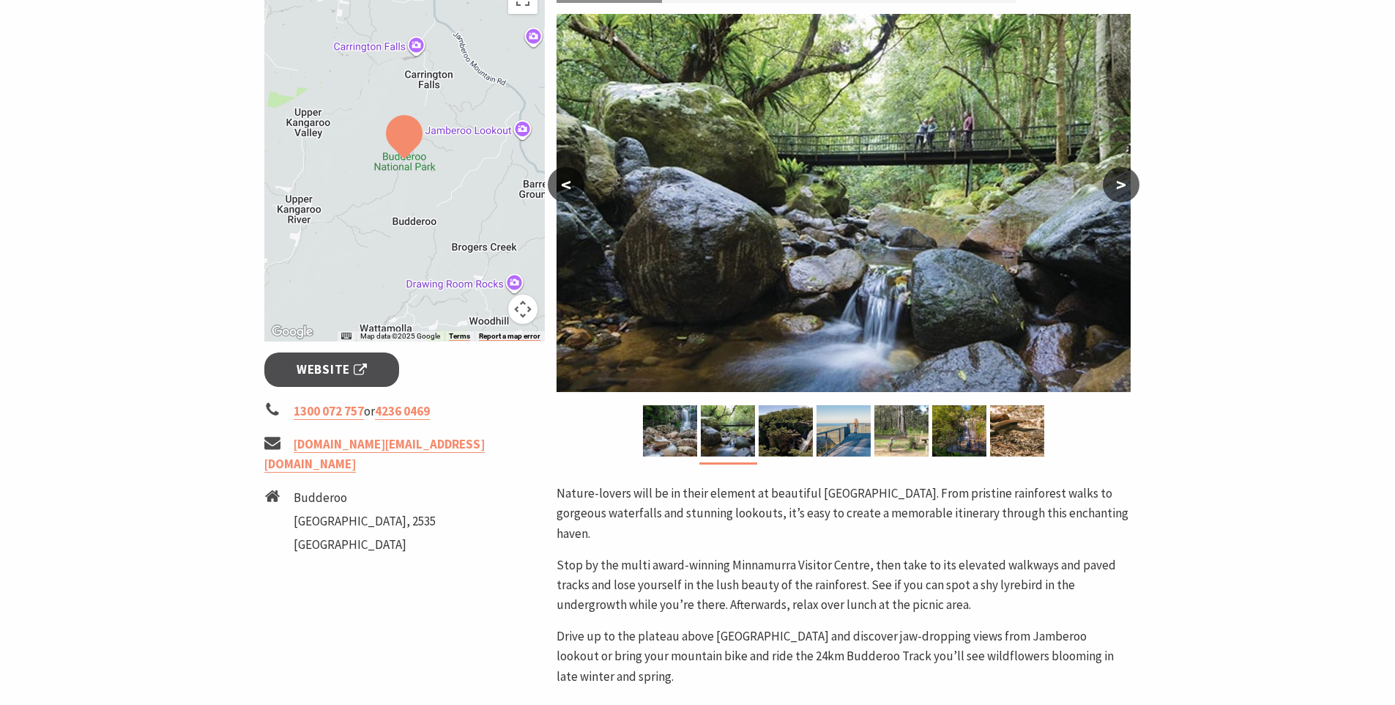
click at [1119, 184] on button ">" at bounding box center [1121, 184] width 37 height 35
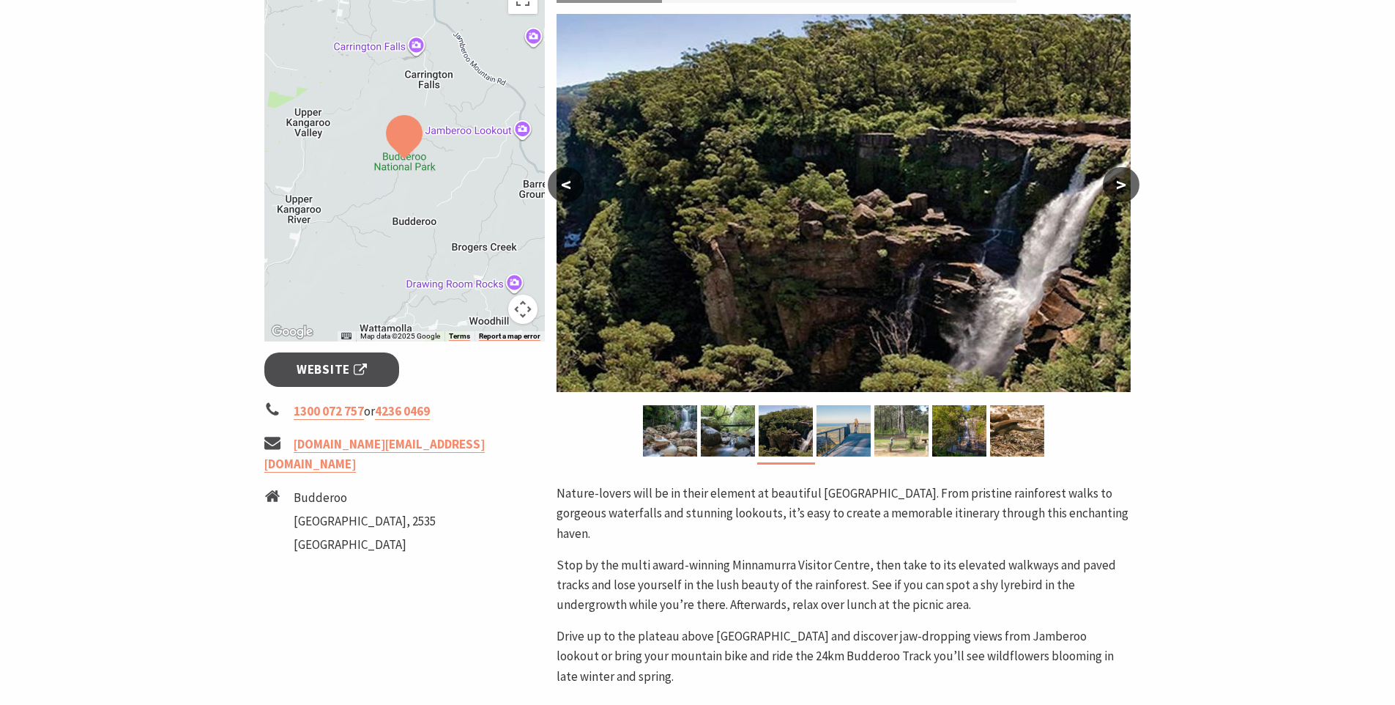
click at [1119, 184] on button ">" at bounding box center [1121, 184] width 37 height 35
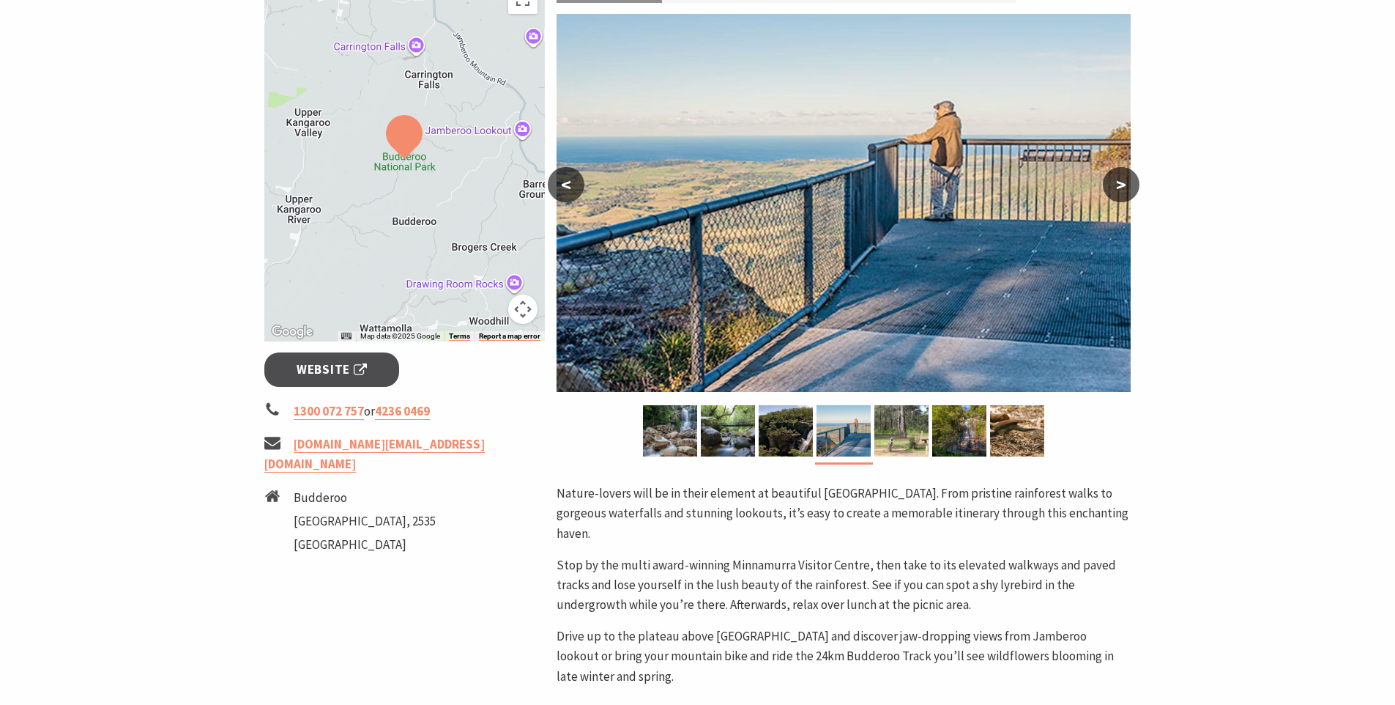
click at [1119, 184] on button ">" at bounding box center [1121, 184] width 37 height 35
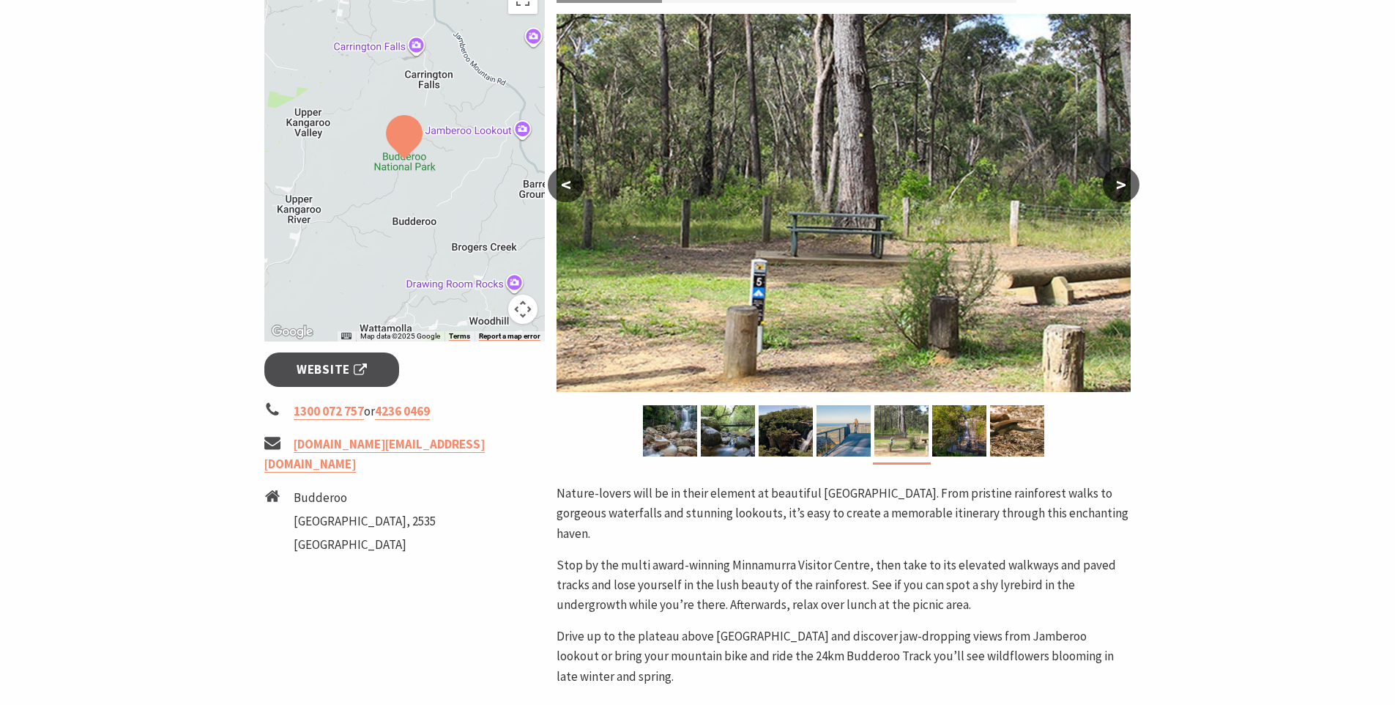
click at [1119, 184] on button ">" at bounding box center [1121, 184] width 37 height 35
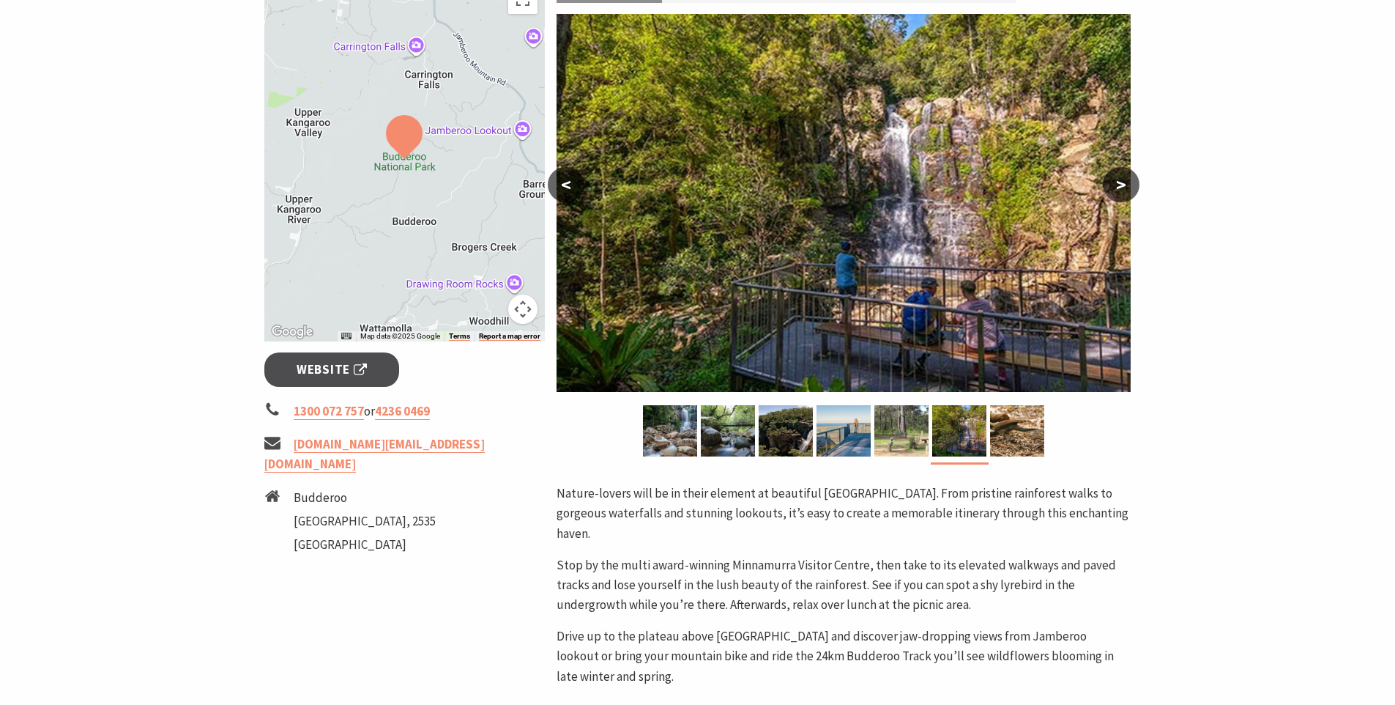
click at [1119, 184] on button ">" at bounding box center [1121, 184] width 37 height 35
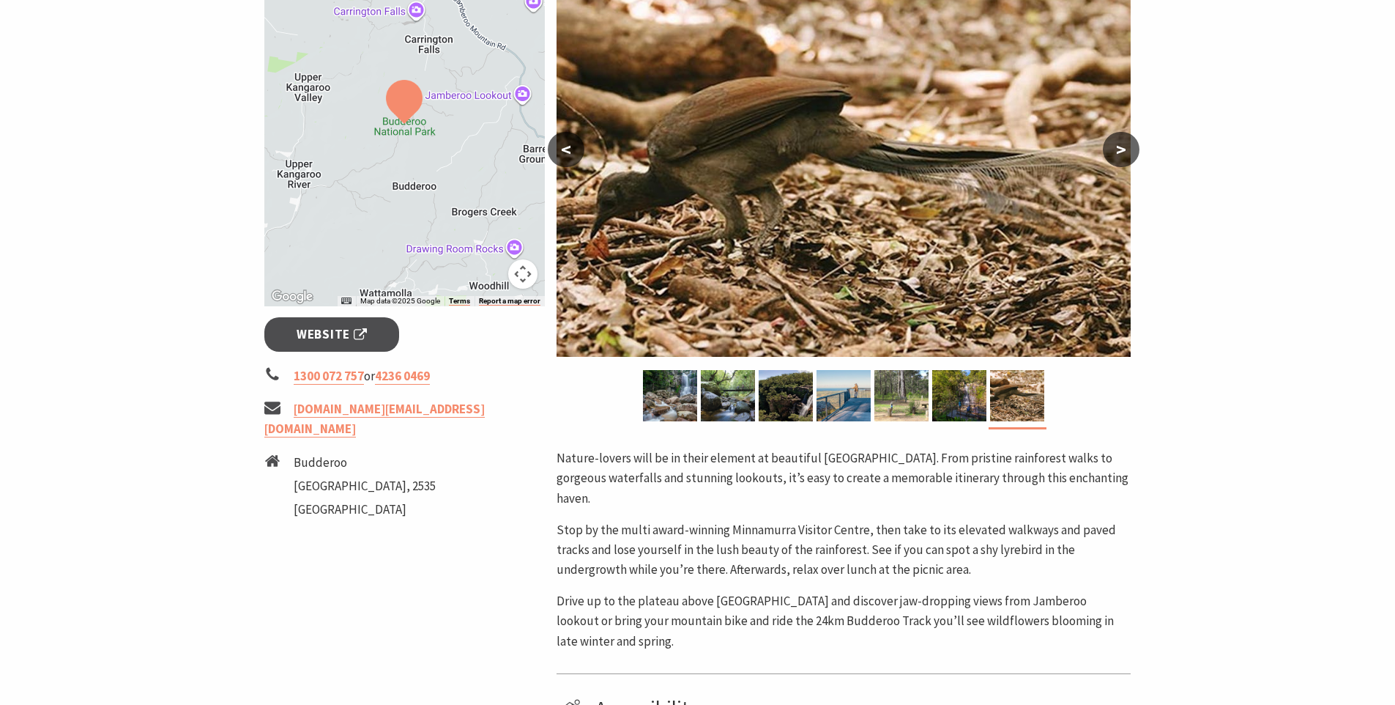
scroll to position [229, 0]
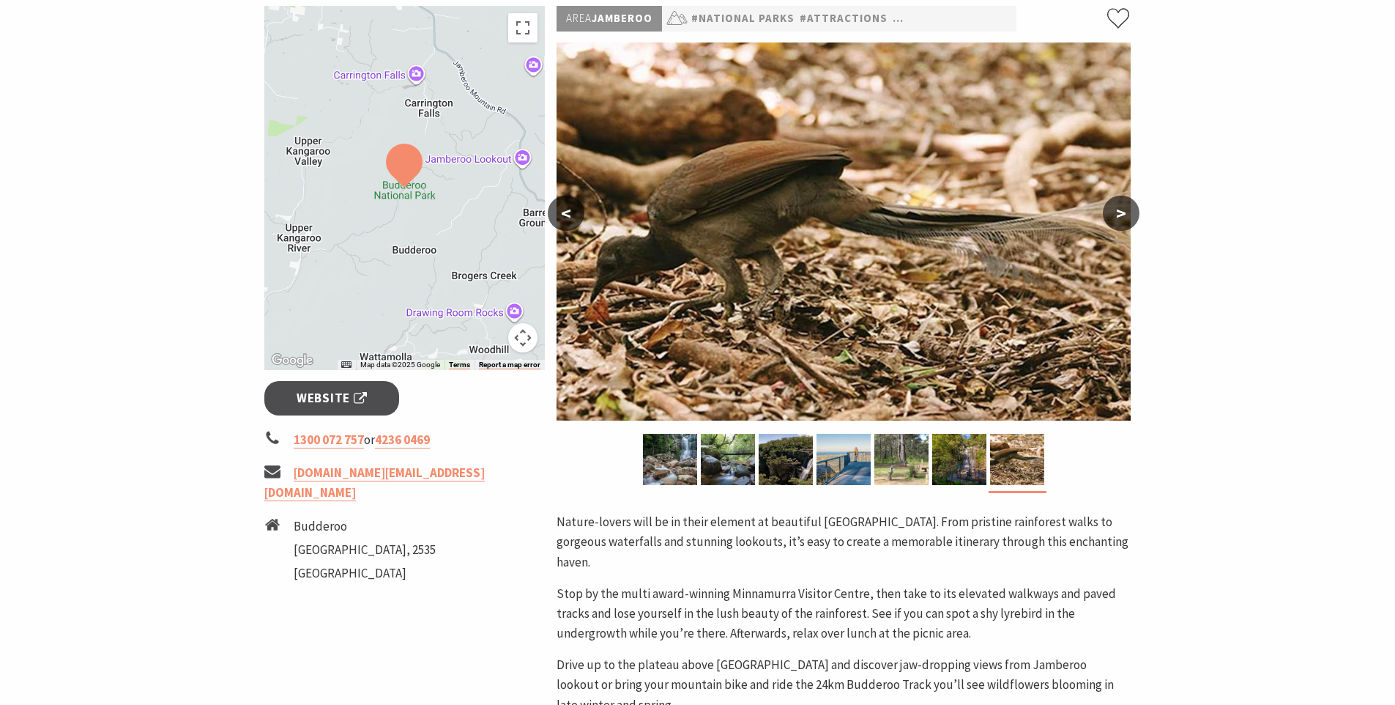
click at [1123, 214] on button ">" at bounding box center [1121, 213] width 37 height 35
click at [1121, 215] on button ">" at bounding box center [1121, 213] width 37 height 35
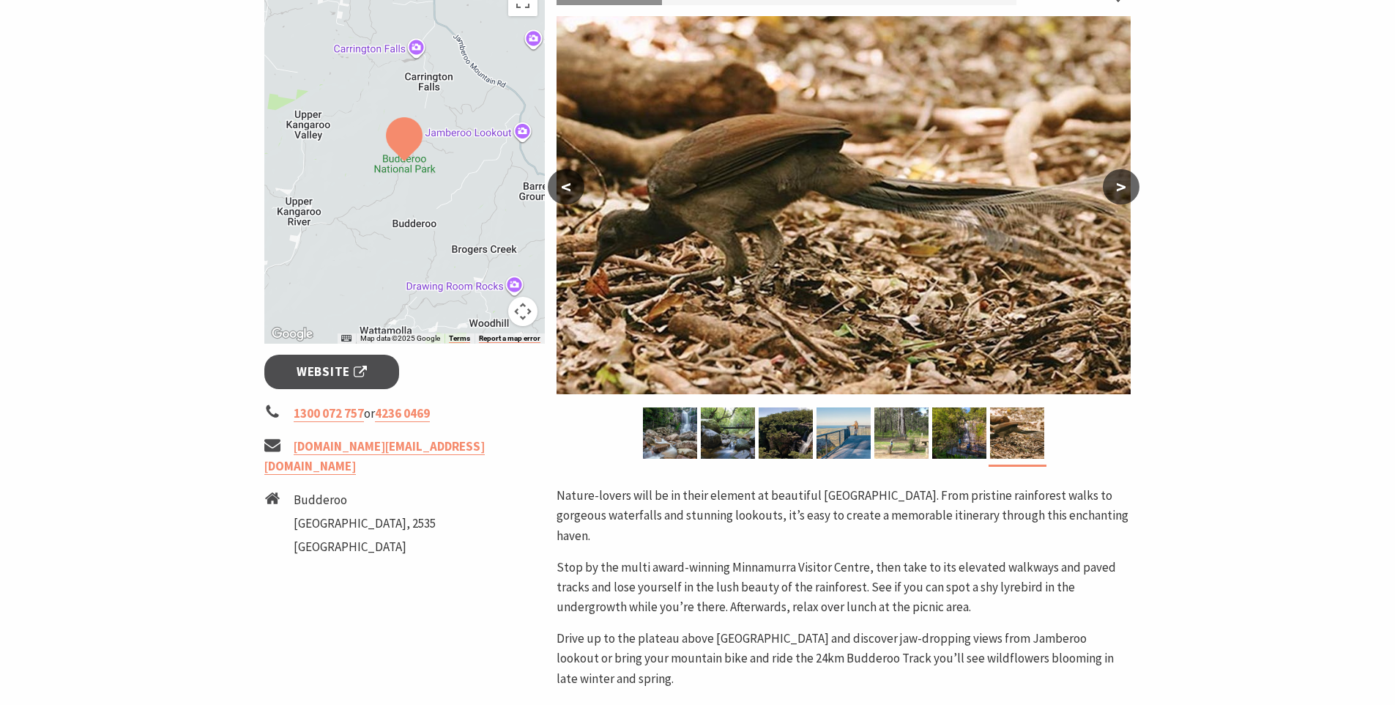
scroll to position [256, 0]
click at [729, 432] on img at bounding box center [728, 432] width 54 height 51
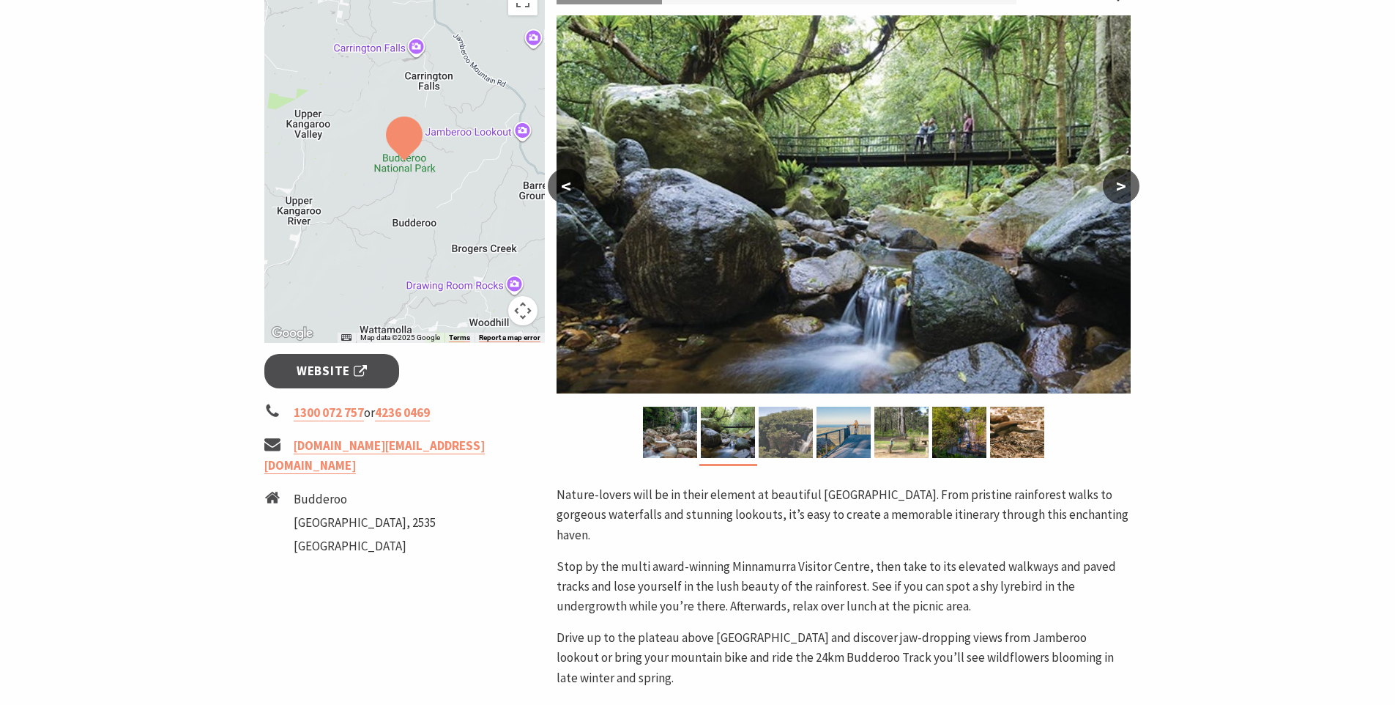
click at [788, 439] on img at bounding box center [786, 432] width 54 height 51
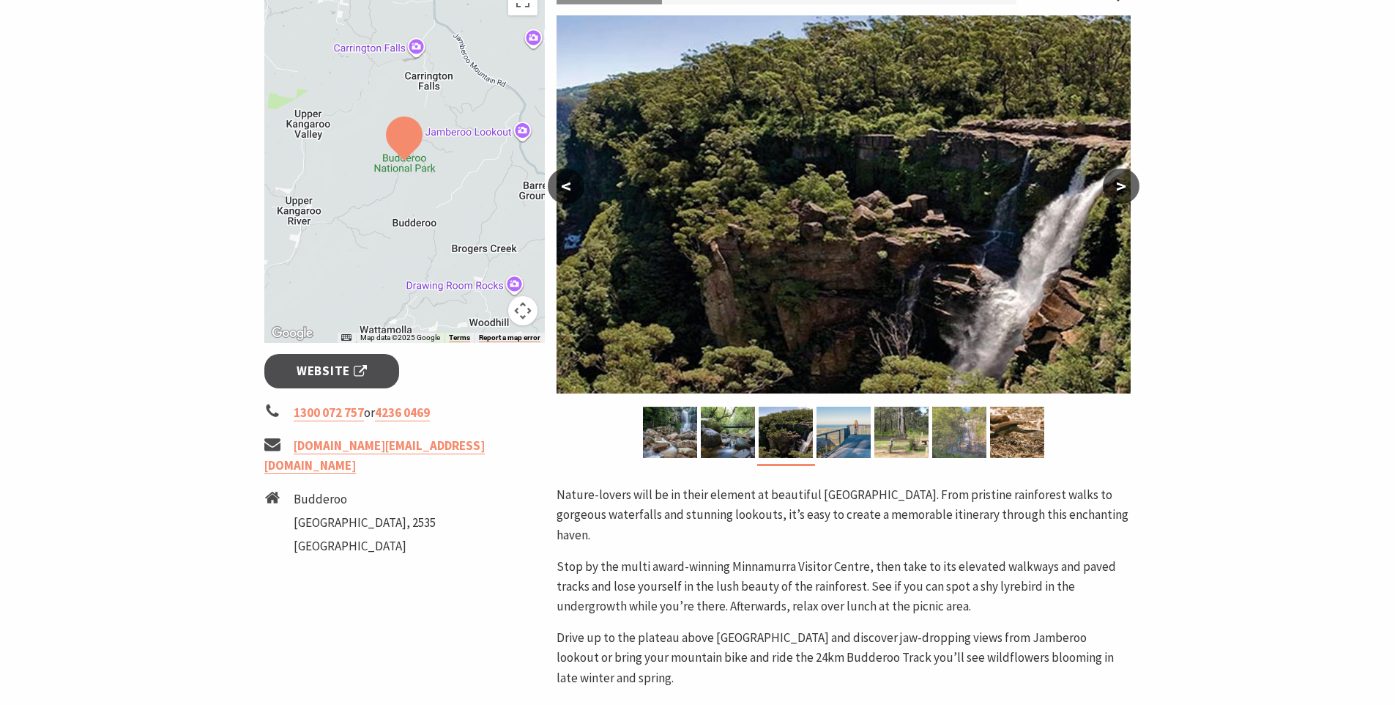
click at [954, 428] on img at bounding box center [959, 432] width 54 height 51
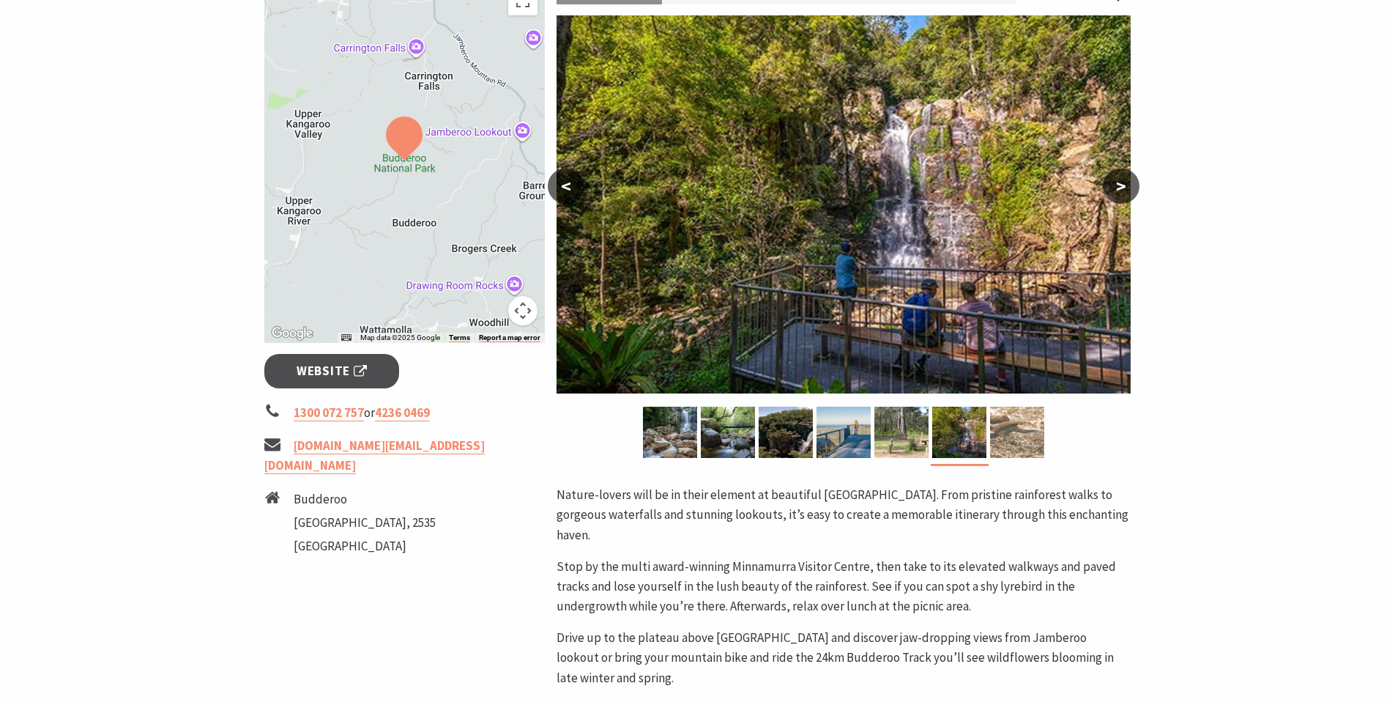
click at [1020, 431] on img at bounding box center [1017, 432] width 54 height 51
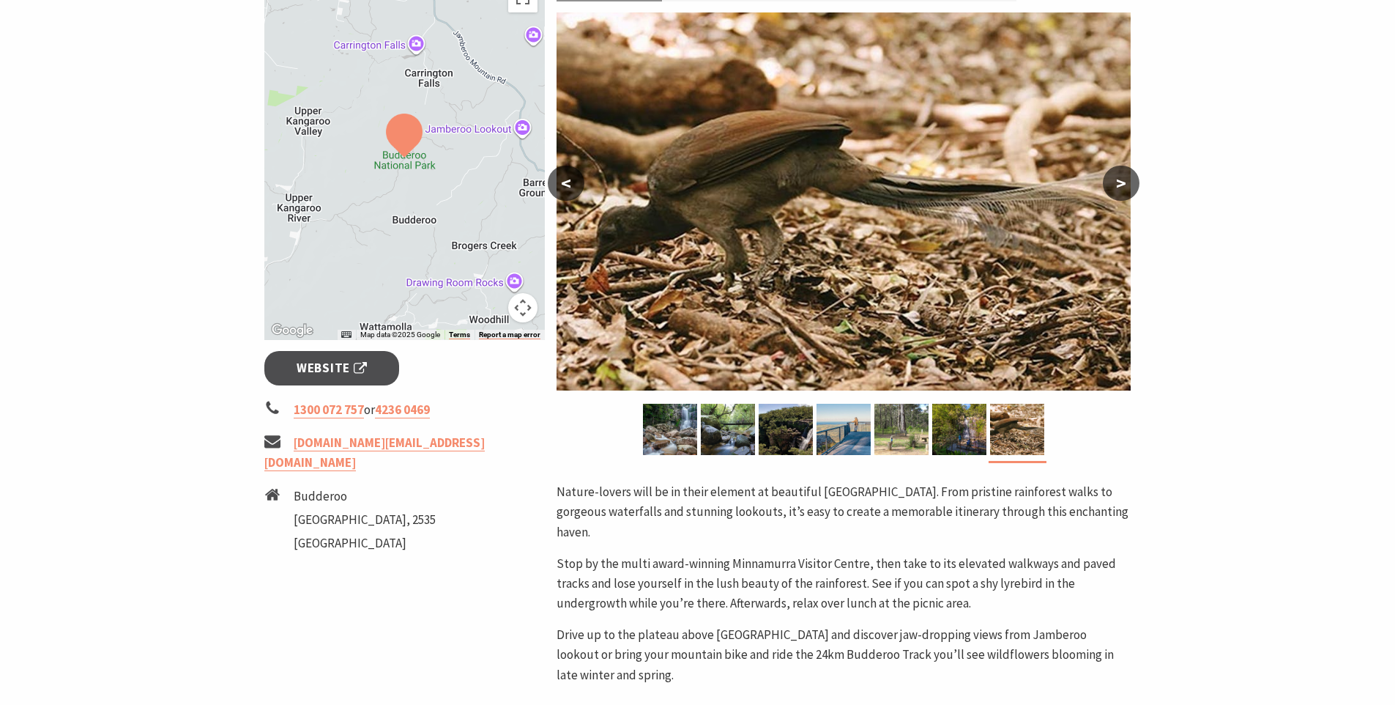
scroll to position [267, 0]
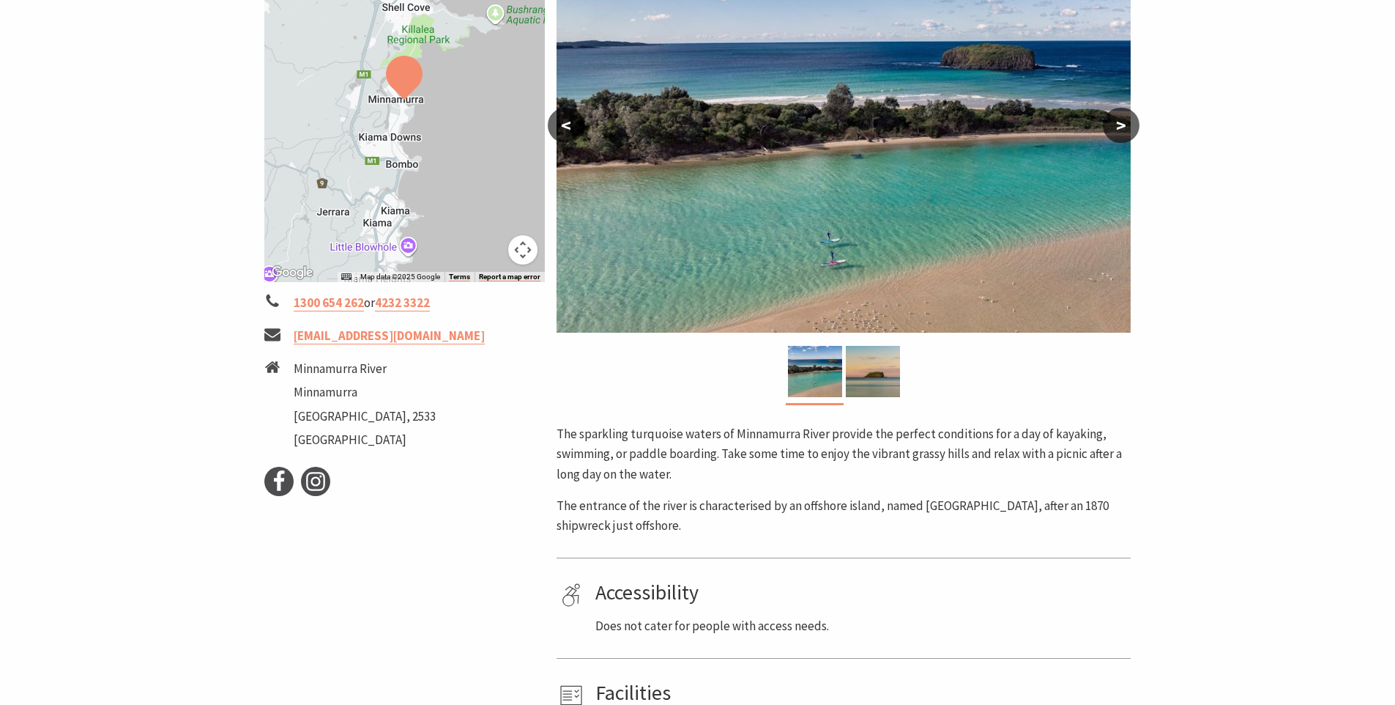
scroll to position [316, 0]
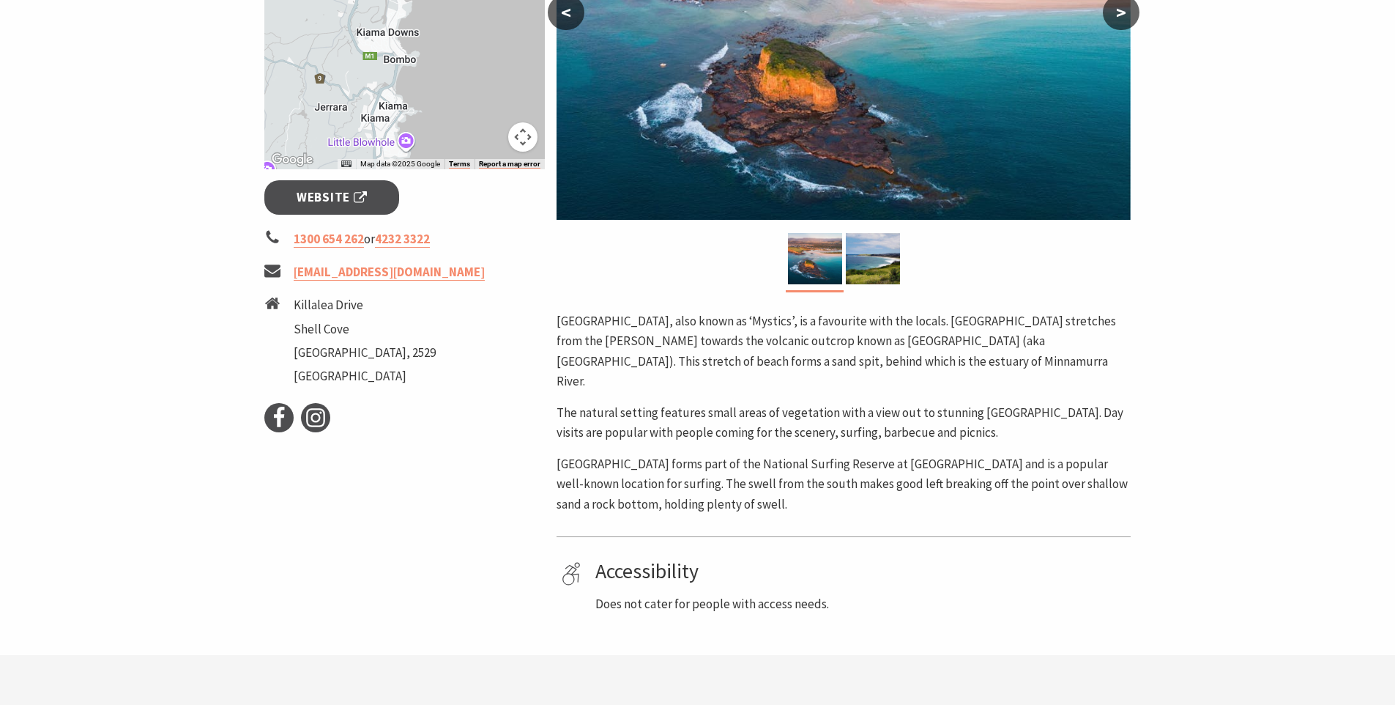
scroll to position [346, 0]
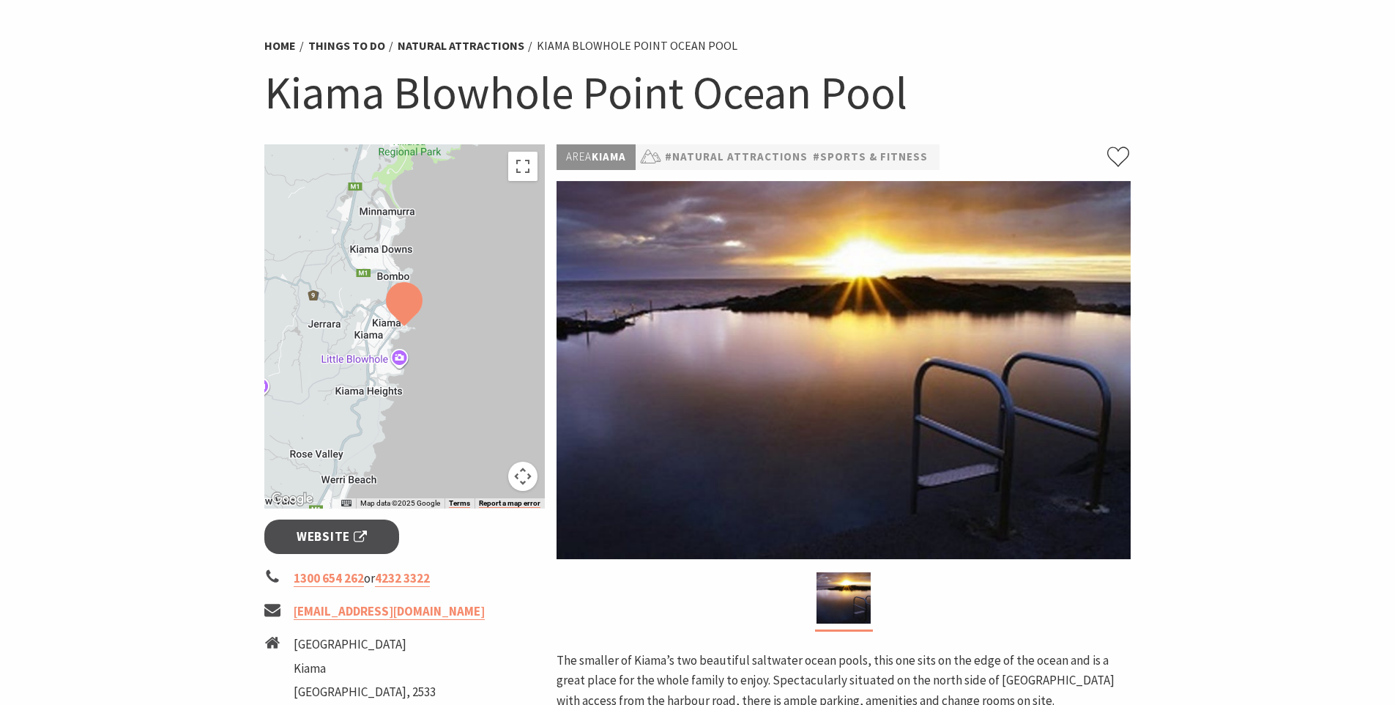
scroll to position [88, 0]
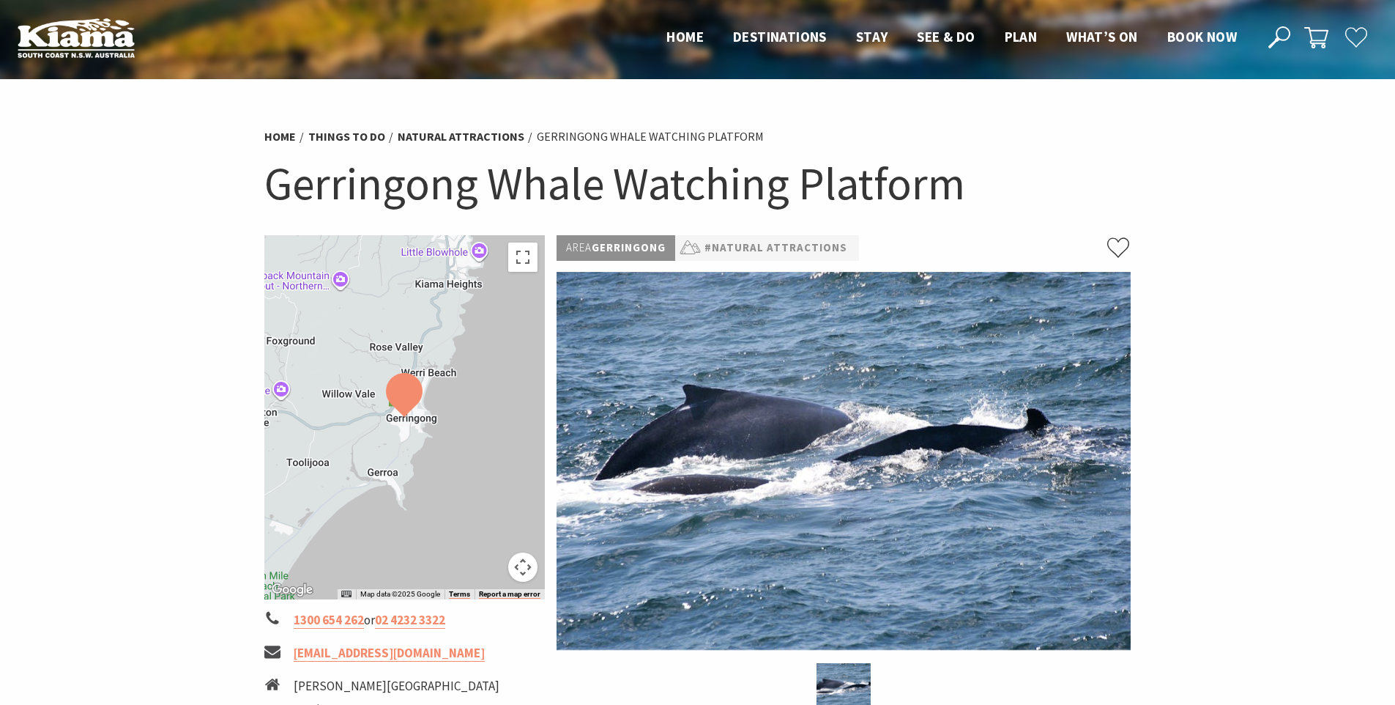
scroll to position [574, 0]
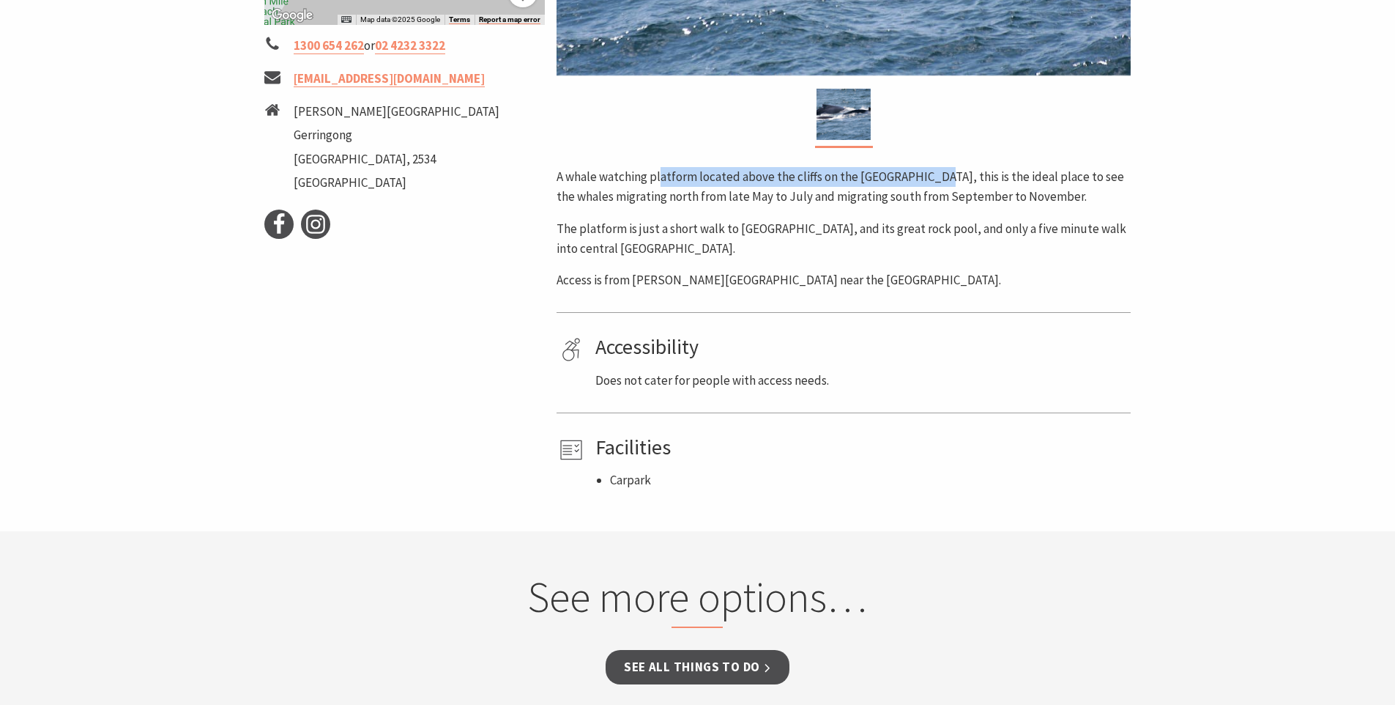
drag, startPoint x: 664, startPoint y: 181, endPoint x: 940, endPoint y: 179, distance: 275.4
click at [940, 179] on p "A whale watching platform located above the cliffs on the Gerringong Headland, …" at bounding box center [844, 187] width 574 height 40
drag, startPoint x: 587, startPoint y: 198, endPoint x: 645, endPoint y: 196, distance: 58.6
click at [645, 196] on p "A whale watching platform located above the cliffs on the Gerringong Headland, …" at bounding box center [844, 187] width 574 height 40
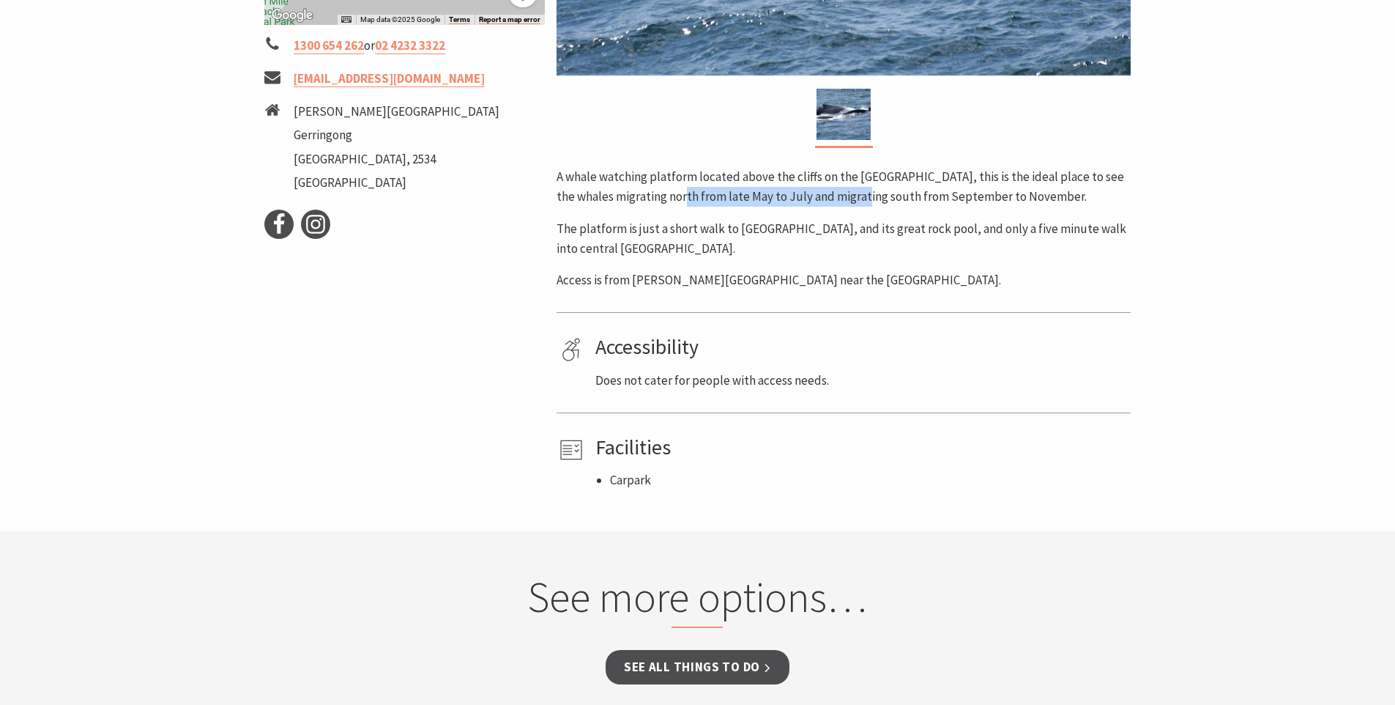
drag, startPoint x: 676, startPoint y: 193, endPoint x: 858, endPoint y: 198, distance: 182.4
click at [858, 198] on p "A whale watching platform located above the cliffs on the Gerringong Headland, …" at bounding box center [844, 187] width 574 height 40
click at [853, 195] on p "A whale watching platform located above the cliffs on the Gerringong Headland, …" at bounding box center [844, 187] width 574 height 40
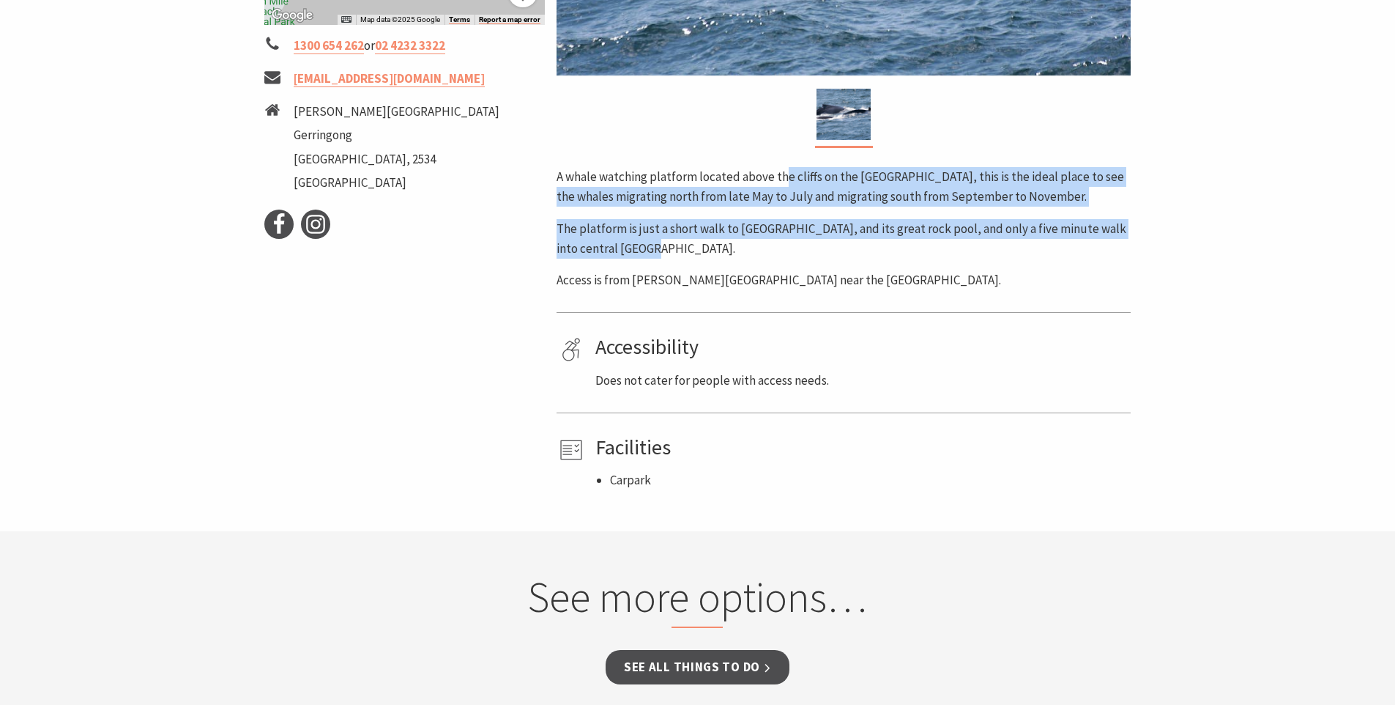
drag, startPoint x: 781, startPoint y: 182, endPoint x: 806, endPoint y: 241, distance: 64.6
click at [806, 241] on div "A whale watching platform located above the cliffs on the Gerringong Headland, …" at bounding box center [844, 228] width 574 height 123
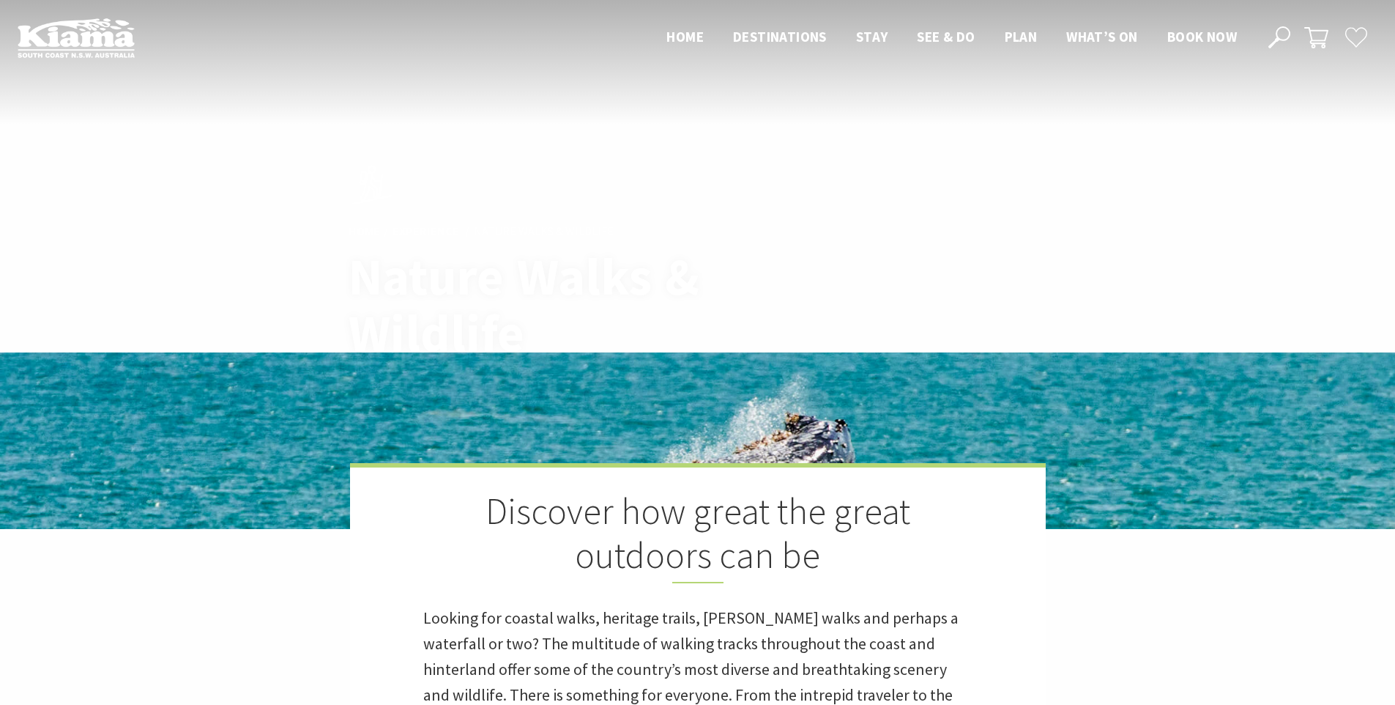
scroll to position [3262, 0]
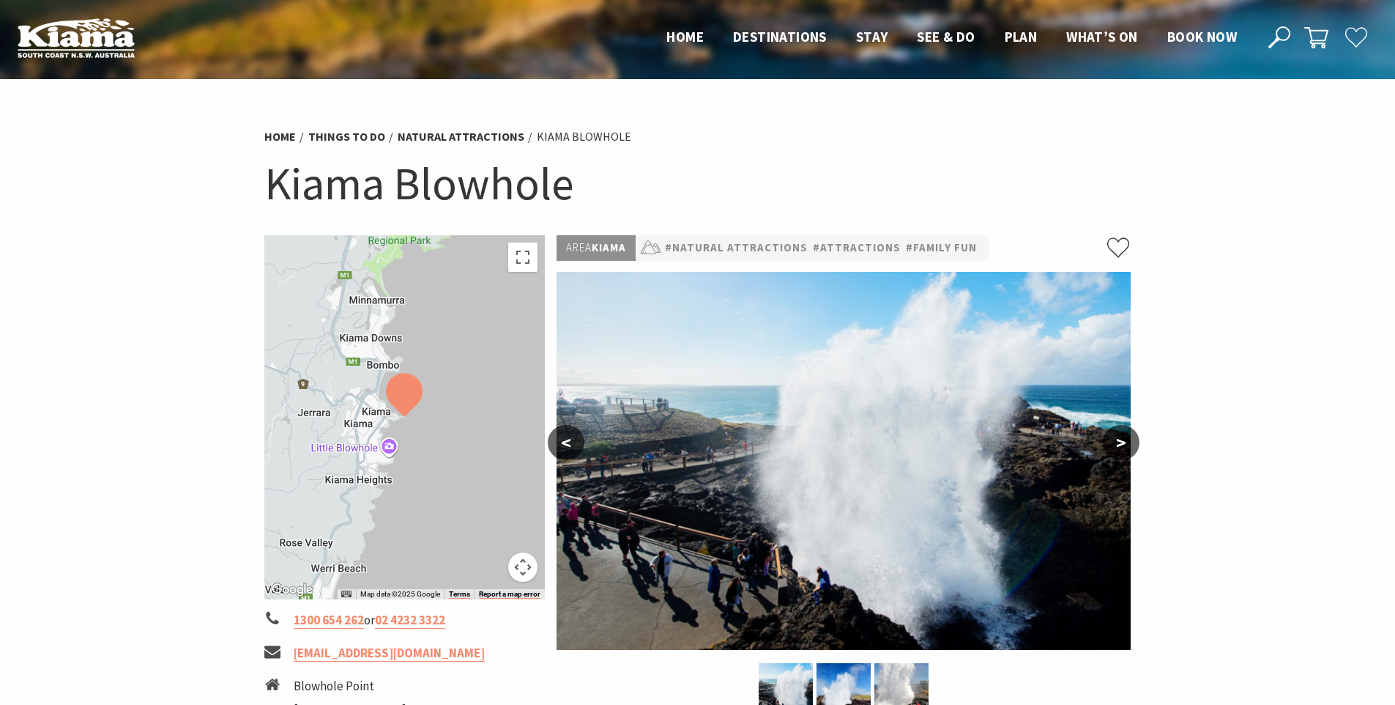
scroll to position [1099, 0]
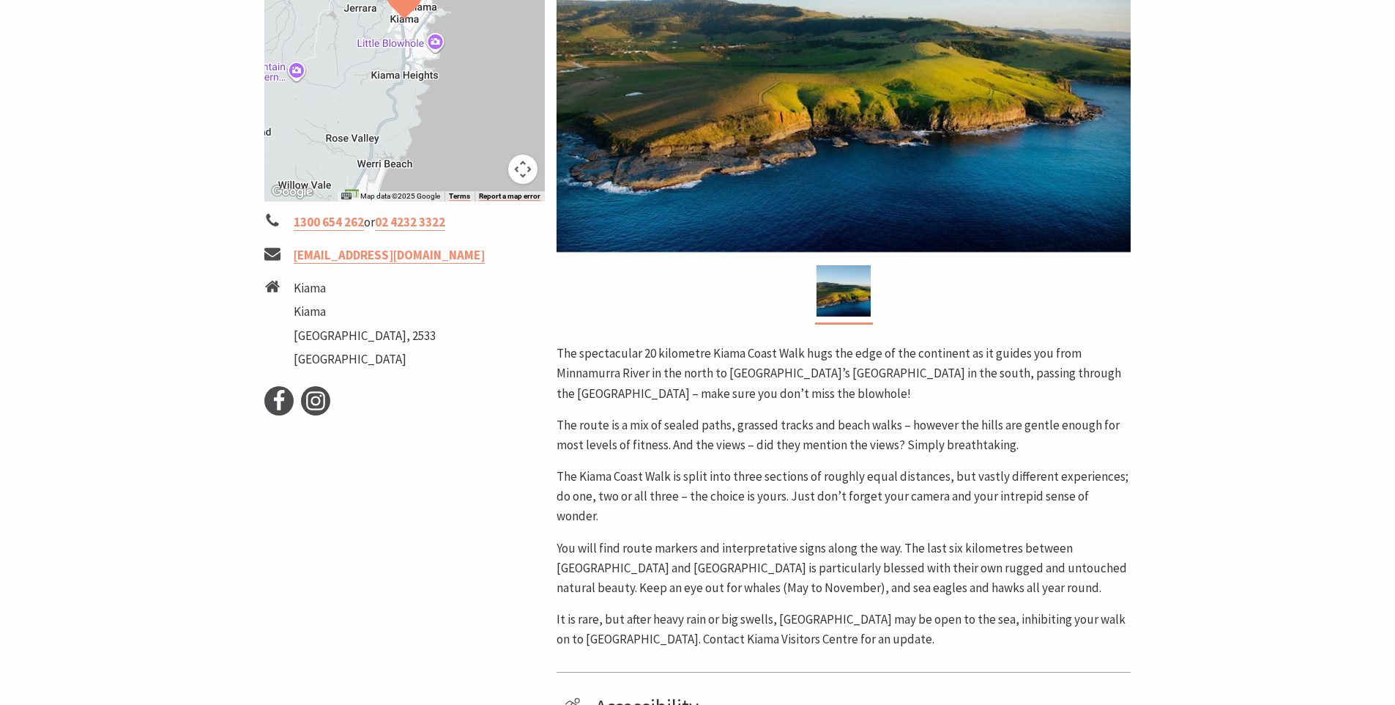
scroll to position [401, 0]
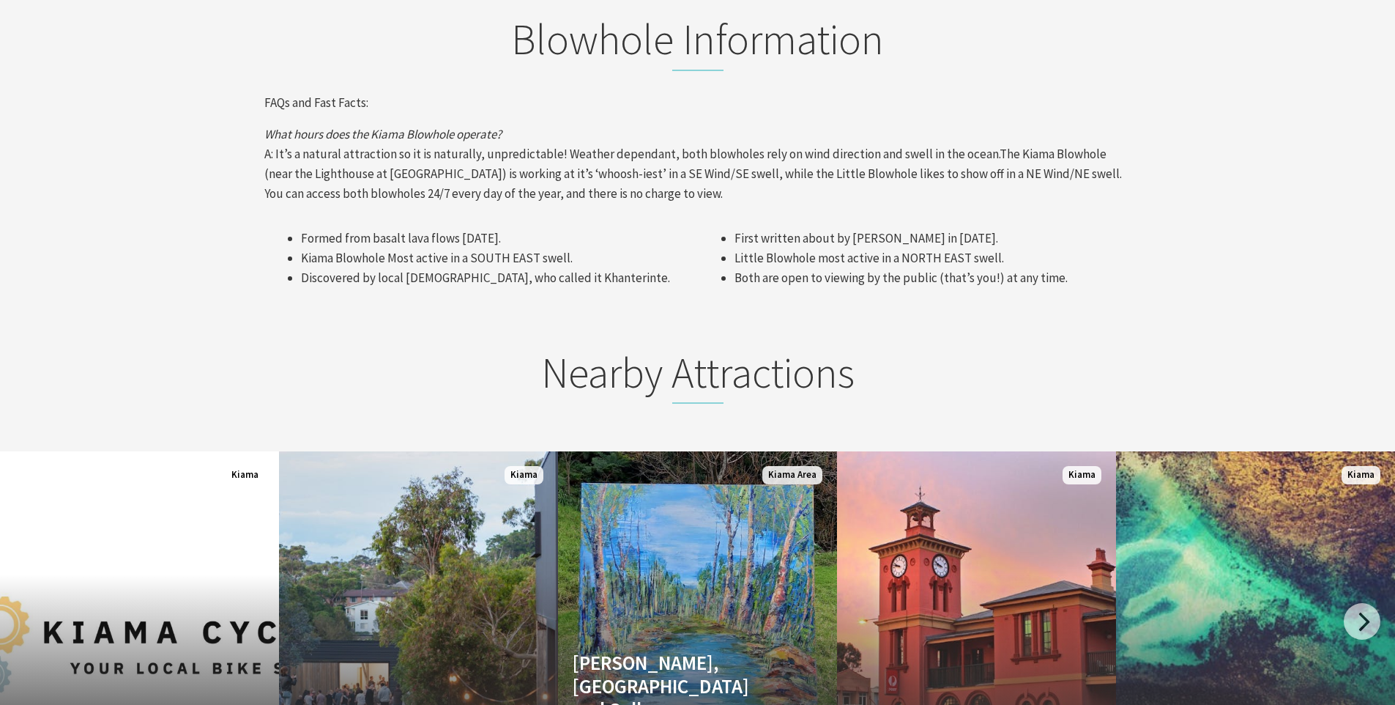
scroll to position [1681, 0]
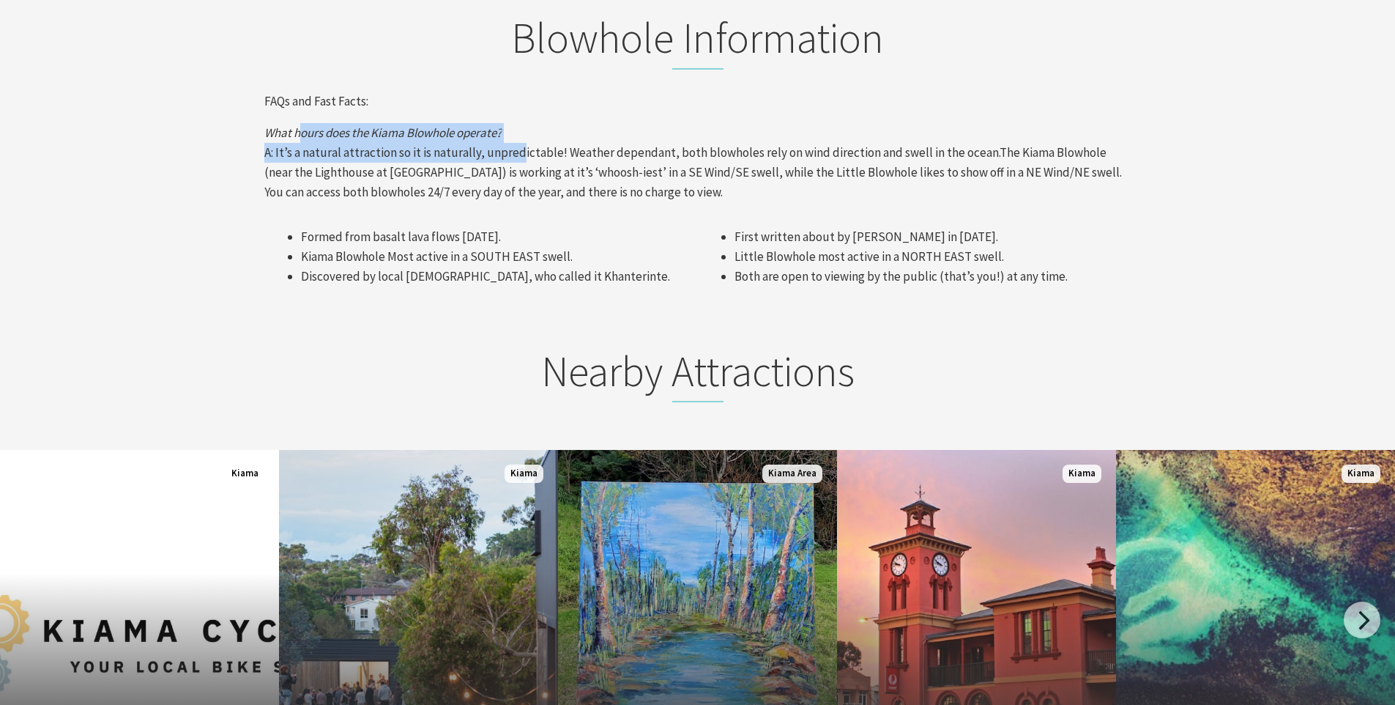
drag, startPoint x: 300, startPoint y: 99, endPoint x: 527, endPoint y: 125, distance: 228.5
click at [527, 125] on p "What hours does the Kiama Blowhole operate? A: It’s a natural attraction so it …" at bounding box center [697, 163] width 867 height 80
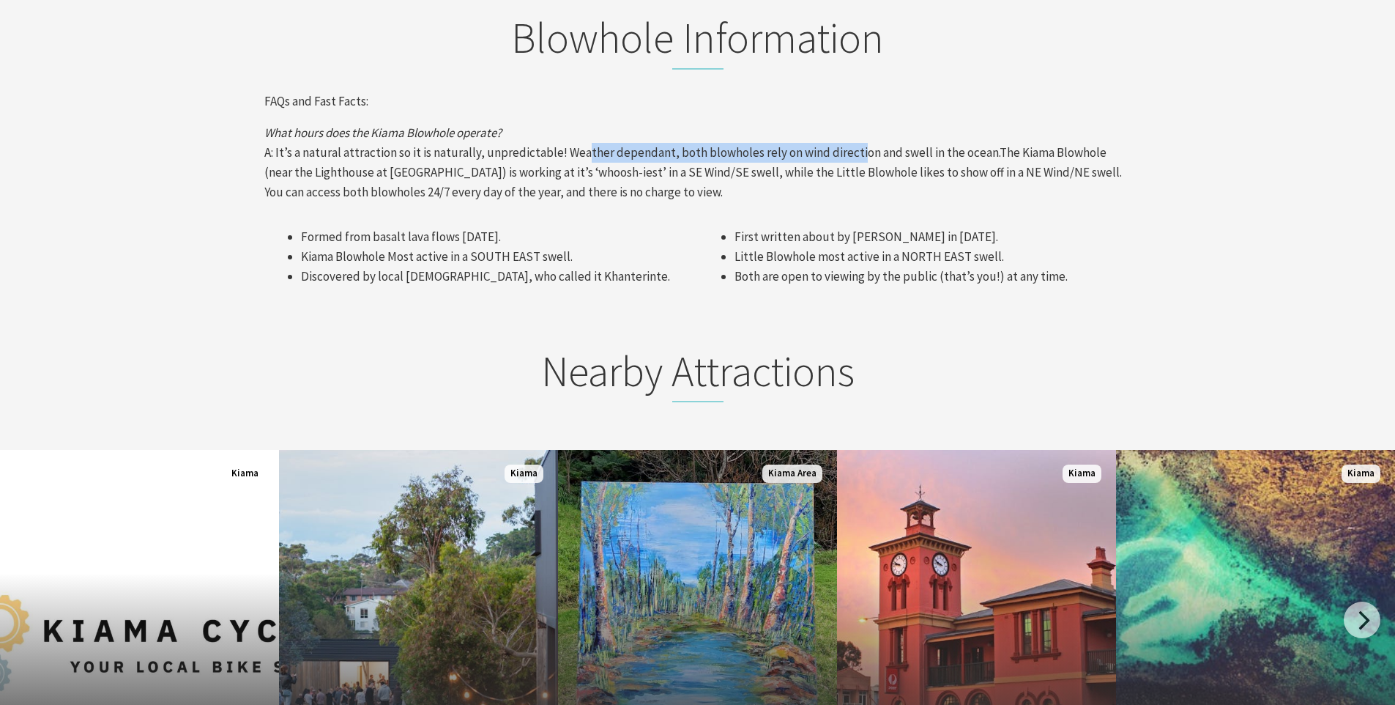
drag, startPoint x: 577, startPoint y: 128, endPoint x: 847, endPoint y: 127, distance: 270.3
click at [847, 127] on p "What hours does the Kiama Blowhole operate? A: It’s a natural attraction so it …" at bounding box center [697, 163] width 867 height 80
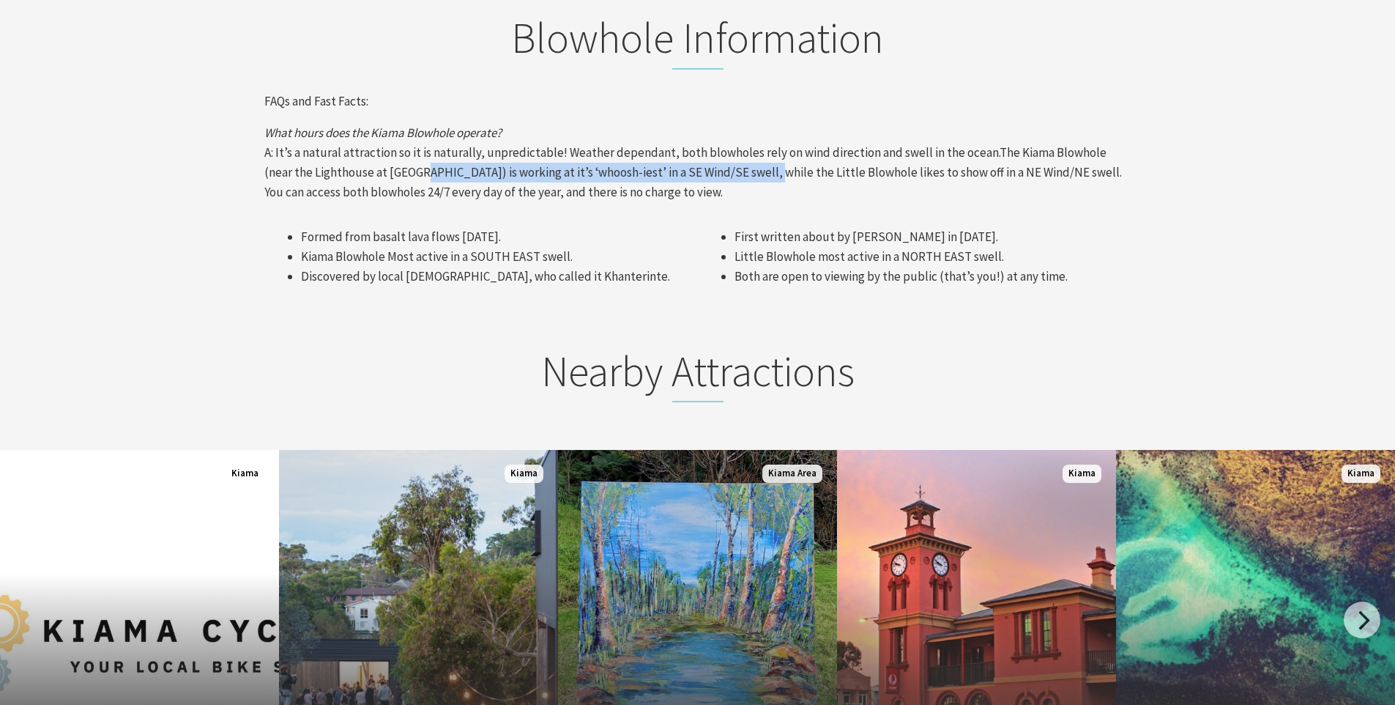
drag, startPoint x: 393, startPoint y: 145, endPoint x: 730, endPoint y: 149, distance: 337.7
click at [730, 149] on p "What hours does the Kiama Blowhole operate? A: It’s a natural attraction so it …" at bounding box center [697, 163] width 867 height 80
drag, startPoint x: 471, startPoint y: 146, endPoint x: 788, endPoint y: 147, distance: 317.2
click at [788, 147] on p "What hours does the Kiama Blowhole operate? A: It’s a natural attraction so it …" at bounding box center [697, 163] width 867 height 80
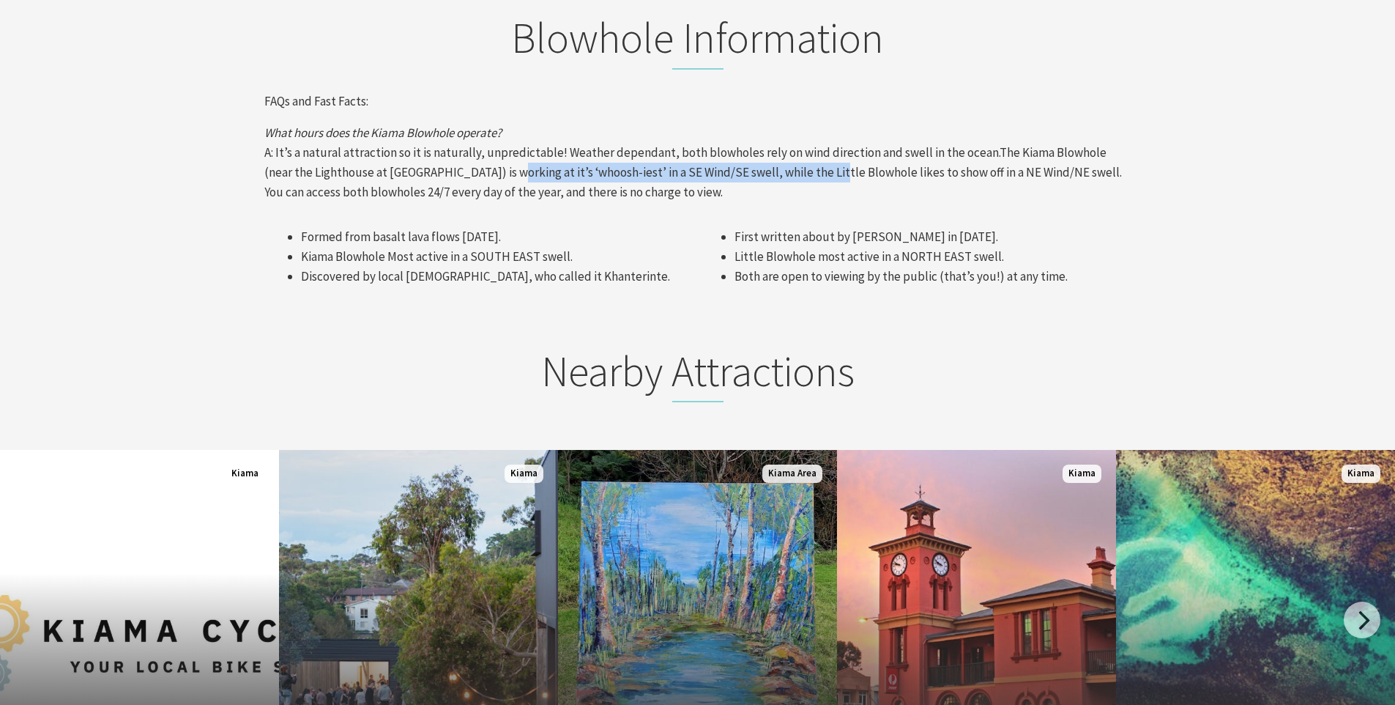
click at [788, 147] on p "What hours does the Kiama Blowhole operate? A: It’s a natural attraction so it …" at bounding box center [697, 163] width 867 height 80
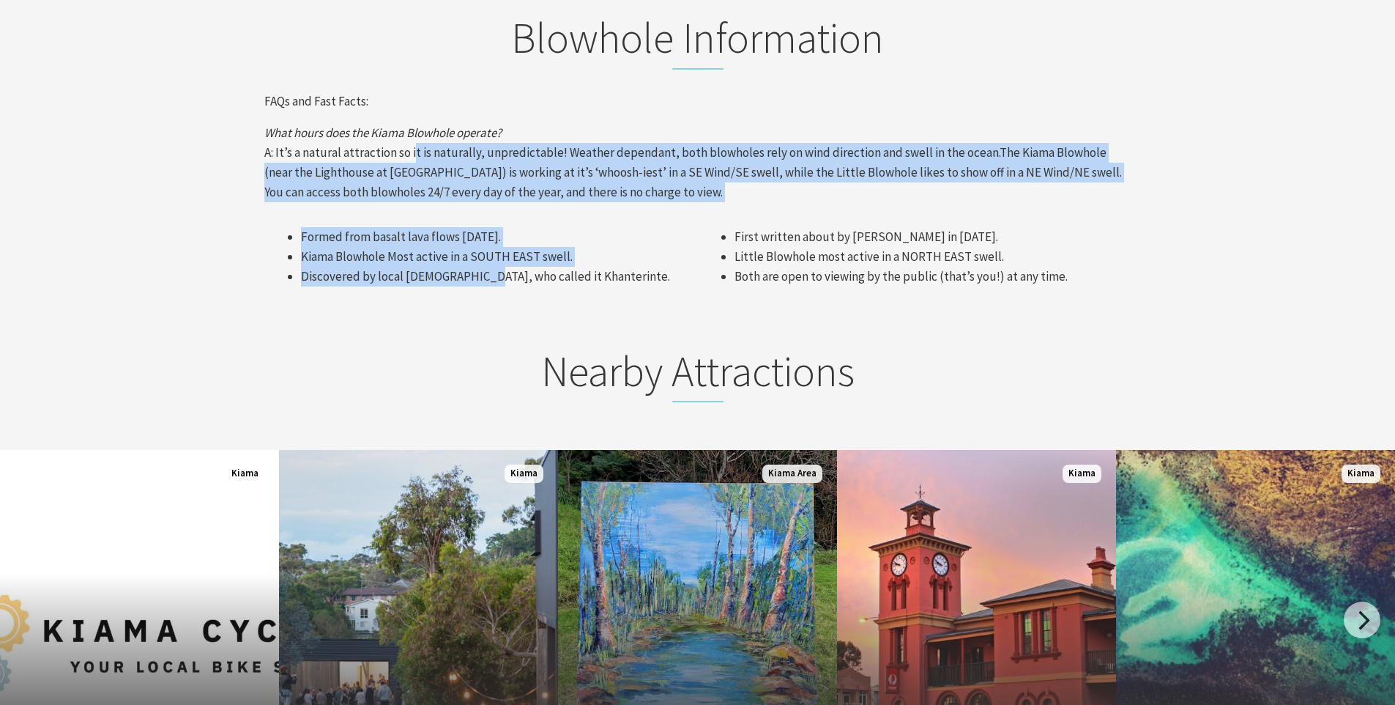
drag, startPoint x: 412, startPoint y: 133, endPoint x: 478, endPoint y: 244, distance: 129.1
click at [478, 244] on div "Blowhole Information FAQs and Fast Facts: What hours does the Kiama Blowhole op…" at bounding box center [698, 158] width 879 height 293
click at [478, 267] on li "Discovered by local Aboriginals, who called it Khanterinte." at bounding box center [496, 277] width 390 height 20
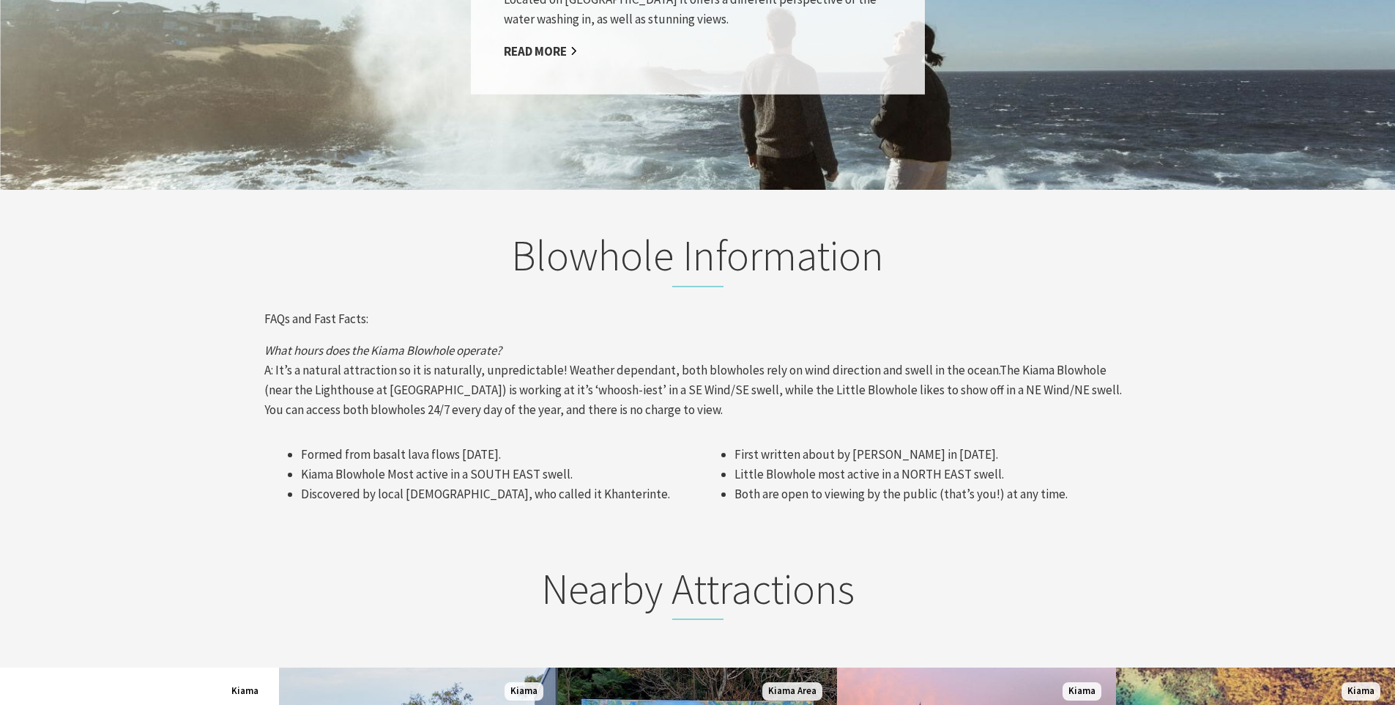
scroll to position [1430, 0]
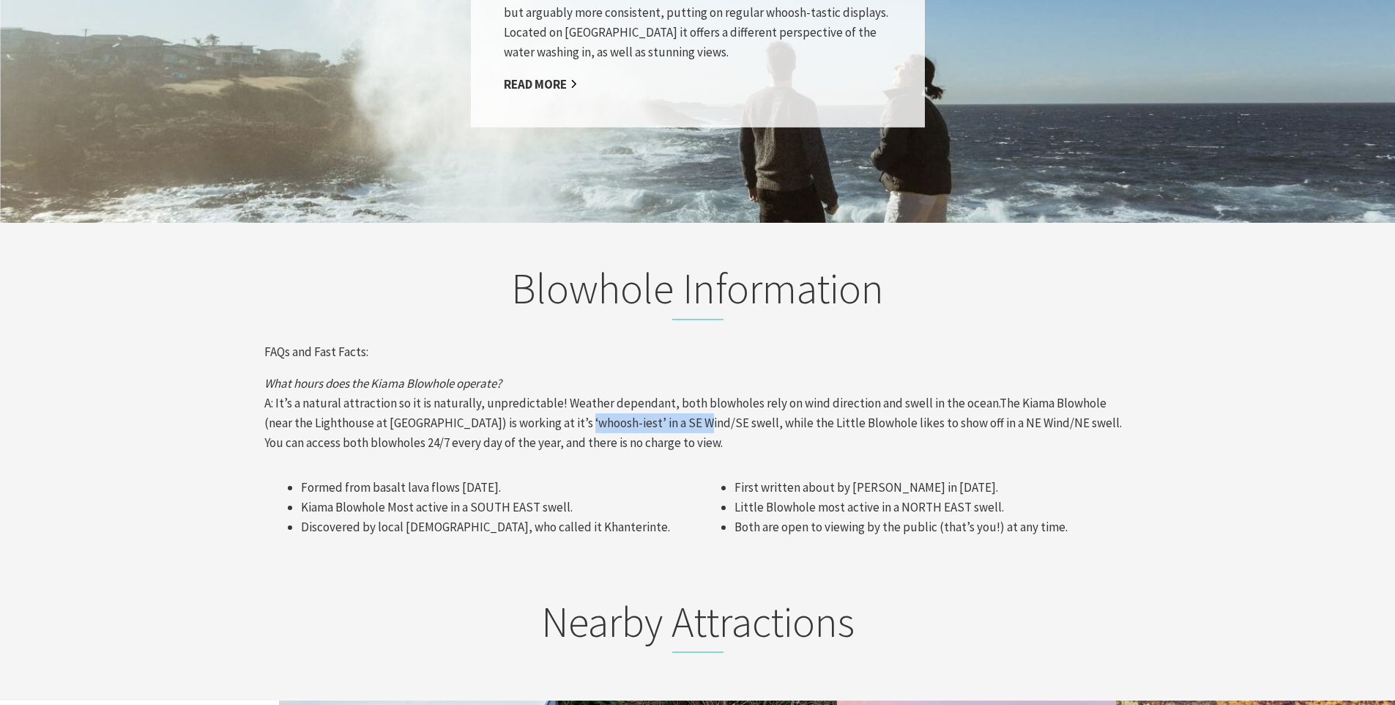
drag, startPoint x: 537, startPoint y: 394, endPoint x: 658, endPoint y: 393, distance: 121.6
click at [658, 393] on p "What hours does the Kiama Blowhole operate? A: It’s a natural attraction so it …" at bounding box center [697, 414] width 867 height 80
click at [660, 394] on p "What hours does the Kiama Blowhole operate? A: It’s a natural attraction so it …" at bounding box center [697, 414] width 867 height 80
drag, startPoint x: 622, startPoint y: 399, endPoint x: 647, endPoint y: 398, distance: 24.9
click at [647, 398] on p "What hours does the Kiama Blowhole operate? A: It’s a natural attraction so it …" at bounding box center [697, 414] width 867 height 80
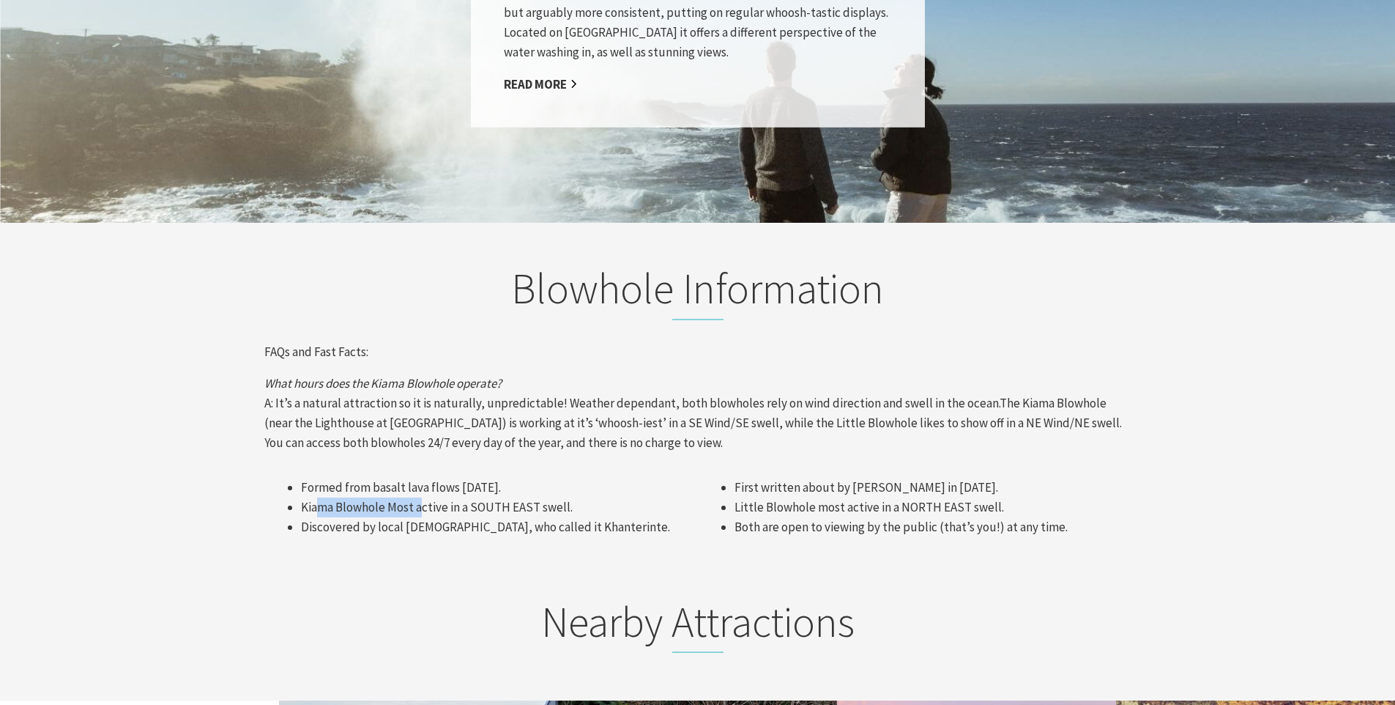
drag, startPoint x: 321, startPoint y: 482, endPoint x: 423, endPoint y: 480, distance: 102.6
click at [423, 497] on li "Kiama Blowhole Most active in a SOUTH EAST swell." at bounding box center [496, 507] width 390 height 20
drag, startPoint x: 450, startPoint y: 482, endPoint x: 541, endPoint y: 488, distance: 91.0
click at [541, 497] on li "Kiama Blowhole Most active in a SOUTH EAST swell." at bounding box center [496, 507] width 390 height 20
drag, startPoint x: 739, startPoint y: 478, endPoint x: 823, endPoint y: 478, distance: 84.2
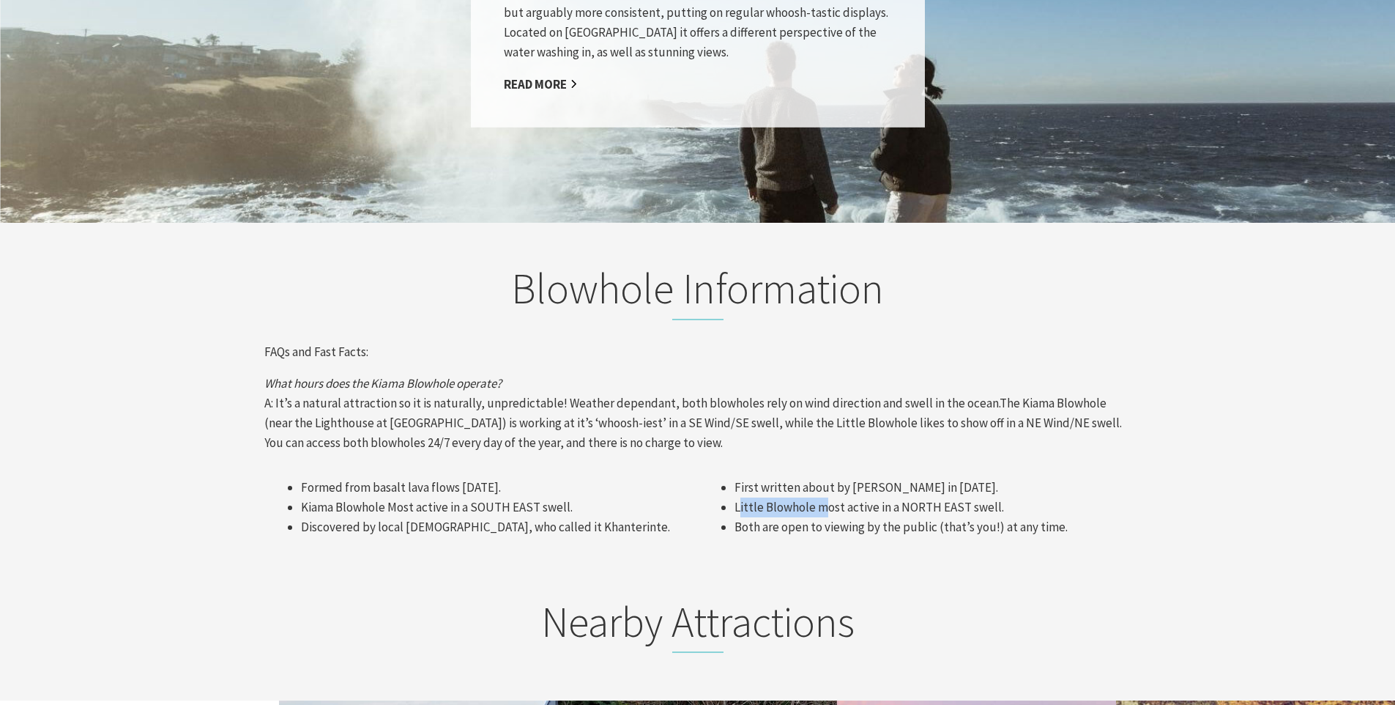
click at [823, 497] on li "Little Blowhole most active in a NORTH EAST swell." at bounding box center [930, 507] width 390 height 20
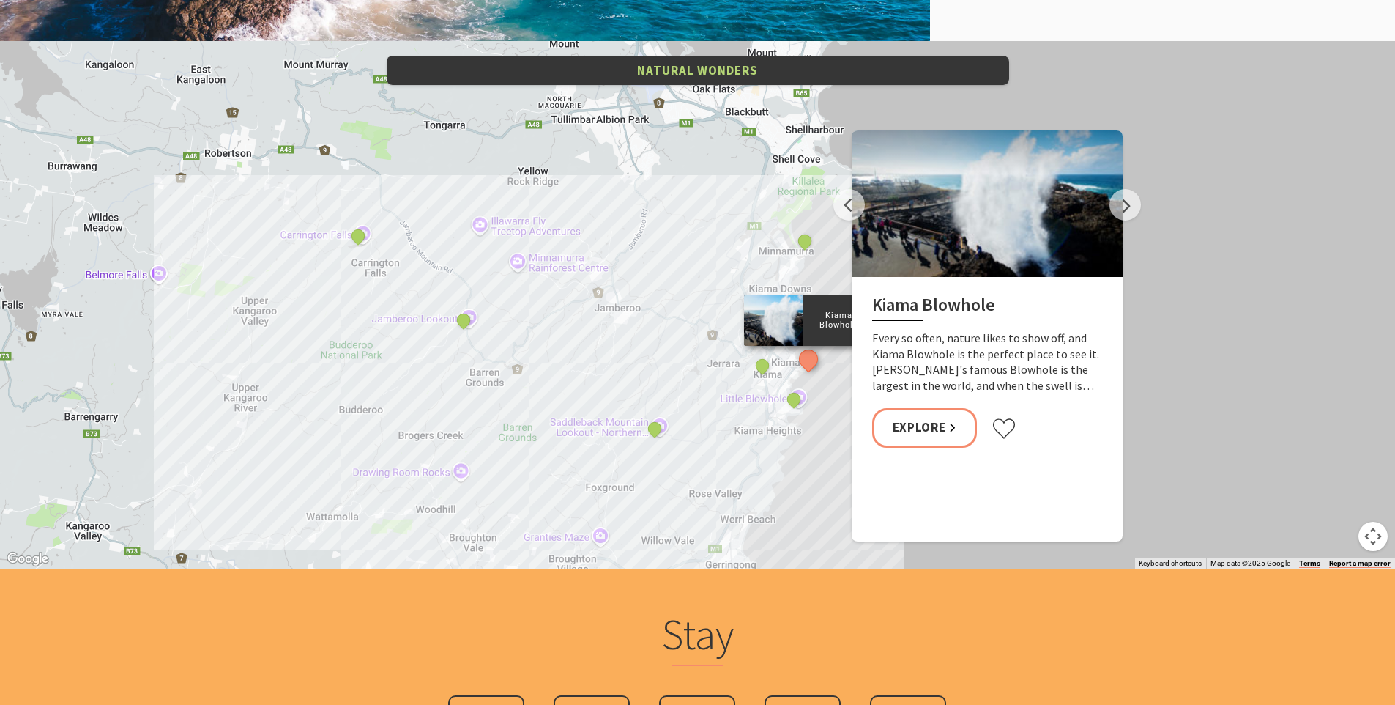
scroll to position [761, 897]
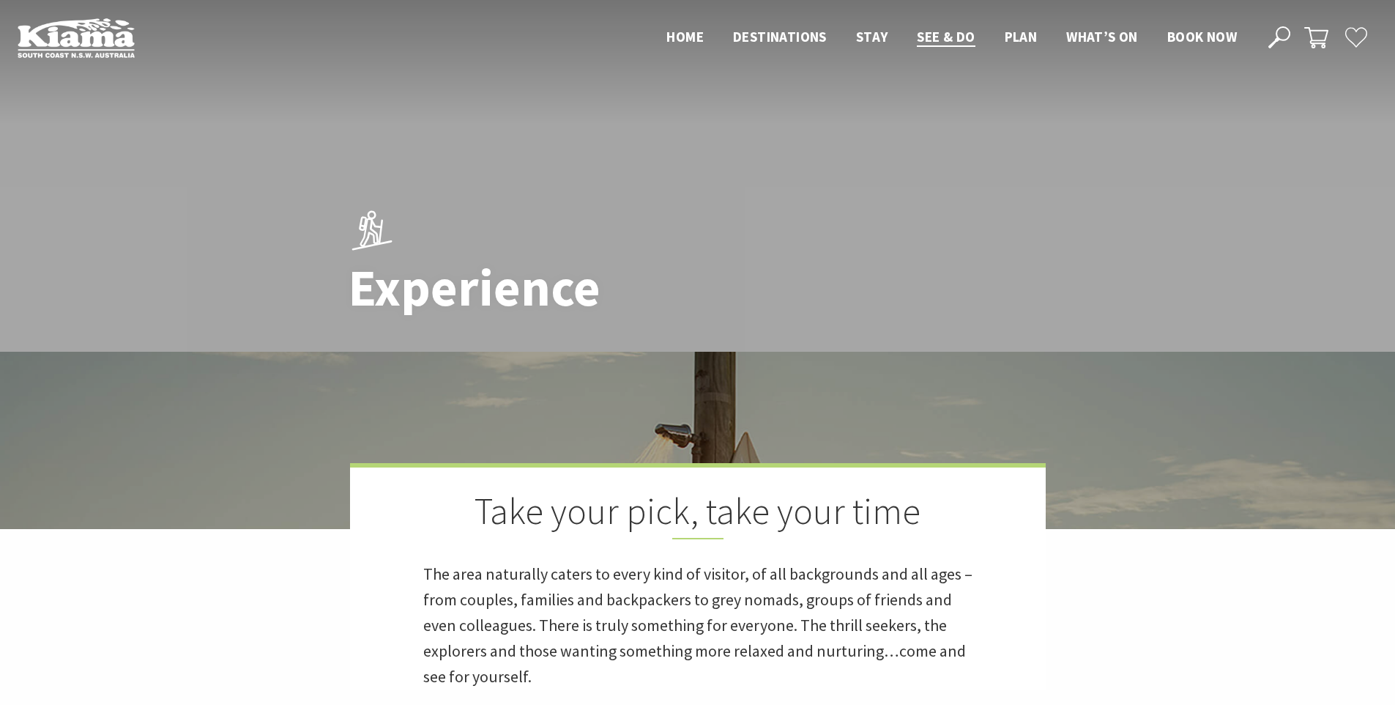
scroll to position [2272, 0]
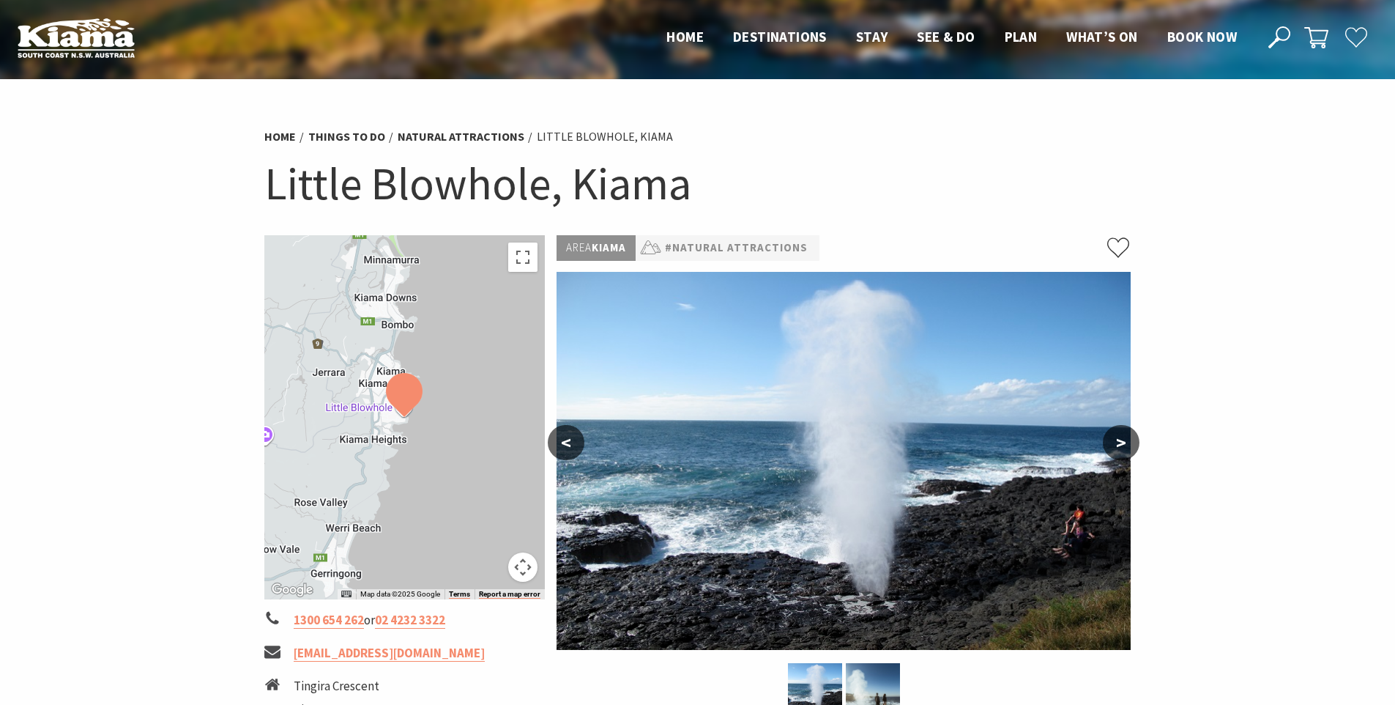
scroll to position [639, 0]
